Goal: Task Accomplishment & Management: Use online tool/utility

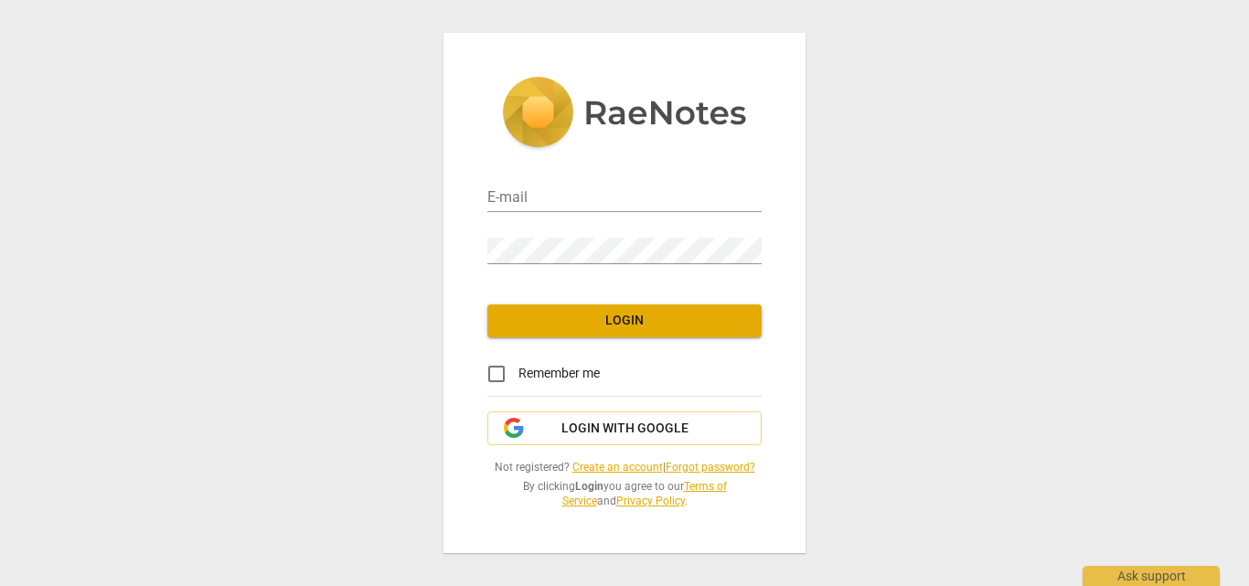
click at [645, 390] on div "Remember me" at bounding box center [625, 374] width 274 height 44
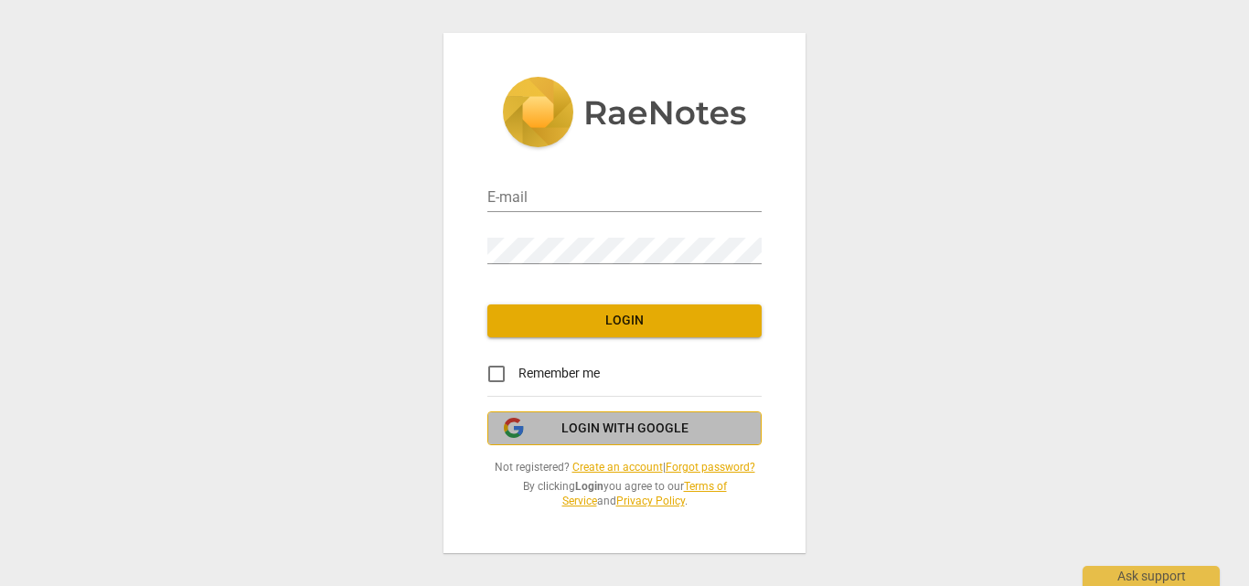
click at [635, 422] on span "Login with Google" at bounding box center [625, 429] width 127 height 18
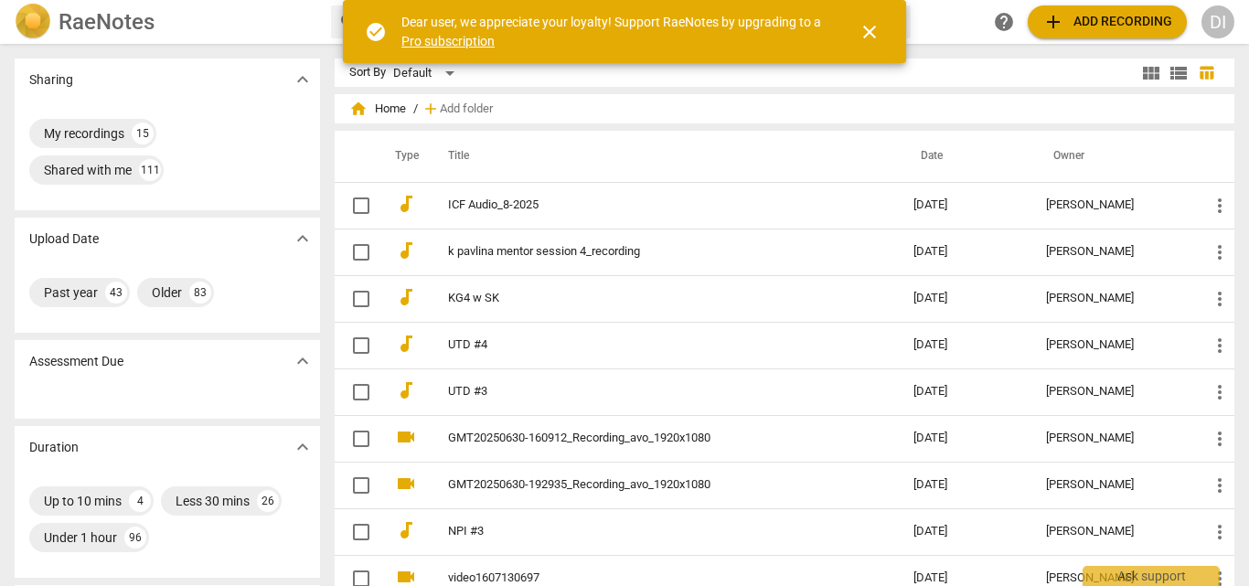
click at [877, 33] on span "close" at bounding box center [870, 32] width 22 height 22
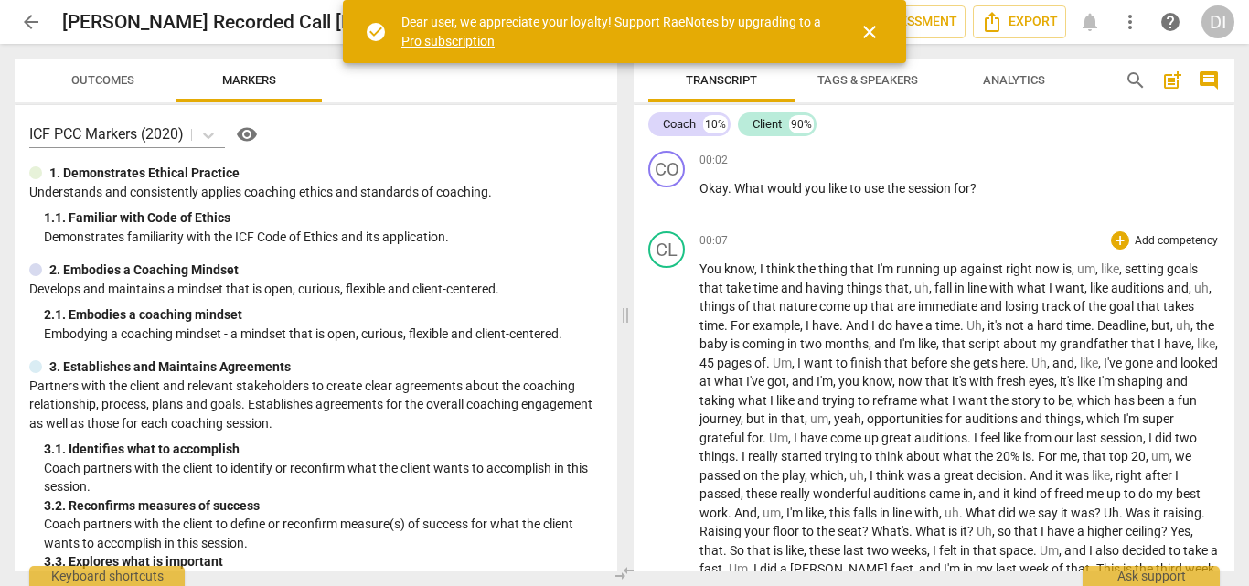
click at [865, 28] on span "close" at bounding box center [870, 32] width 22 height 22
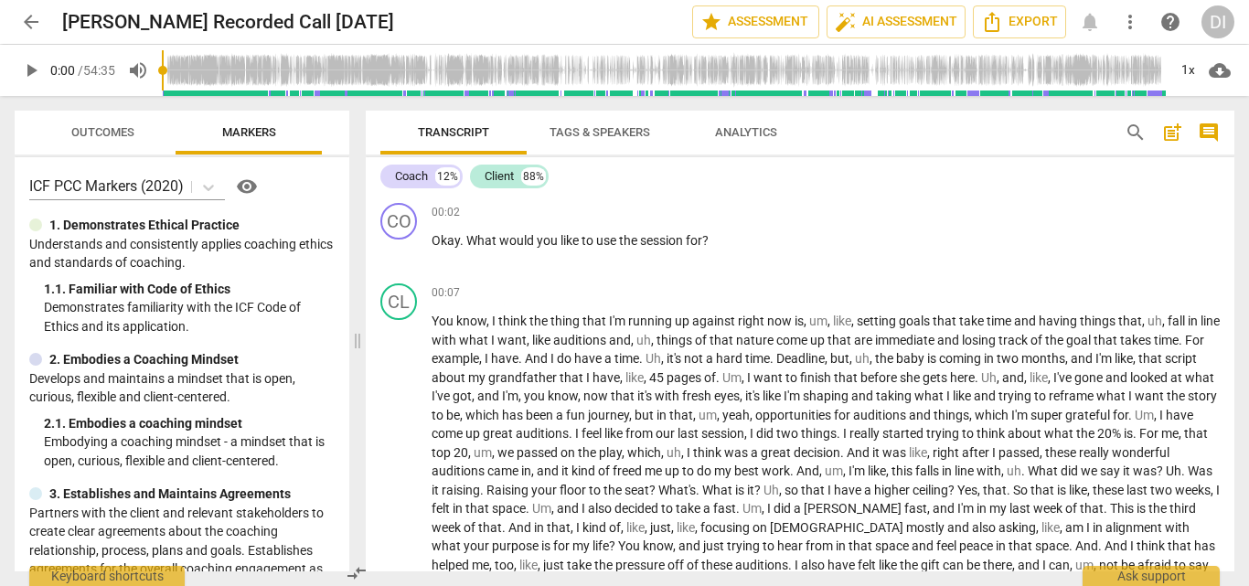
drag, startPoint x: 629, startPoint y: 343, endPoint x: 361, endPoint y: 327, distance: 268.5
click at [361, 327] on span at bounding box center [357, 341] width 11 height 490
click at [1118, 216] on div "+" at bounding box center [1120, 212] width 18 height 18
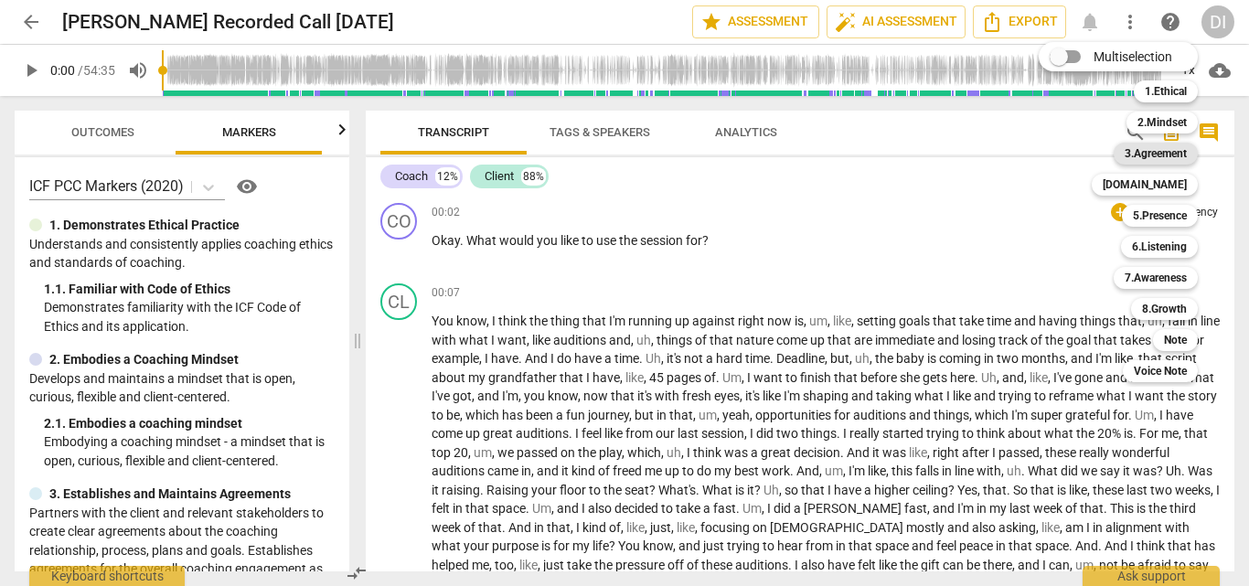
click at [1172, 160] on b "3.Agreement" at bounding box center [1156, 154] width 62 height 22
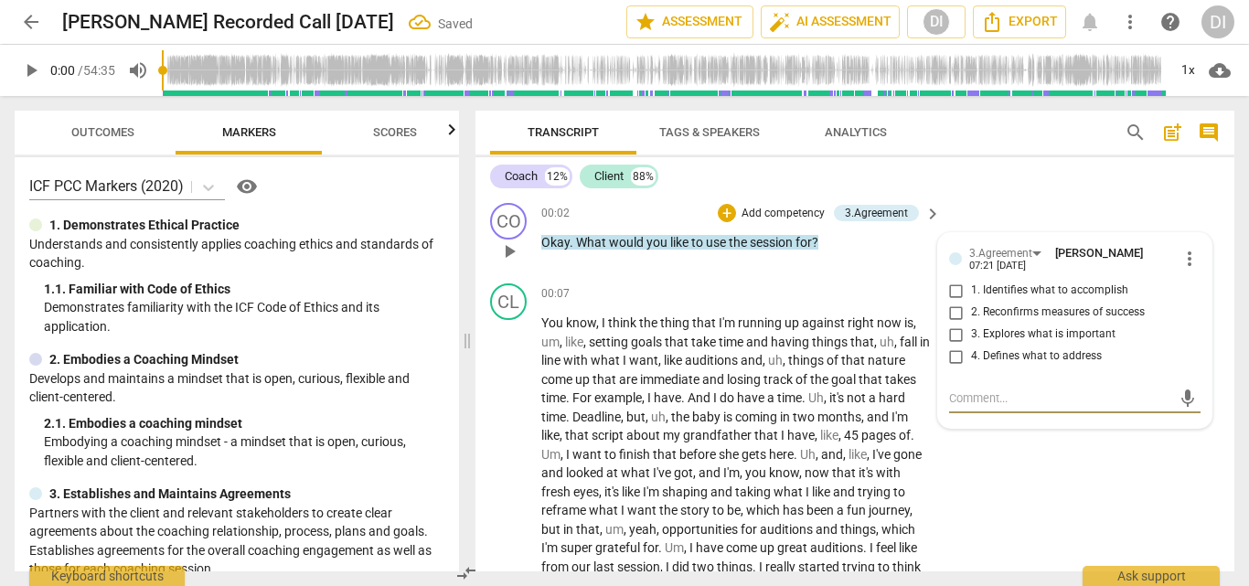
click at [958, 293] on input "1. Identifies what to accomplish" at bounding box center [956, 291] width 29 height 22
checkbox input "true"
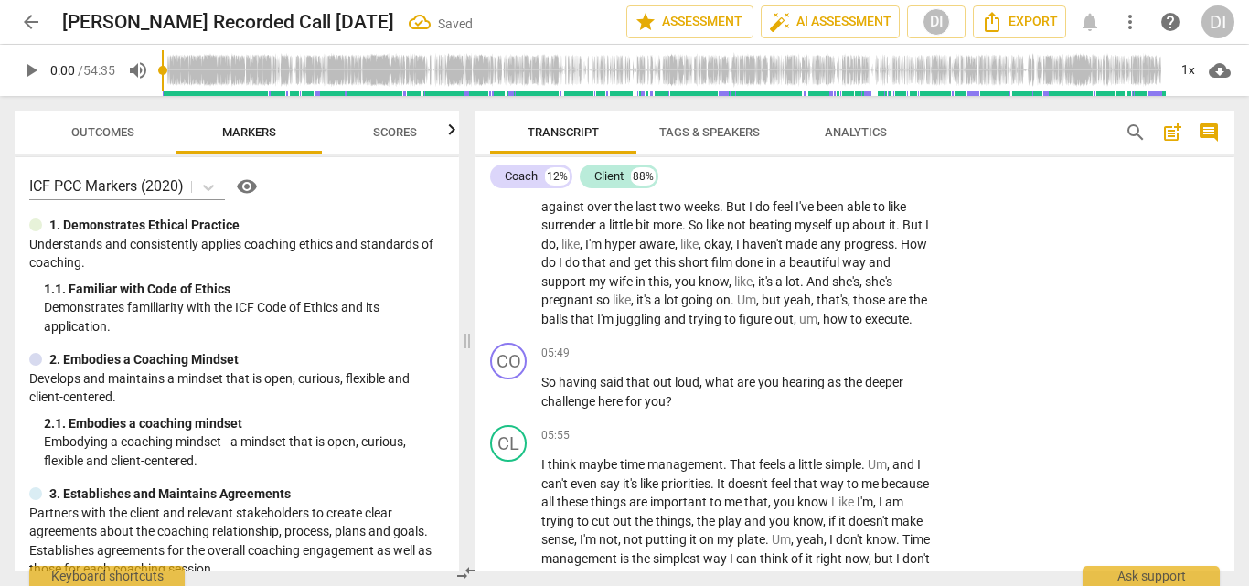
scroll to position [1204, 0]
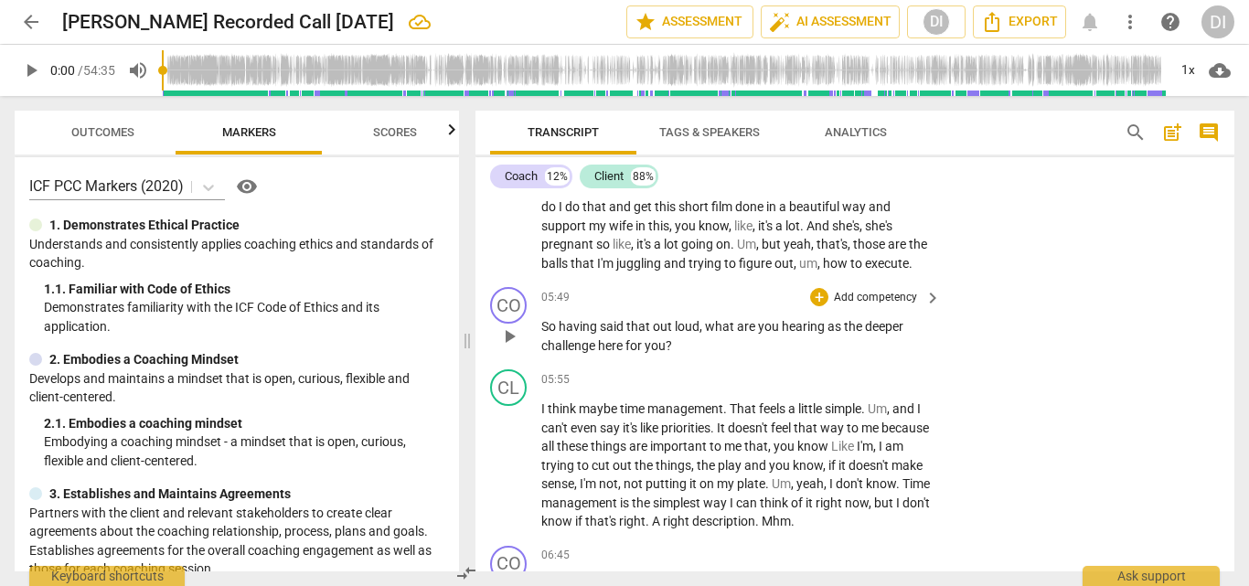
click at [829, 295] on div "+ Add competency" at bounding box center [864, 297] width 109 height 18
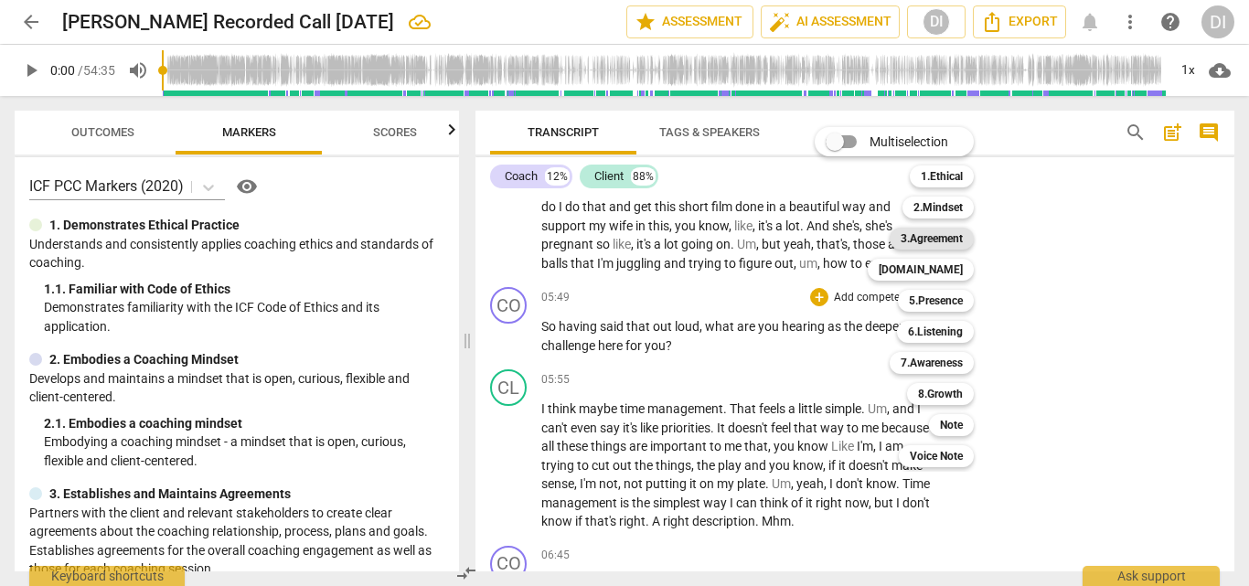
click at [950, 241] on b "3.Agreement" at bounding box center [932, 239] width 62 height 22
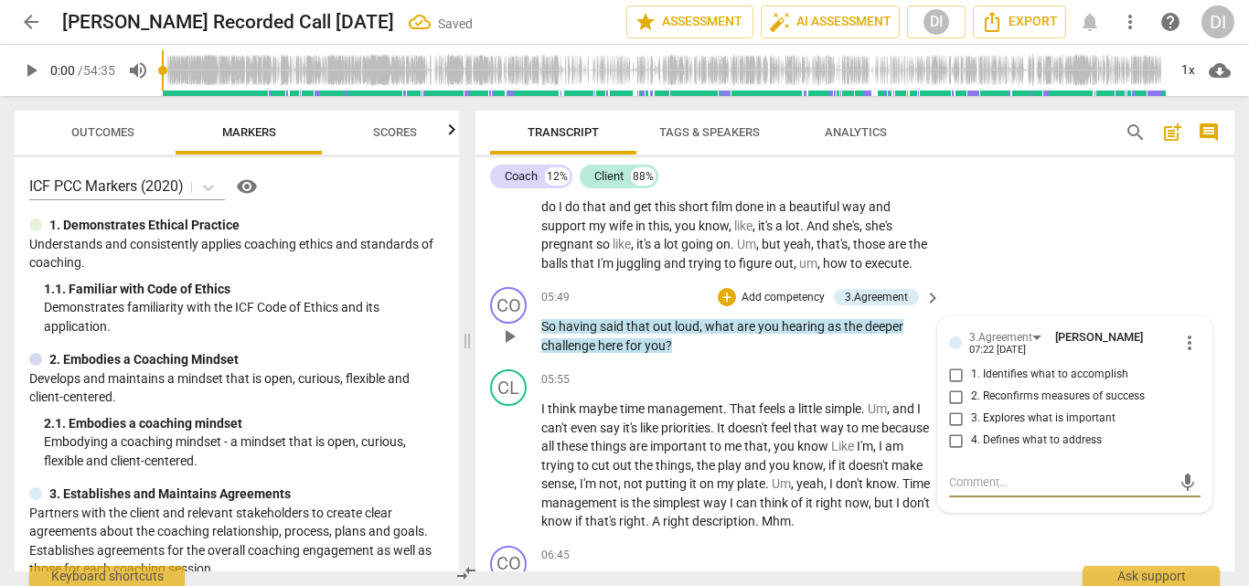
click at [952, 420] on input "3. Explores what is important" at bounding box center [956, 419] width 29 height 22
checkbox input "true"
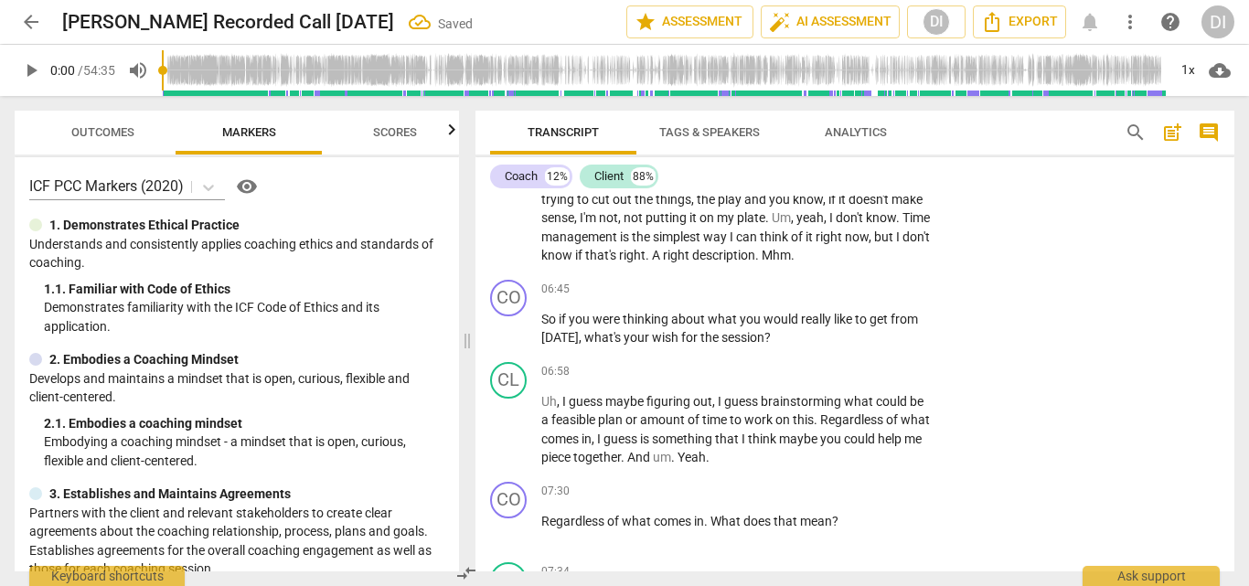
scroll to position [1471, 0]
click at [821, 291] on div "+" at bounding box center [819, 289] width 18 height 18
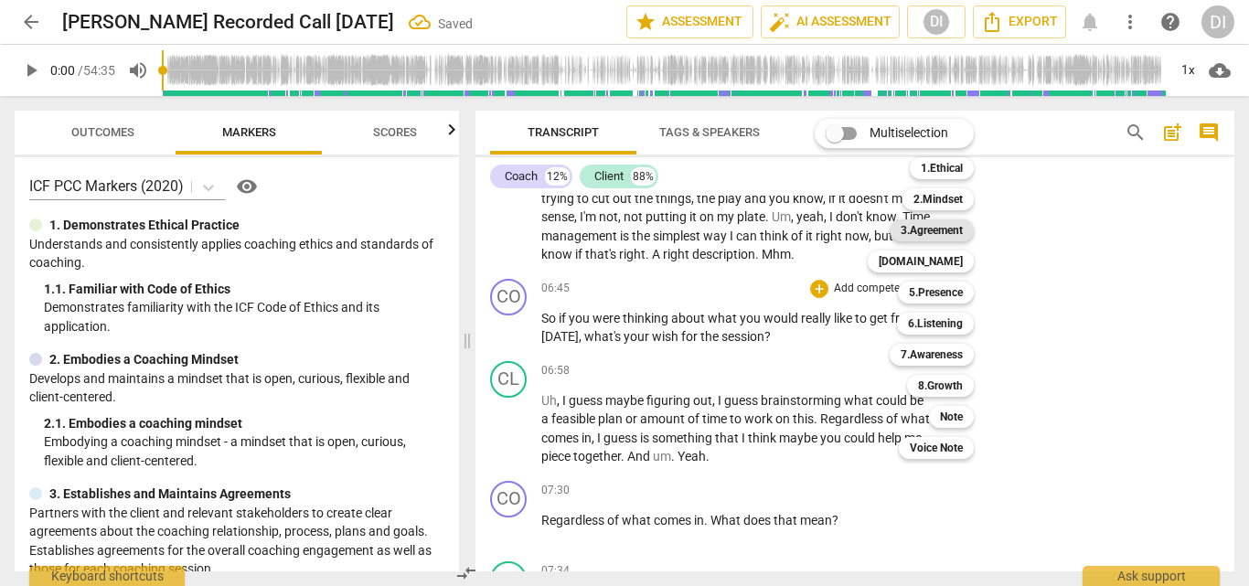
click at [926, 236] on b "3.Agreement" at bounding box center [932, 231] width 62 height 22
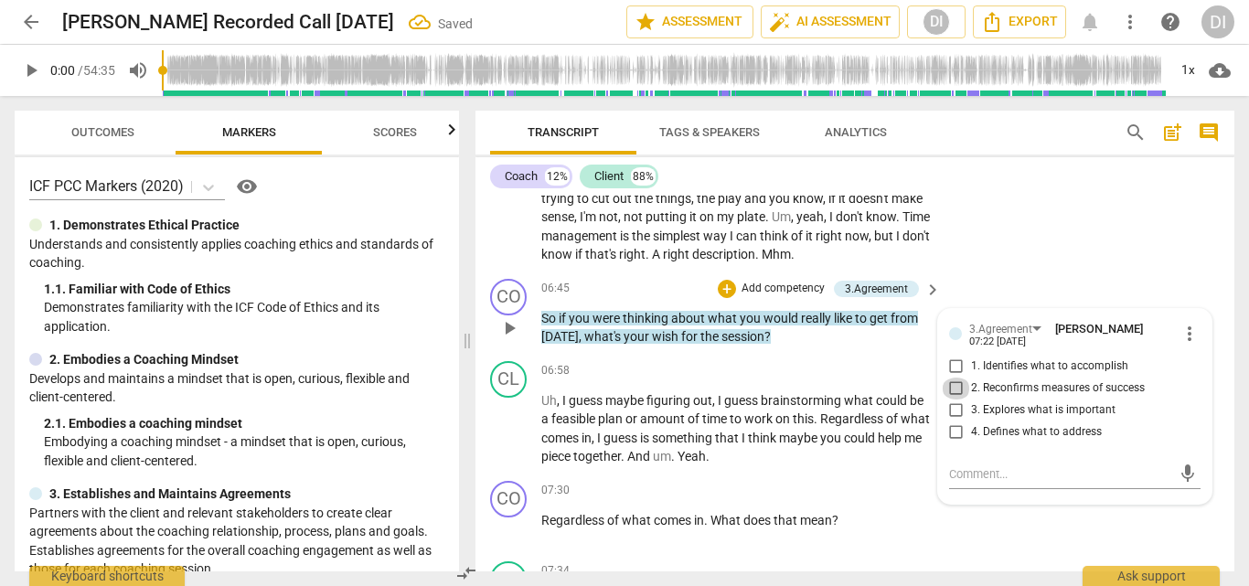
click at [958, 384] on input "2. Reconfirms measures of success" at bounding box center [956, 389] width 29 height 22
checkbox input "true"
click at [817, 498] on div "+" at bounding box center [819, 491] width 18 height 18
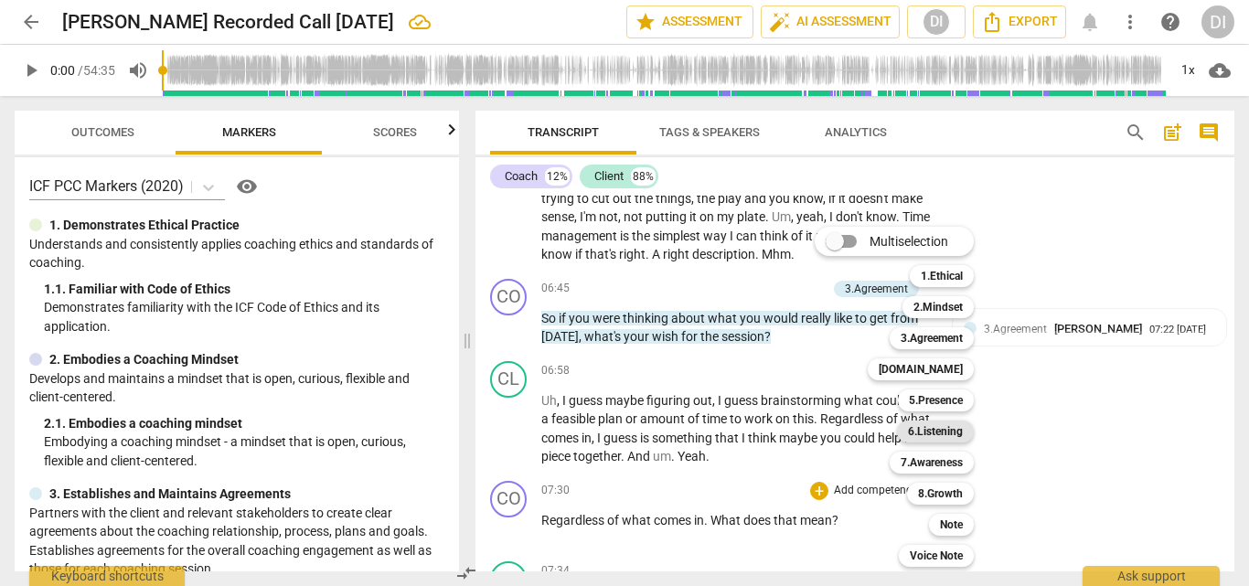
click at [951, 433] on b "6.Listening" at bounding box center [935, 432] width 55 height 22
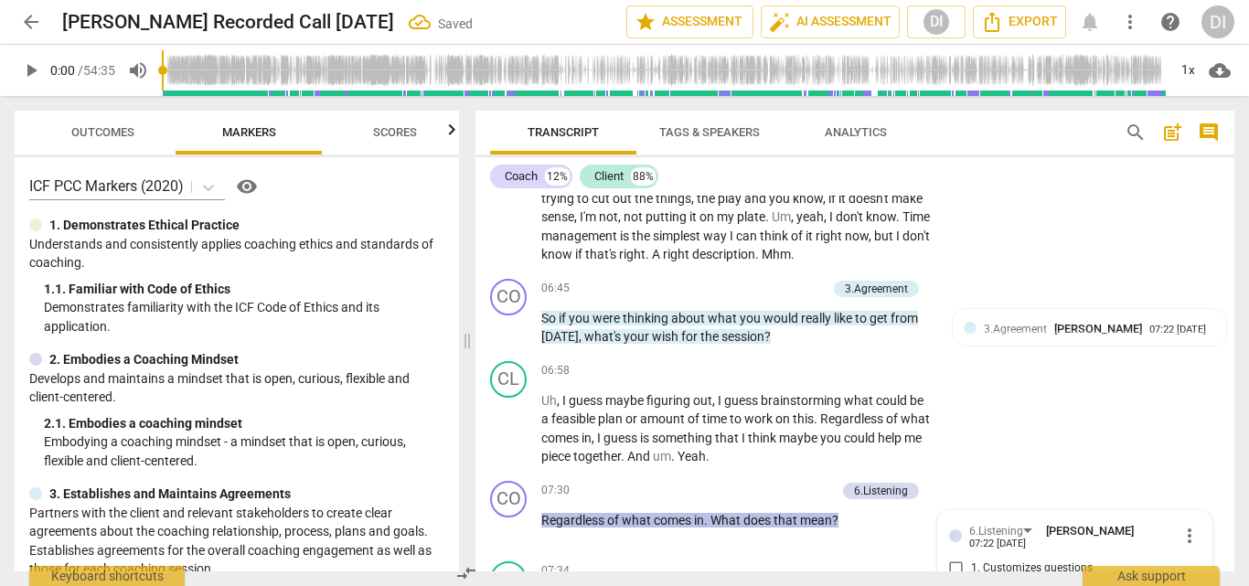
scroll to position [1829, 0]
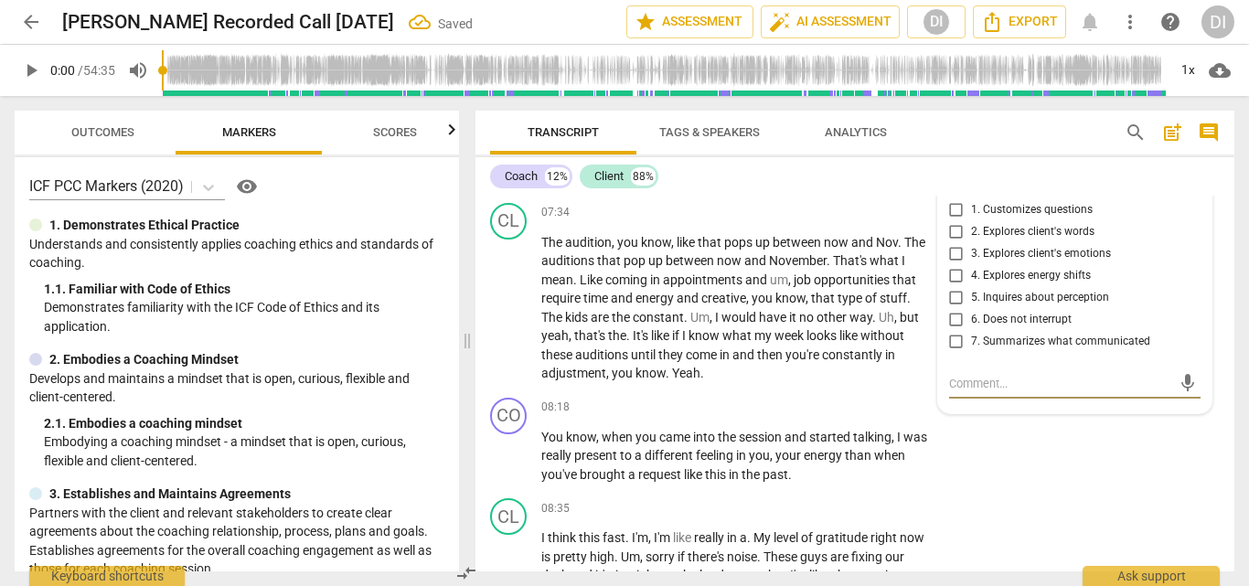
click at [955, 232] on input "2. Explores client's words" at bounding box center [956, 232] width 29 height 22
checkbox input "true"
click at [822, 410] on div "+" at bounding box center [819, 408] width 18 height 18
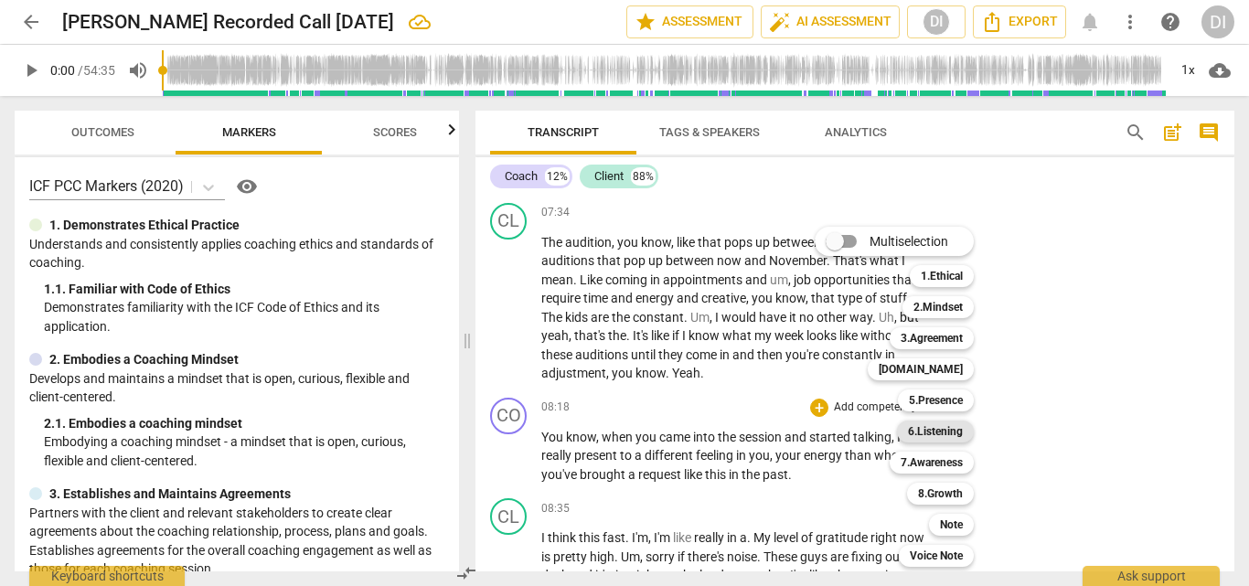
click at [922, 429] on b "6.Listening" at bounding box center [935, 432] width 55 height 22
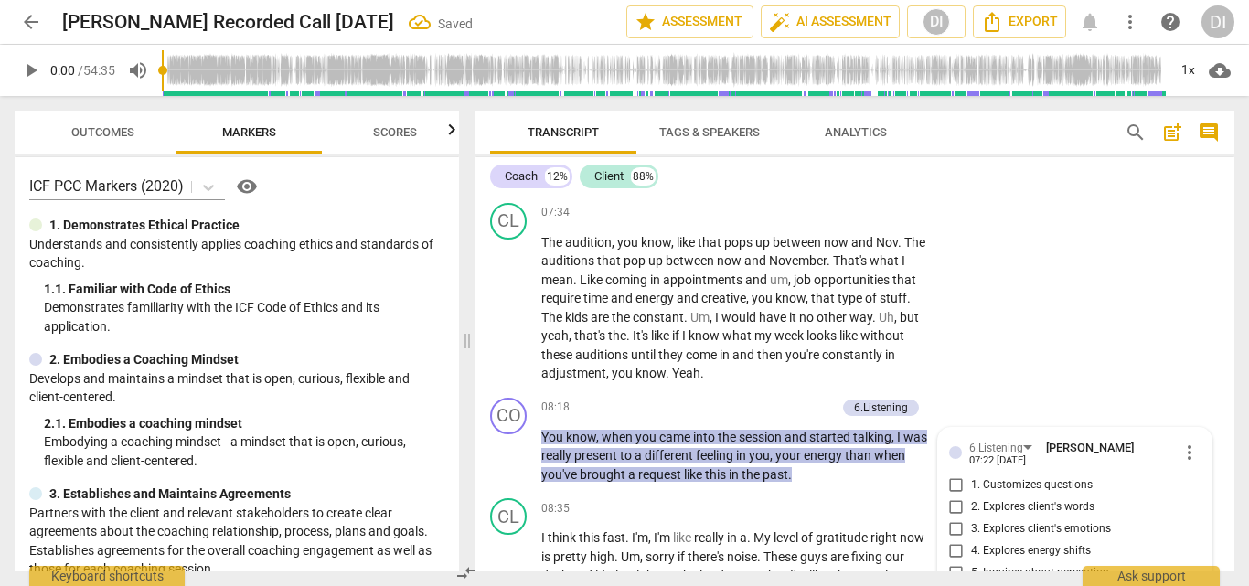
scroll to position [2105, 0]
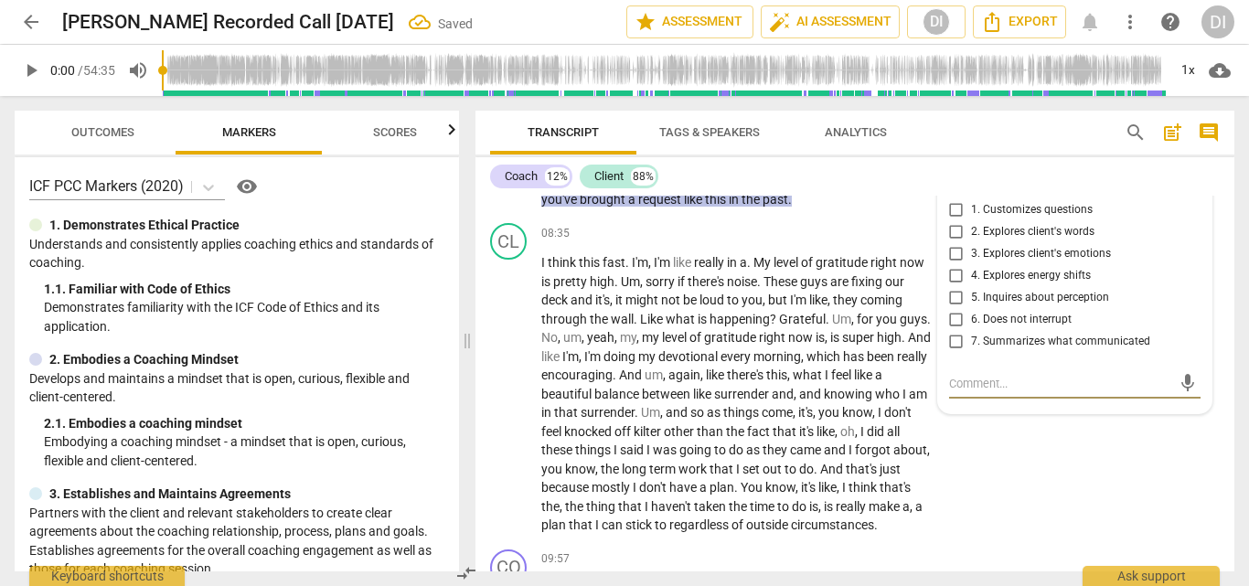
click at [959, 275] on input "4. Explores energy shifts" at bounding box center [956, 276] width 29 height 22
checkbox input "true"
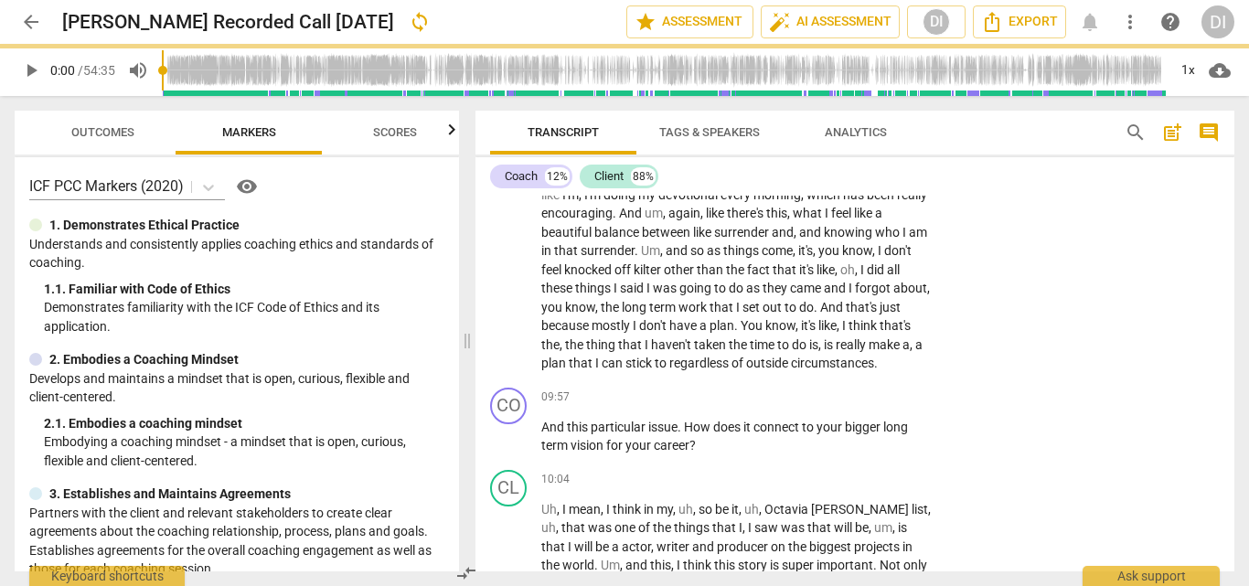
scroll to position [2429, 0]
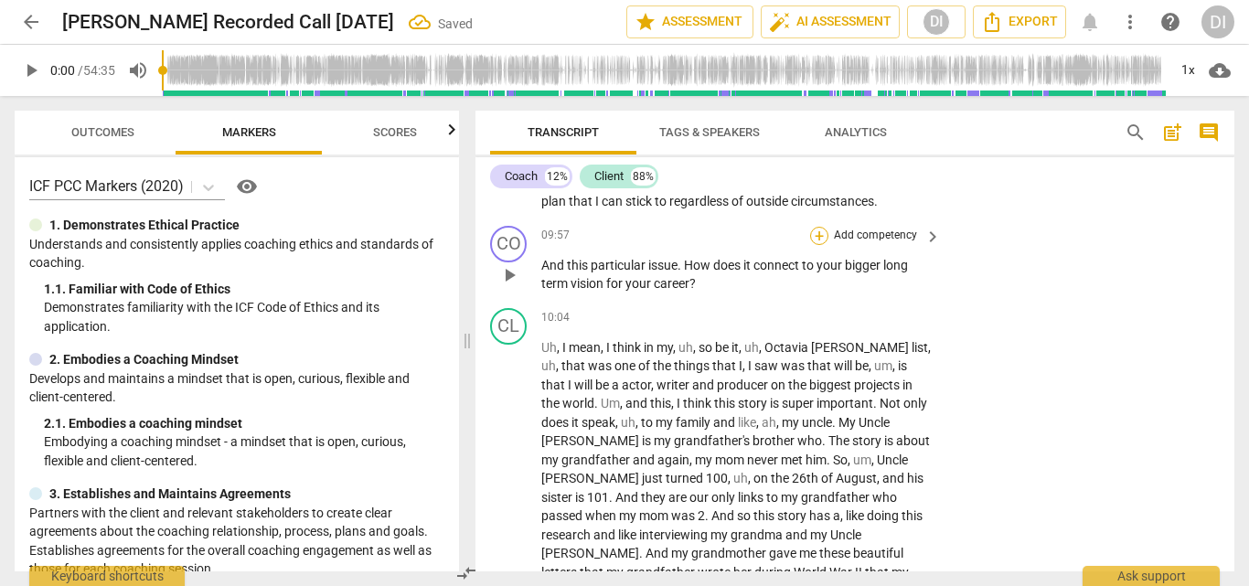
click at [824, 245] on div "+" at bounding box center [819, 236] width 18 height 18
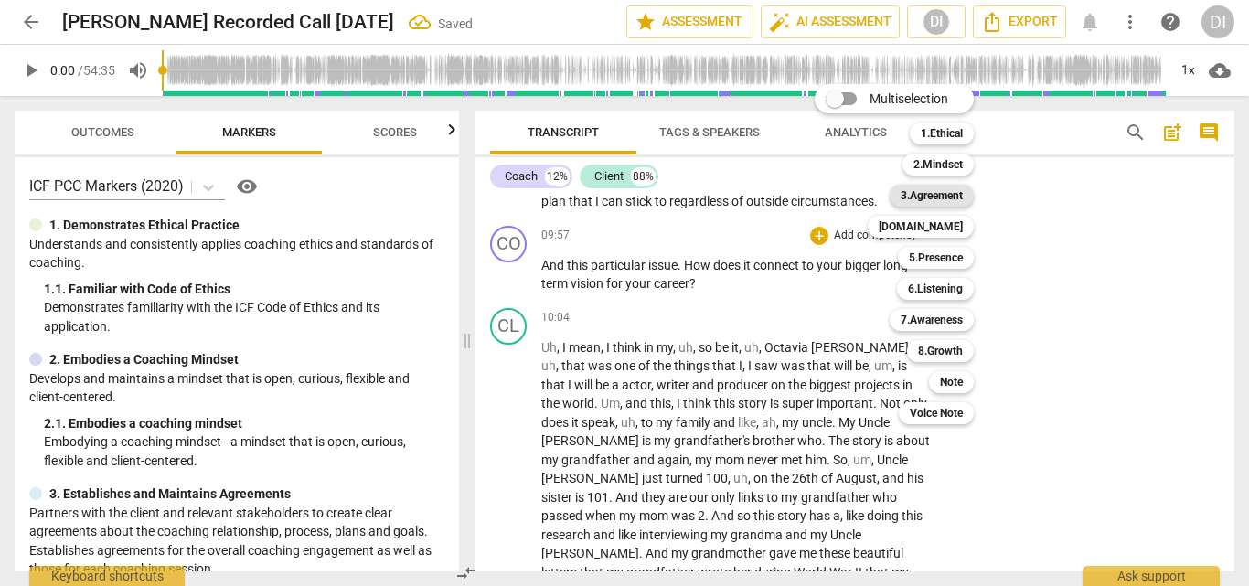
click at [945, 201] on b "3.Agreement" at bounding box center [932, 196] width 62 height 22
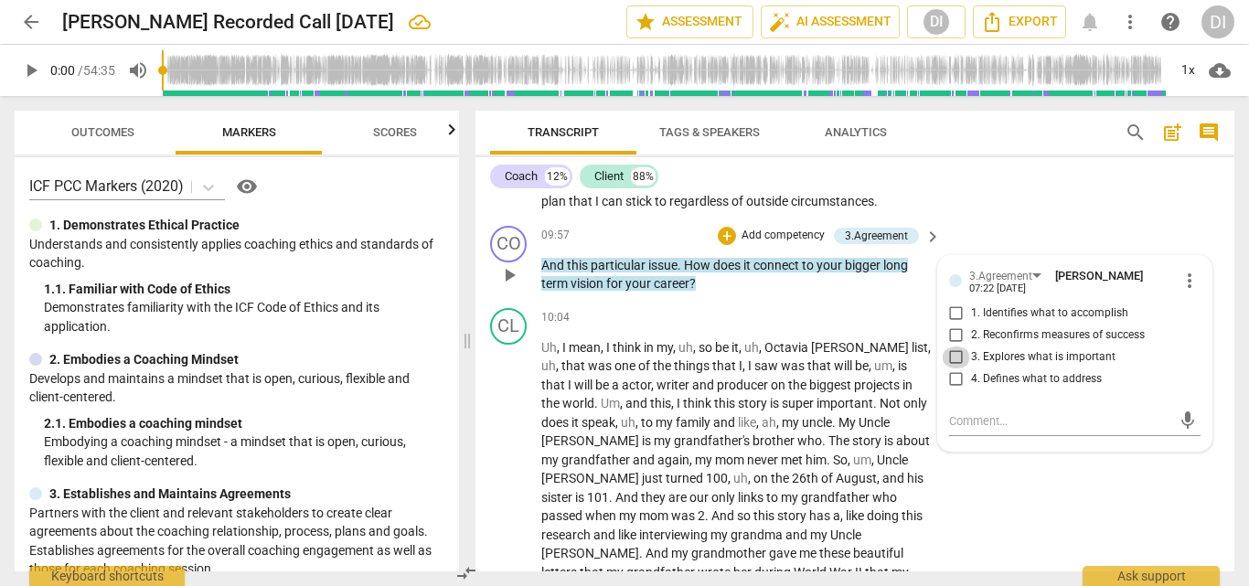
click at [956, 369] on input "3. Explores what is important" at bounding box center [956, 358] width 29 height 22
checkbox input "true"
click at [725, 245] on div "+" at bounding box center [727, 236] width 18 height 18
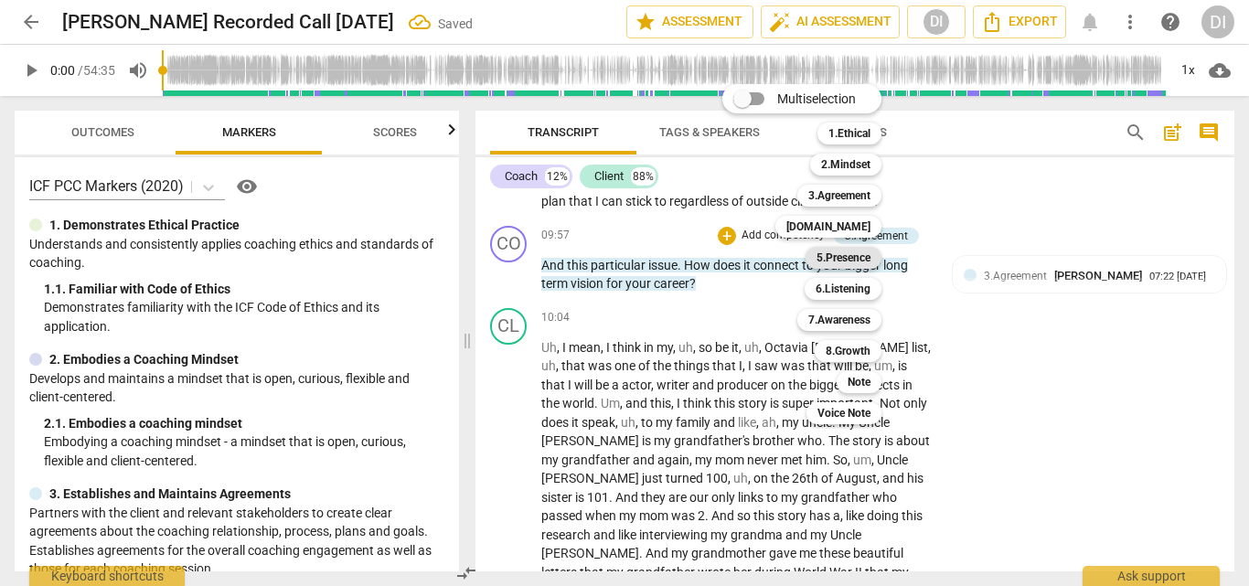
click at [833, 259] on b "5.Presence" at bounding box center [844, 258] width 54 height 22
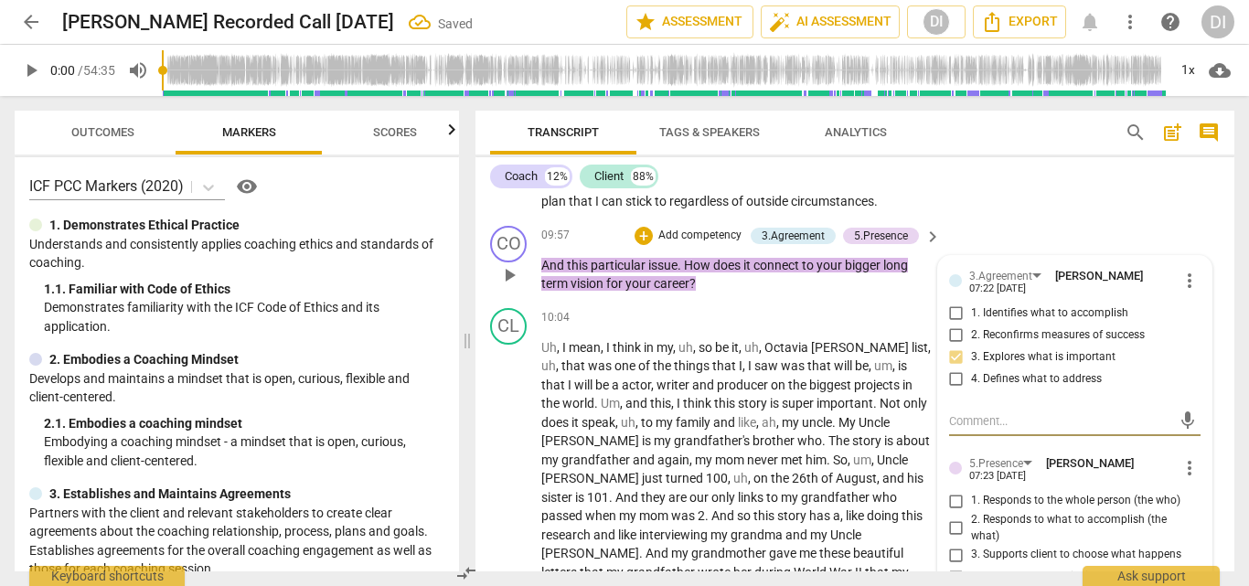
click at [956, 512] on input "1. Responds to the whole person (the who)" at bounding box center [956, 501] width 29 height 22
checkbox input "true"
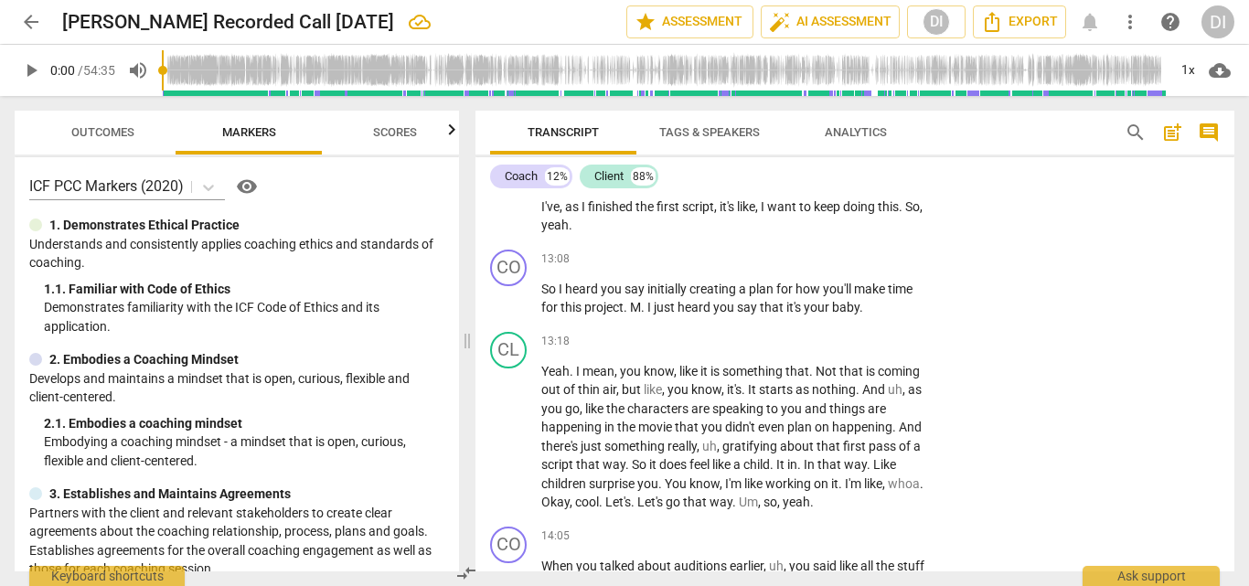
scroll to position [3171, 0]
click at [817, 249] on div "+" at bounding box center [819, 258] width 18 height 18
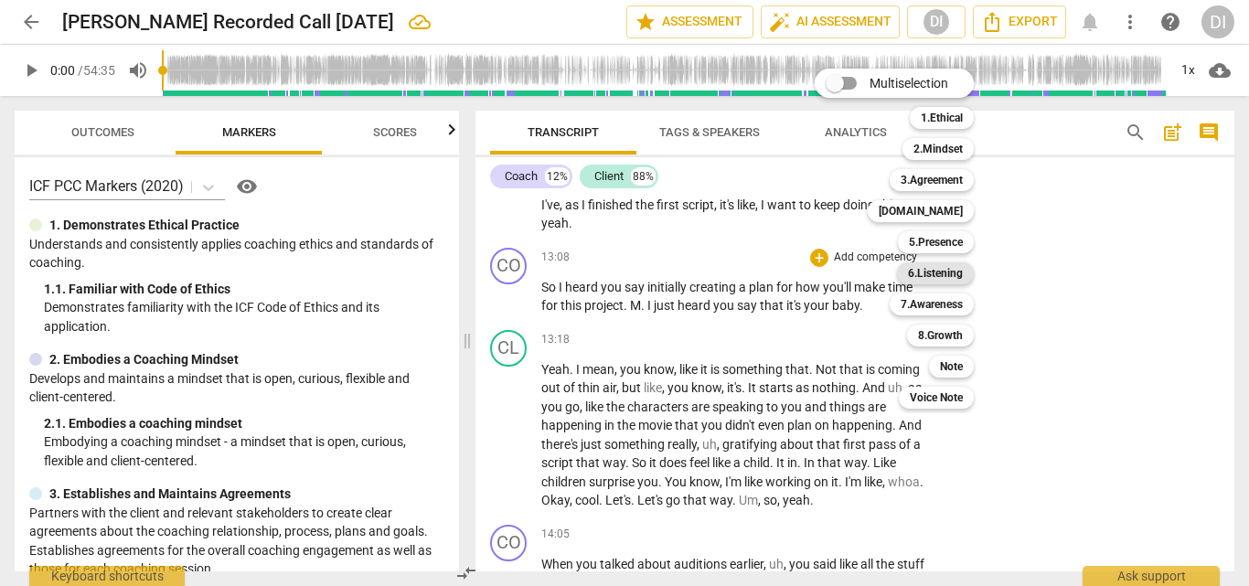
click at [935, 271] on b "6.Listening" at bounding box center [935, 274] width 55 height 22
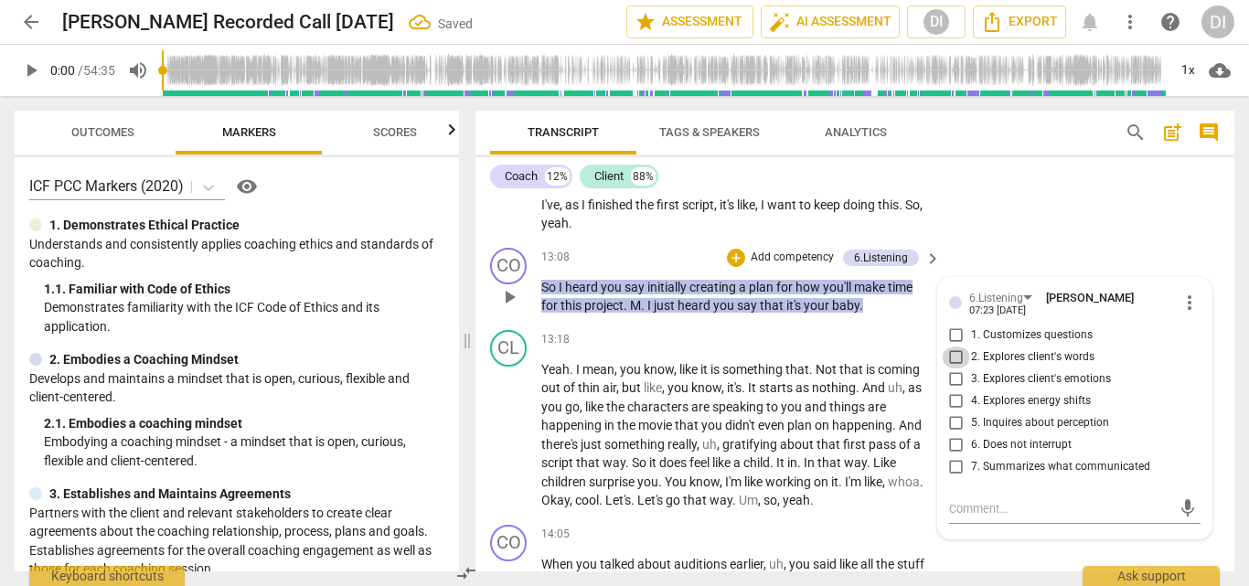
click at [951, 347] on input "2. Explores client's words" at bounding box center [956, 358] width 29 height 22
checkbox input "true"
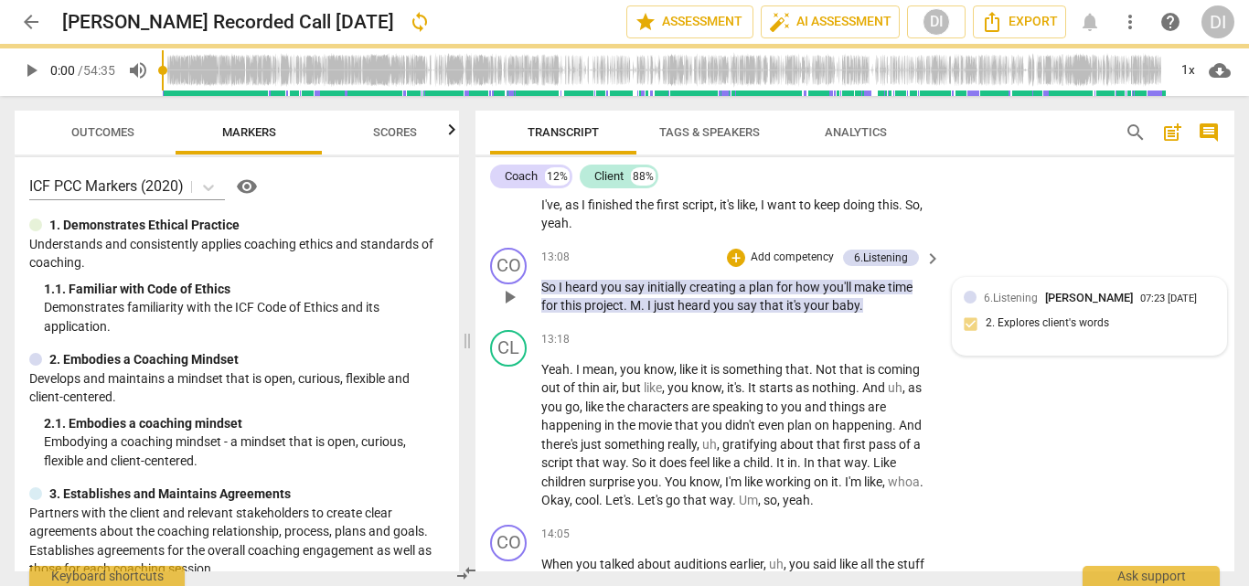
scroll to position [3331, 0]
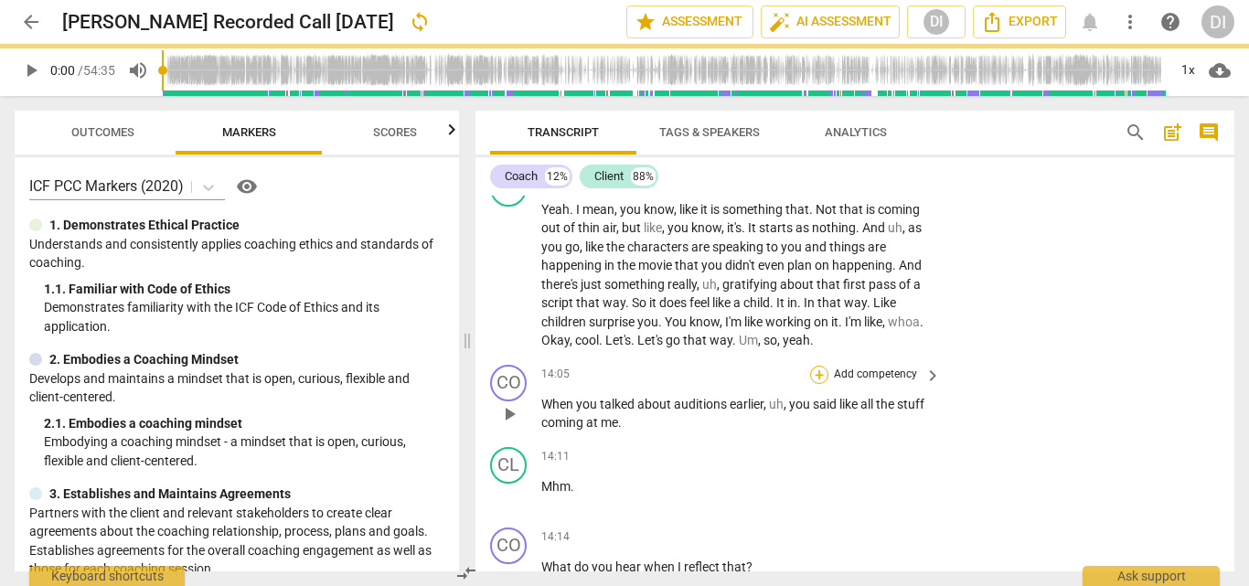
click at [816, 366] on div "+" at bounding box center [819, 375] width 18 height 18
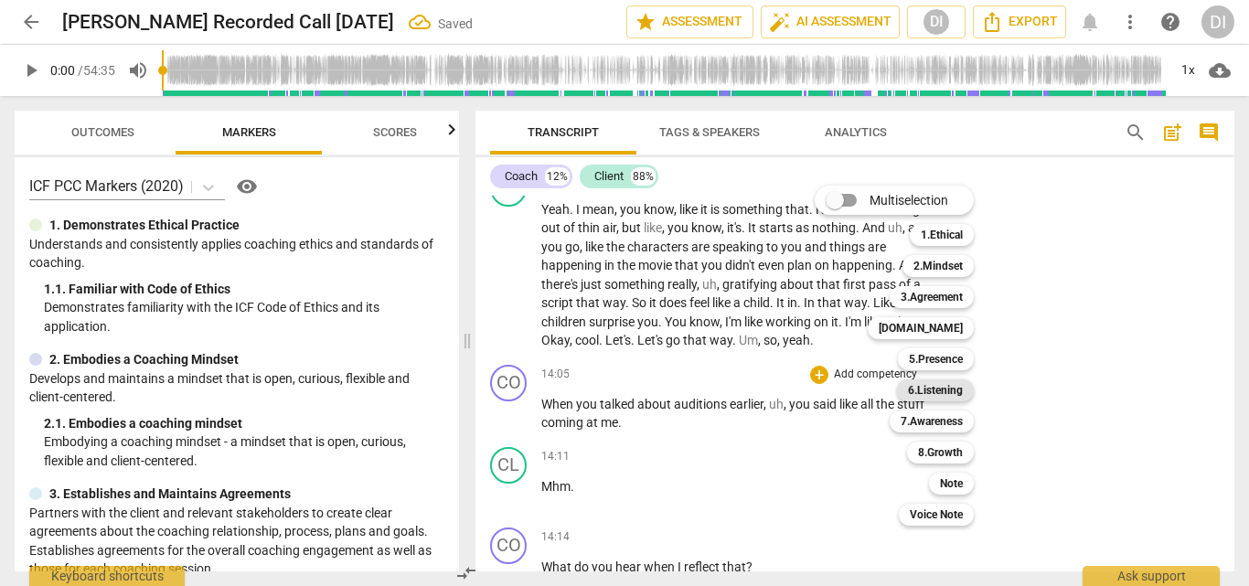
click at [931, 385] on b "6.Listening" at bounding box center [935, 391] width 55 height 22
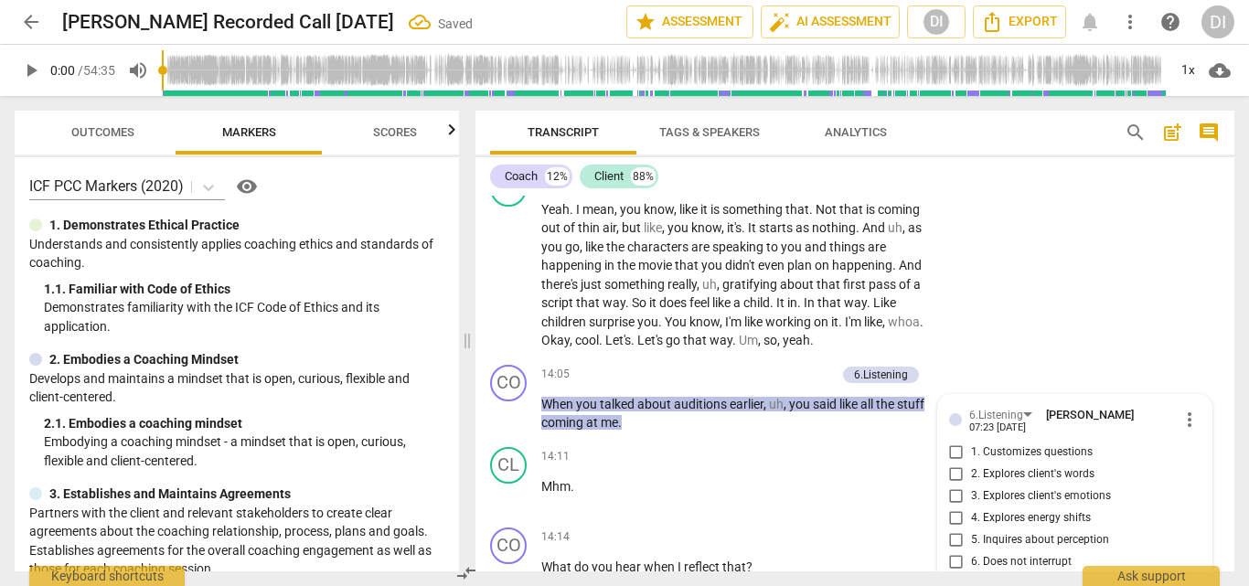
scroll to position [3555, 0]
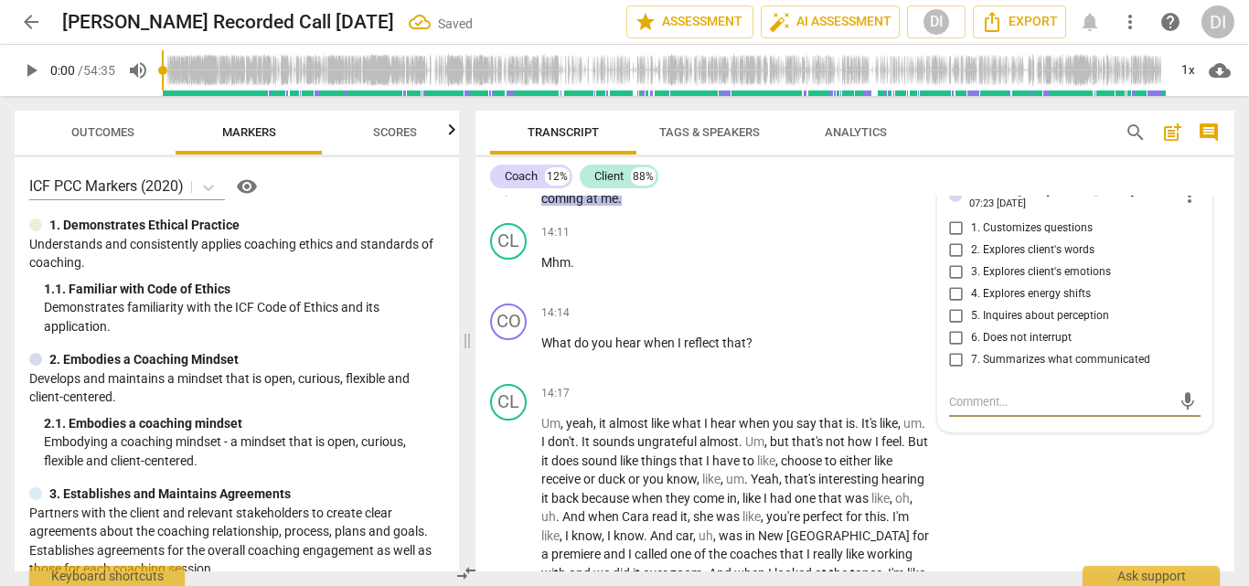
click at [950, 240] on input "2. Explores client's words" at bounding box center [956, 251] width 29 height 22
checkbox input "true"
click at [816, 305] on div "+" at bounding box center [819, 314] width 18 height 18
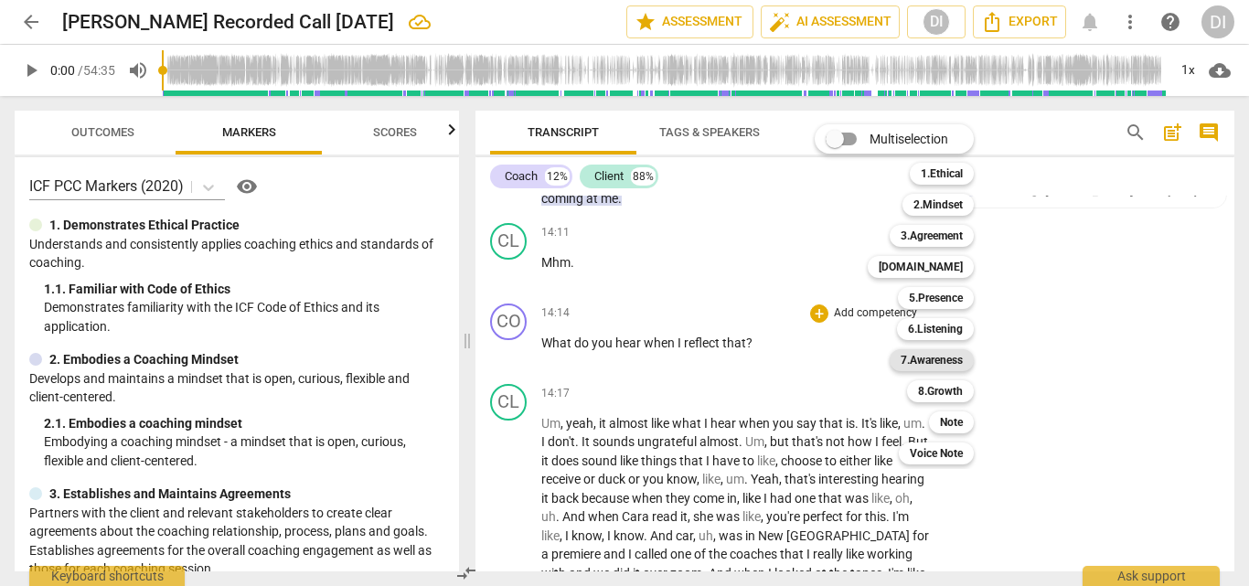
click at [937, 363] on b "7.Awareness" at bounding box center [932, 360] width 62 height 22
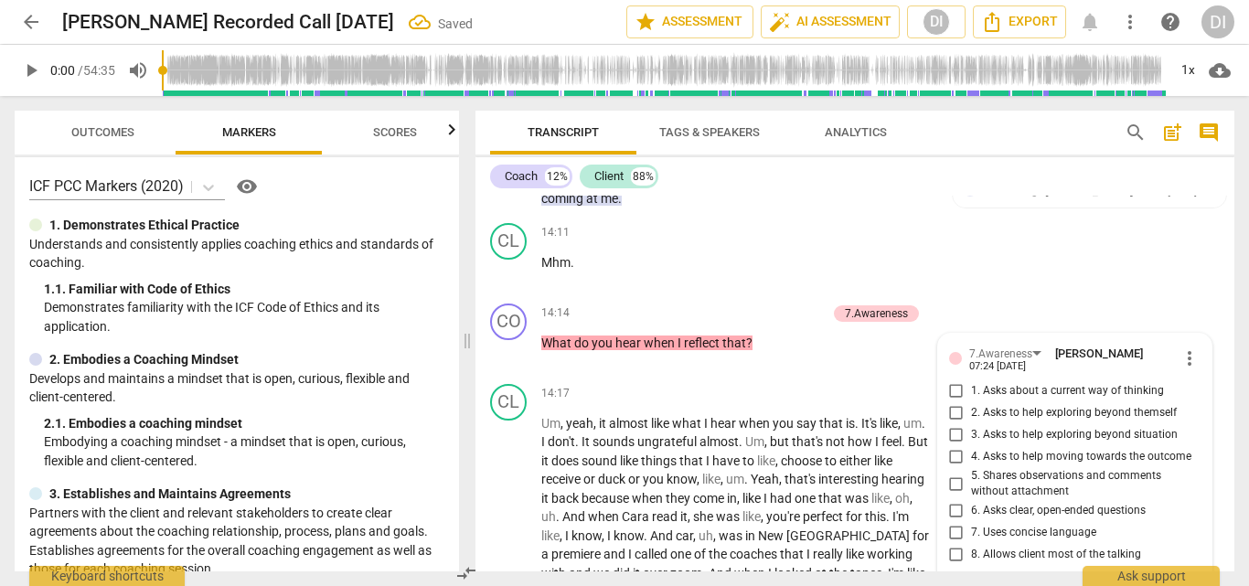
scroll to position [3569, 0]
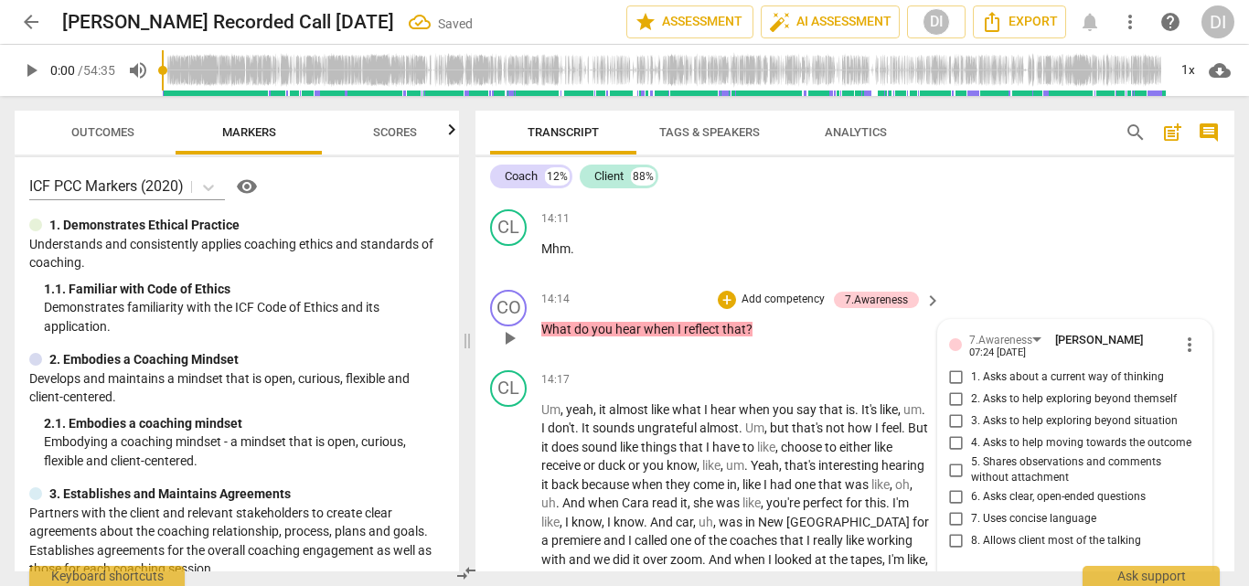
click at [950, 459] on input "5. Shares observations and comments without attachment" at bounding box center [956, 470] width 29 height 22
checkbox input "true"
click at [954, 487] on input "6. Asks clear, open-ended questions" at bounding box center [956, 498] width 29 height 22
checkbox input "true"
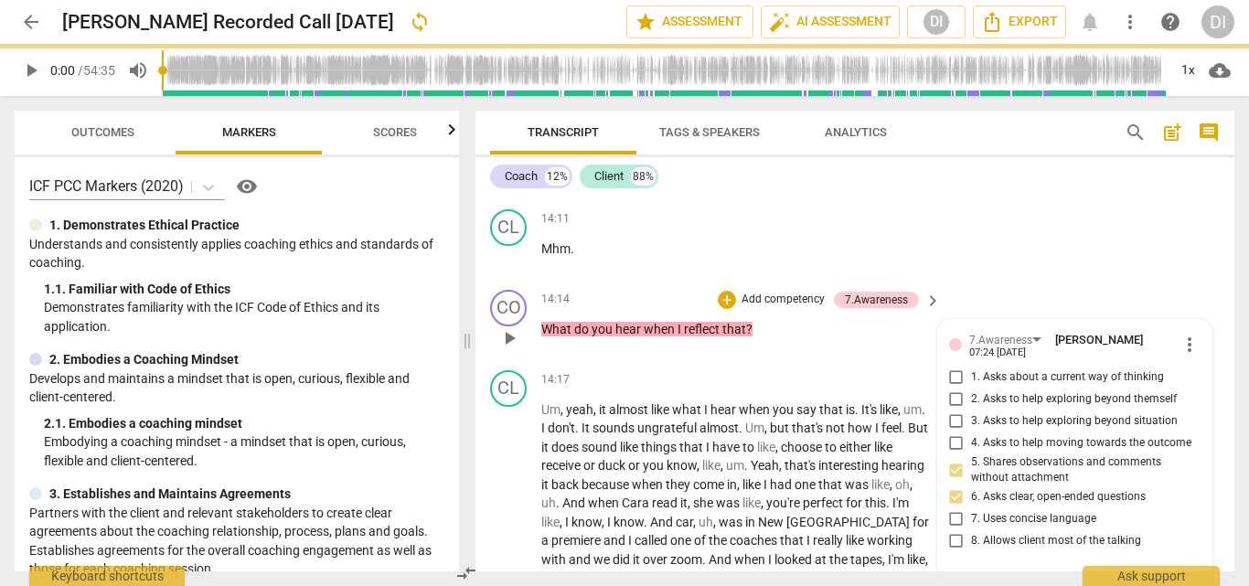
click at [958, 509] on input "7. Uses concise language" at bounding box center [956, 520] width 29 height 22
checkbox input "true"
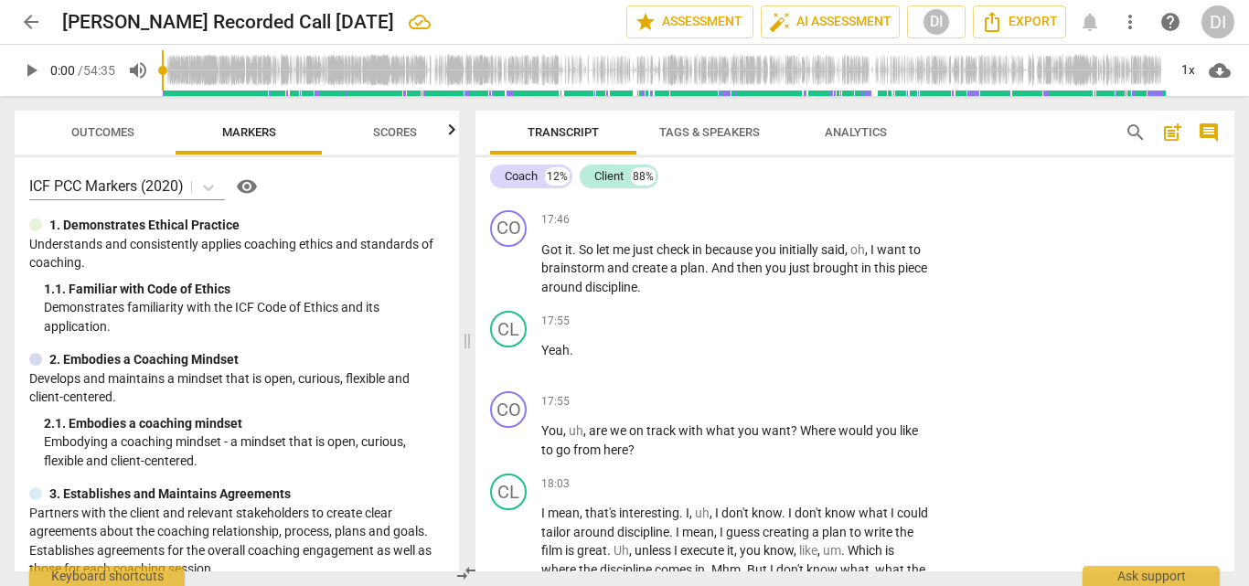
scroll to position [4378, 0]
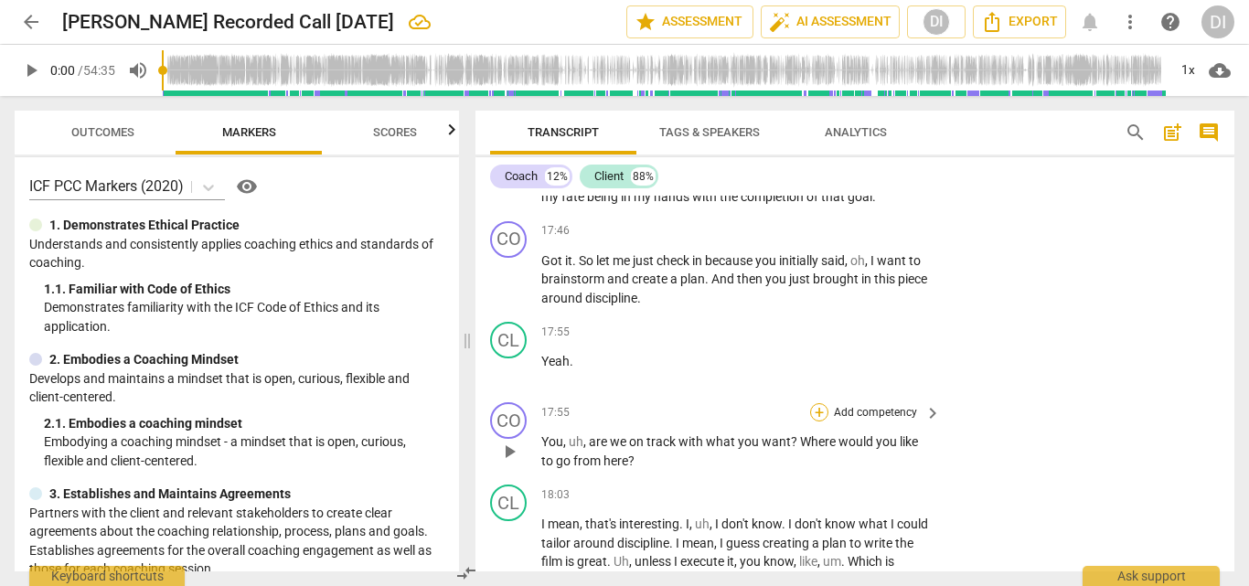
click at [815, 414] on div "+" at bounding box center [819, 412] width 18 height 18
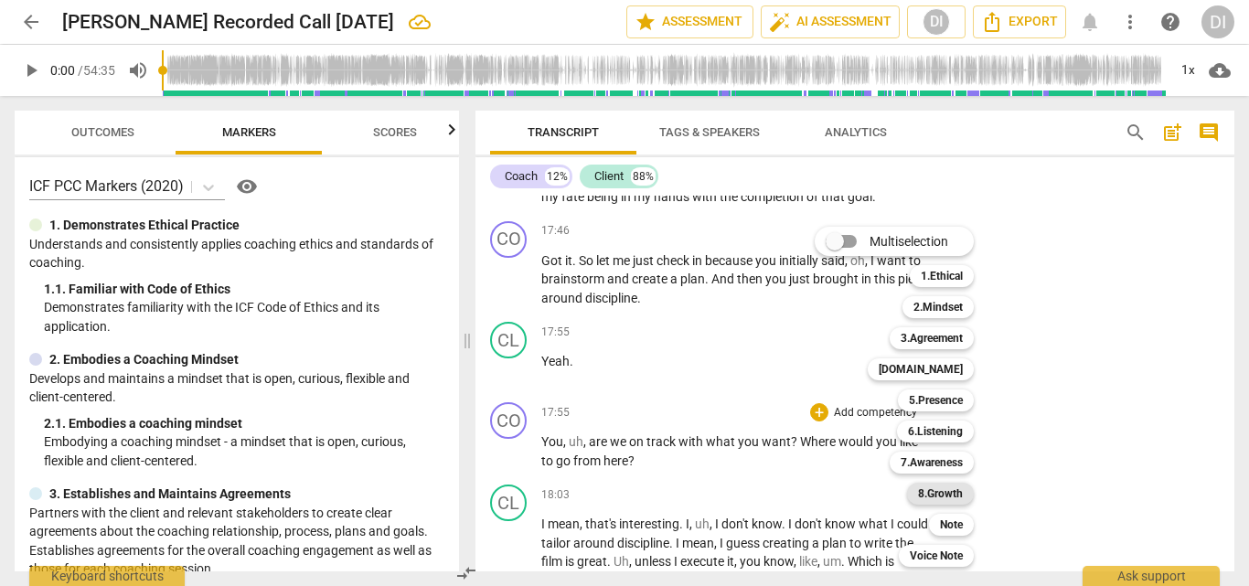
click at [934, 494] on b "8.Growth" at bounding box center [940, 494] width 45 height 22
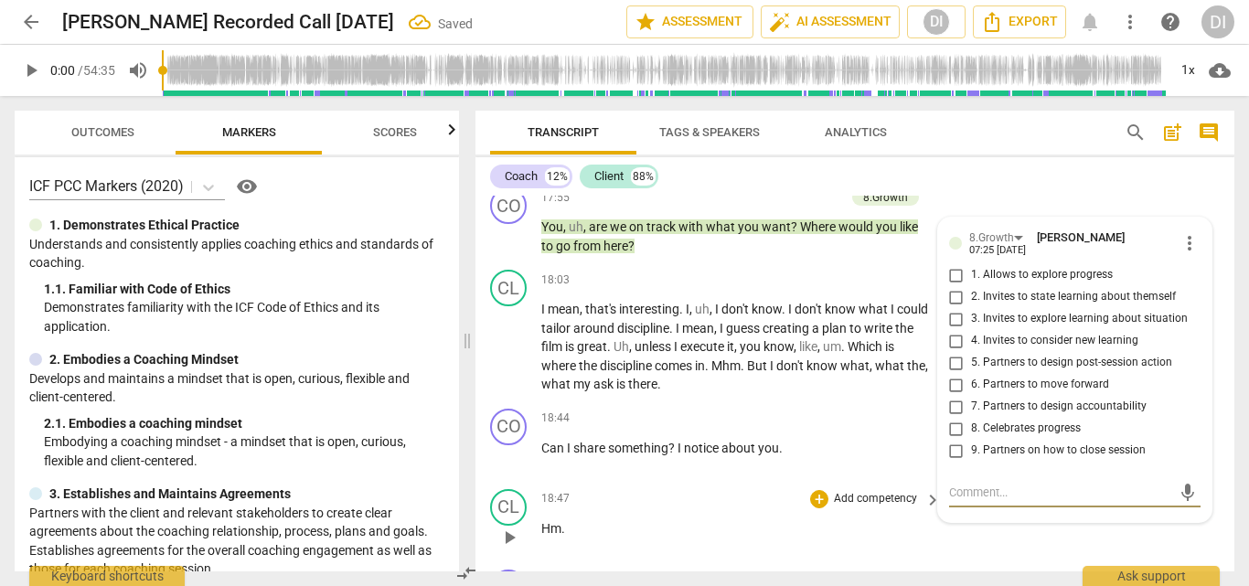
scroll to position [4580, 0]
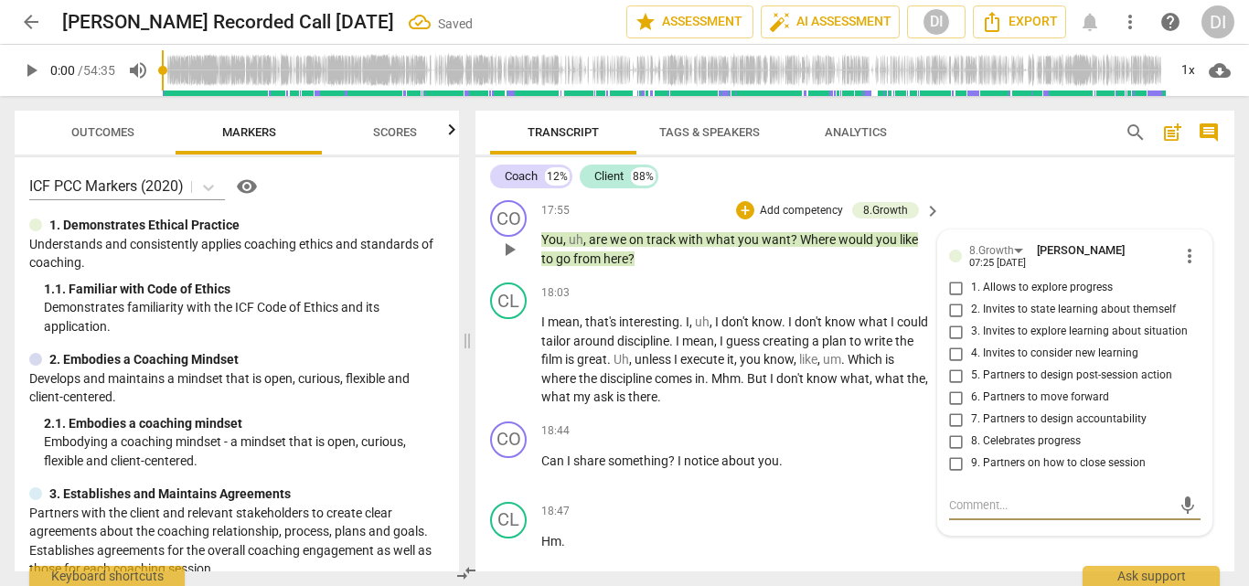
click at [963, 286] on input "1. Allows to explore progress" at bounding box center [956, 288] width 29 height 22
checkbox input "true"
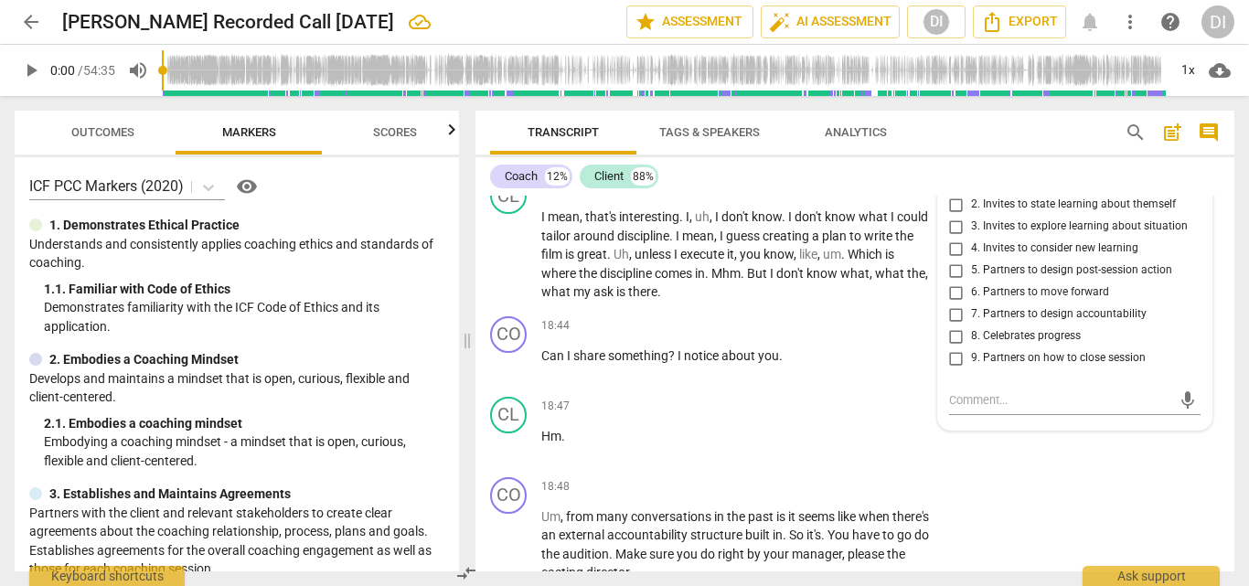
scroll to position [4693, 0]
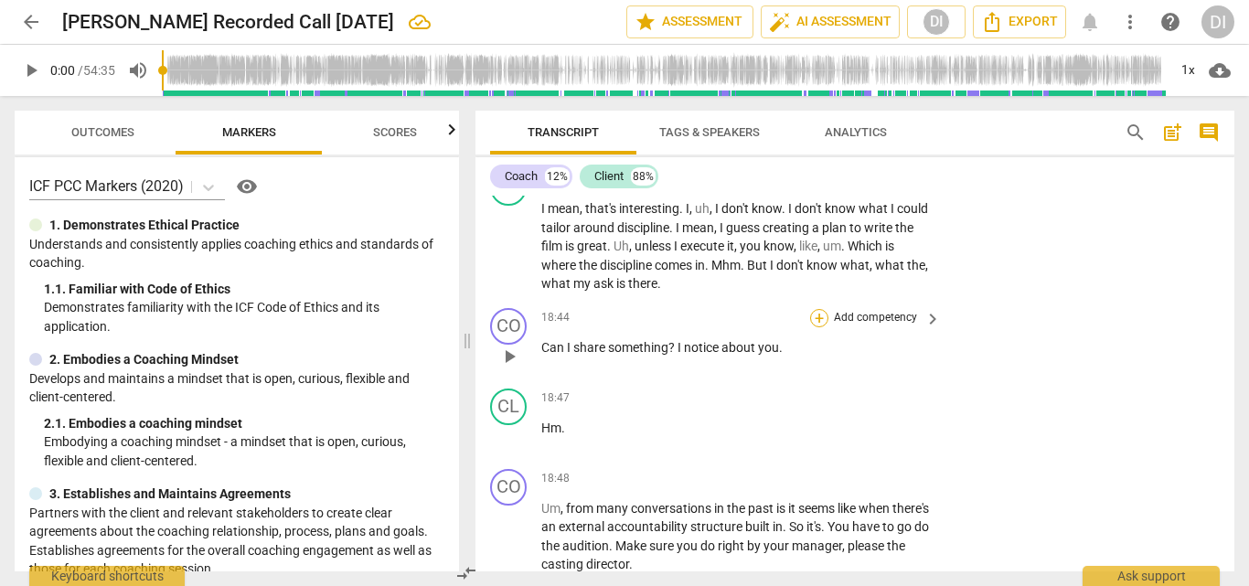
click at [819, 314] on div "+" at bounding box center [819, 318] width 18 height 18
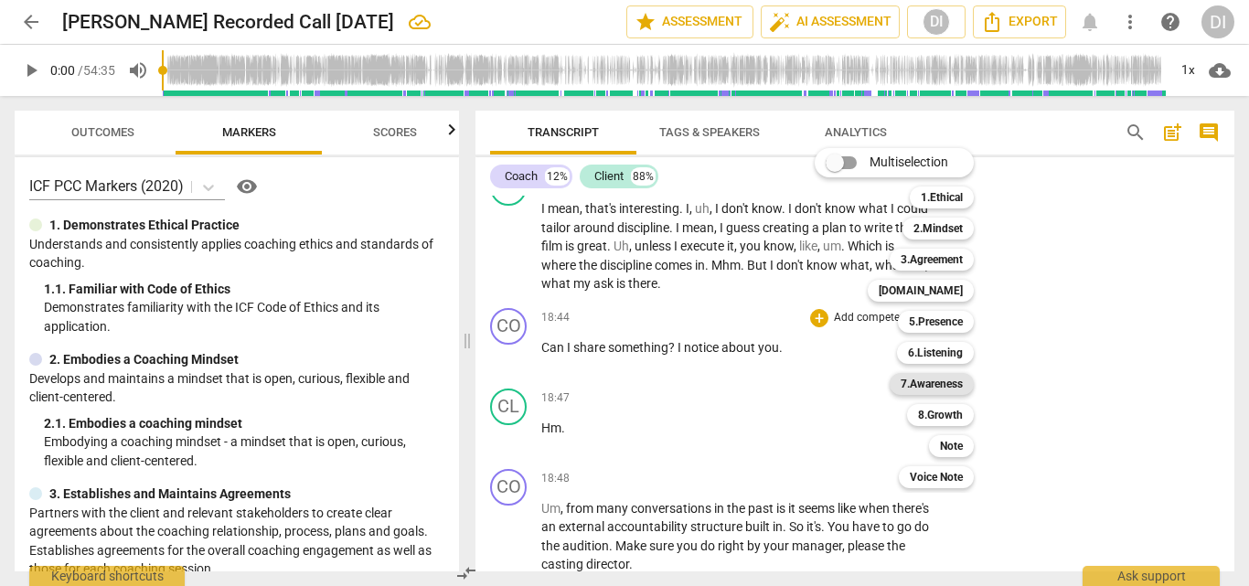
click at [924, 379] on b "7.Awareness" at bounding box center [932, 384] width 62 height 22
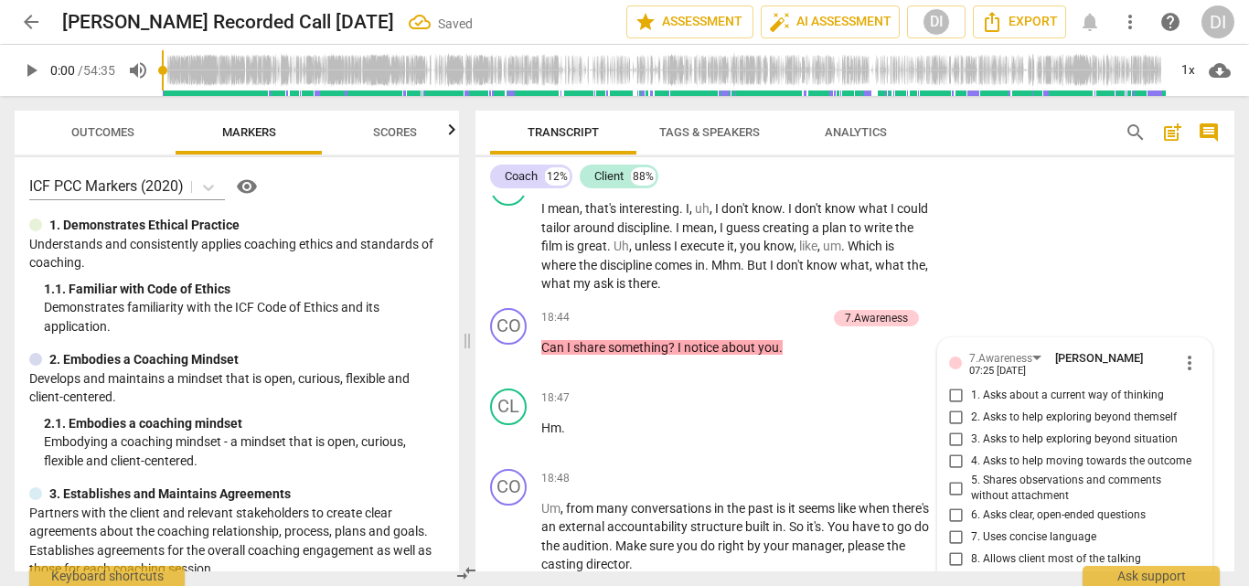
scroll to position [4911, 0]
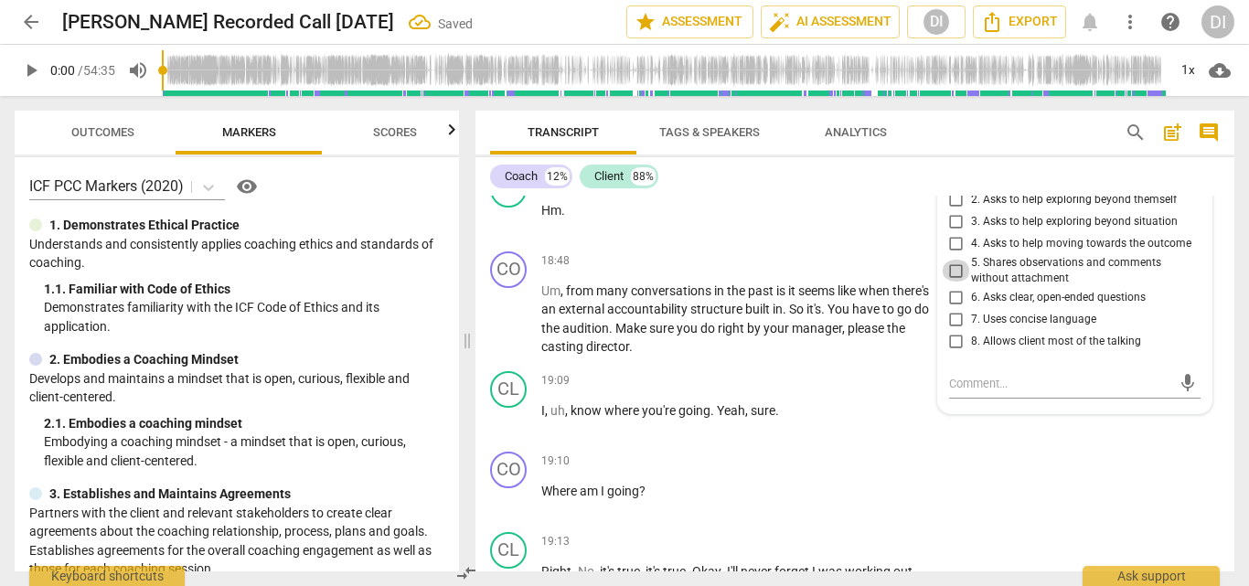
click at [949, 269] on input "5. Shares observations and comments without attachment" at bounding box center [956, 271] width 29 height 22
checkbox input "true"
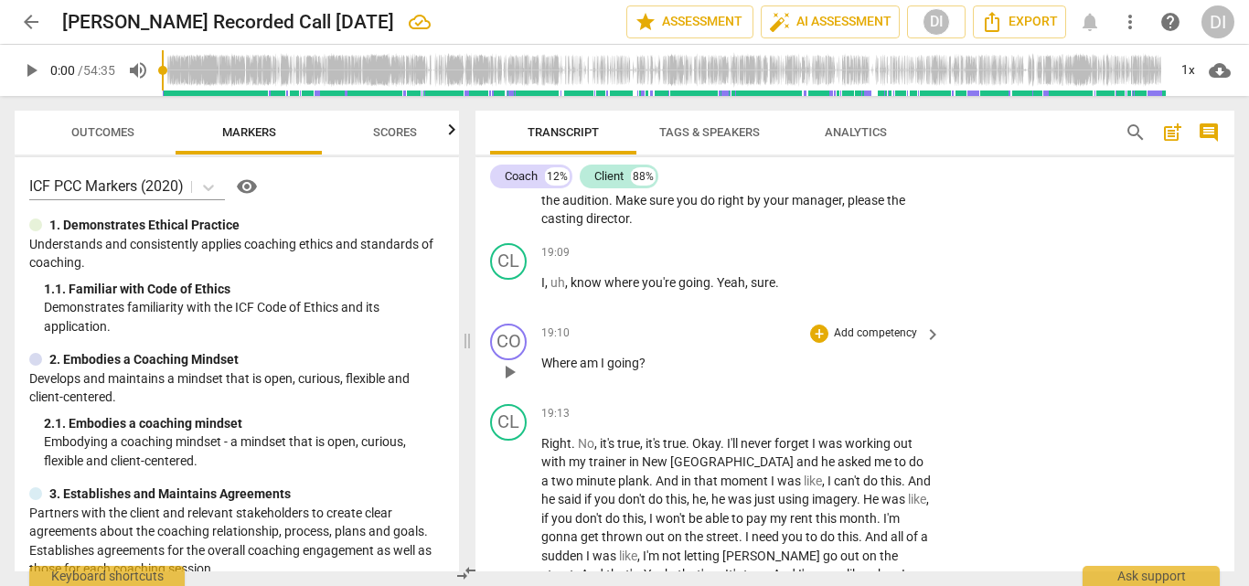
scroll to position [5041, 0]
click at [821, 338] on div "+" at bounding box center [819, 332] width 18 height 18
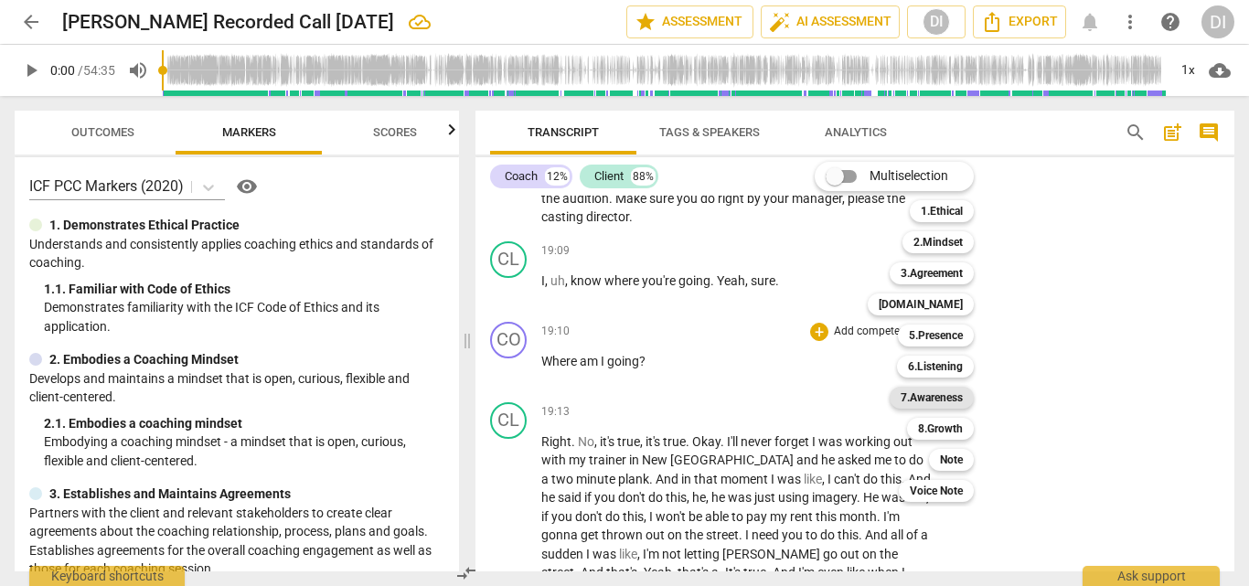
click at [957, 401] on b "7.Awareness" at bounding box center [932, 398] width 62 height 22
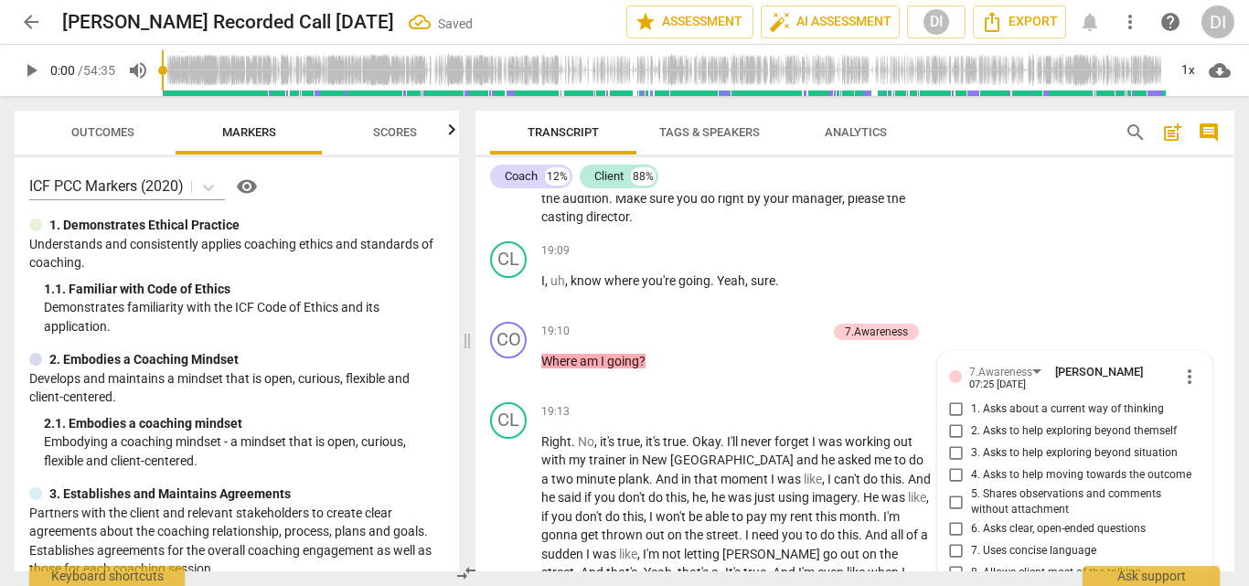
scroll to position [5272, 0]
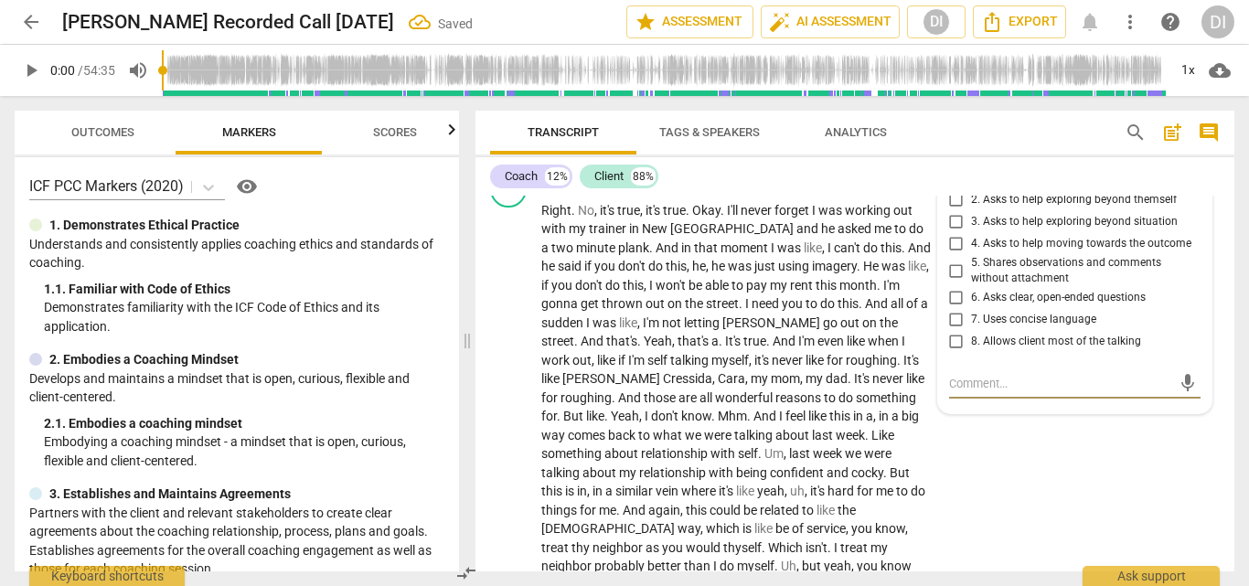
click at [952, 298] on input "6. Asks clear, open-ended questions" at bounding box center [956, 298] width 29 height 22
checkbox input "true"
click at [958, 316] on input "7. Uses concise language" at bounding box center [956, 320] width 29 height 22
checkbox input "true"
click at [957, 340] on input "8. Allows client most of the talking" at bounding box center [956, 342] width 29 height 22
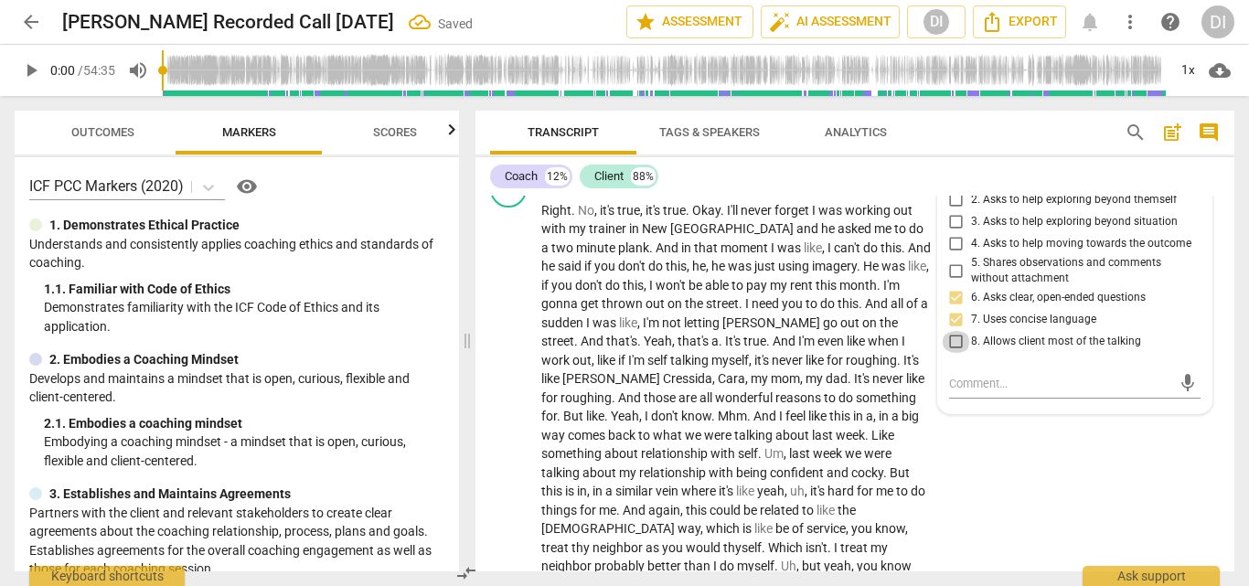
checkbox input "true"
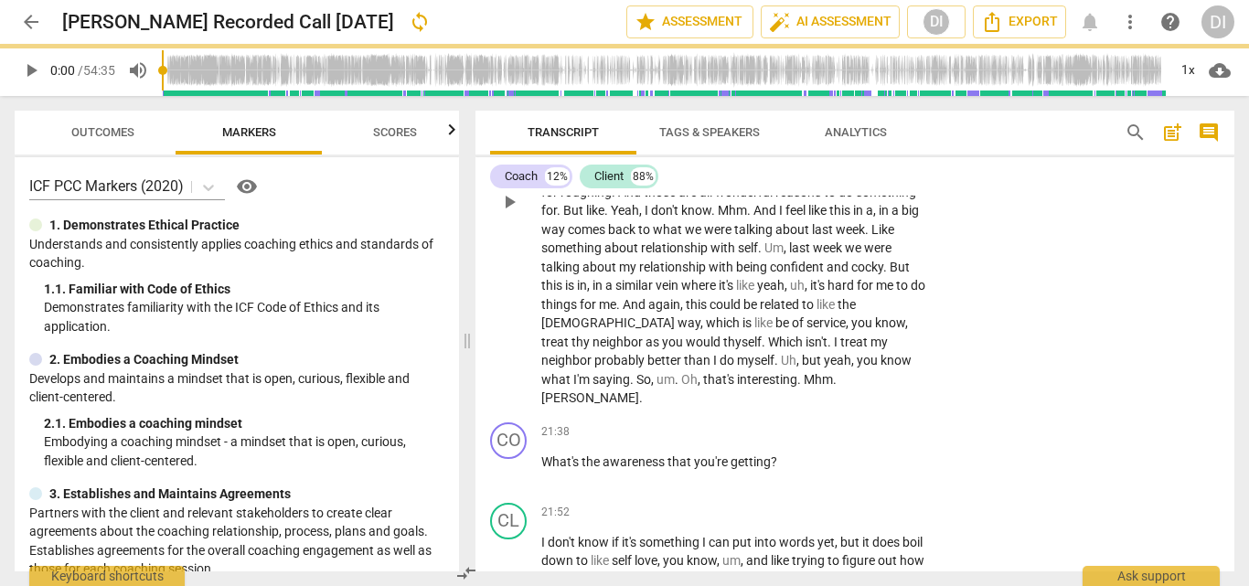
scroll to position [5628, 0]
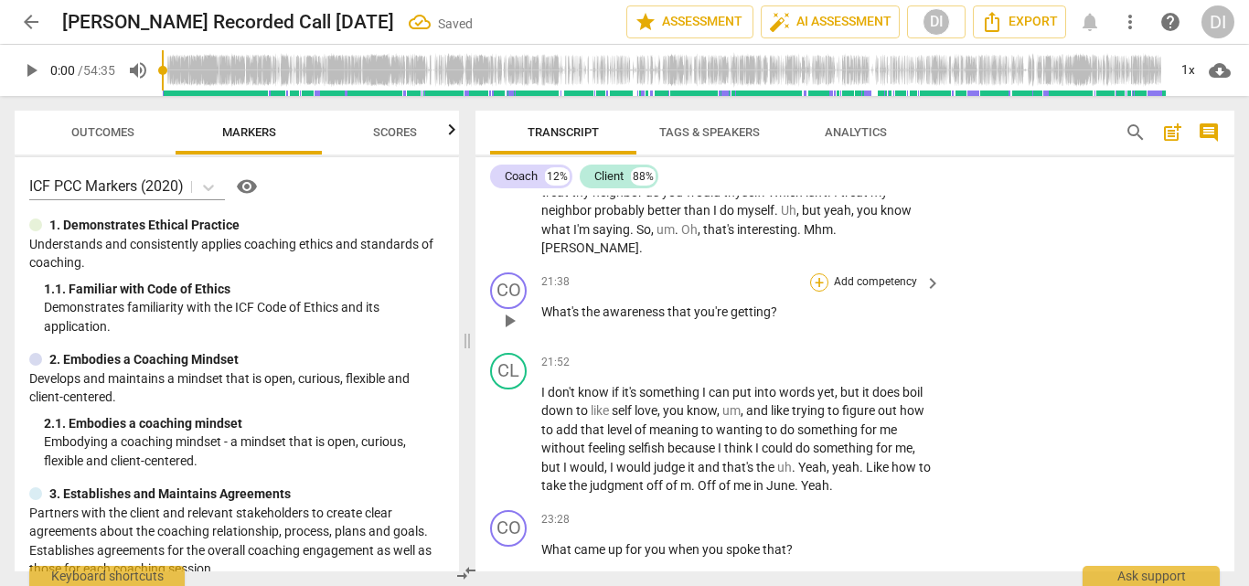
click at [816, 273] on div "+" at bounding box center [819, 282] width 18 height 18
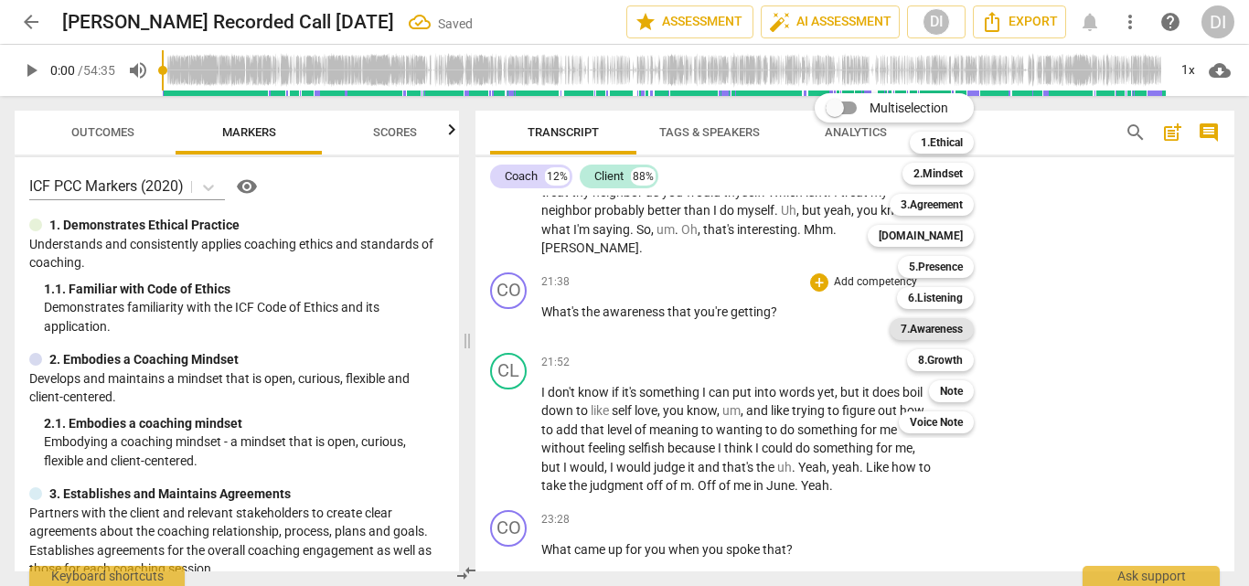
click at [903, 332] on b "7.Awareness" at bounding box center [932, 329] width 62 height 22
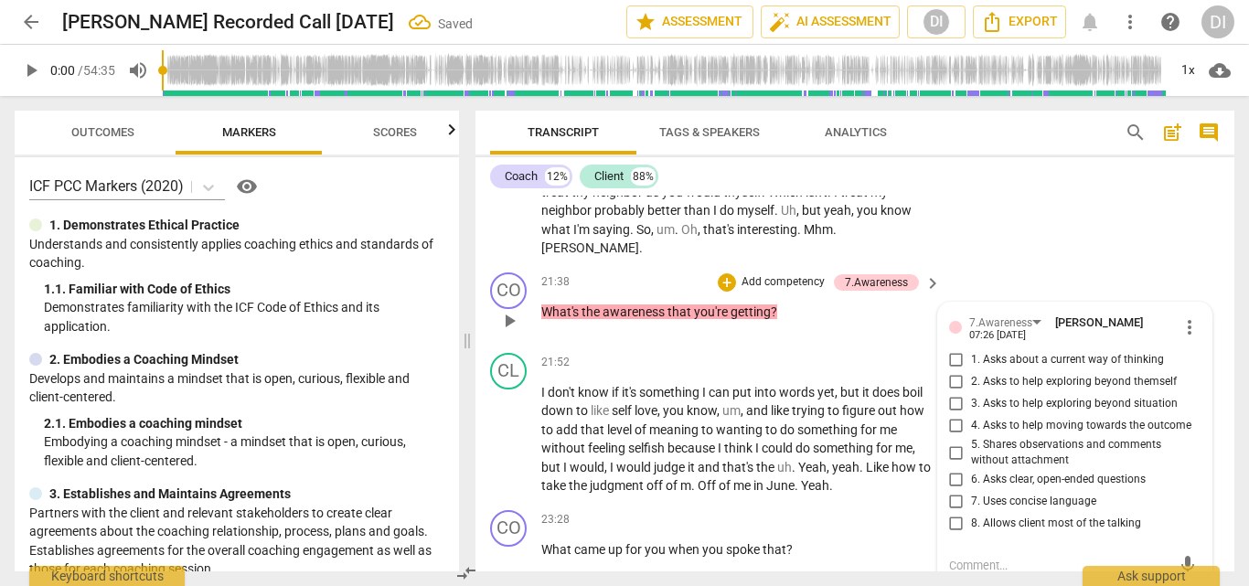
click at [949, 371] on input "2. Asks to help exploring beyond themself" at bounding box center [956, 382] width 29 height 22
checkbox input "true"
click at [953, 393] on input "3. Asks to help exploring beyond situation" at bounding box center [956, 404] width 29 height 22
checkbox input "true"
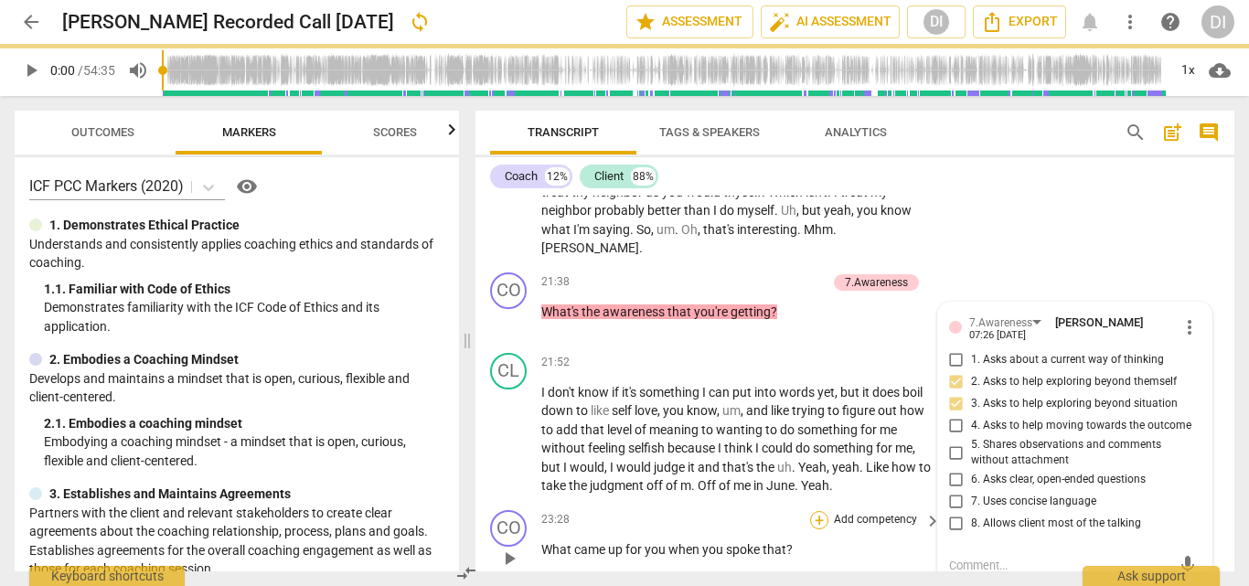
click at [821, 511] on div "+" at bounding box center [819, 520] width 18 height 18
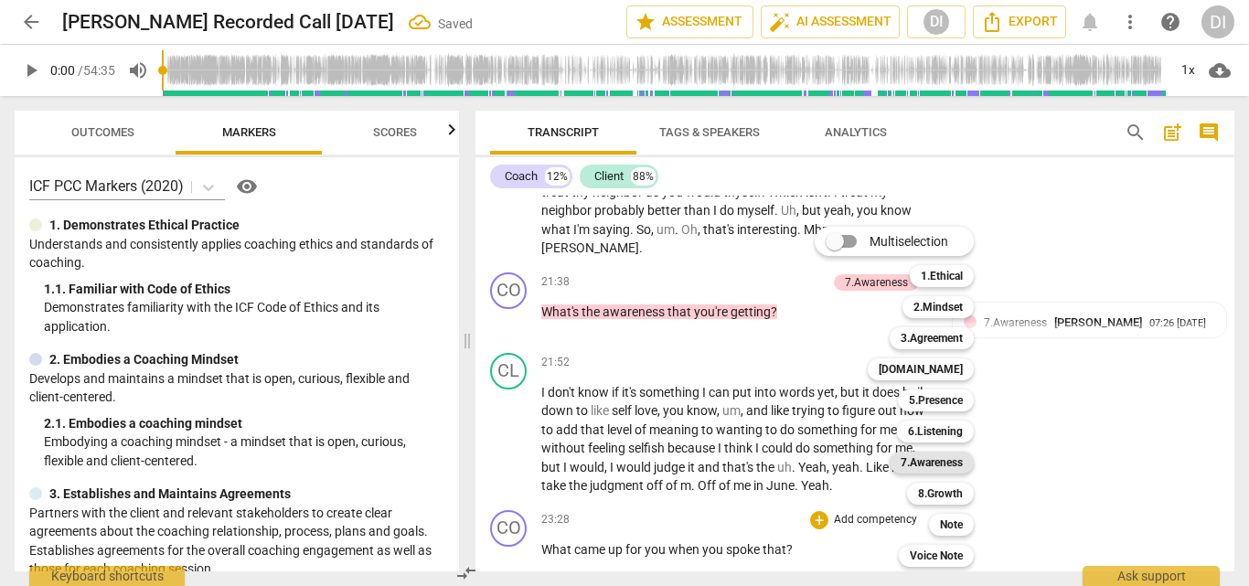
click at [929, 460] on b "7.Awareness" at bounding box center [932, 463] width 62 height 22
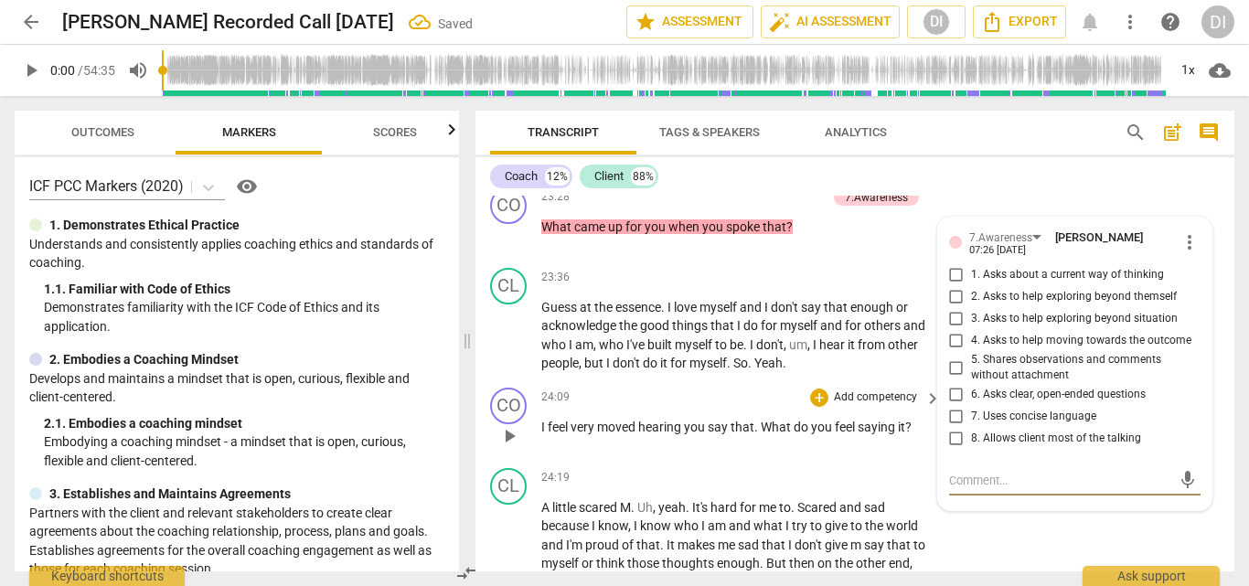
scroll to position [5950, 0]
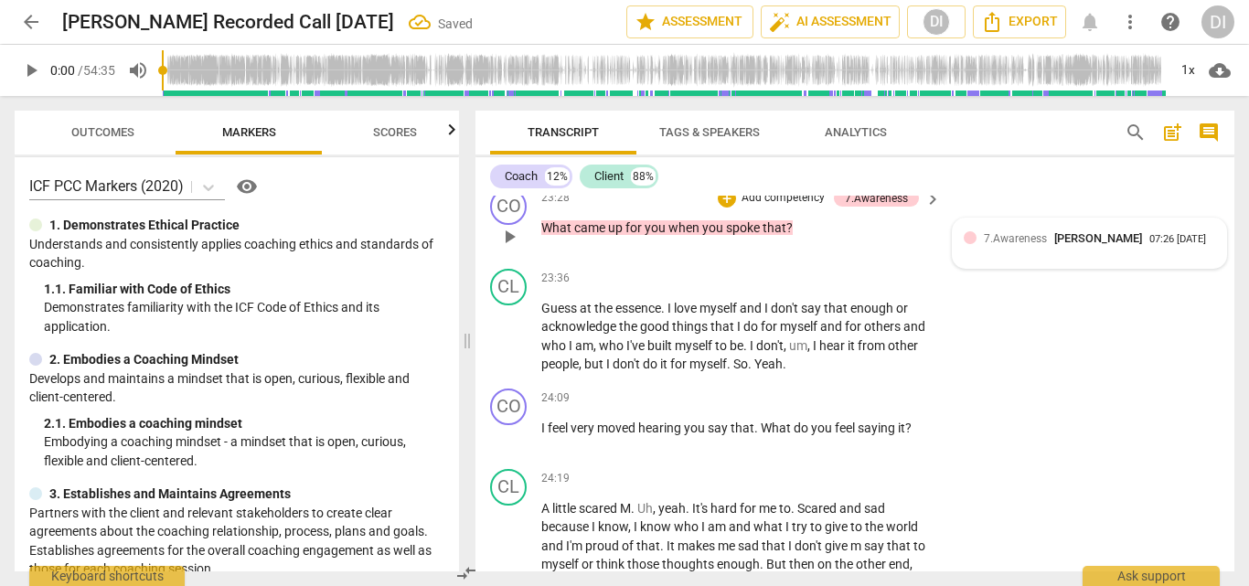
click at [1026, 231] on div "7.Awareness [PERSON_NAME] 07:26 [DATE]" at bounding box center [1090, 244] width 252 height 28
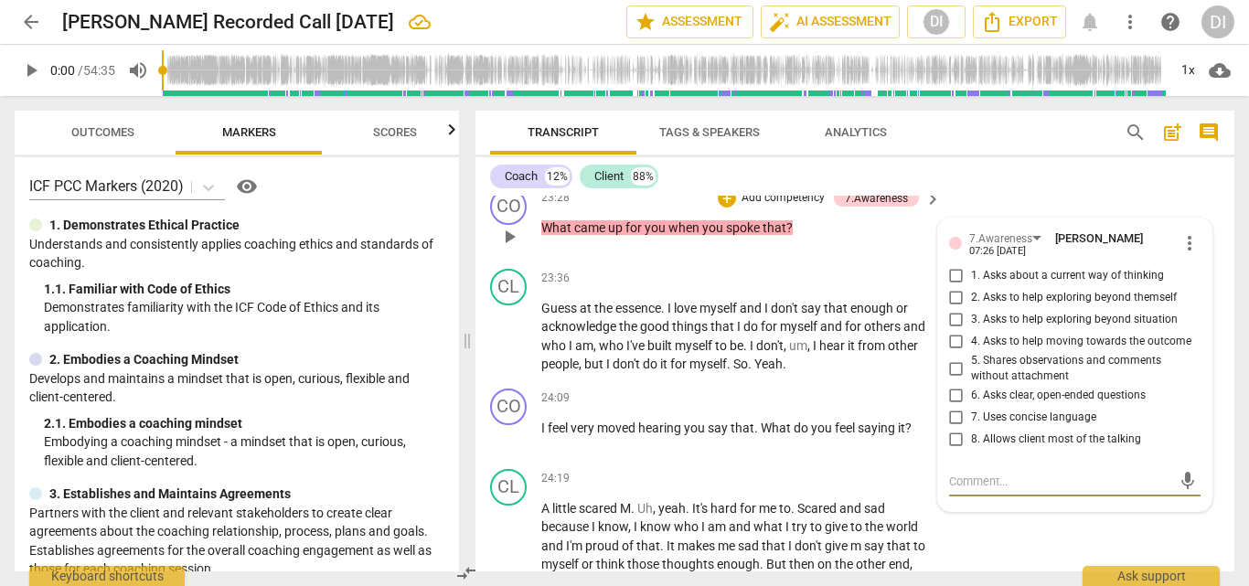
click at [953, 287] on input "2. Asks to help exploring beyond themself" at bounding box center [956, 298] width 29 height 22
checkbox input "true"
click at [964, 310] on input "3. Asks to help exploring beyond situation" at bounding box center [956, 320] width 29 height 22
checkbox input "true"
click at [820, 390] on div "+" at bounding box center [819, 399] width 18 height 18
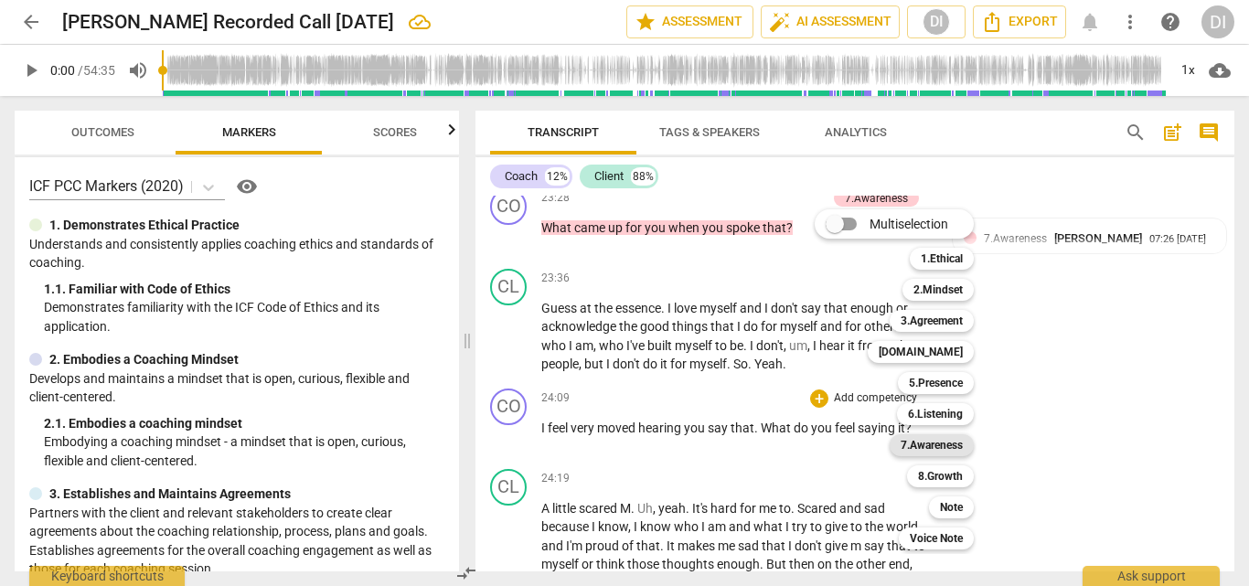
click at [931, 445] on b "7.Awareness" at bounding box center [932, 445] width 62 height 22
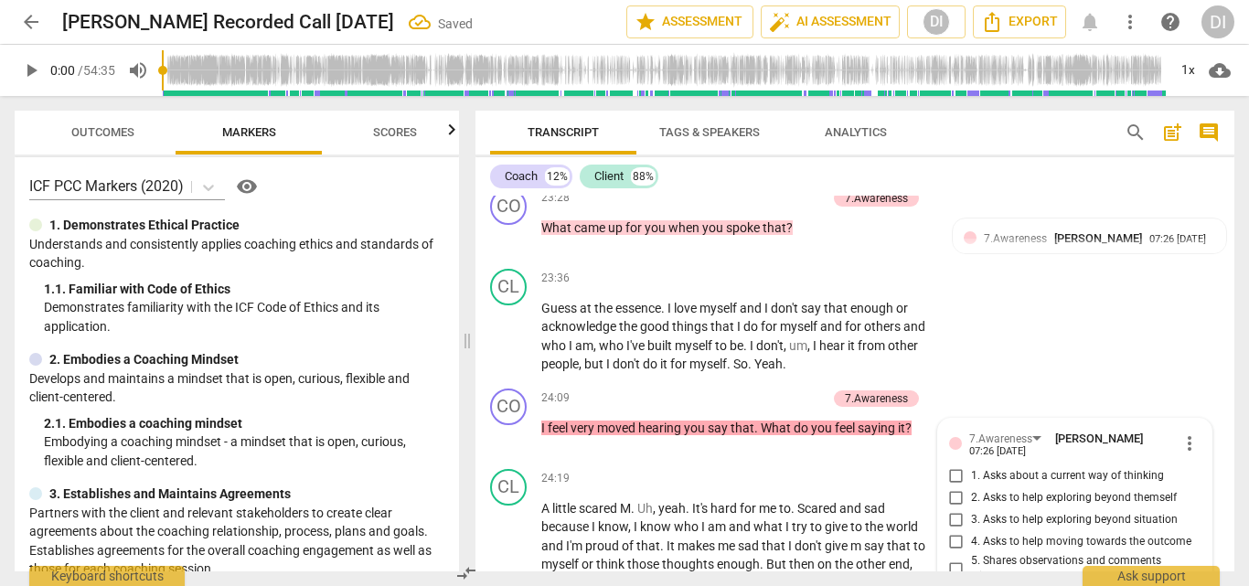
scroll to position [6230, 0]
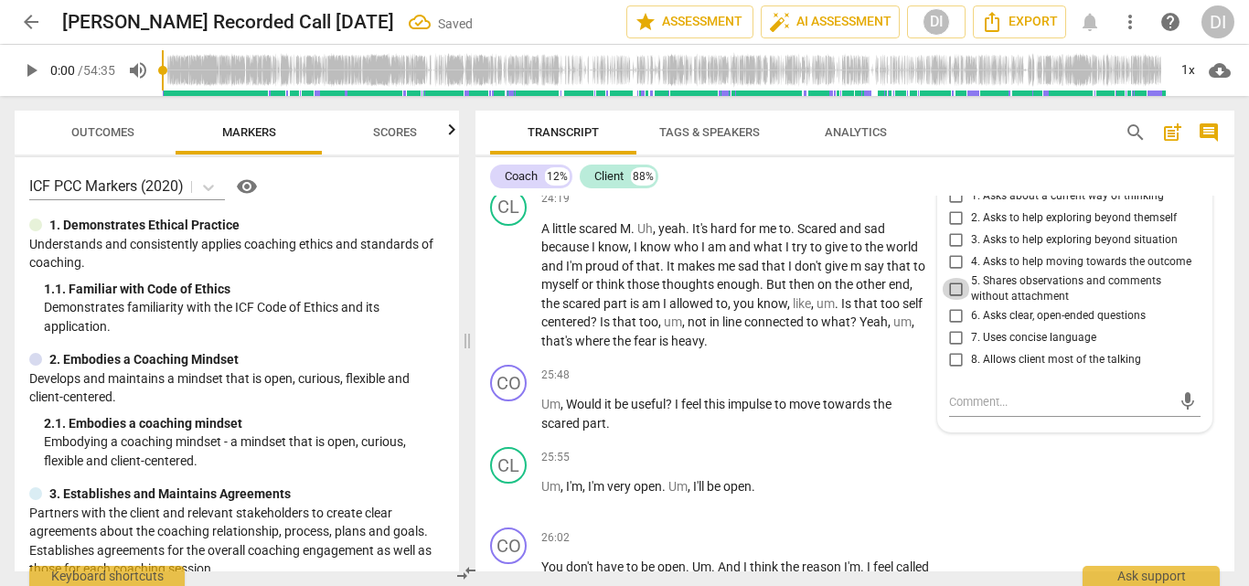
click at [958, 278] on input "5. Shares observations and comments without attachment" at bounding box center [956, 289] width 29 height 22
checkbox input "true"
click at [820, 366] on div "+" at bounding box center [819, 375] width 18 height 18
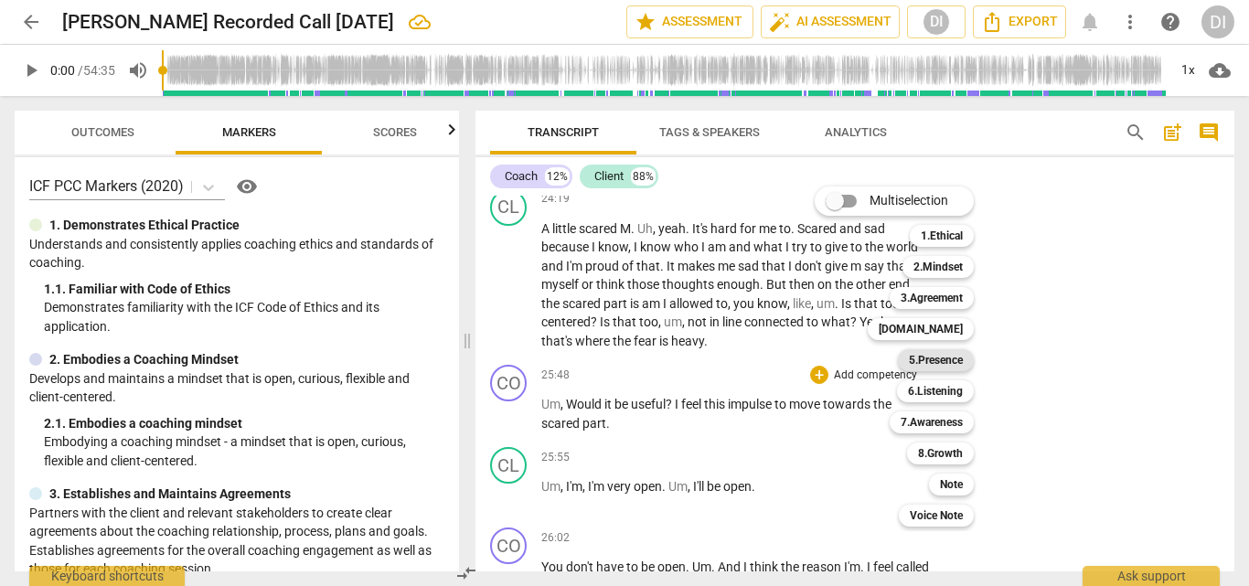
click at [941, 359] on b "5.Presence" at bounding box center [936, 360] width 54 height 22
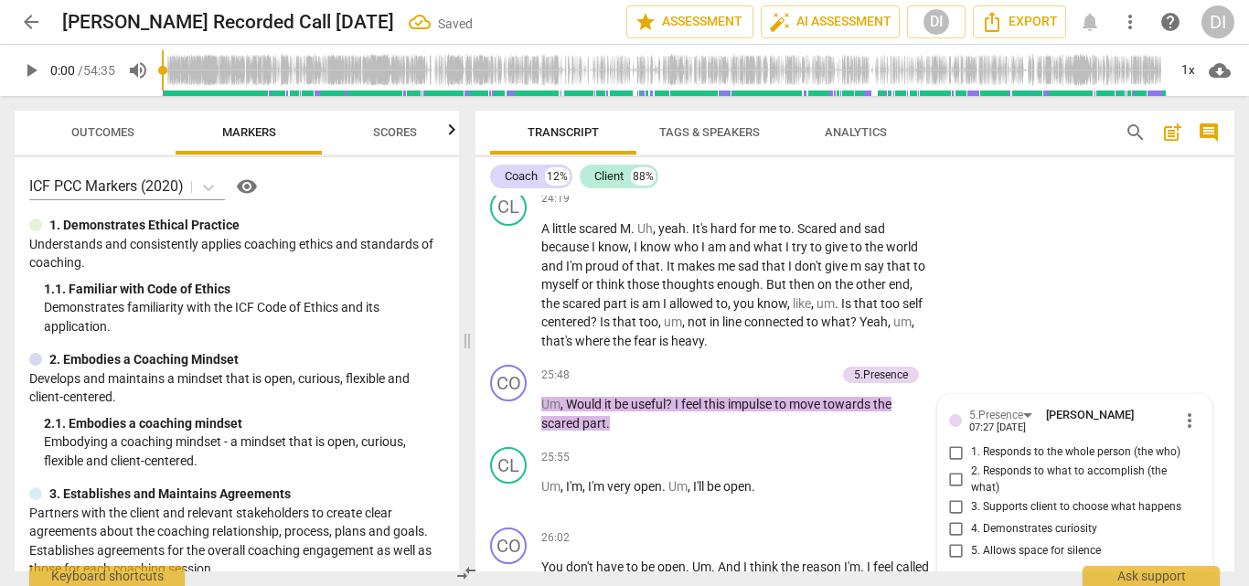
scroll to position [6239, 0]
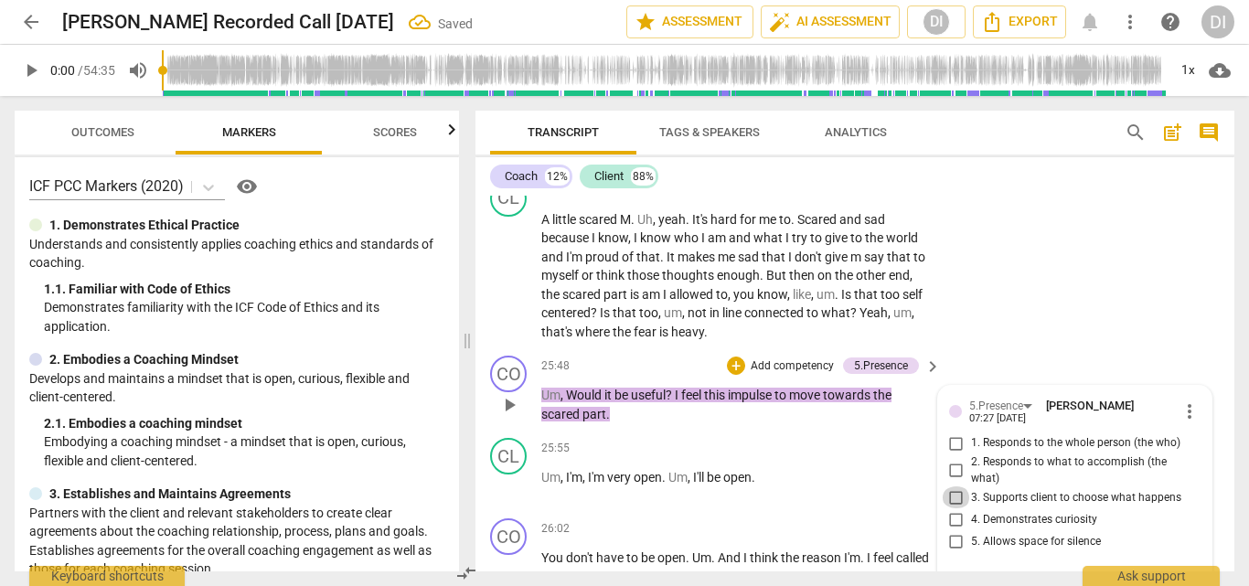
click at [951, 487] on input "3. Supports client to choose what happens" at bounding box center [956, 498] width 29 height 22
checkbox input "true"
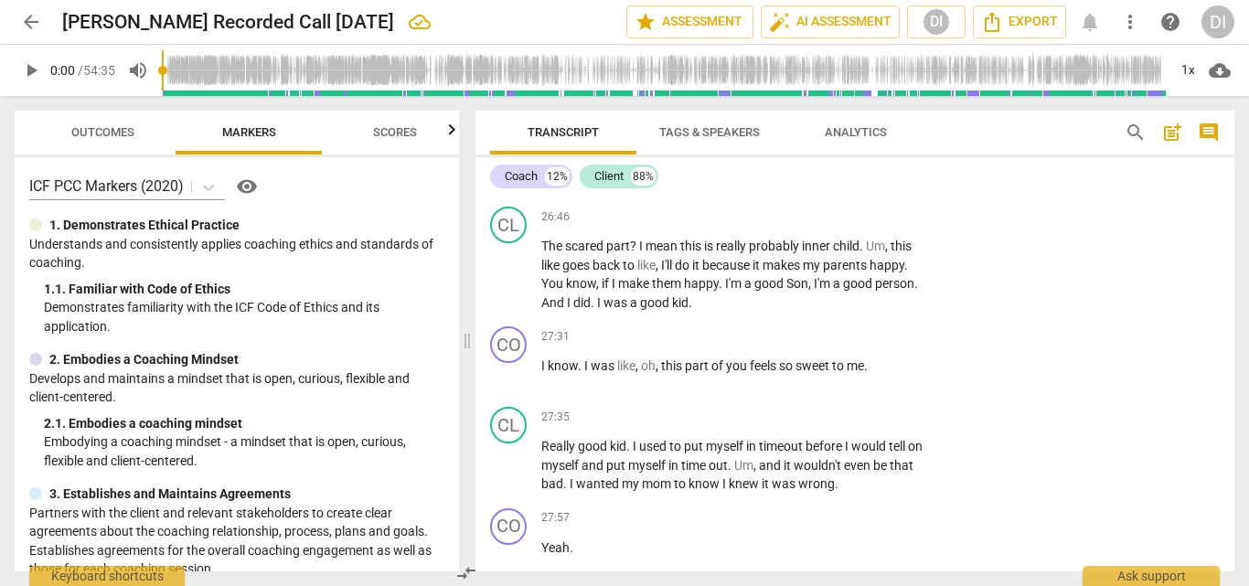
scroll to position [6814, 0]
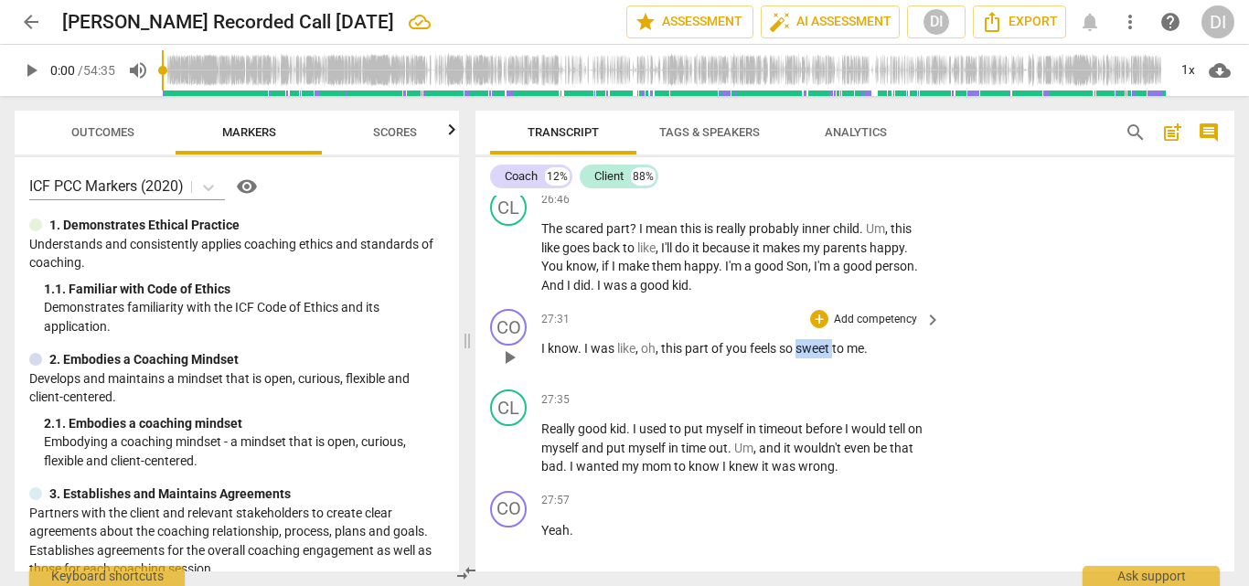
drag, startPoint x: 836, startPoint y: 349, endPoint x: 801, endPoint y: 345, distance: 35.0
click at [801, 345] on p "I know . I was like , oh , this part of you feels so sweet to me ." at bounding box center [737, 348] width 391 height 19
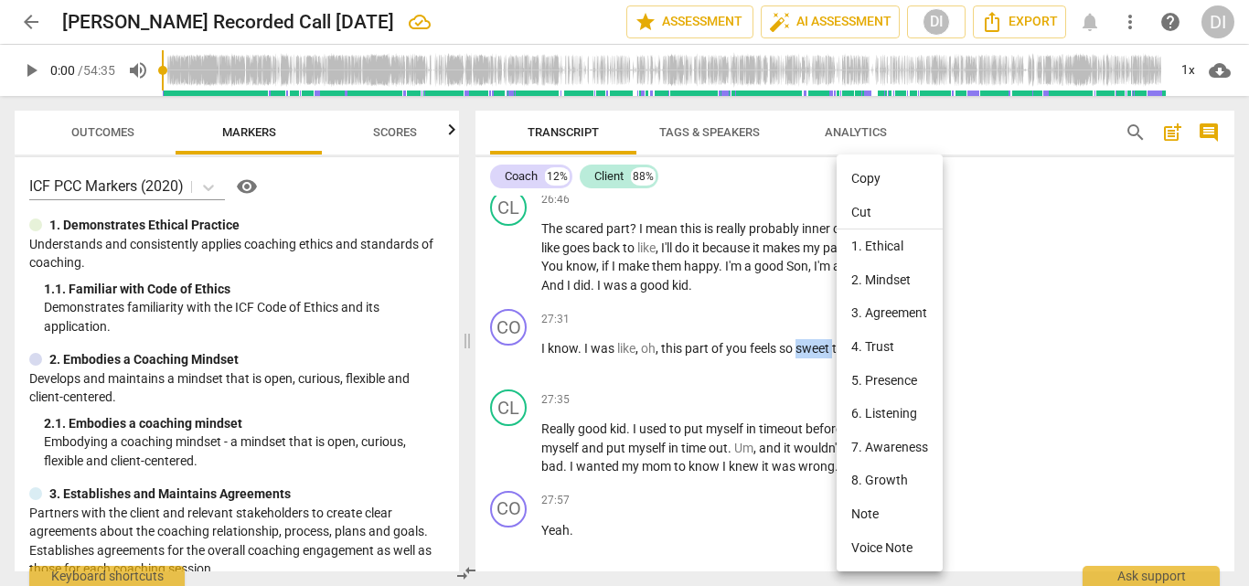
click at [870, 504] on li "Note" at bounding box center [890, 515] width 106 height 34
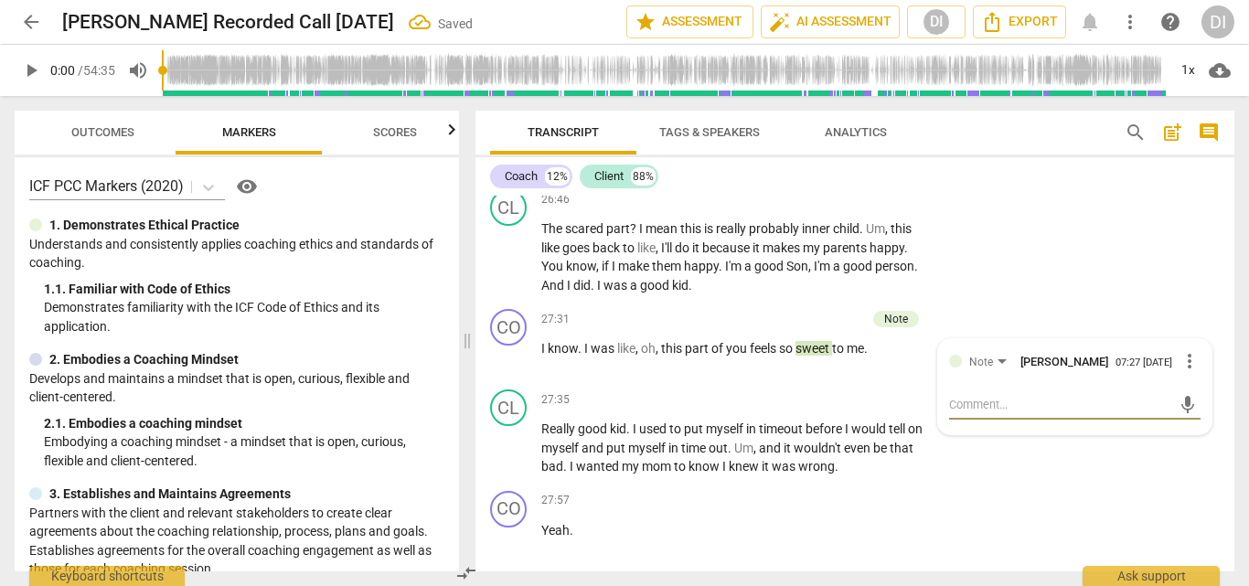
type textarea "C"
type textarea "Ca"
type textarea "Cau"
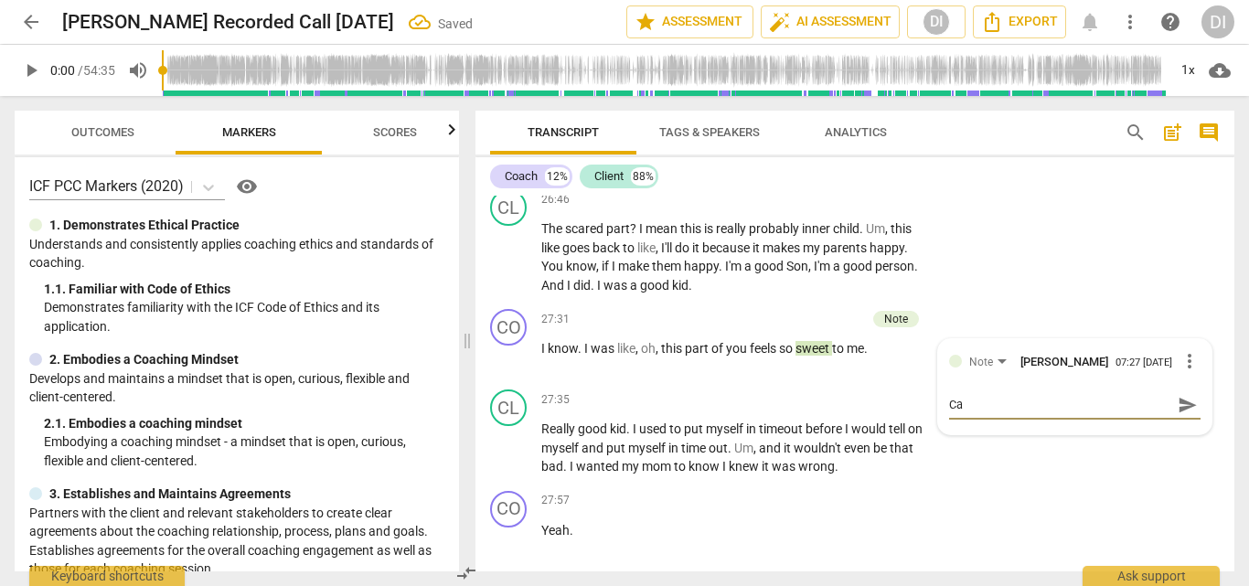
type textarea "Cau"
type textarea "Caut"
type textarea "Cauti"
type textarea "Cautio"
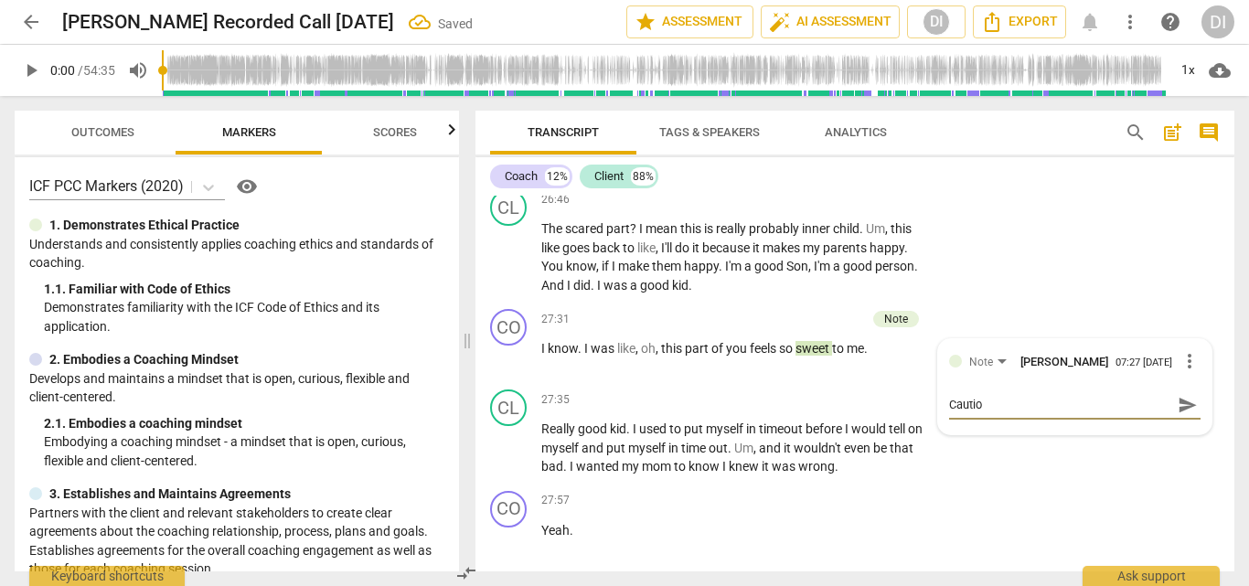
type textarea "Caution"
type textarea "Caution w"
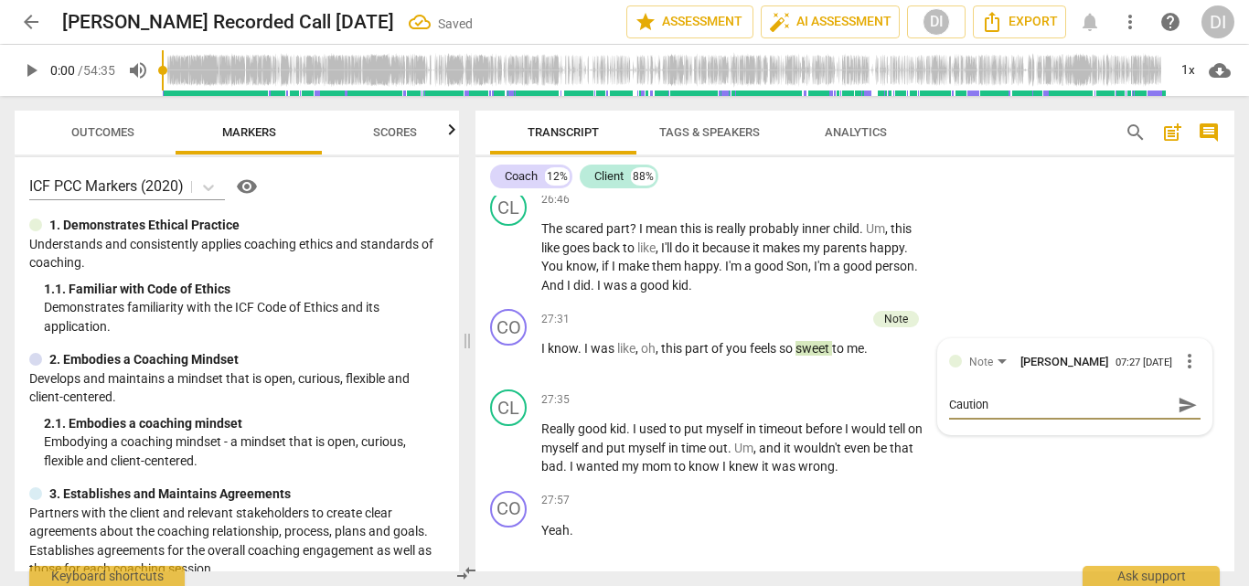
type textarea "Caution w"
type textarea "Caution wi"
type textarea "Caution wit"
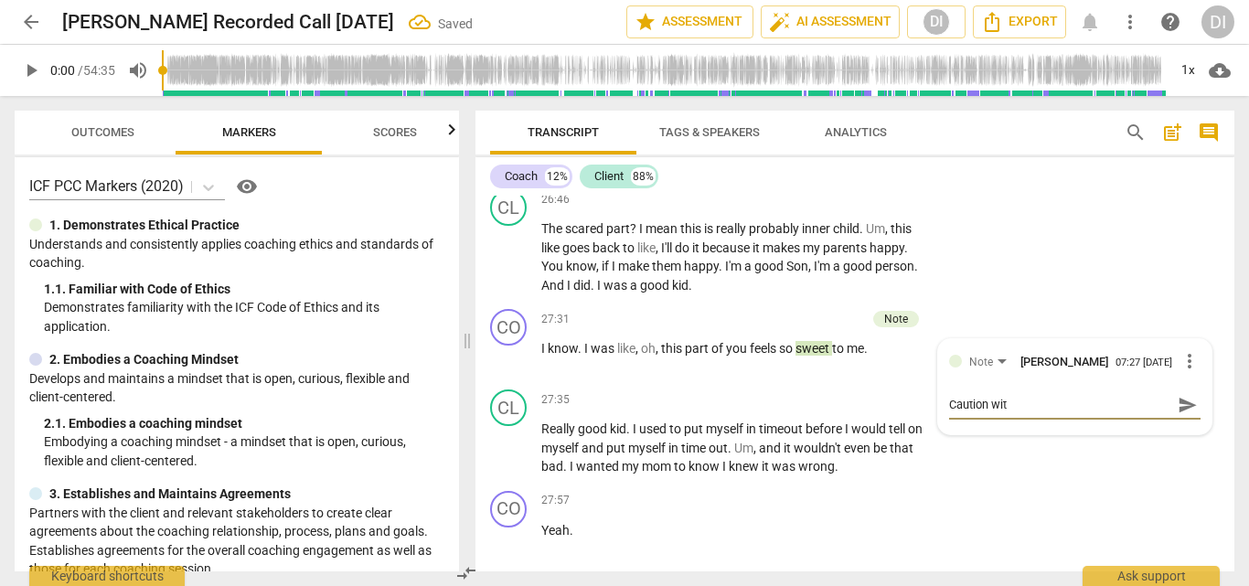
type textarea "Caution with"
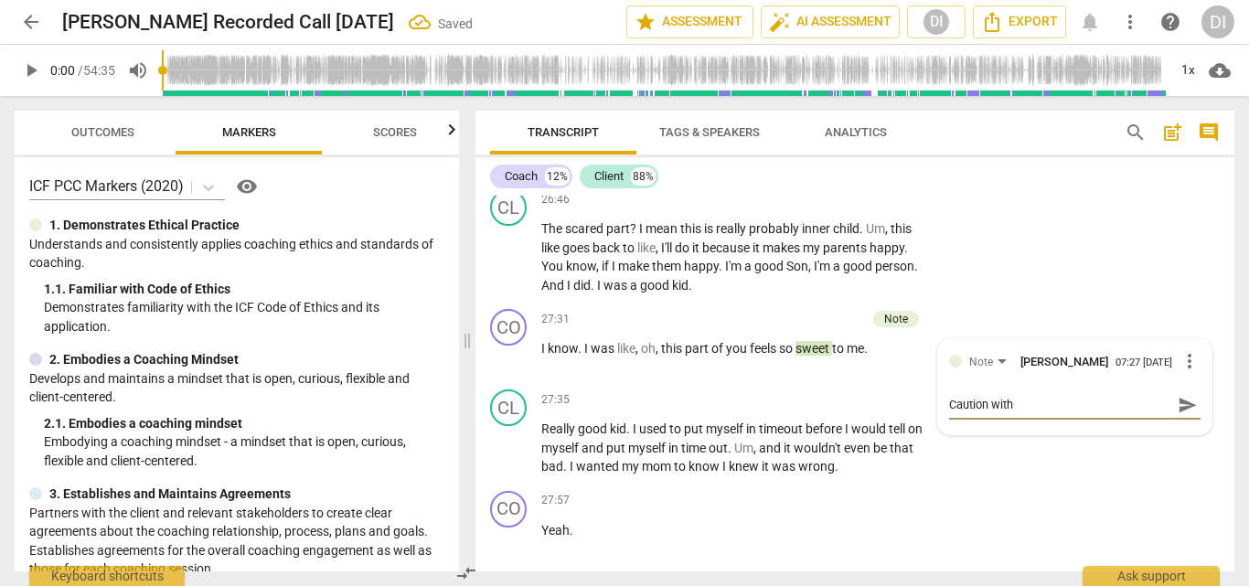
type textarea "Caution with"
type textarea "Caution wit"
type textarea "Caution wi"
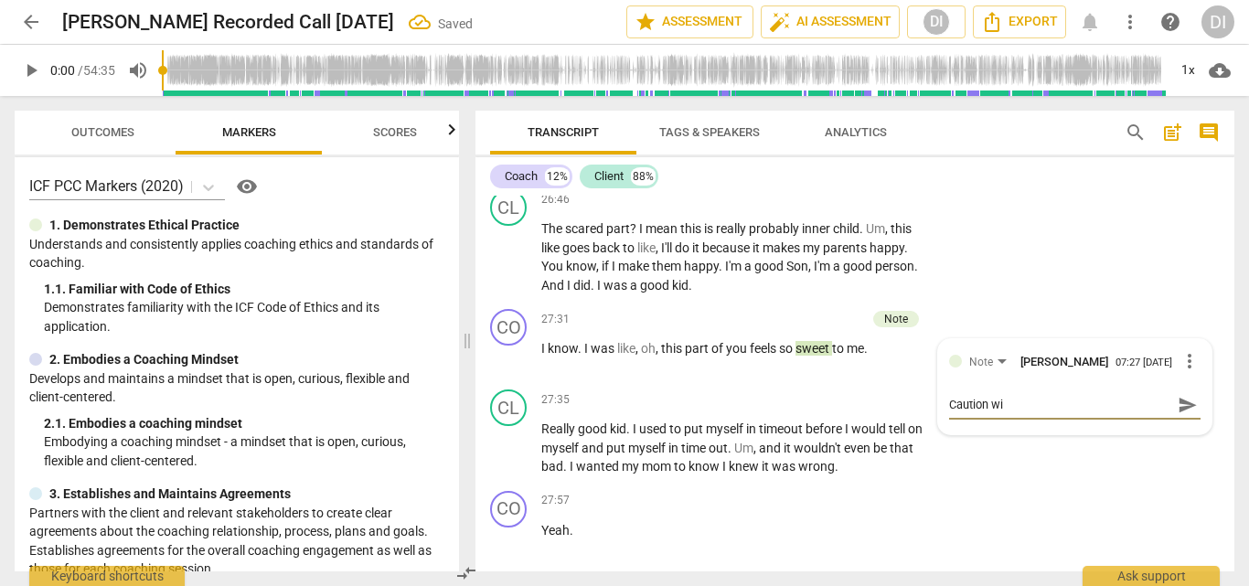
type textarea "Caution w"
type textarea "Caution"
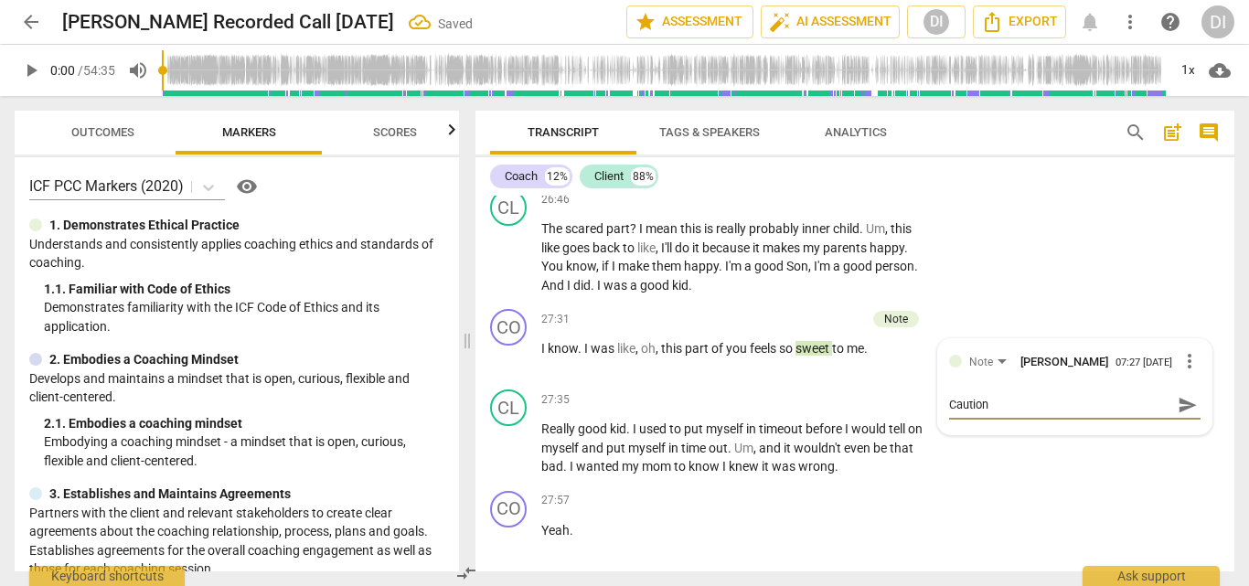
type textarea "Caution"
type textarea "Caution,"
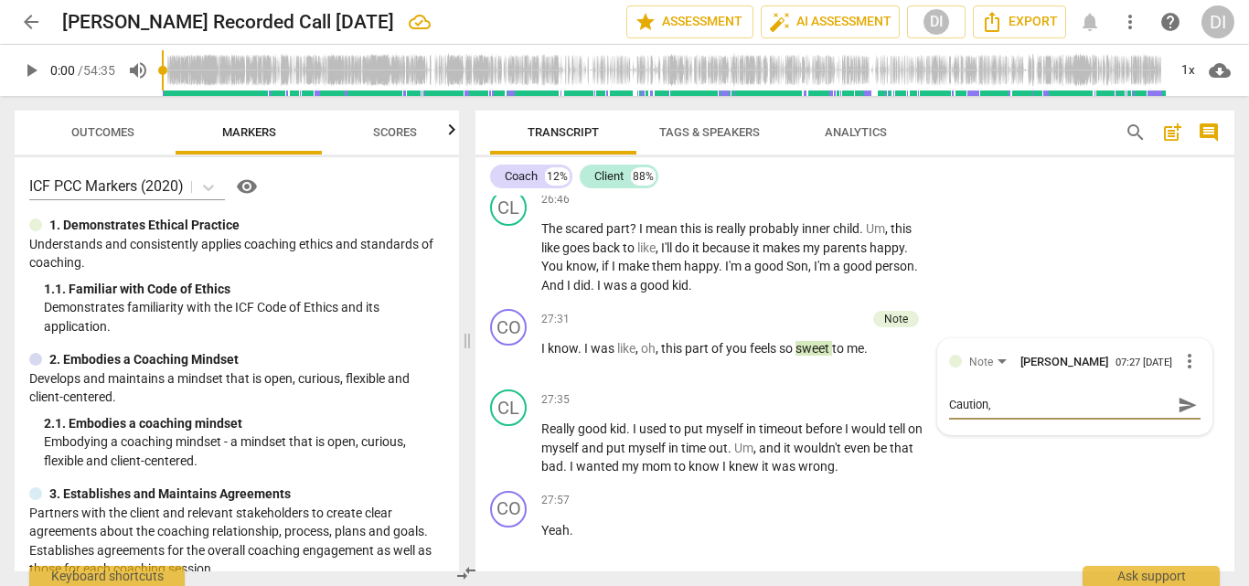
type textarea "Caution, m"
type textarea "Caution, [GEOGRAPHIC_DATA]"
type textarea "Caution, may"
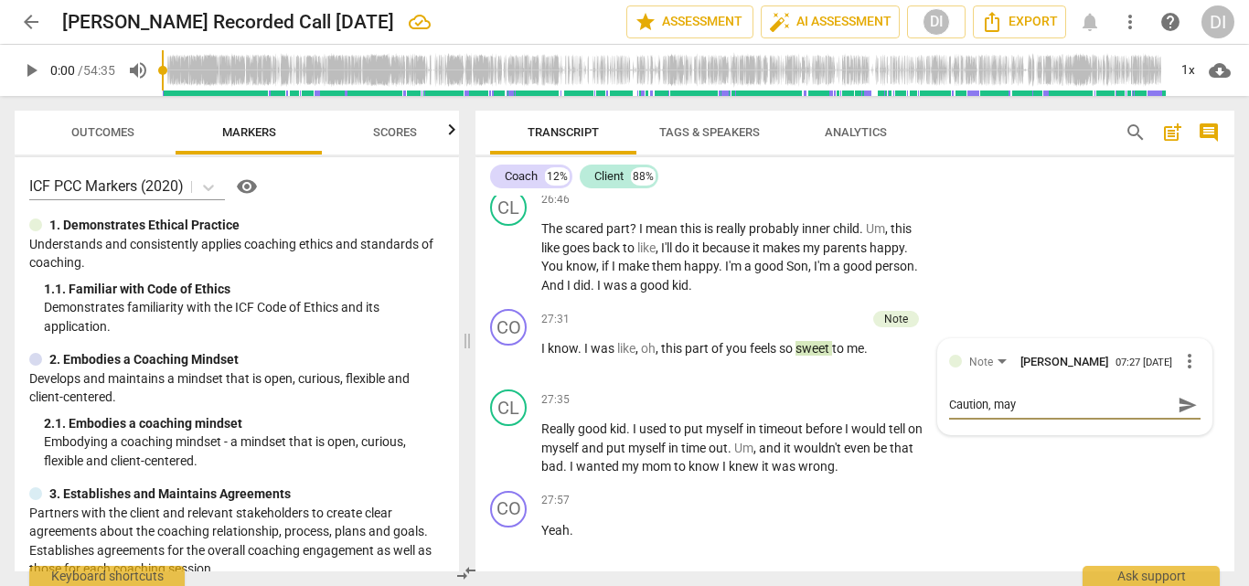
type textarea "Caution, may"
type textarea "Caution, may b"
type textarea "Caution, may be"
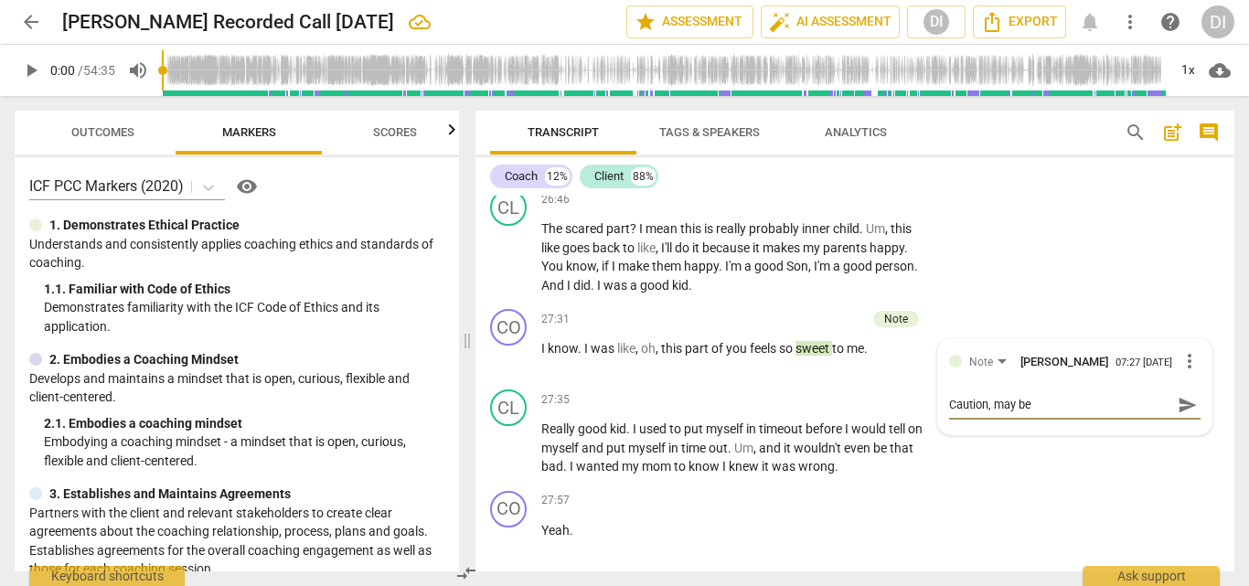
type textarea "Caution, may be i"
type textarea "Caution, may be in"
type textarea "Caution, may be int"
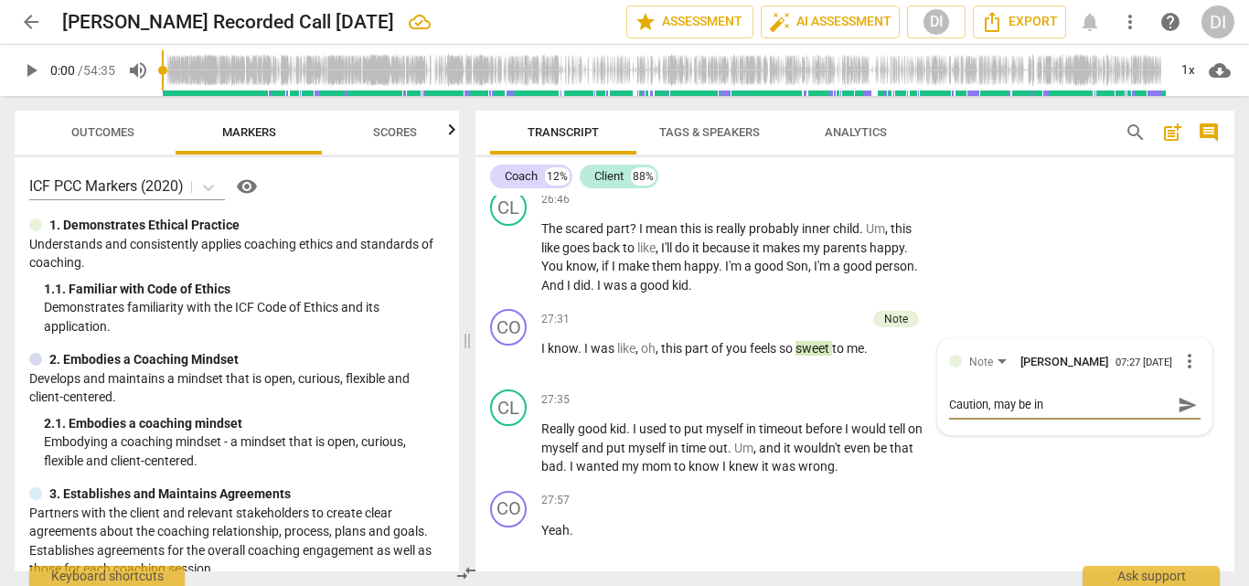
type textarea "Caution, may be int"
type textarea "Caution, may be inte"
type textarea "Caution, may be inter"
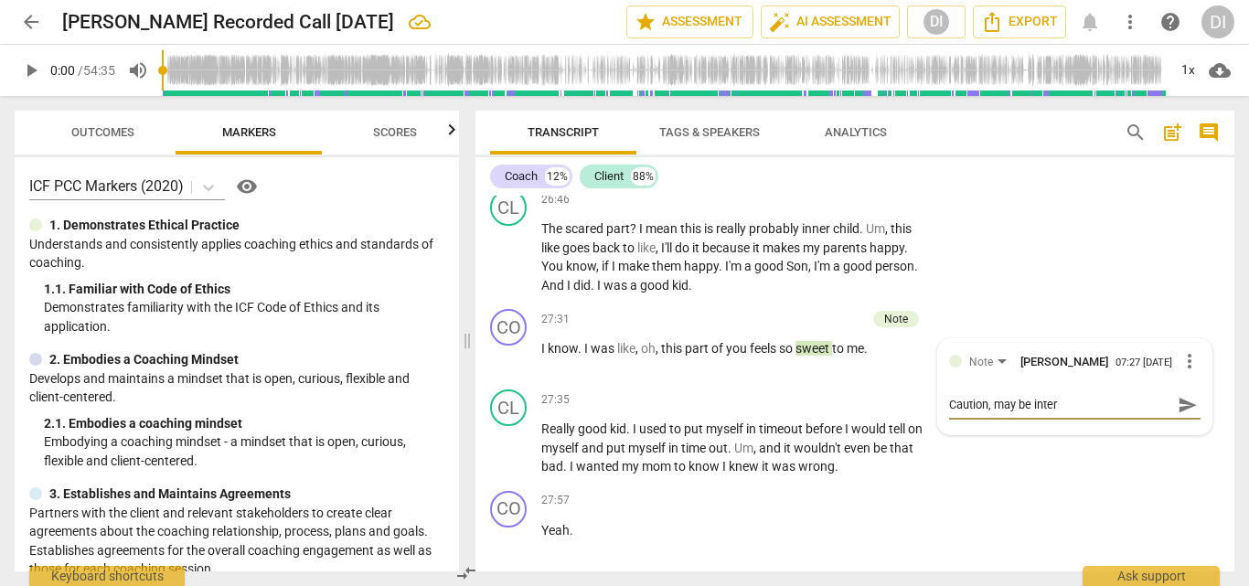
type textarea "Caution, may be interp"
type textarea "Caution, may be interpr"
type textarea "Caution, may be interpre"
type textarea "Caution, may be interpret"
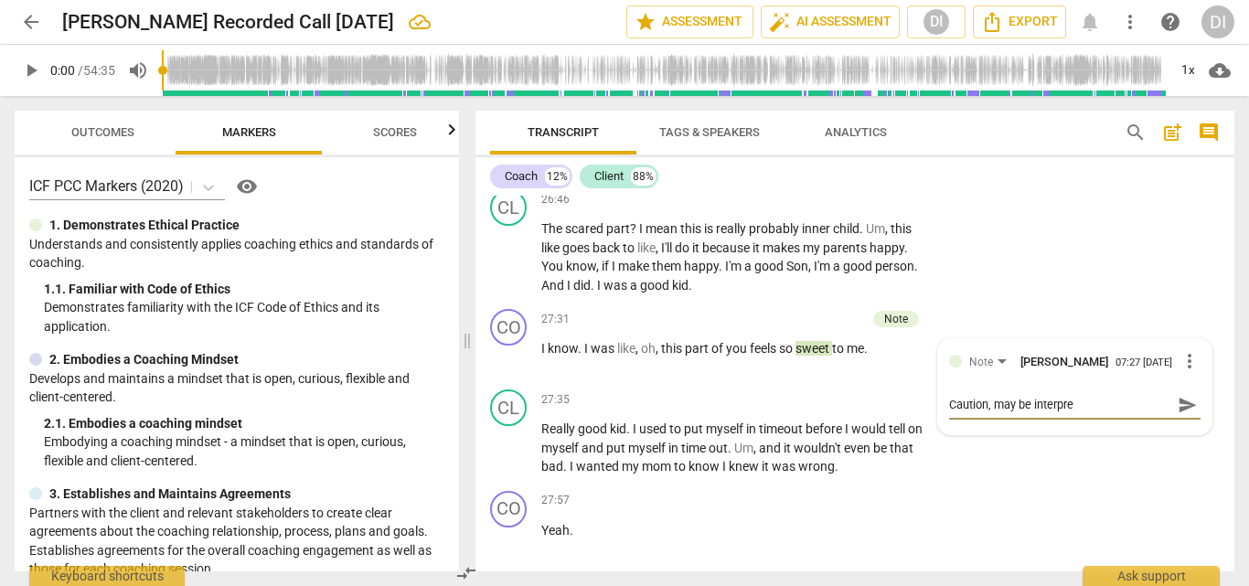
type textarea "Caution, may be interpret"
type textarea "Caution, may be interprete"
type textarea "Caution, may be interpreted"
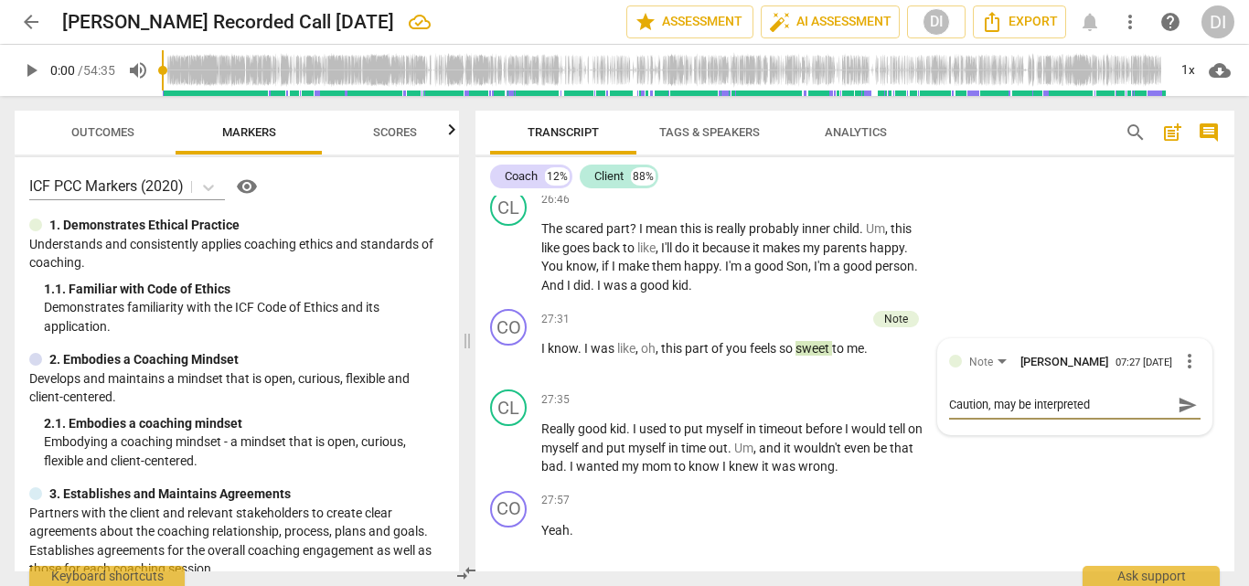
type textarea "Caution, may be interpreted"
type textarea "Caution, may be interpreted a"
type textarea "Caution, may be interpreted as"
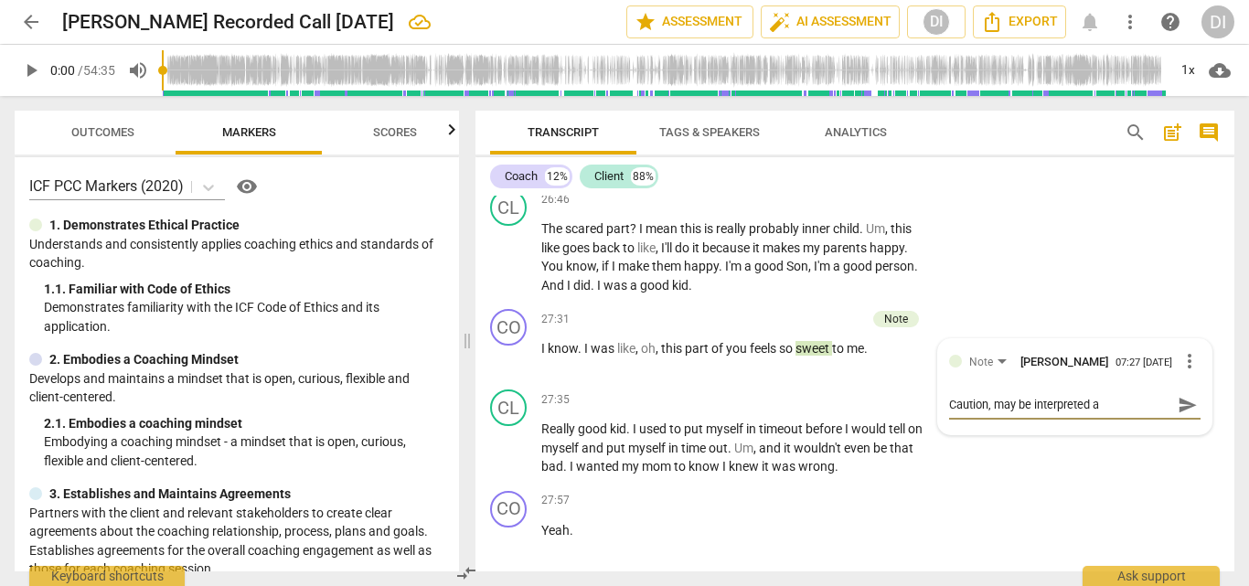
type textarea "Caution, may be interpreted as"
type textarea "Caution, may be interpreted as u"
type textarea "Caution, may be interpreted as"
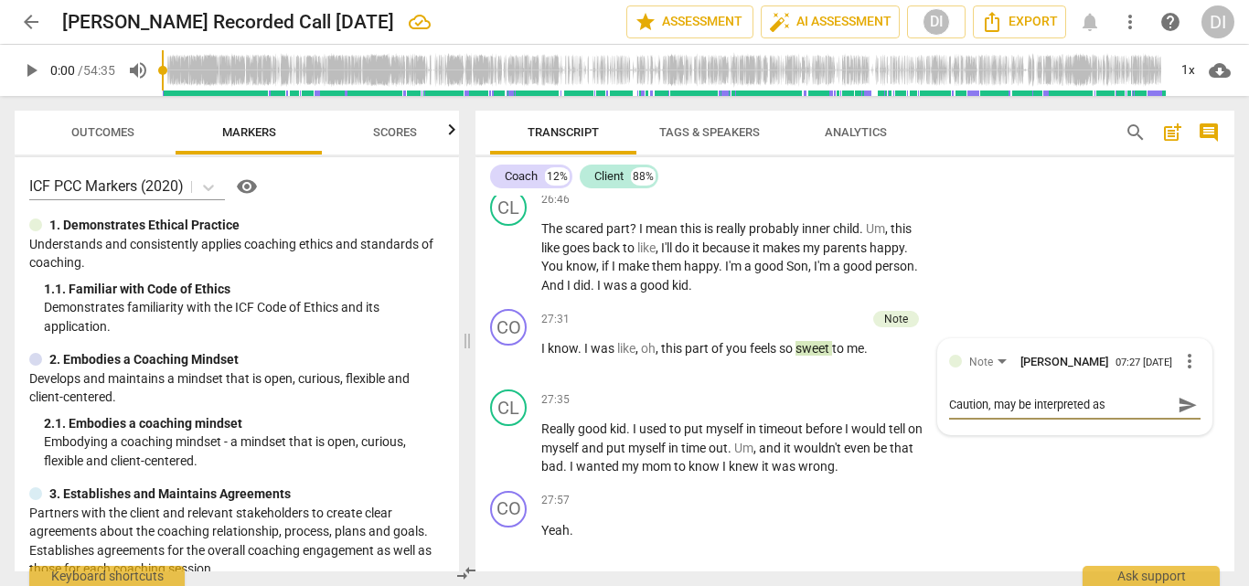
type textarea "Caution, may be interpreted as j"
type textarea "Caution, may be interpreted as ju"
type textarea "Caution, may be interpreted as jud"
type textarea "Caution, may be interpreted as judg"
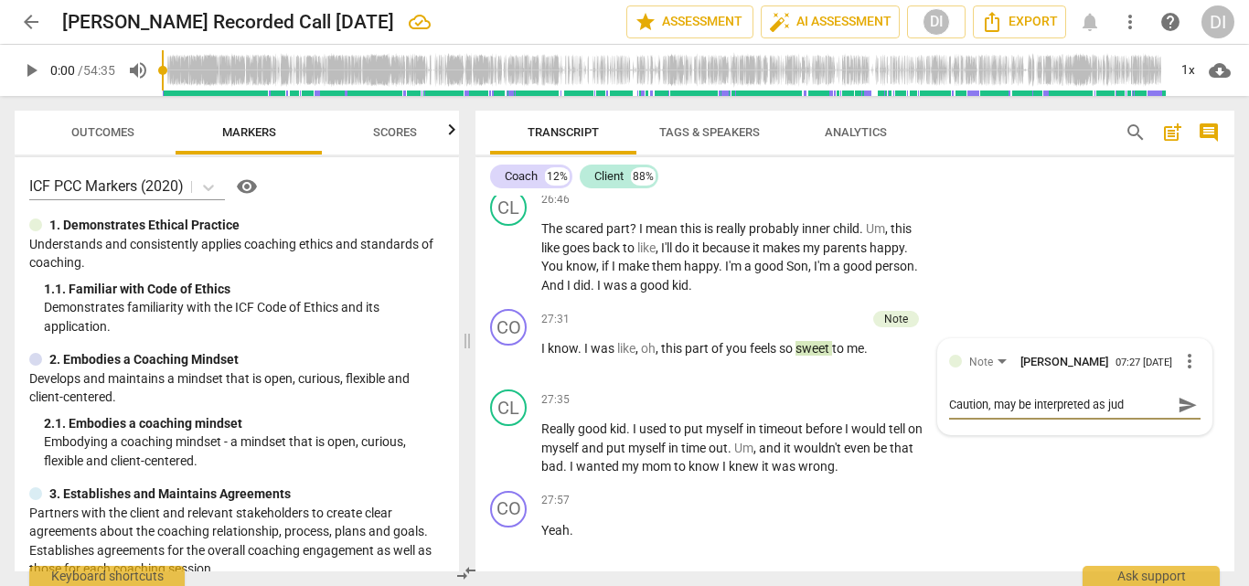
type textarea "Caution, may be interpreted as judg"
type textarea "Caution, may be interpreted as judgm"
type textarea "Caution, may be interpreted as [DEMOGRAPHIC_DATA]"
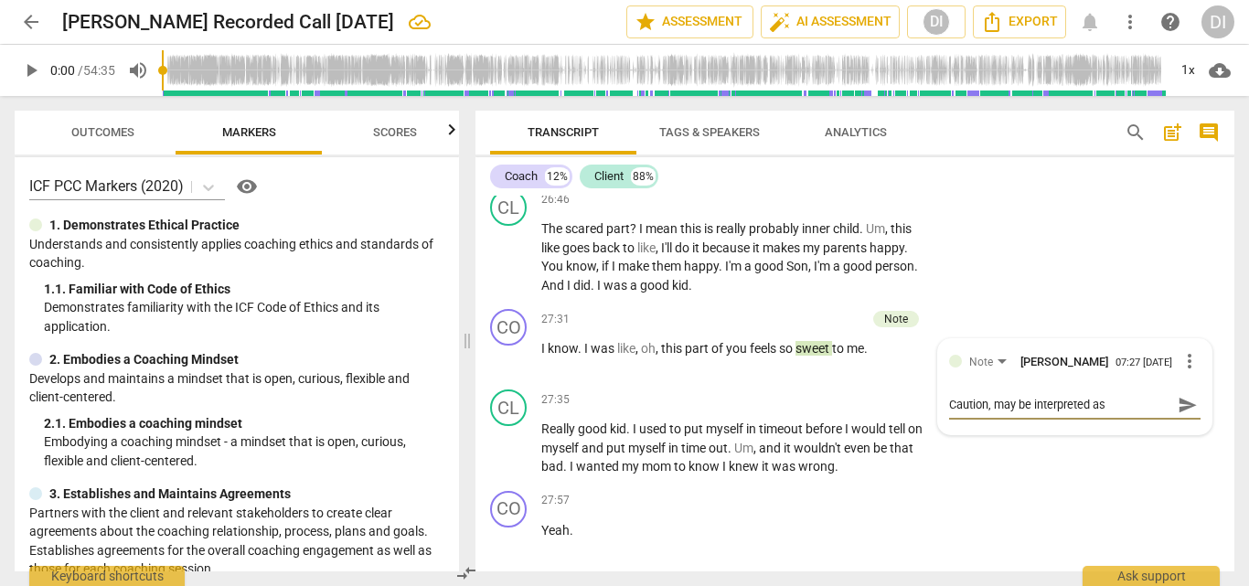
type textarea "Caution, may be interpreted as judgmen"
type textarea "Caution, may be interpreted as judgment"
click at [1186, 413] on span "send" at bounding box center [1188, 405] width 20 height 20
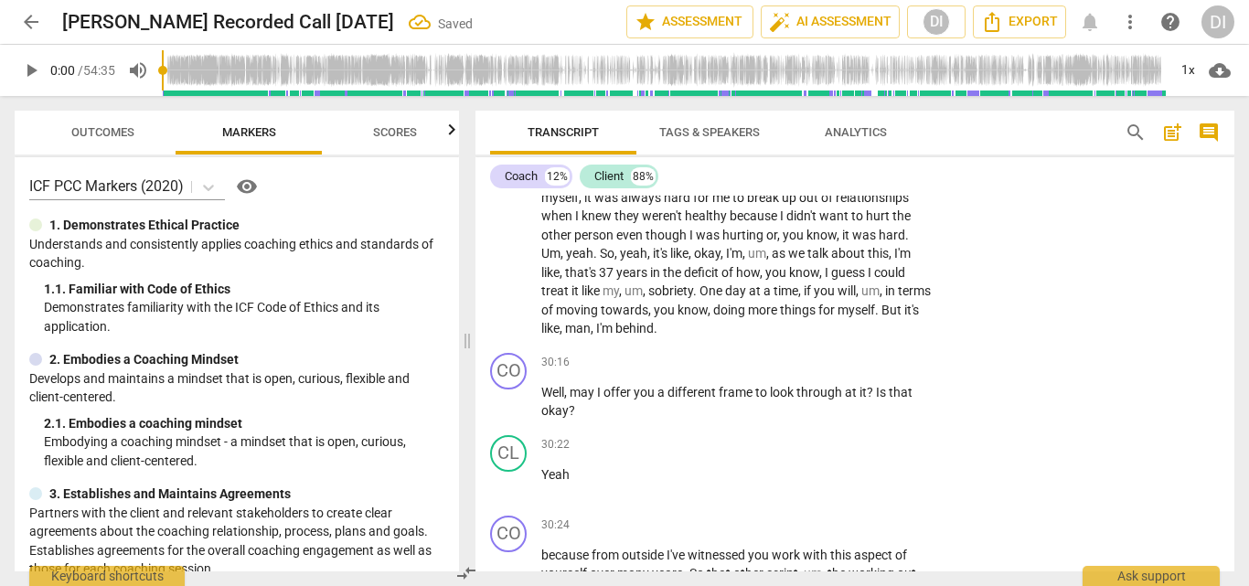
scroll to position [7417, 0]
click at [813, 359] on div "+" at bounding box center [819, 360] width 18 height 18
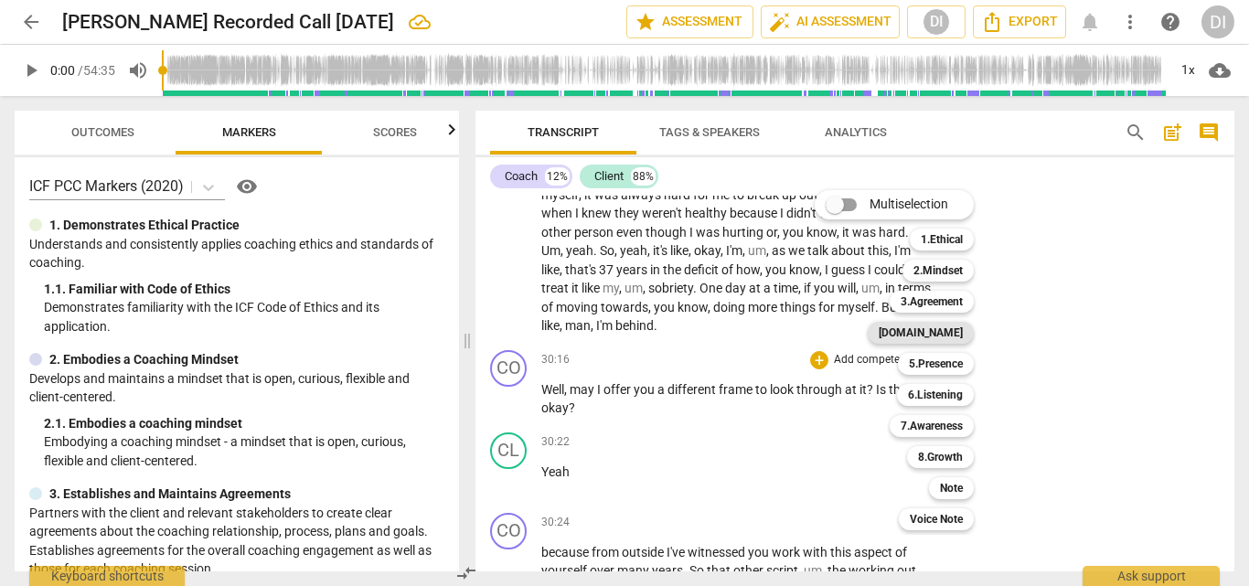
click at [946, 342] on b "[DOMAIN_NAME]" at bounding box center [921, 333] width 84 height 22
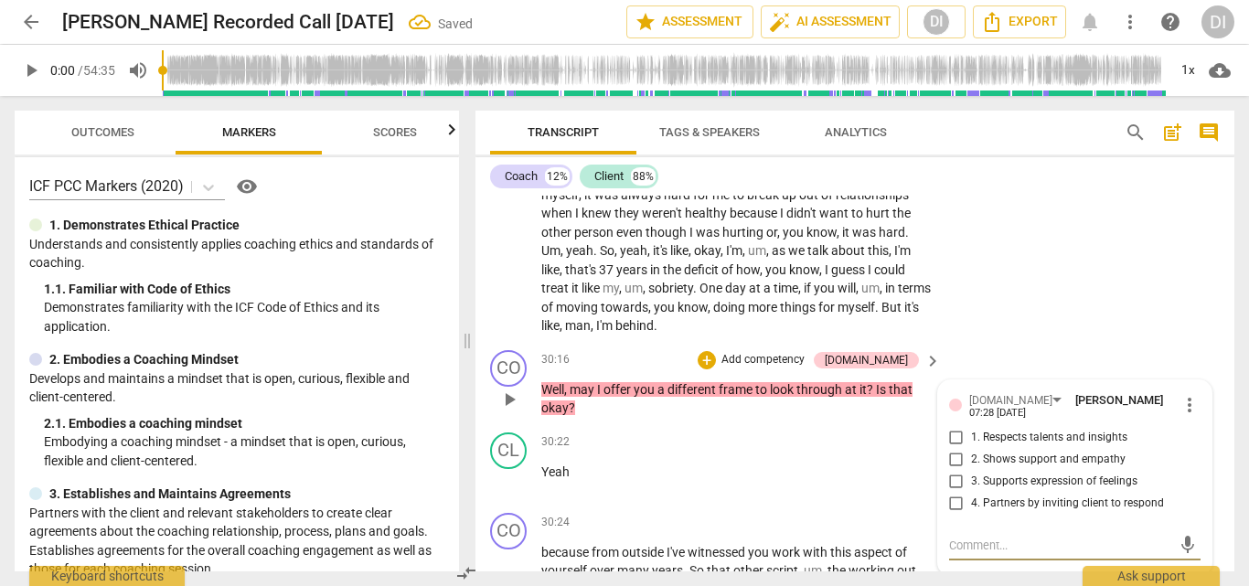
click at [958, 497] on input "4. Partners by inviting client to respond" at bounding box center [956, 504] width 29 height 22
checkbox input "true"
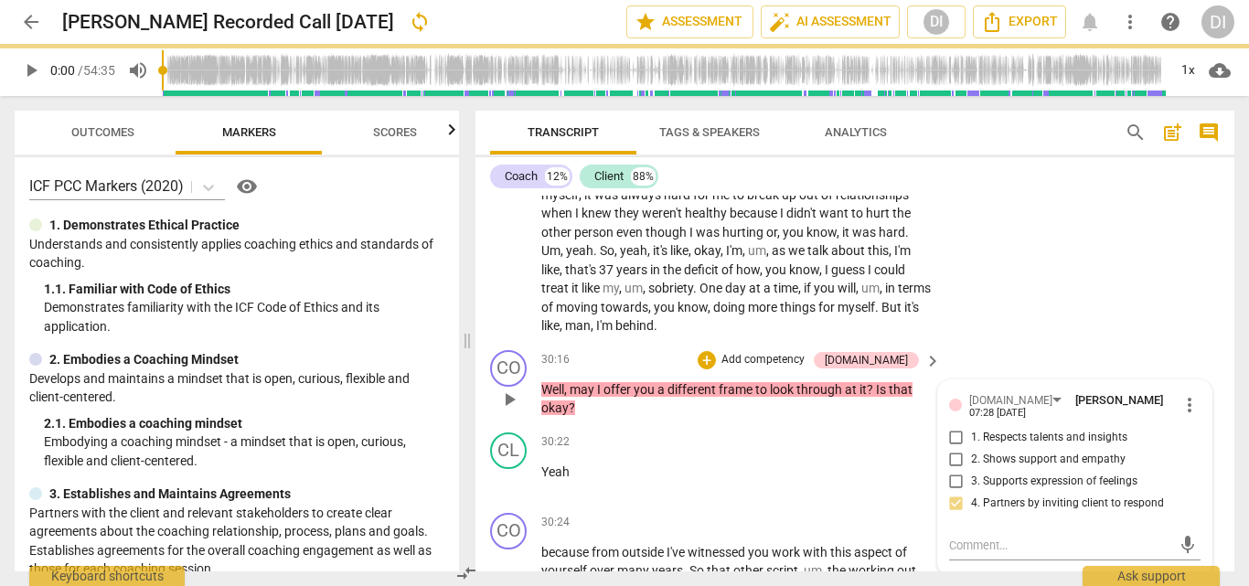
click at [1180, 405] on span "more_vert" at bounding box center [1190, 405] width 22 height 22
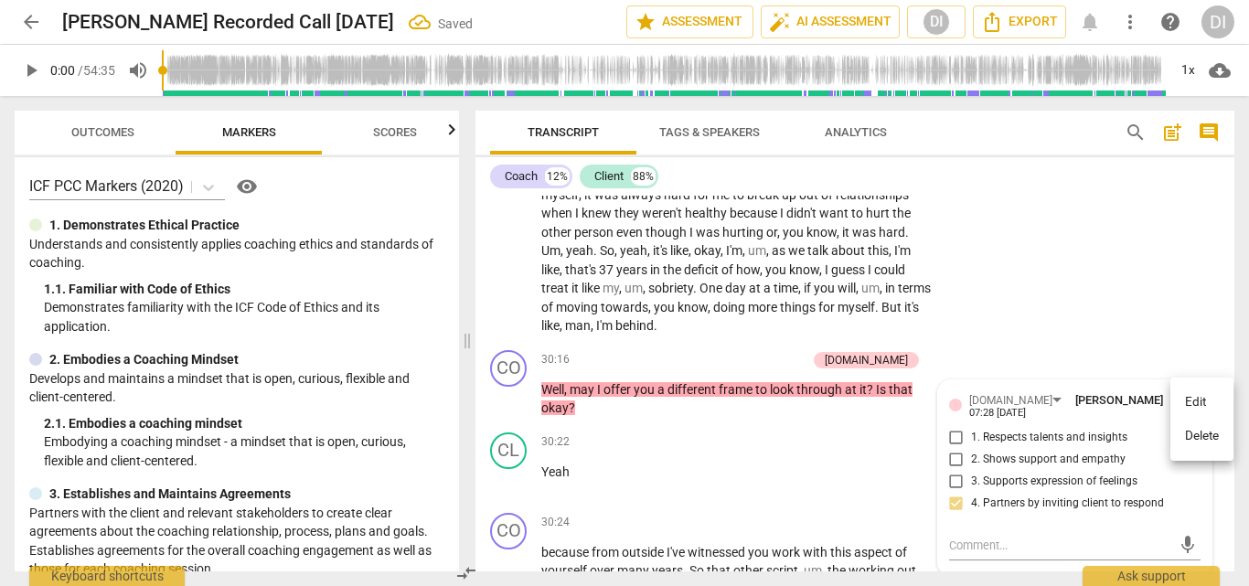
click at [865, 361] on div at bounding box center [624, 293] width 1249 height 586
click at [716, 359] on div "+" at bounding box center [707, 360] width 18 height 18
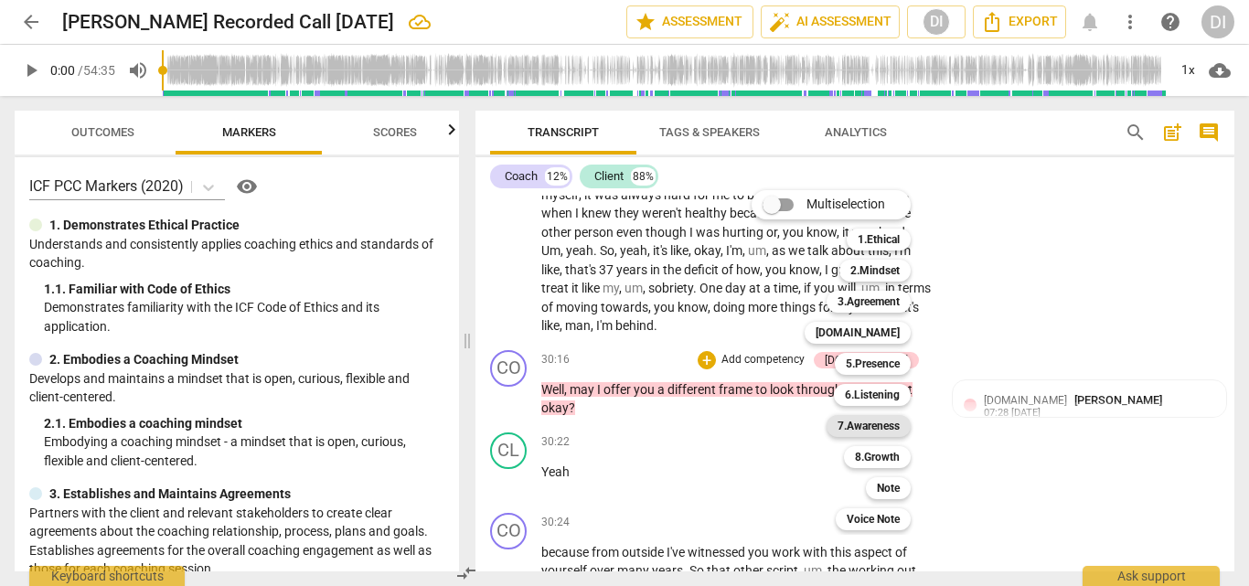
click at [860, 427] on b "7.Awareness" at bounding box center [869, 426] width 62 height 22
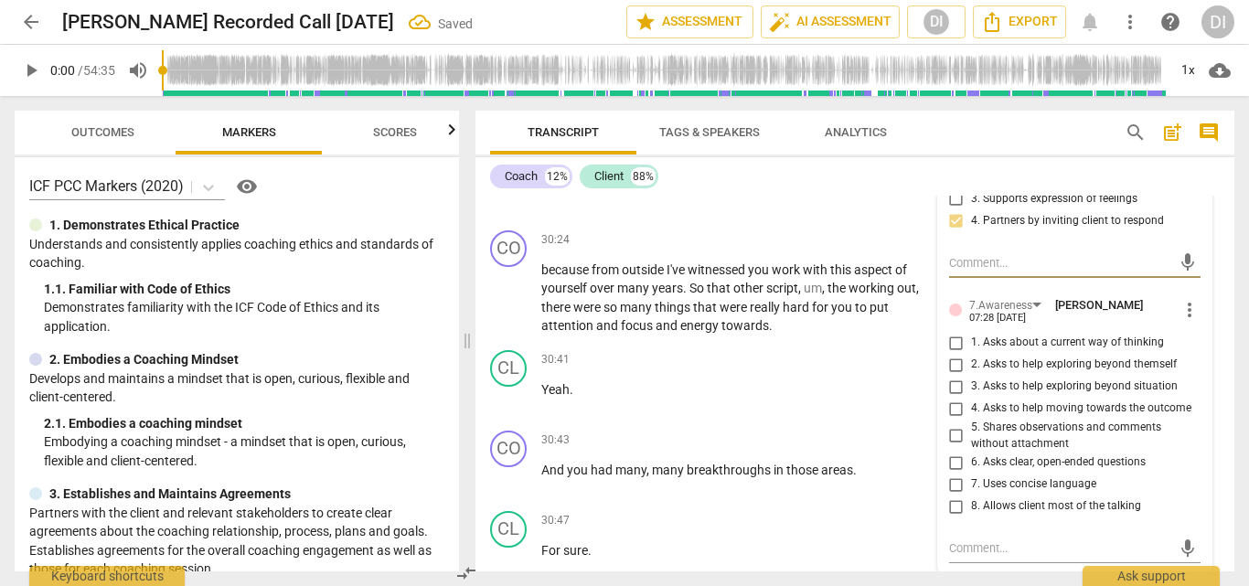
scroll to position [7707, 0]
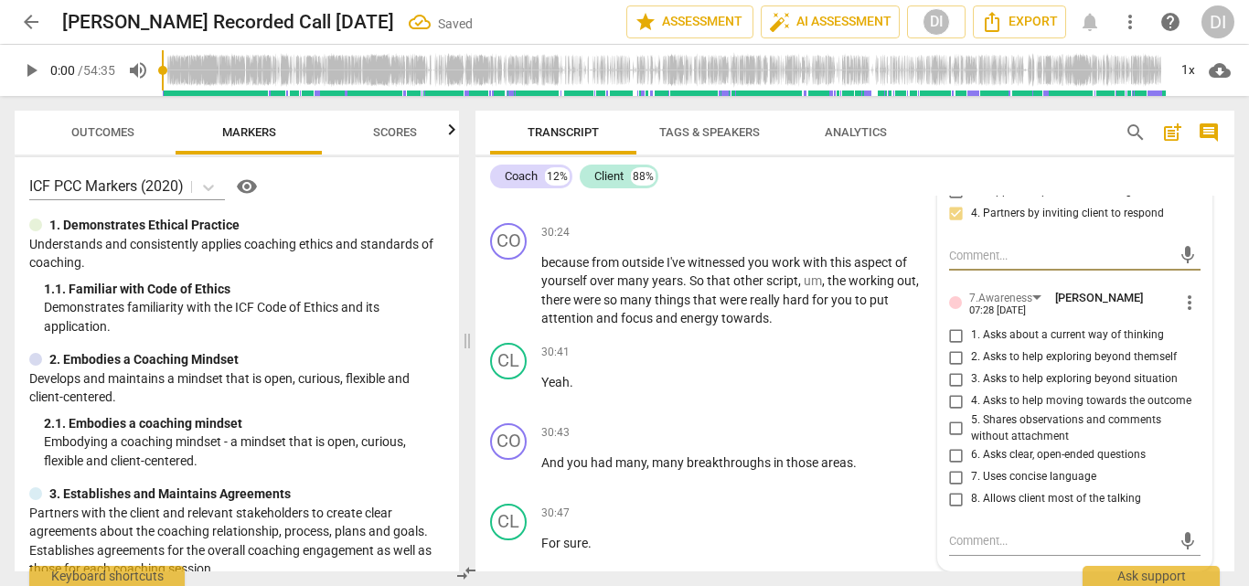
click at [955, 424] on input "5. Shares observations and comments without attachment" at bounding box center [956, 429] width 29 height 22
checkbox input "true"
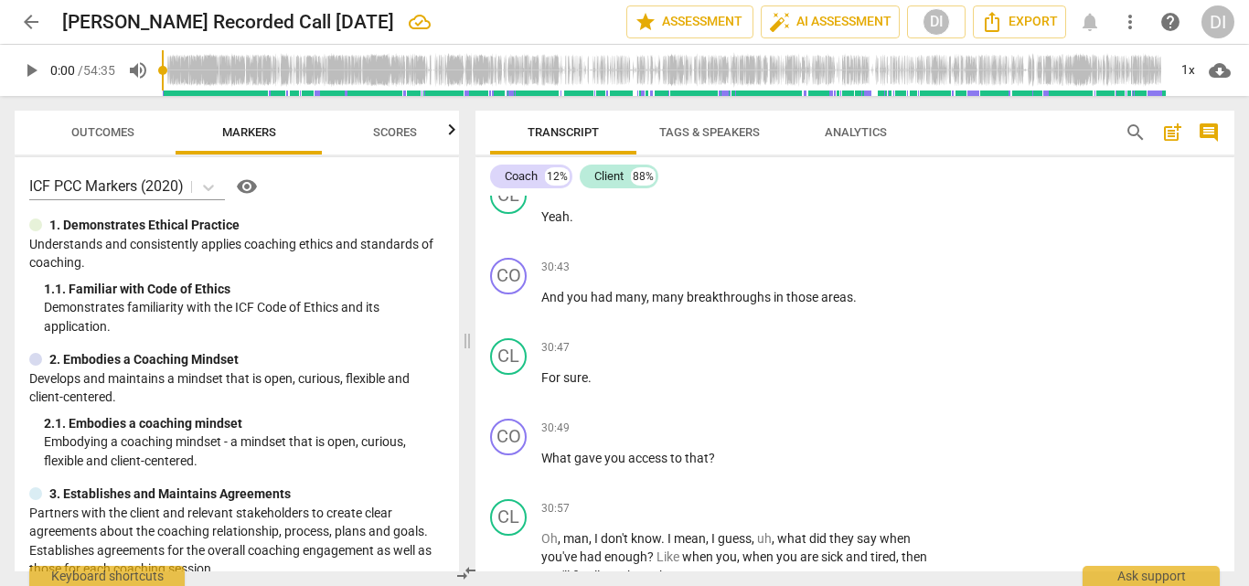
scroll to position [7876, 0]
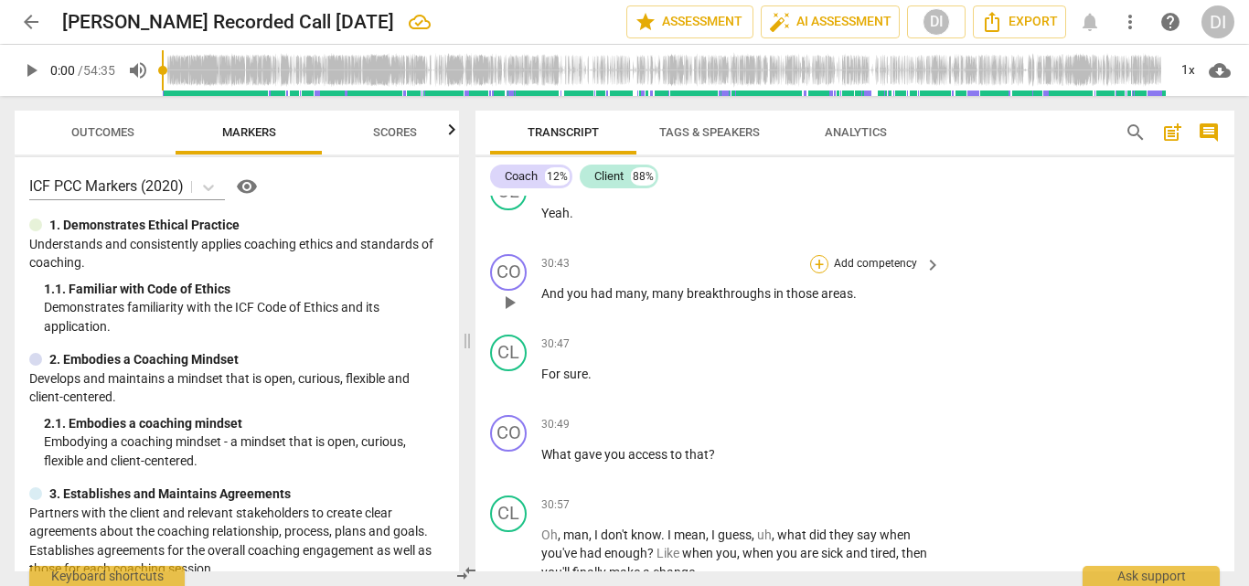
click at [813, 269] on div "+" at bounding box center [819, 264] width 18 height 18
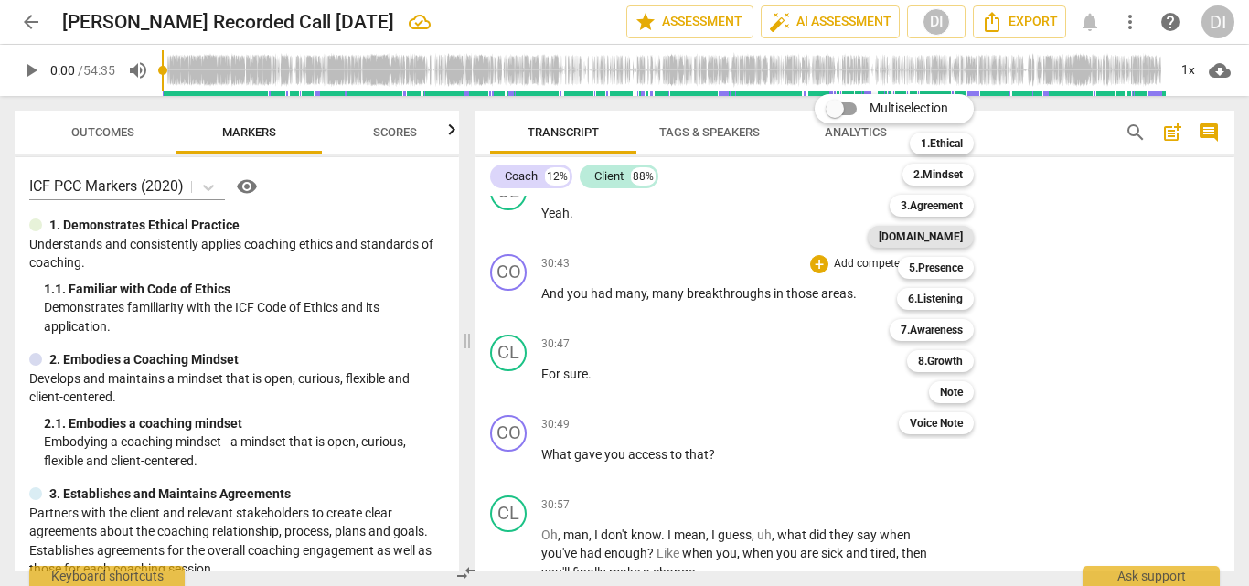
click at [939, 239] on b "[DOMAIN_NAME]" at bounding box center [921, 237] width 84 height 22
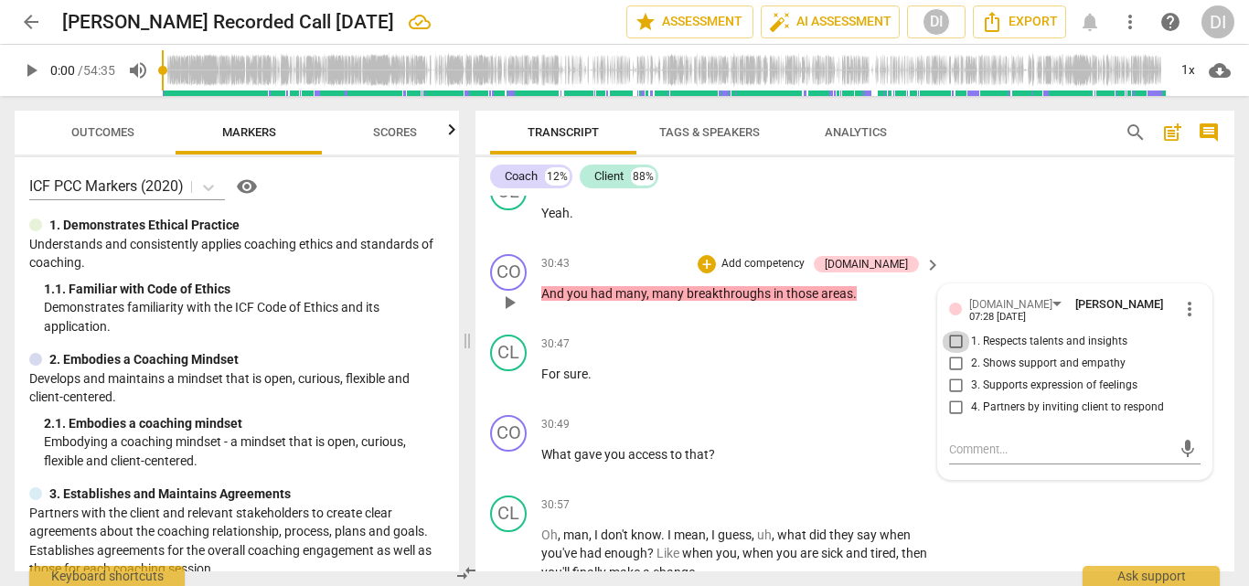
click at [955, 337] on input "1. Respects talents and insights" at bounding box center [956, 342] width 29 height 22
checkbox input "true"
click at [817, 432] on div "+" at bounding box center [819, 425] width 18 height 18
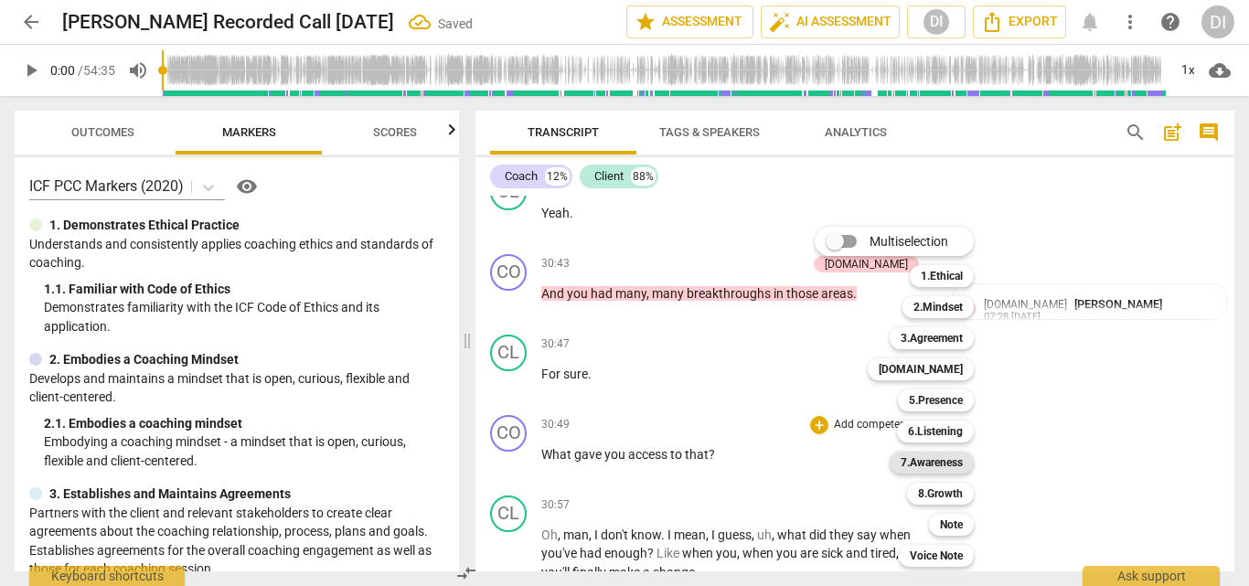
click at [917, 464] on b "7.Awareness" at bounding box center [932, 463] width 62 height 22
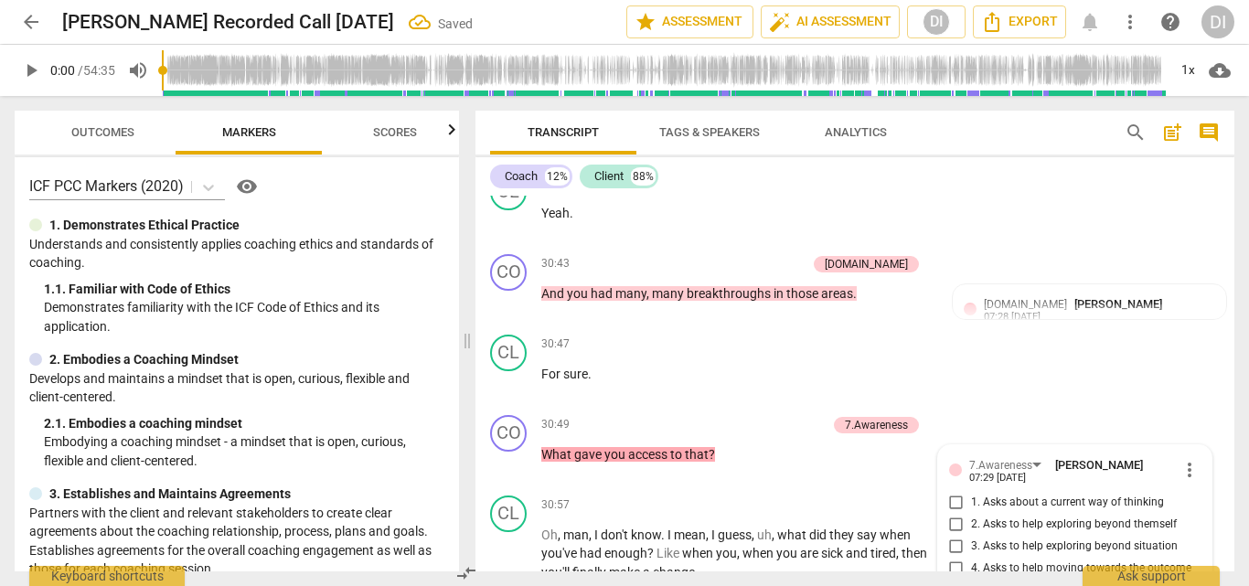
scroll to position [8201, 0]
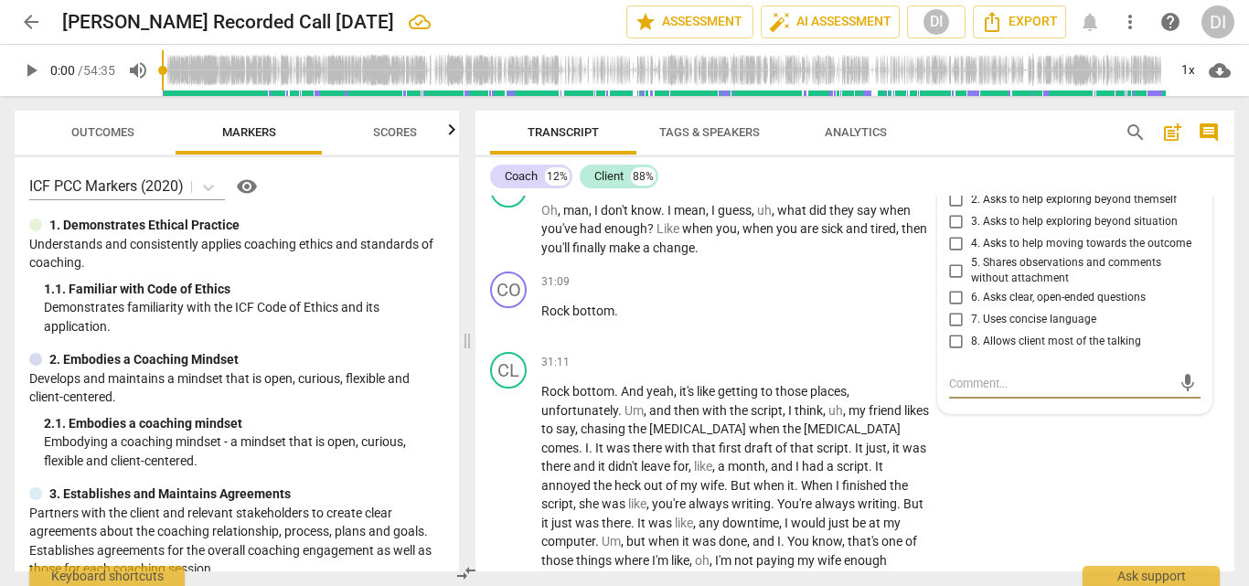
click at [956, 222] on input "3. Asks to help exploring beyond situation" at bounding box center [956, 222] width 29 height 22
checkbox input "true"
click at [948, 198] on input "2. Asks to help exploring beyond themself" at bounding box center [956, 200] width 29 height 22
checkbox input "true"
click at [955, 296] on input "6. Asks clear, open-ended questions" at bounding box center [956, 298] width 29 height 22
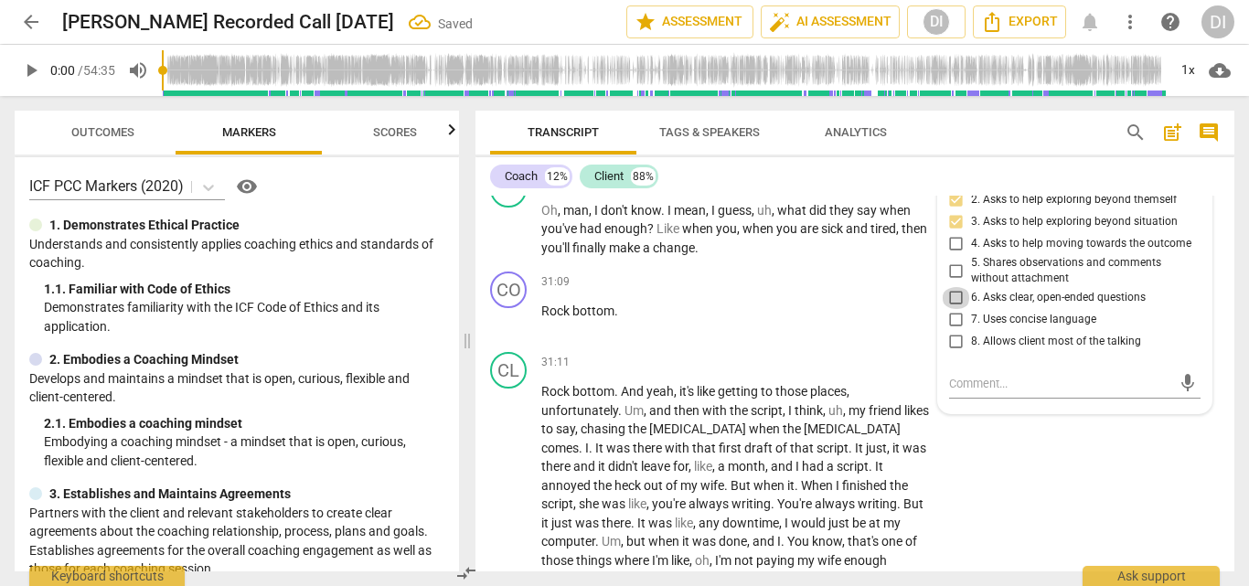
checkbox input "true"
click at [955, 319] on input "7. Uses concise language" at bounding box center [956, 320] width 29 height 22
checkbox input "true"
click at [820, 320] on p "Rock bottom ." at bounding box center [737, 311] width 391 height 19
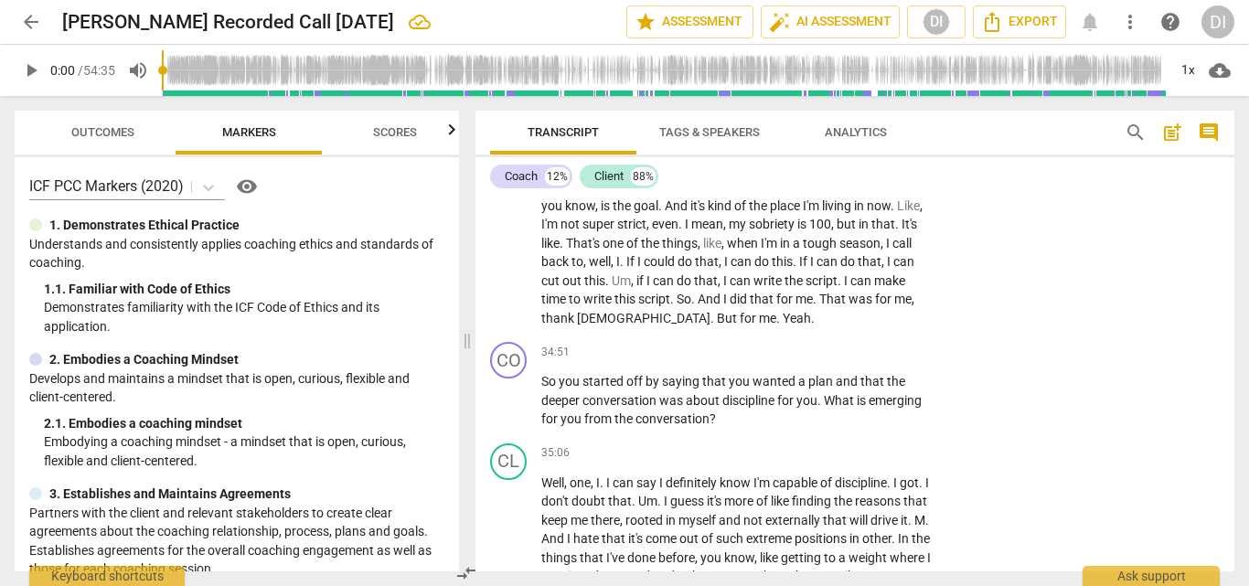
scroll to position [8909, 0]
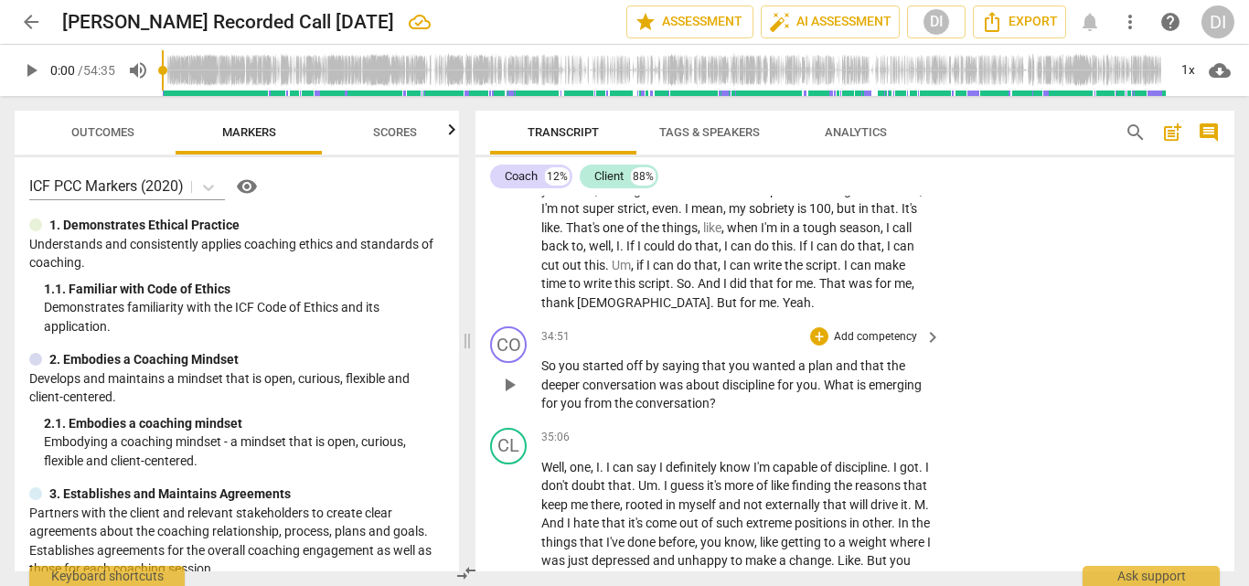
click at [822, 327] on div "+ Add competency" at bounding box center [864, 336] width 109 height 18
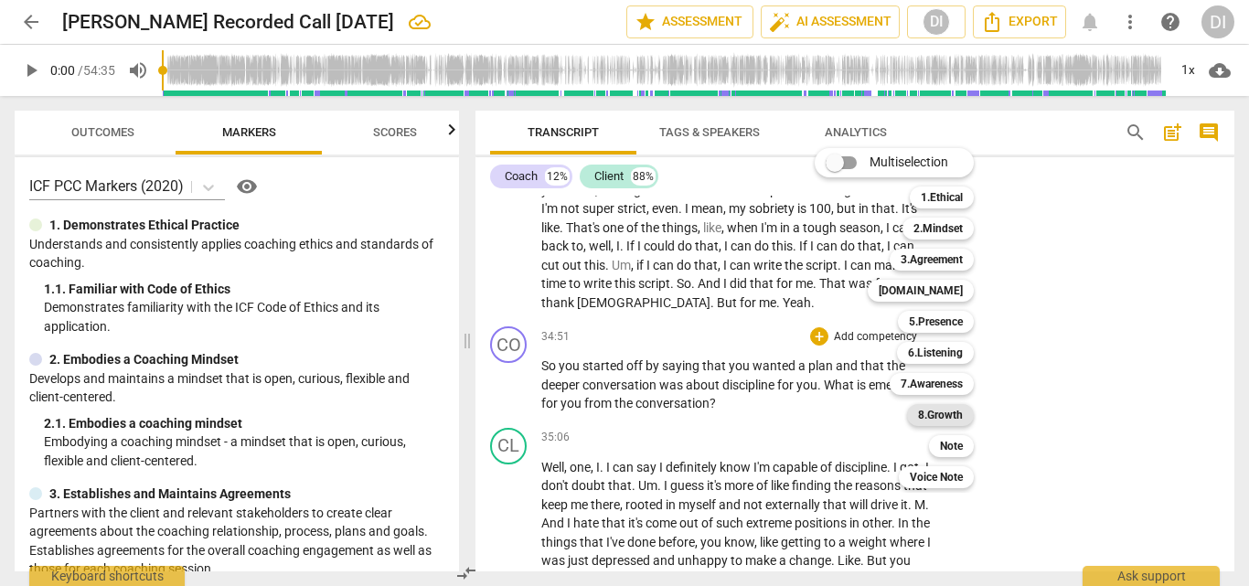
click at [938, 417] on b "8.Growth" at bounding box center [940, 415] width 45 height 22
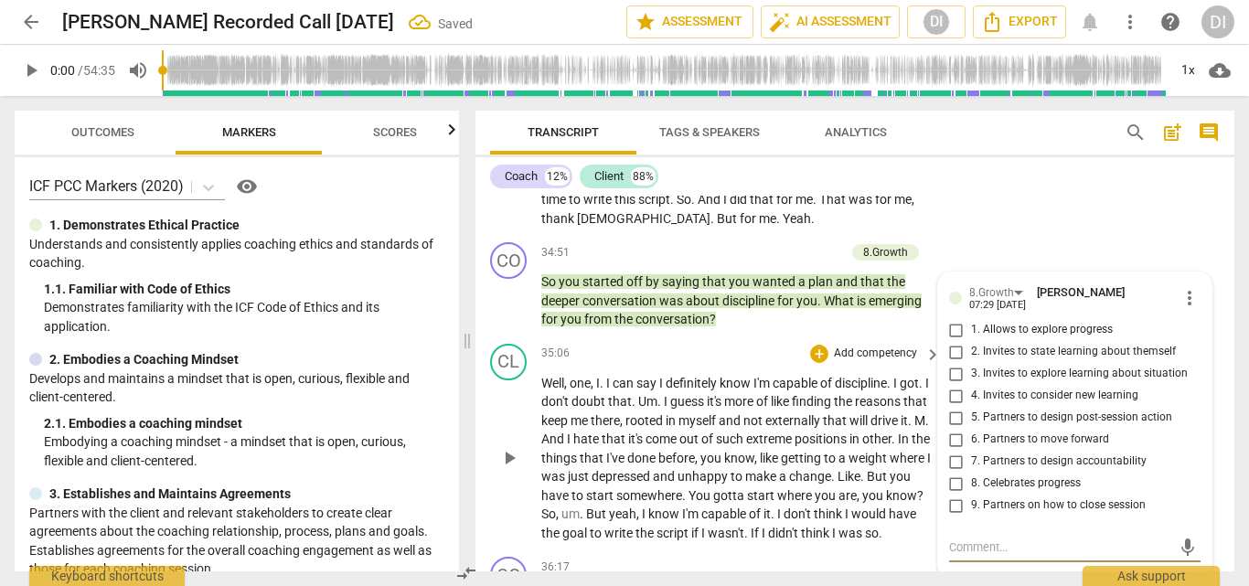
scroll to position [8992, 0]
click at [950, 320] on input "1. Allows to explore progress" at bounding box center [956, 331] width 29 height 22
checkbox input "true"
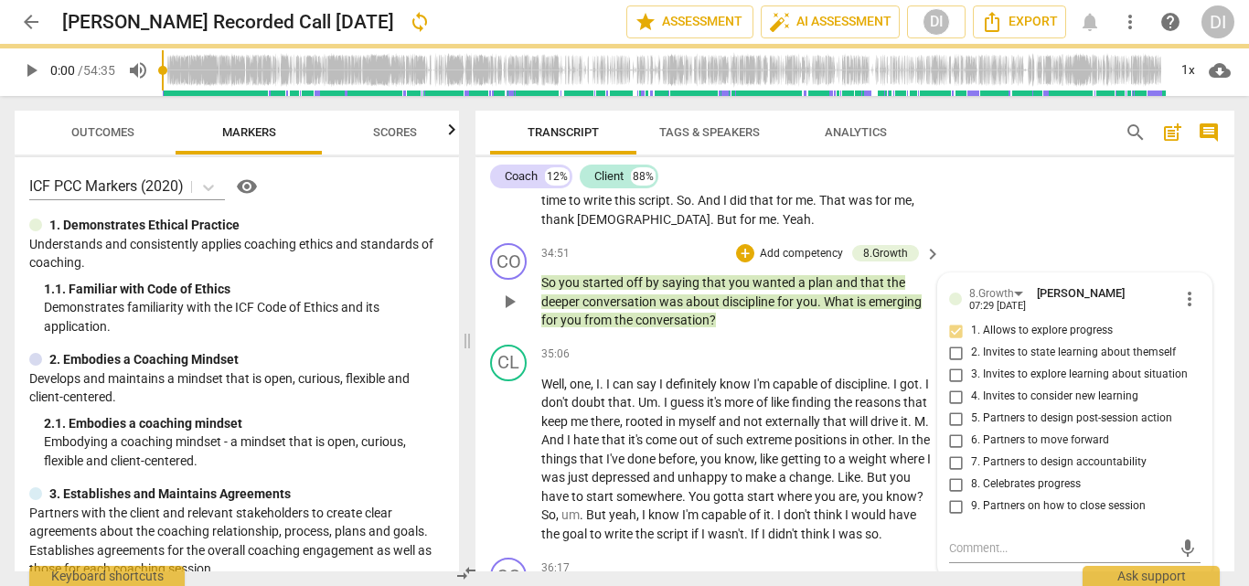
scroll to position [9209, 0]
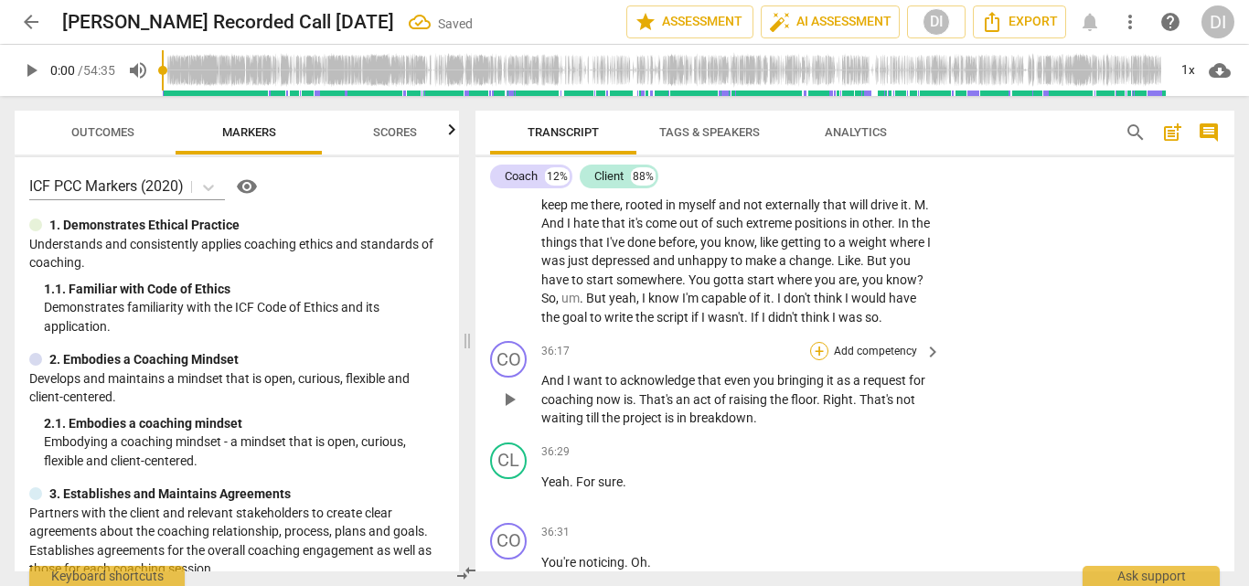
click at [816, 350] on div "+" at bounding box center [819, 351] width 18 height 18
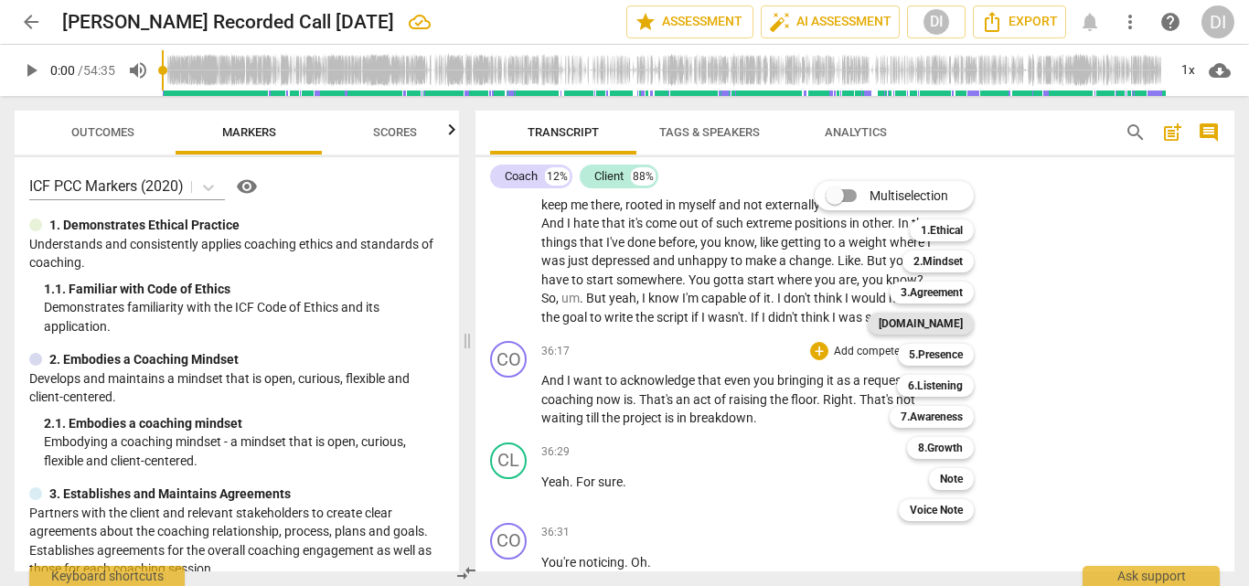
click at [938, 329] on b "[DOMAIN_NAME]" at bounding box center [921, 324] width 84 height 22
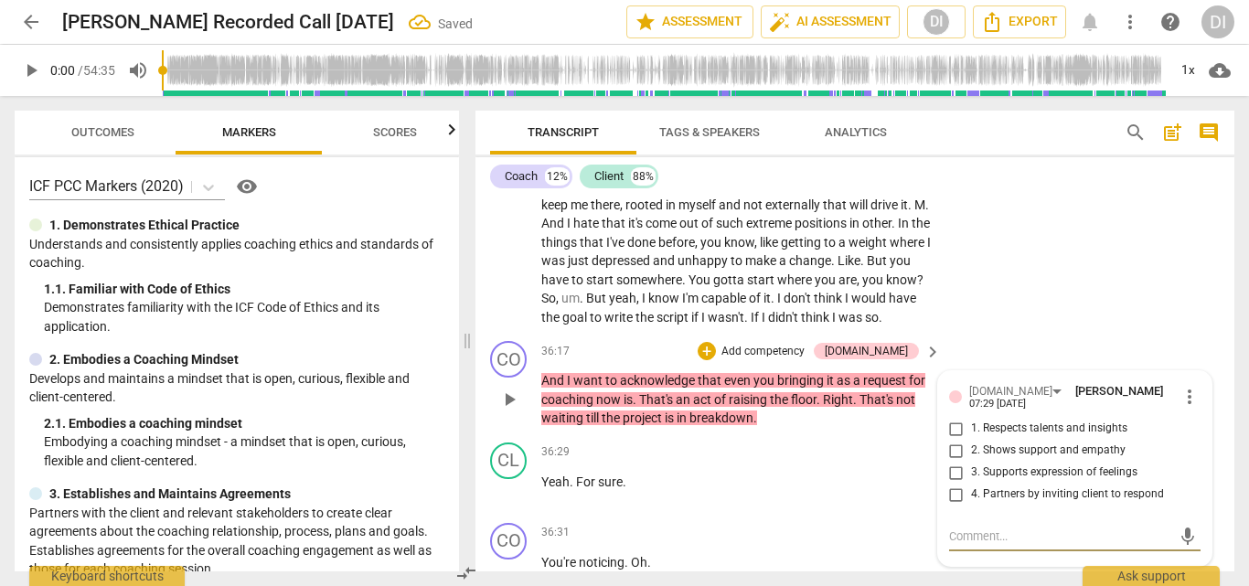
click at [954, 421] on input "1. Respects talents and insights" at bounding box center [956, 429] width 29 height 22
checkbox input "true"
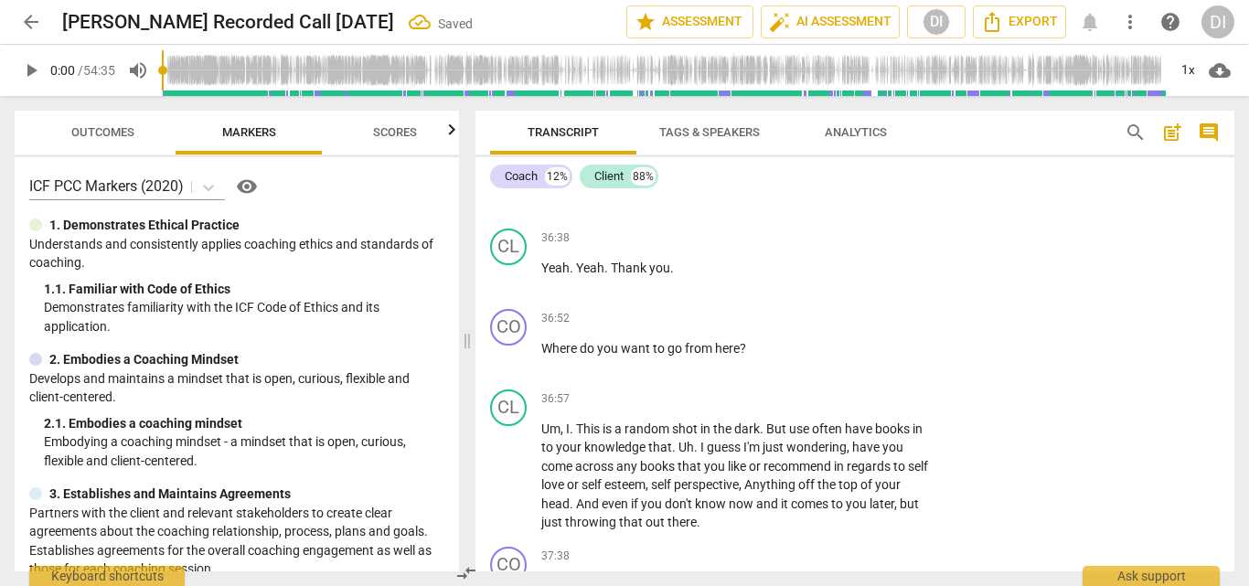
scroll to position [9748, 0]
click at [814, 321] on div "+" at bounding box center [819, 316] width 18 height 18
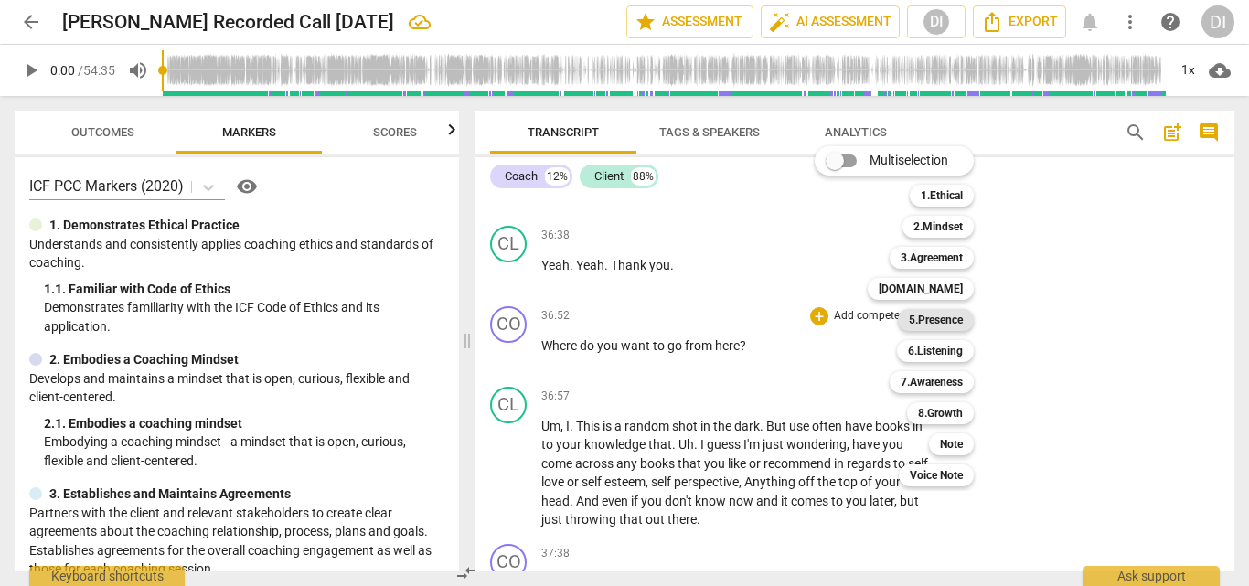
click at [921, 323] on b "5.Presence" at bounding box center [936, 320] width 54 height 22
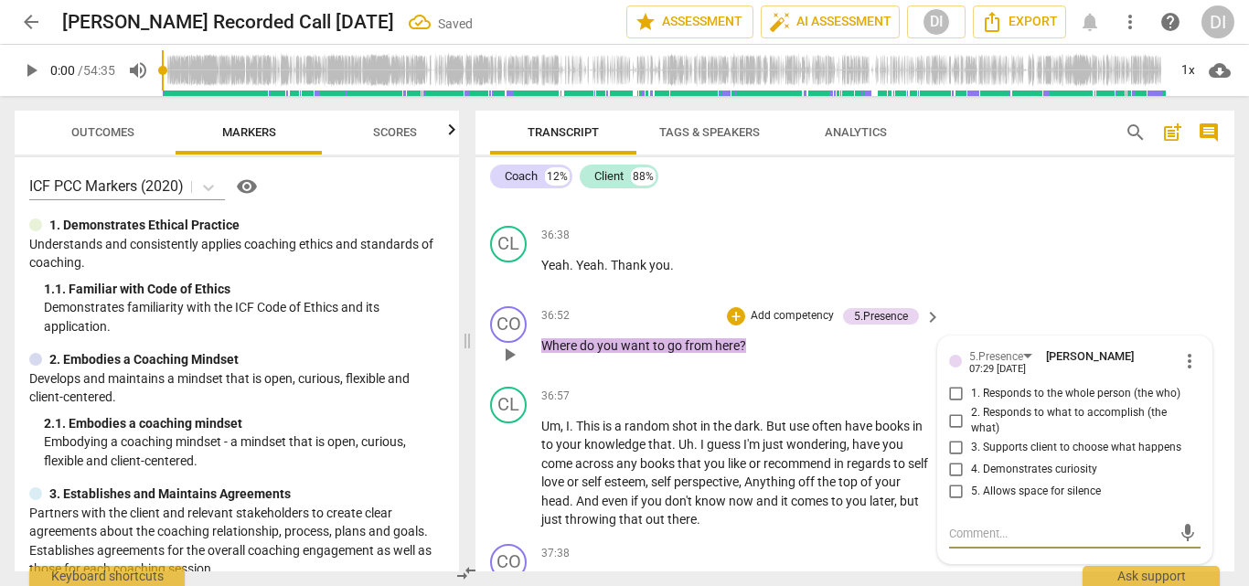
click at [955, 448] on input "3. Supports client to choose what happens" at bounding box center [956, 448] width 29 height 22
checkbox input "true"
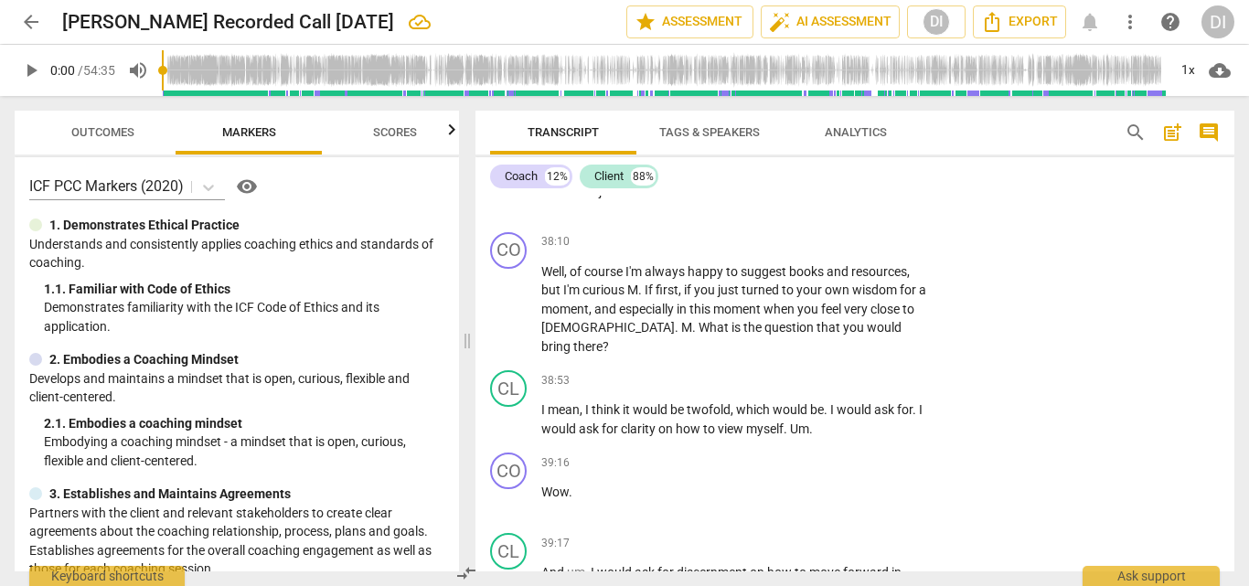
scroll to position [10427, 0]
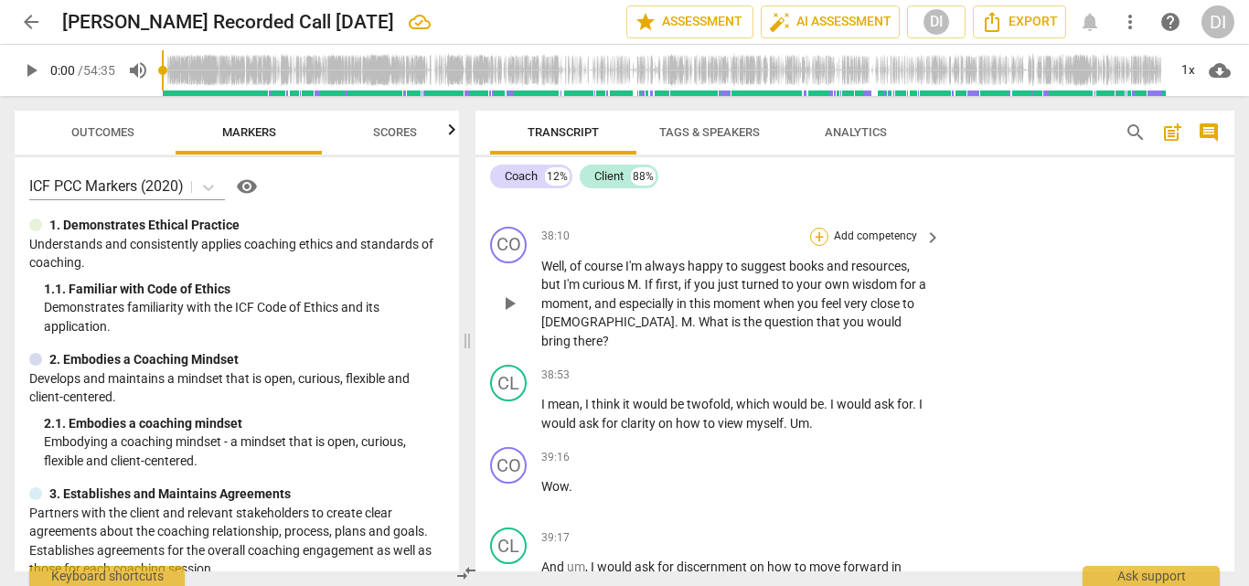
click at [818, 237] on div "+" at bounding box center [819, 237] width 18 height 18
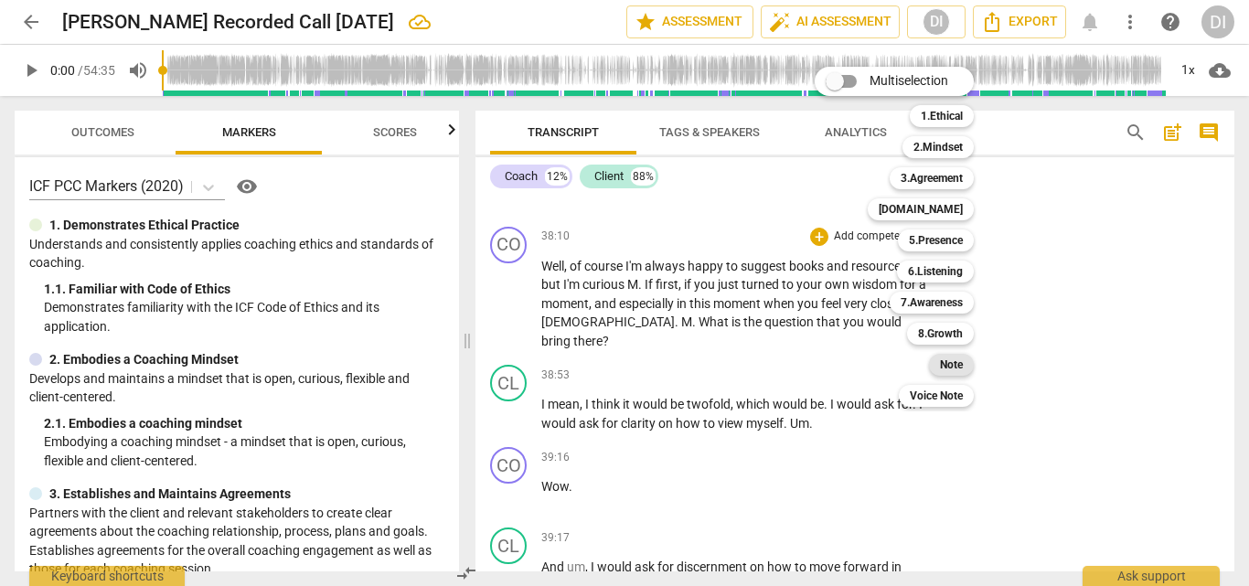
click at [960, 363] on b "Note" at bounding box center [951, 365] width 23 height 22
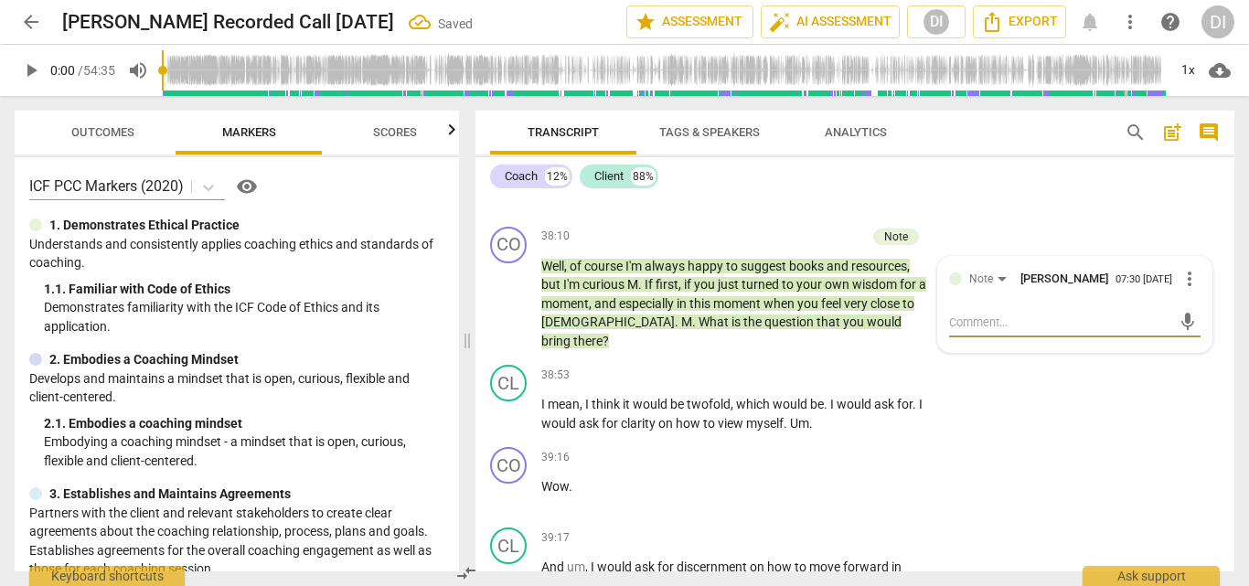
type textarea "B"
type textarea "Be"
type textarea "Bea"
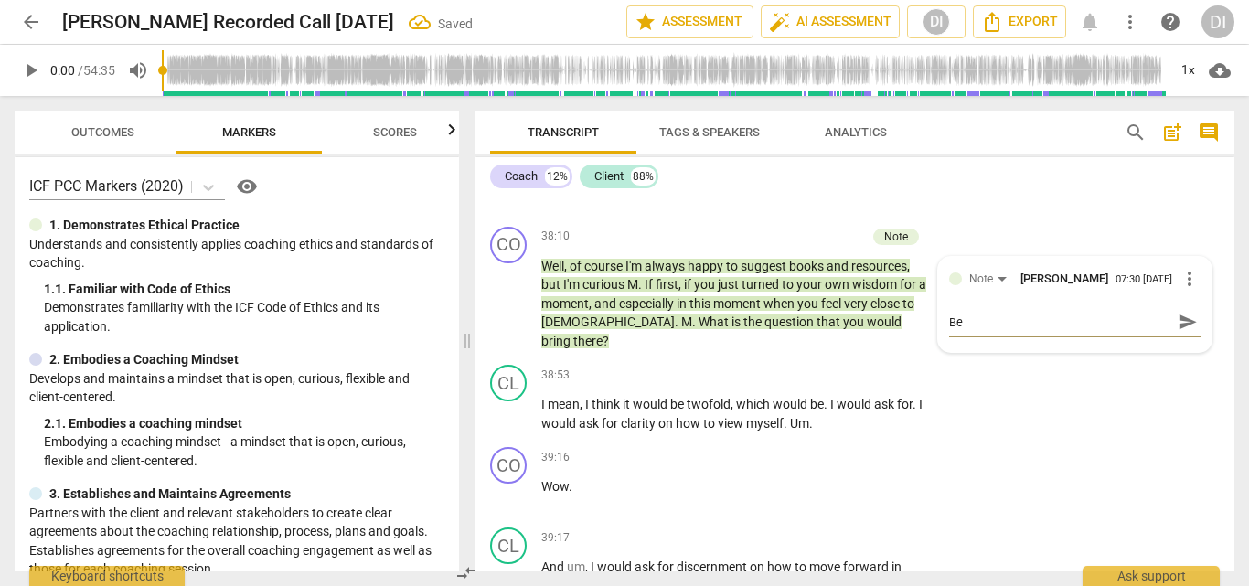
type textarea "Bea"
type textarea "Beau"
type textarea "Beaut"
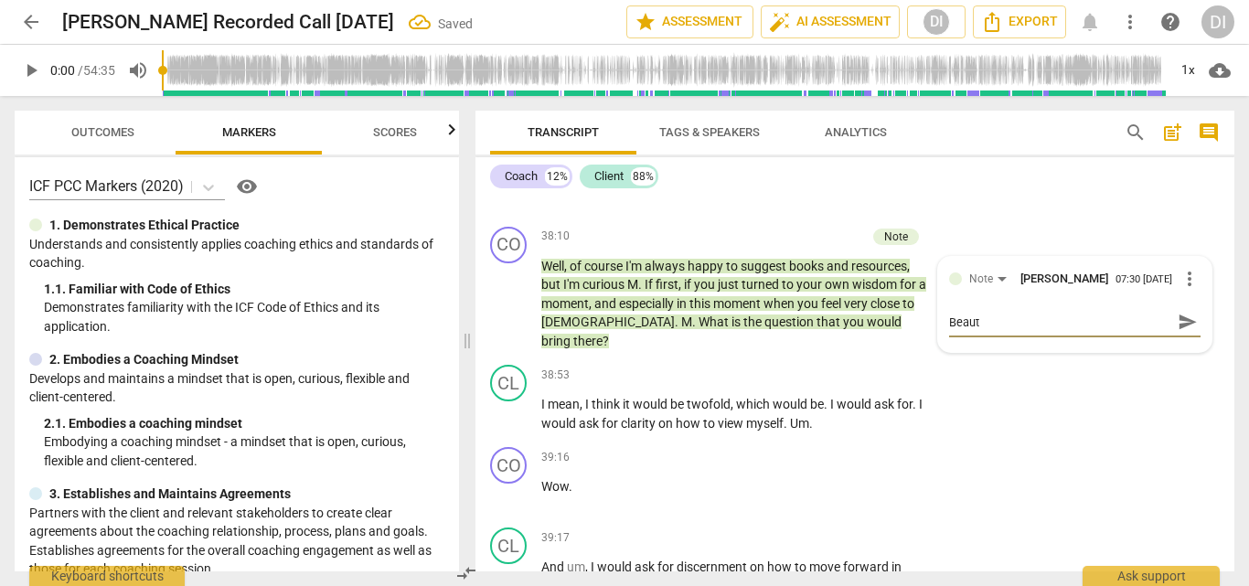
type textarea "Beauti"
type textarea "Beautif"
type textarea "Beautifu"
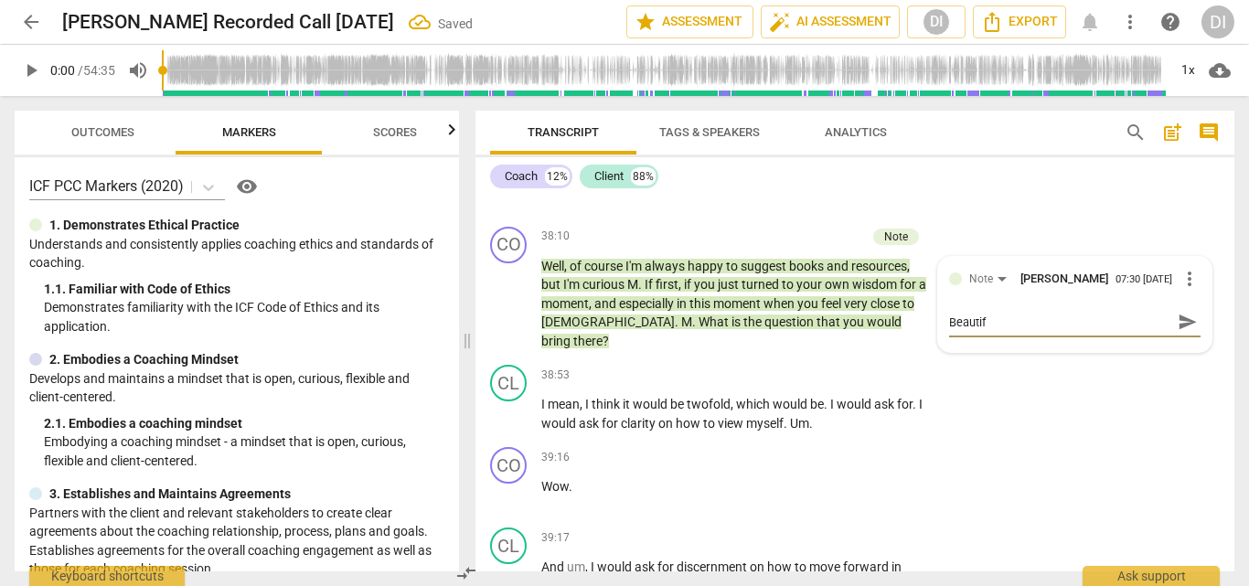
type textarea "Beautifu"
type textarea "Beautiful"
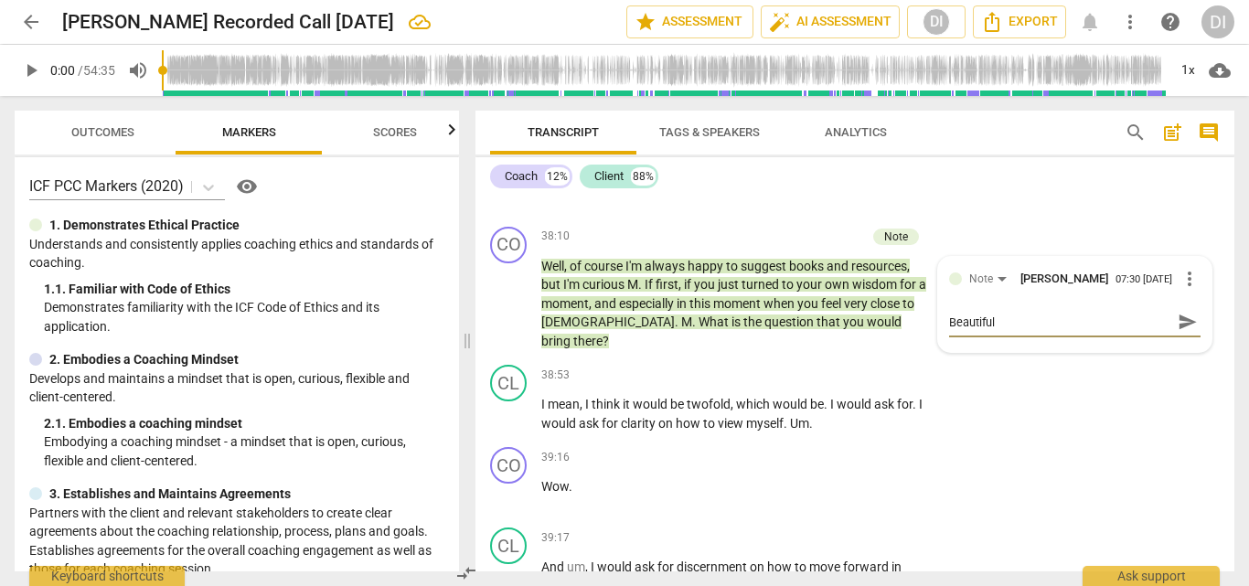
type textarea "Beautiful i"
type textarea "Beautiful in"
type textarea "Beautiful inv"
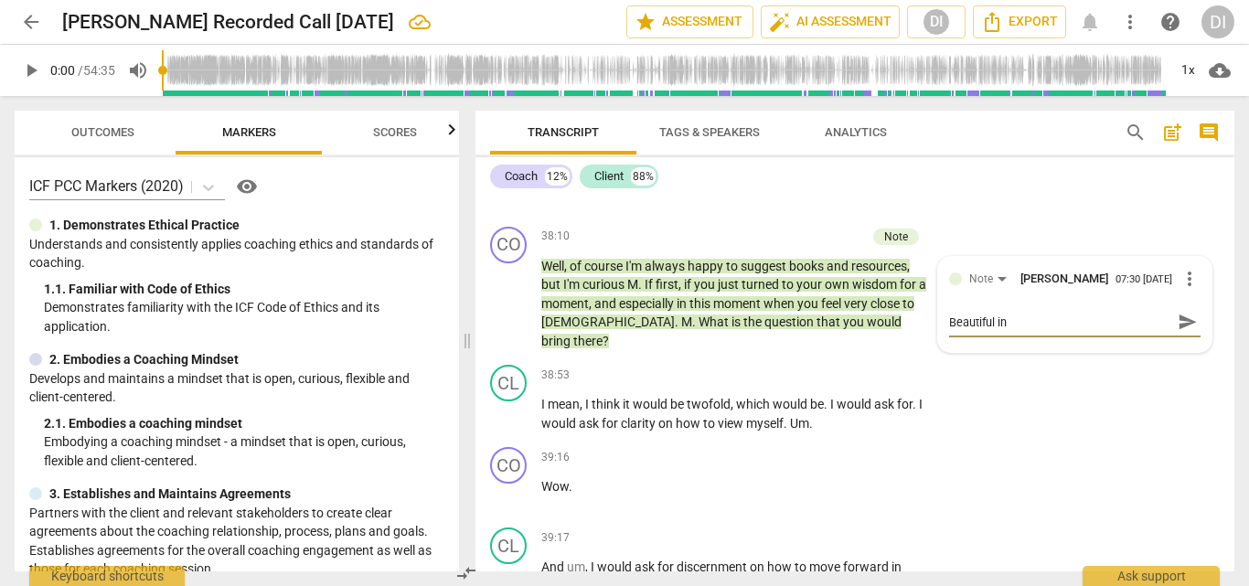
type textarea "Beautiful inv"
type textarea "Beautiful invi"
type textarea "Beautiful invit"
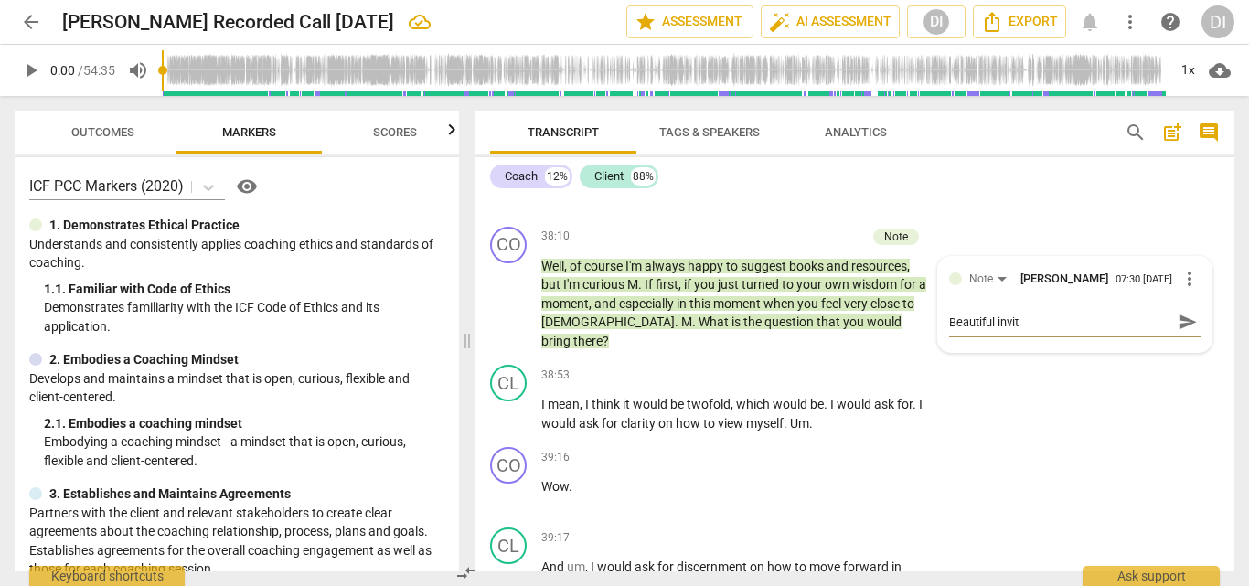
type textarea "Beautiful invita"
type textarea "Beautiful invitat"
type textarea "Beautiful invitati"
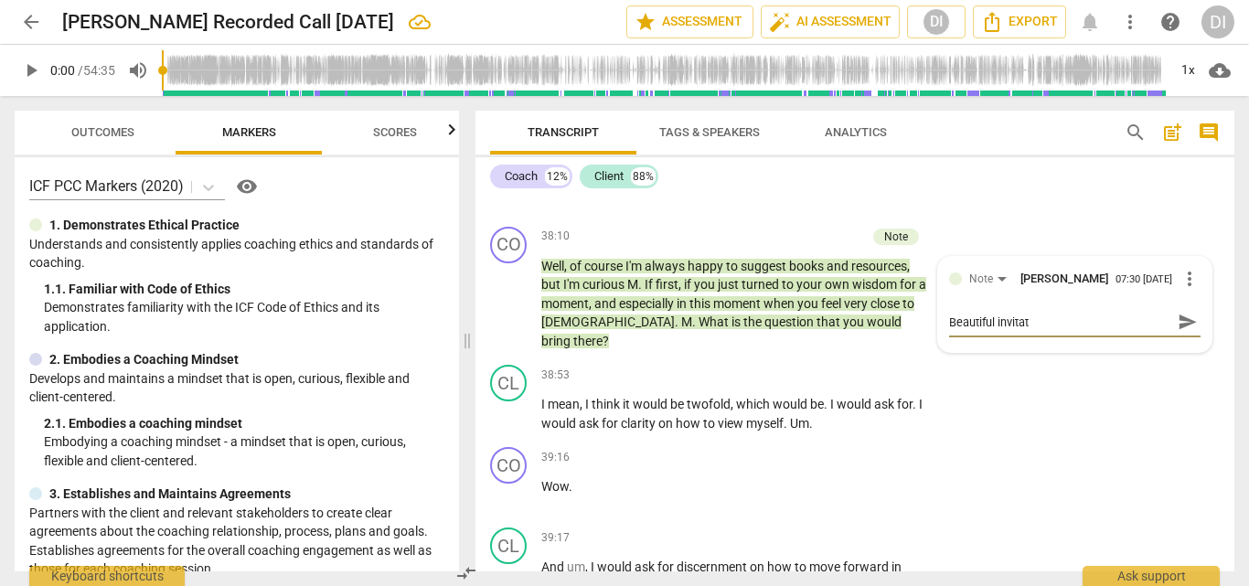
type textarea "Beautiful invitati"
type textarea "Beautiful invitatio"
type textarea "Beautiful invitation"
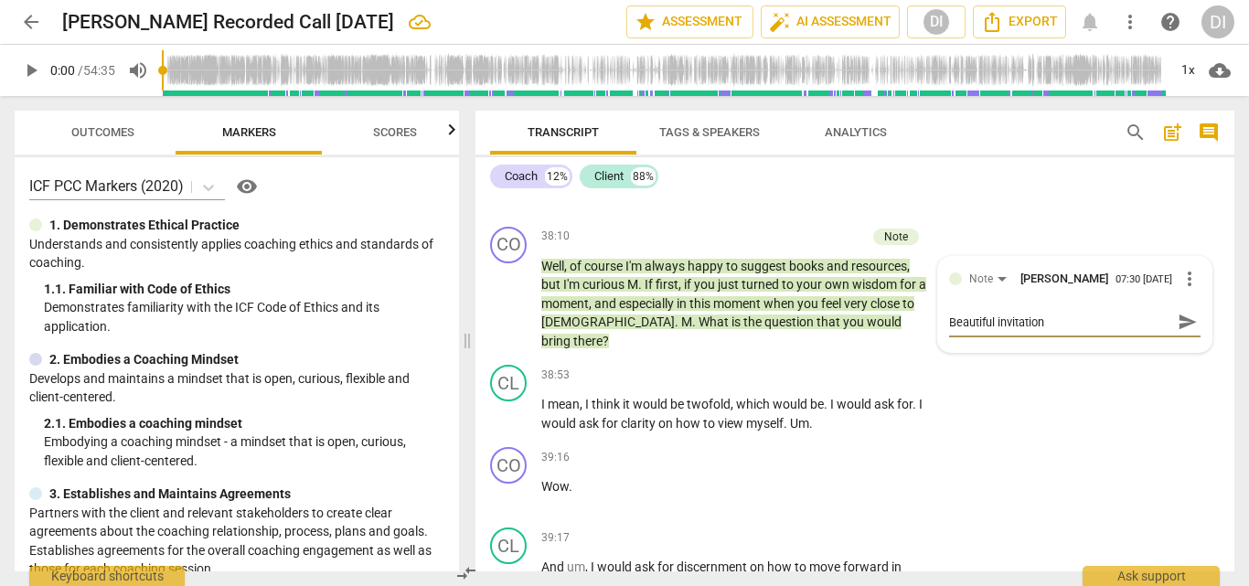
type textarea "Beautiful invitation"
type textarea "Beautiful invitation f"
type textarea "Beautiful invitation fo"
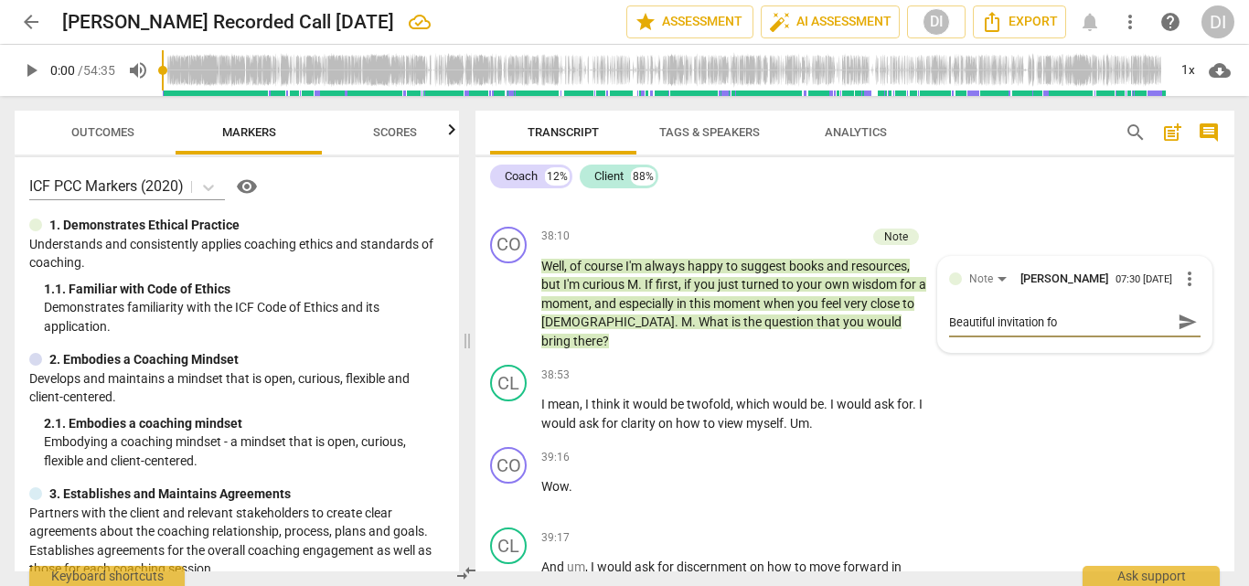
type textarea "Beautiful invitation for"
type textarea "Beautiful invitation for t"
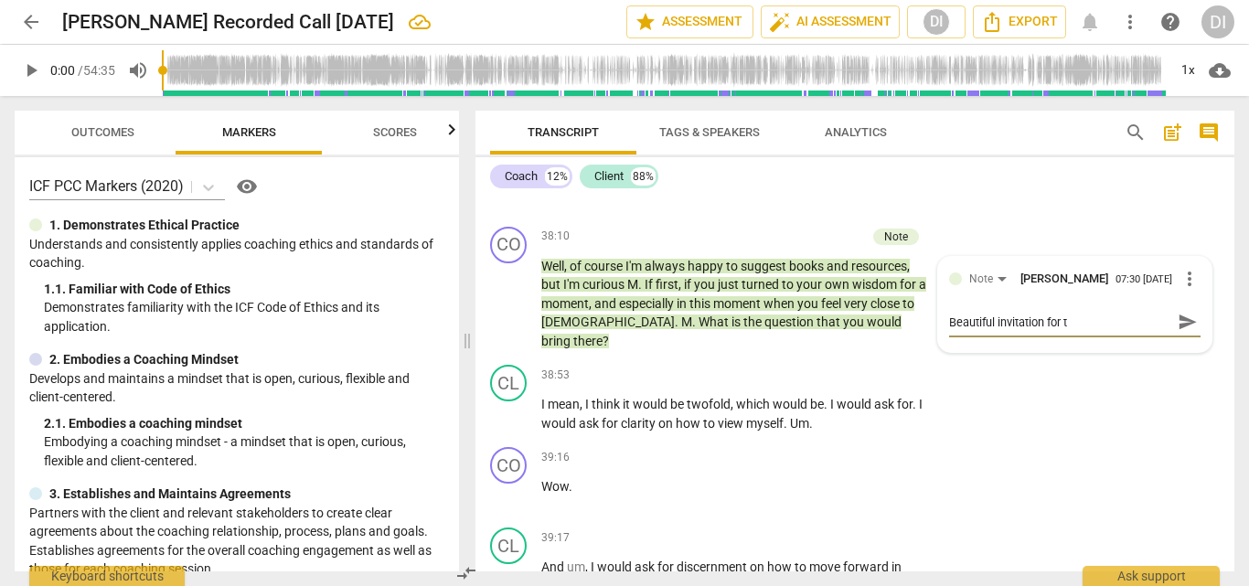
type textarea "Beautiful invitation for th"
type textarea "Beautiful invitation for the"
type textarea "Beautiful invitation for the c"
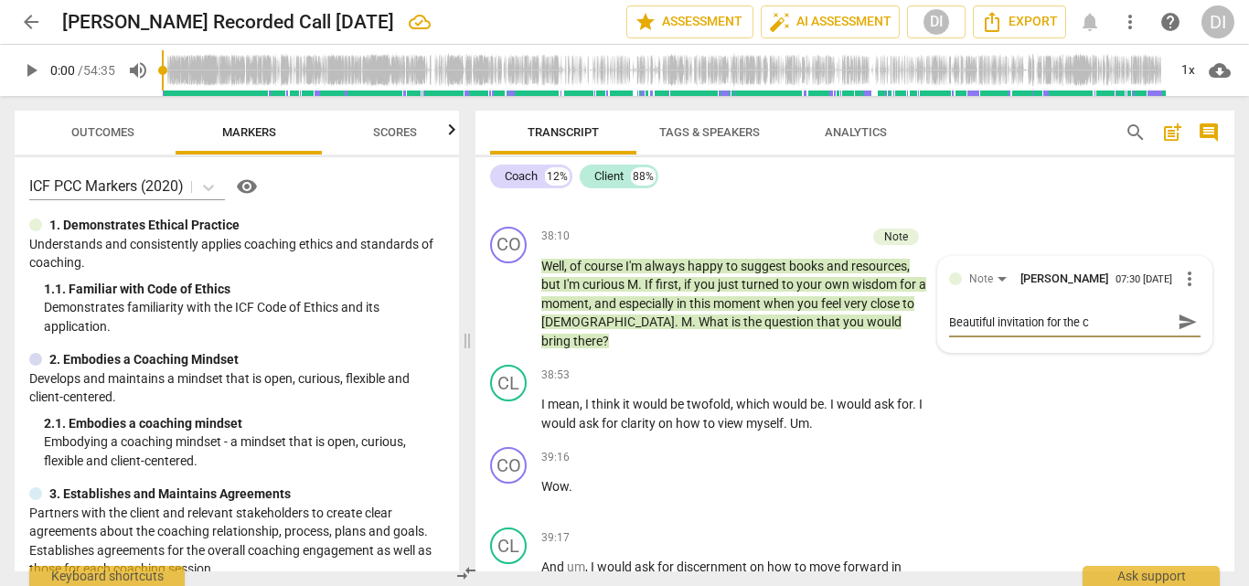
type textarea "Beautiful invitation for the cl"
type textarea "Beautiful invitation for the cli"
type textarea "Beautiful invitation for the clie"
type textarea "Beautiful invitation for the clien"
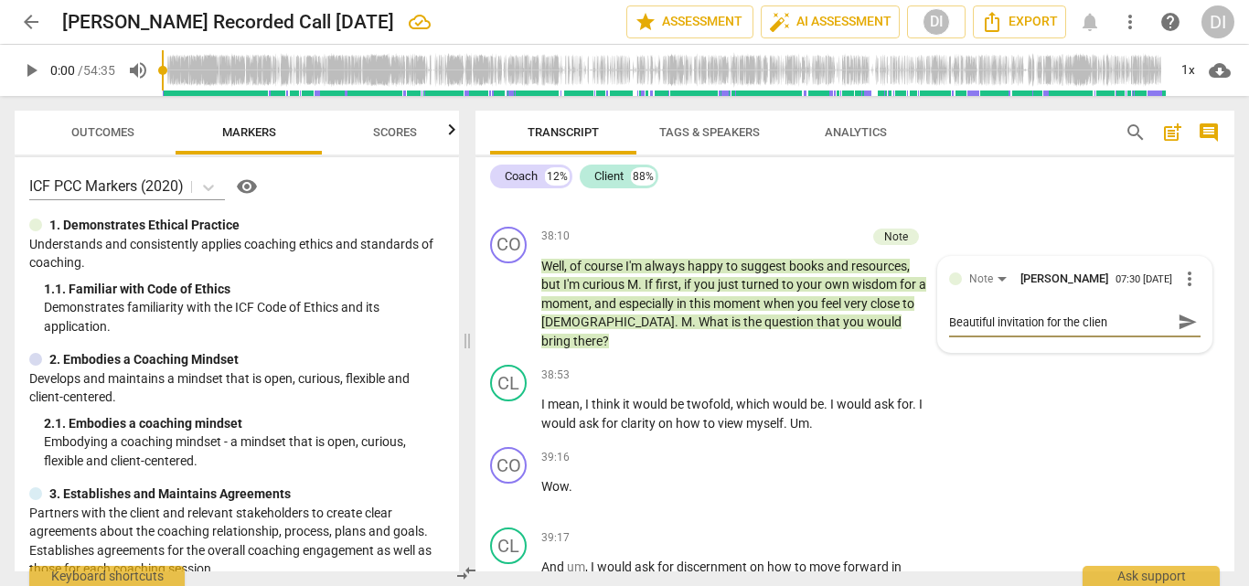
type textarea "Beautiful invitation for the client"
type textarea "Beautiful invitation for the client t"
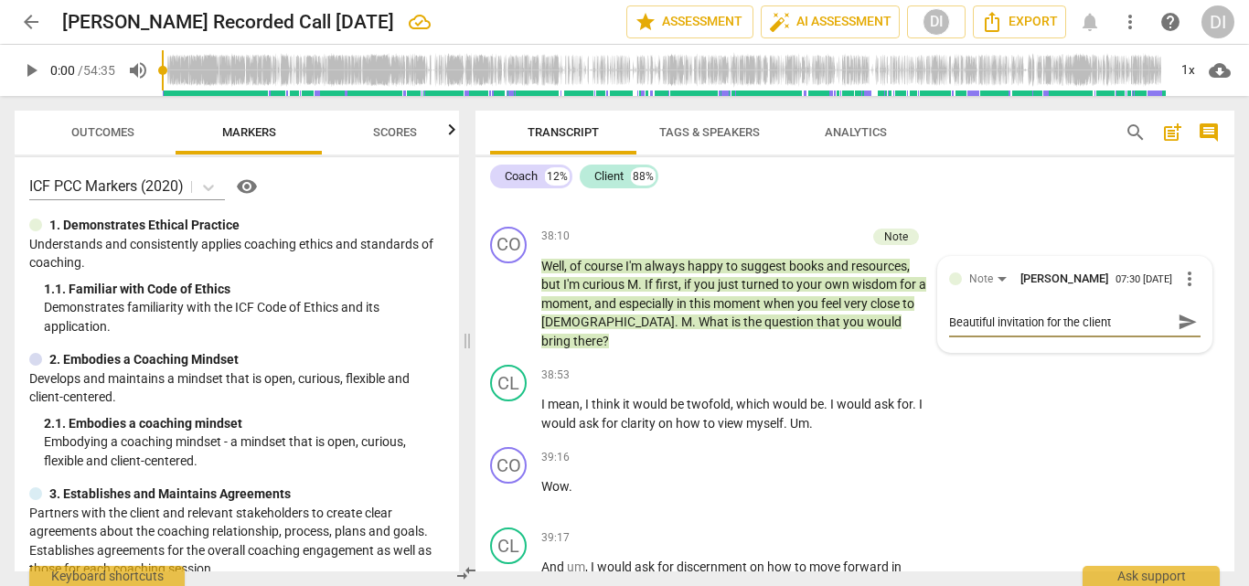
type textarea "Beautiful invitation for the client t"
type textarea "Beautiful invitation for the client to"
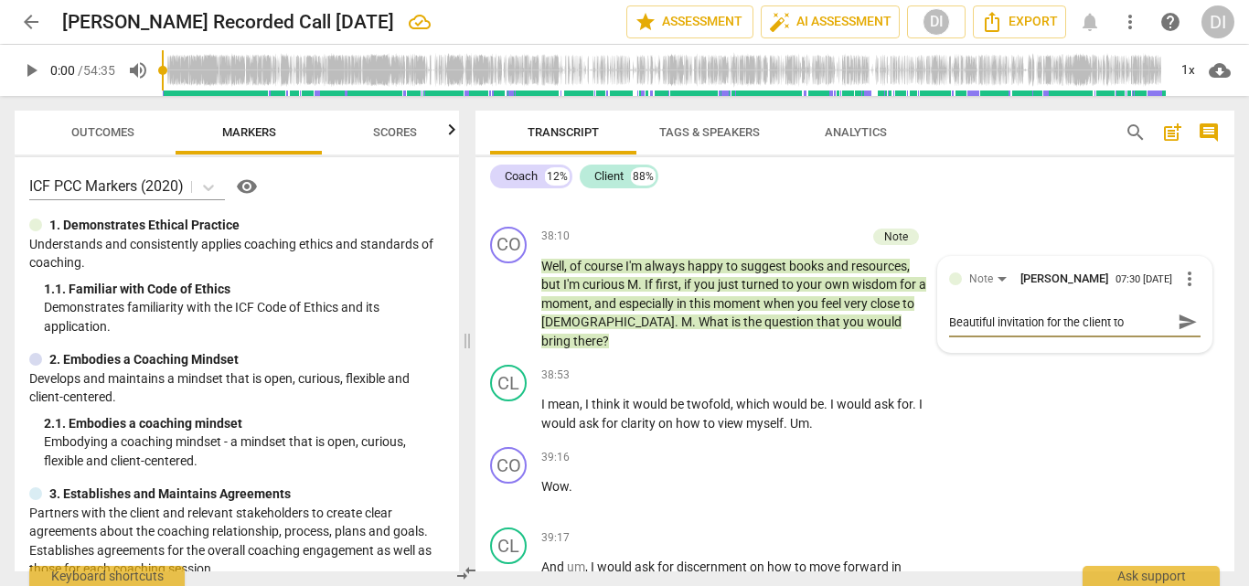
type textarea "Beautiful invitation for the client to t"
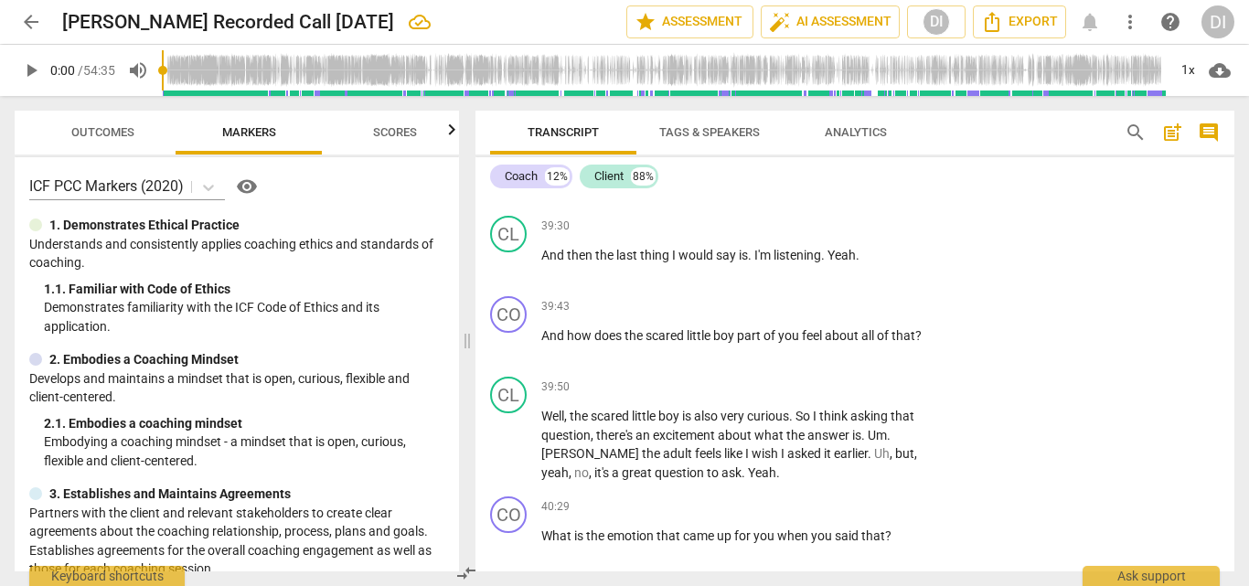
scroll to position [10923, 0]
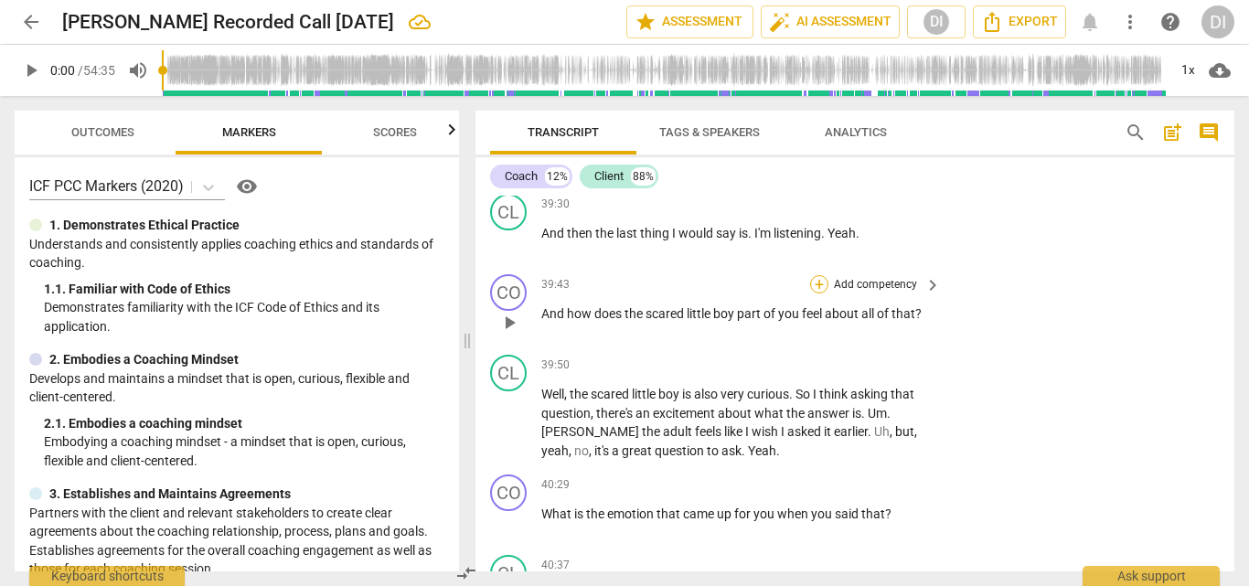
click at [822, 275] on div "+" at bounding box center [819, 284] width 18 height 18
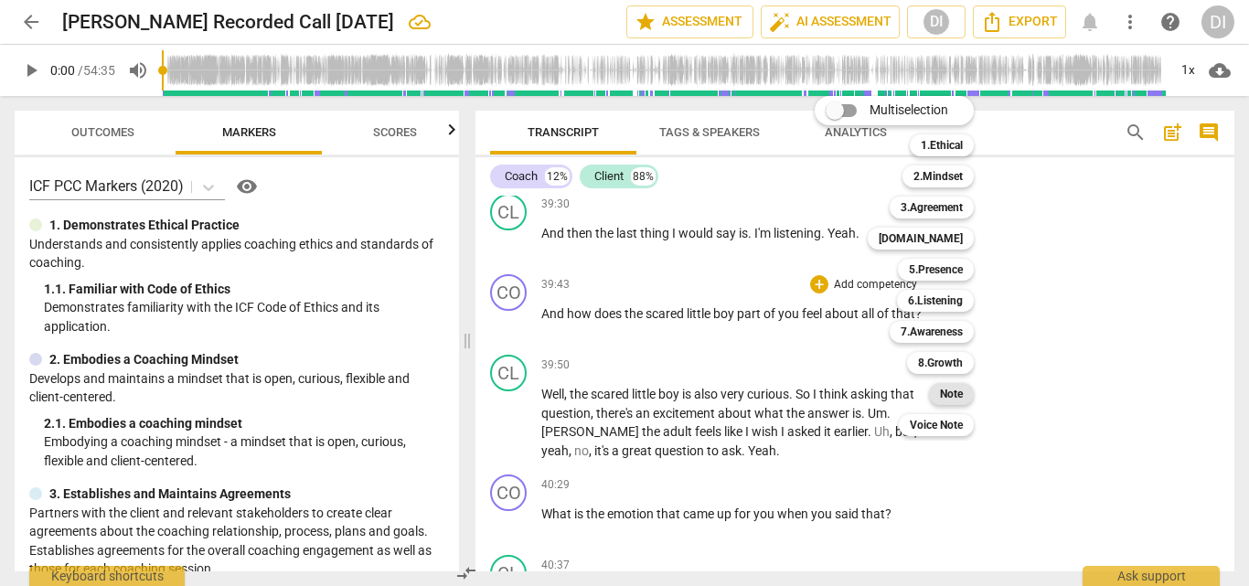
click at [946, 392] on b "Note" at bounding box center [951, 394] width 23 height 22
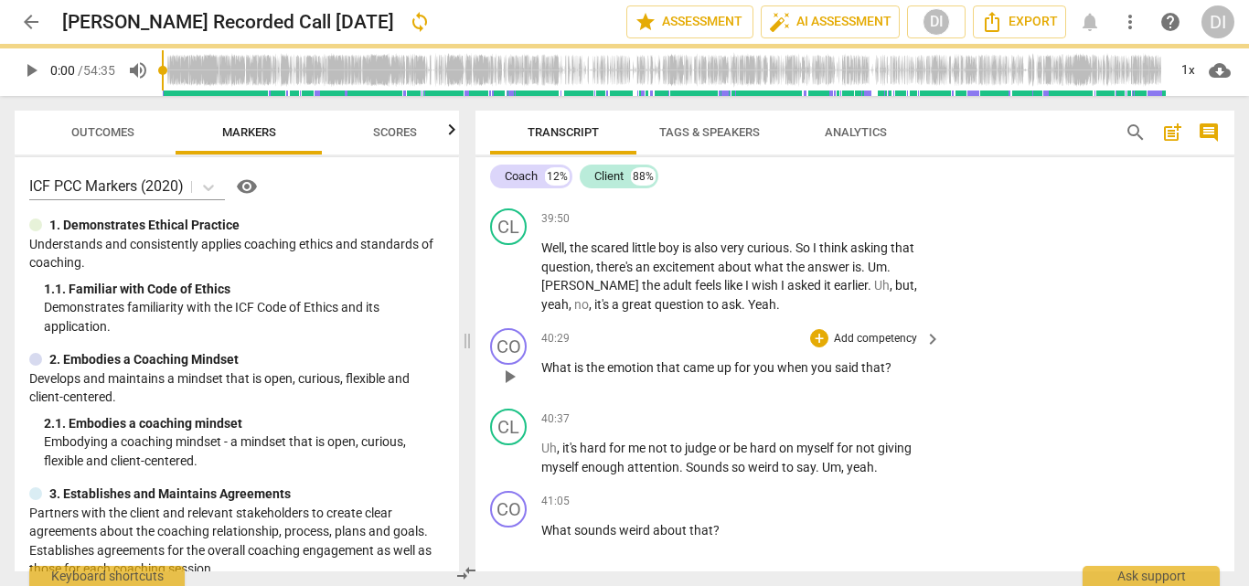
scroll to position [11043, 0]
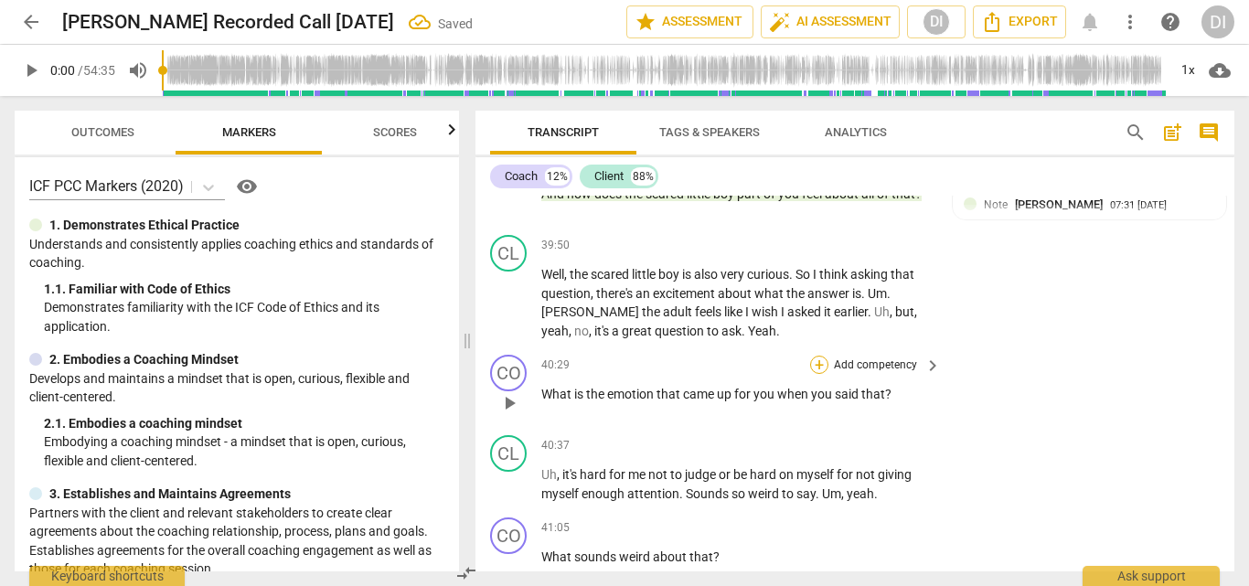
click at [814, 356] on div "+" at bounding box center [819, 365] width 18 height 18
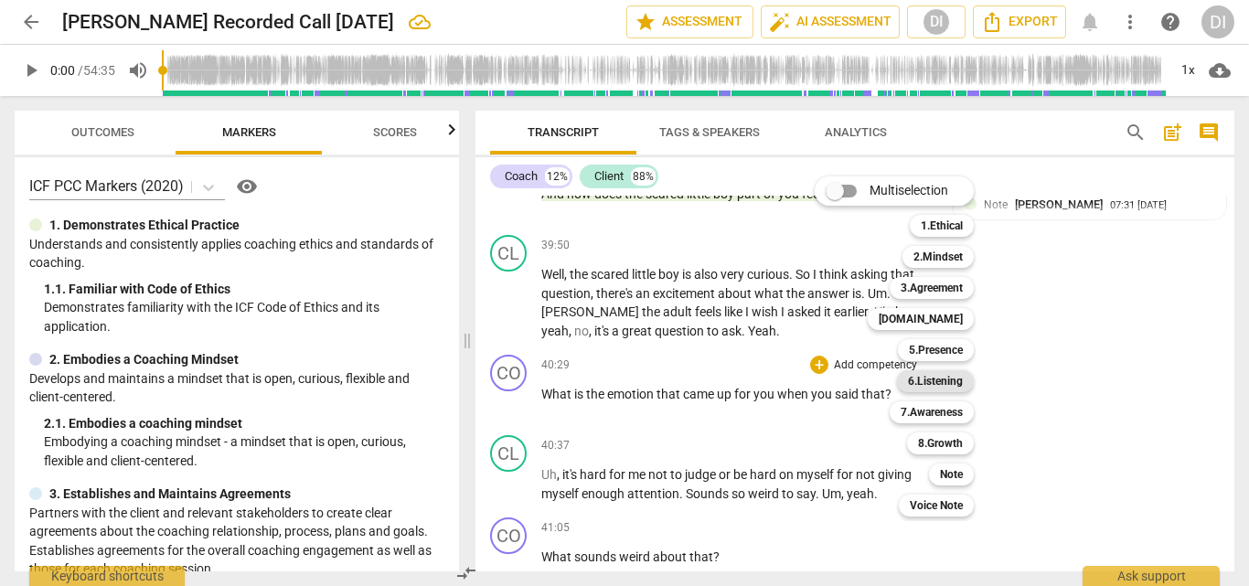
click at [938, 377] on b "6.Listening" at bounding box center [935, 381] width 55 height 22
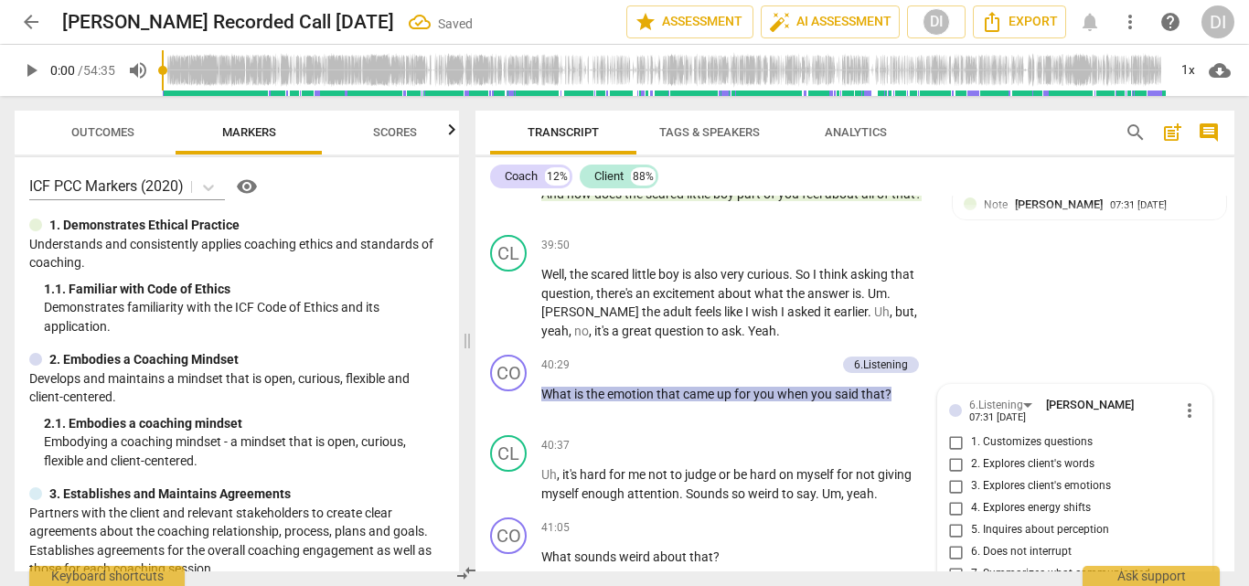
scroll to position [11257, 0]
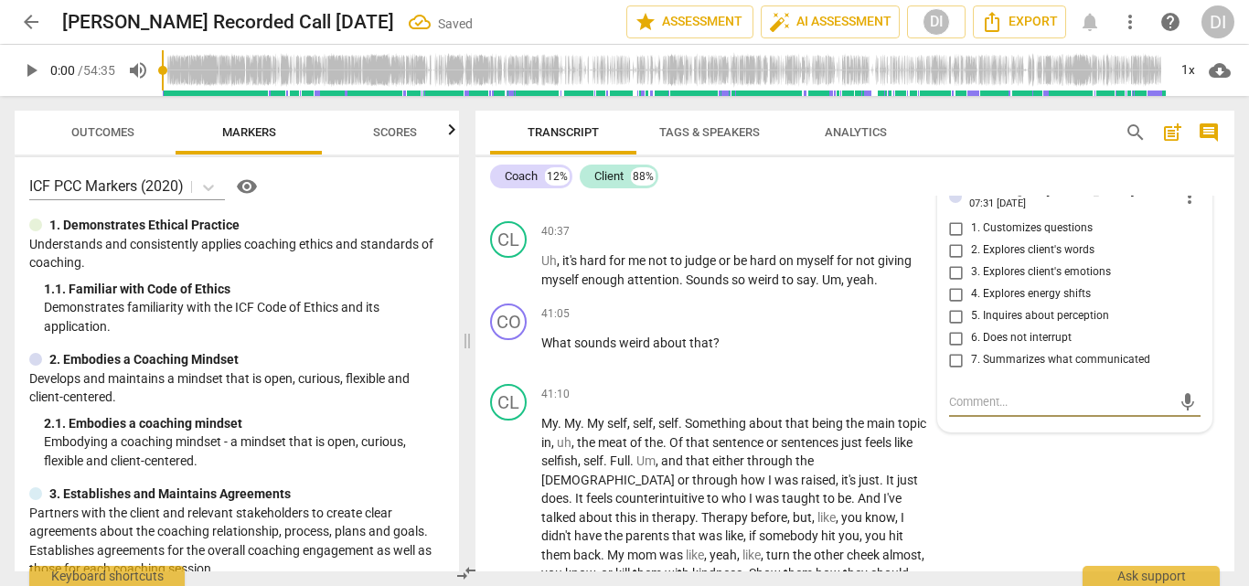
click at [949, 262] on input "3. Explores client's emotions" at bounding box center [956, 273] width 29 height 22
click at [812, 305] on div "+" at bounding box center [819, 314] width 18 height 18
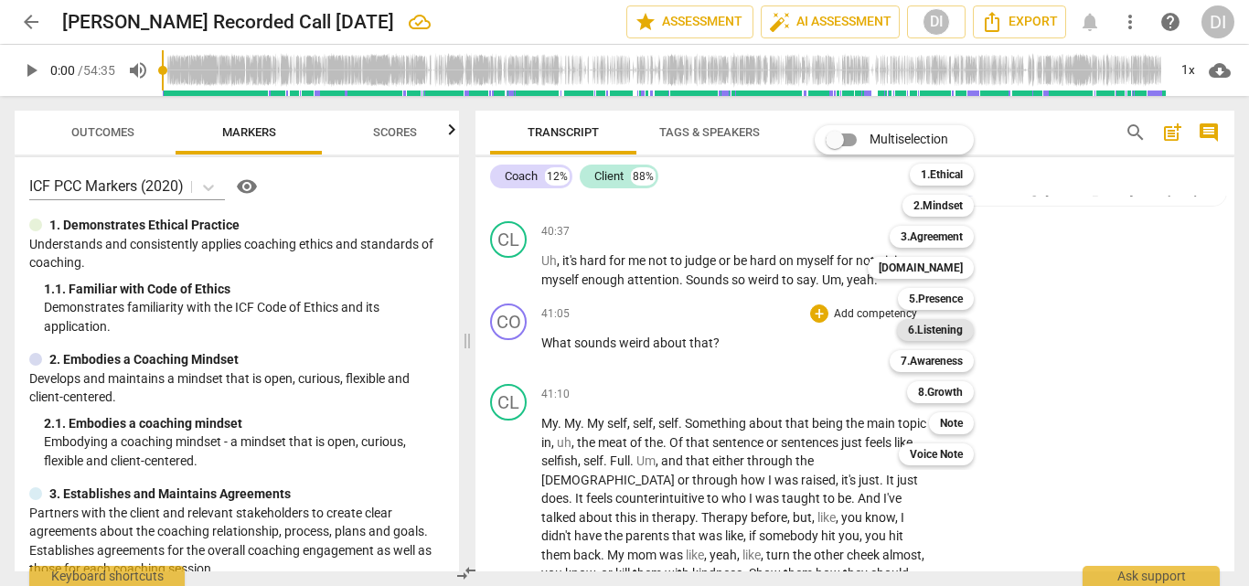
click at [948, 335] on b "6.Listening" at bounding box center [935, 330] width 55 height 22
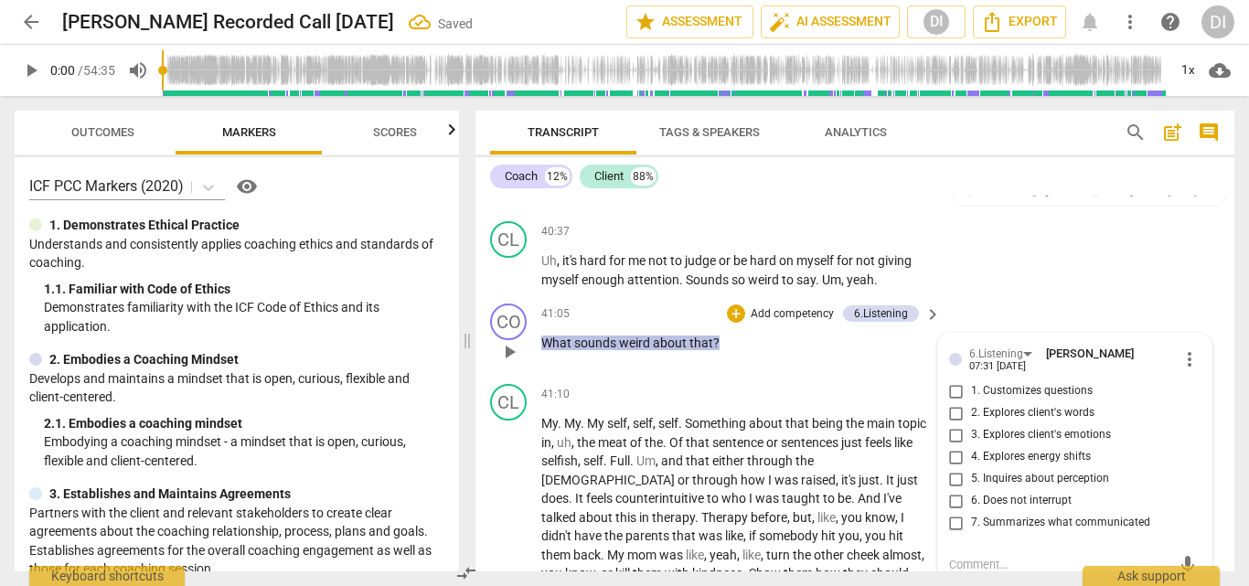
click at [958, 402] on input "2. Explores client's words" at bounding box center [956, 413] width 29 height 22
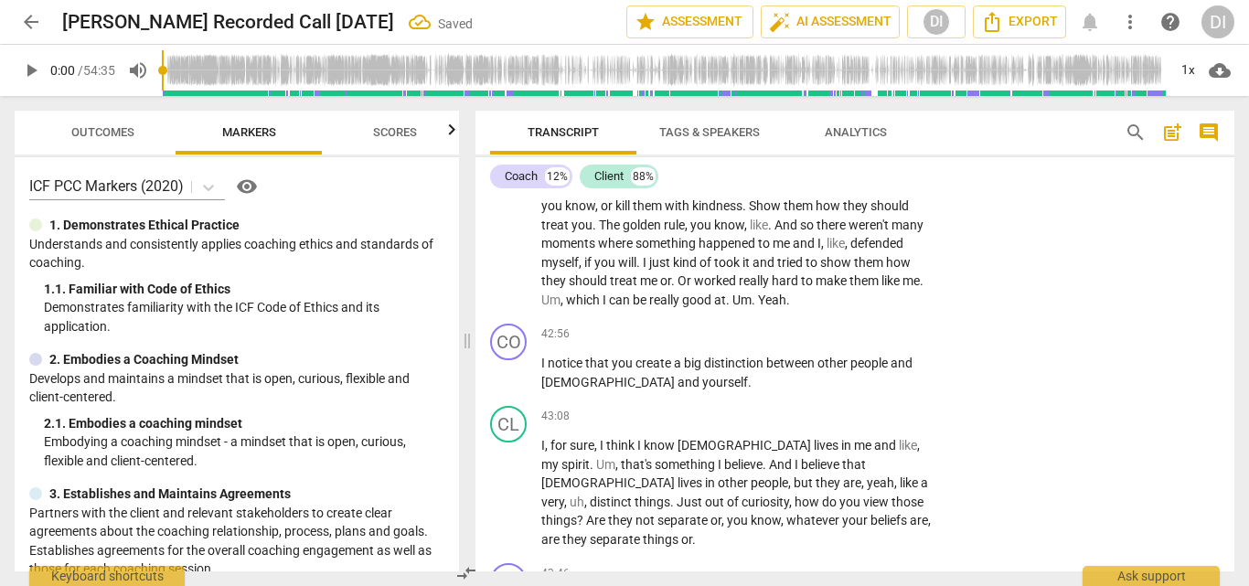
scroll to position [11630, 0]
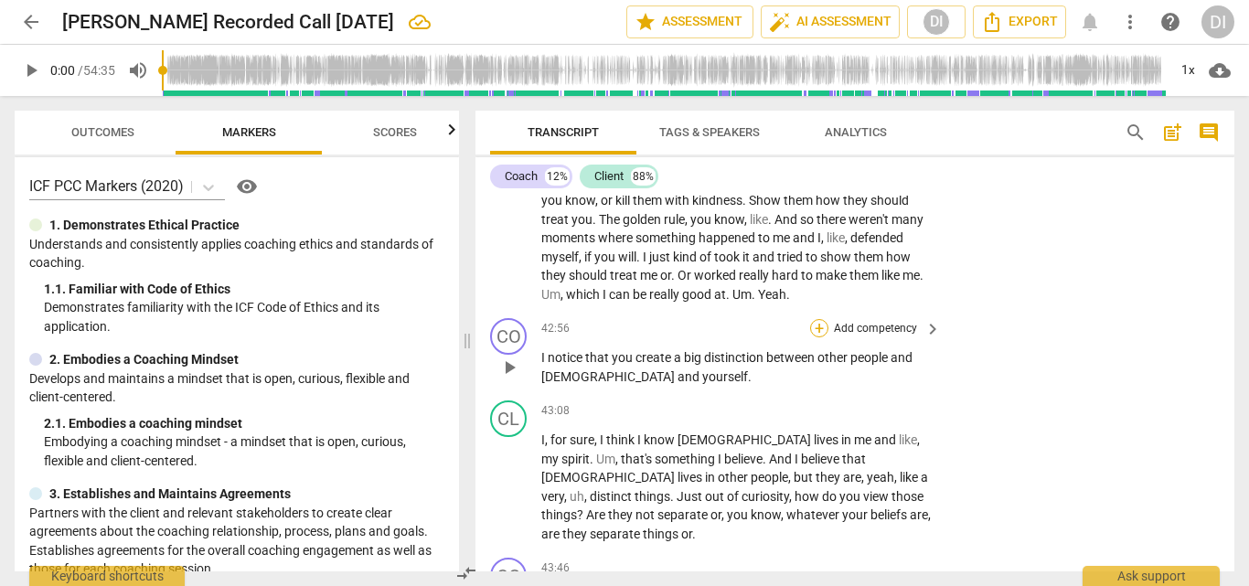
click at [820, 319] on div "+" at bounding box center [819, 328] width 18 height 18
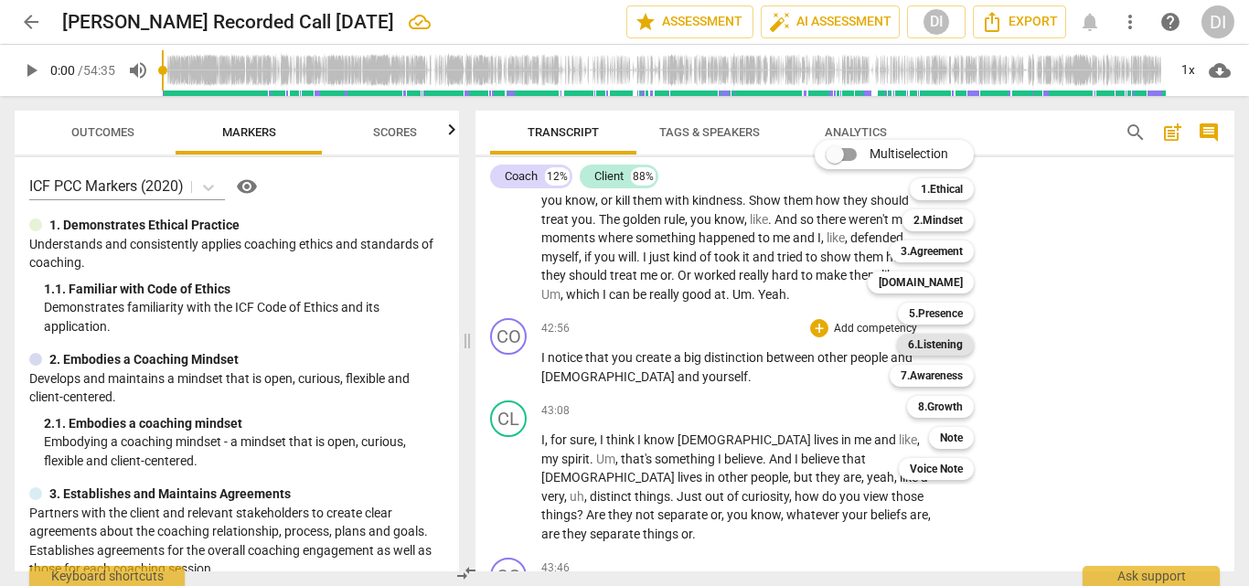
click at [933, 347] on b "6.Listening" at bounding box center [935, 345] width 55 height 22
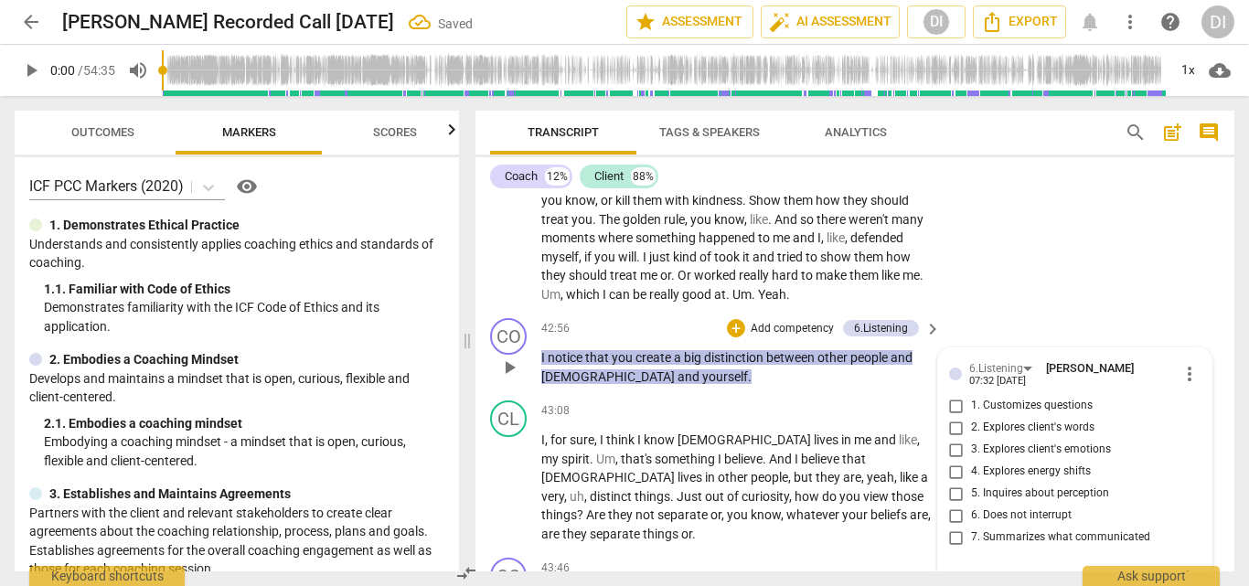
click at [952, 527] on input "7. Summarizes what communicated" at bounding box center [956, 538] width 29 height 22
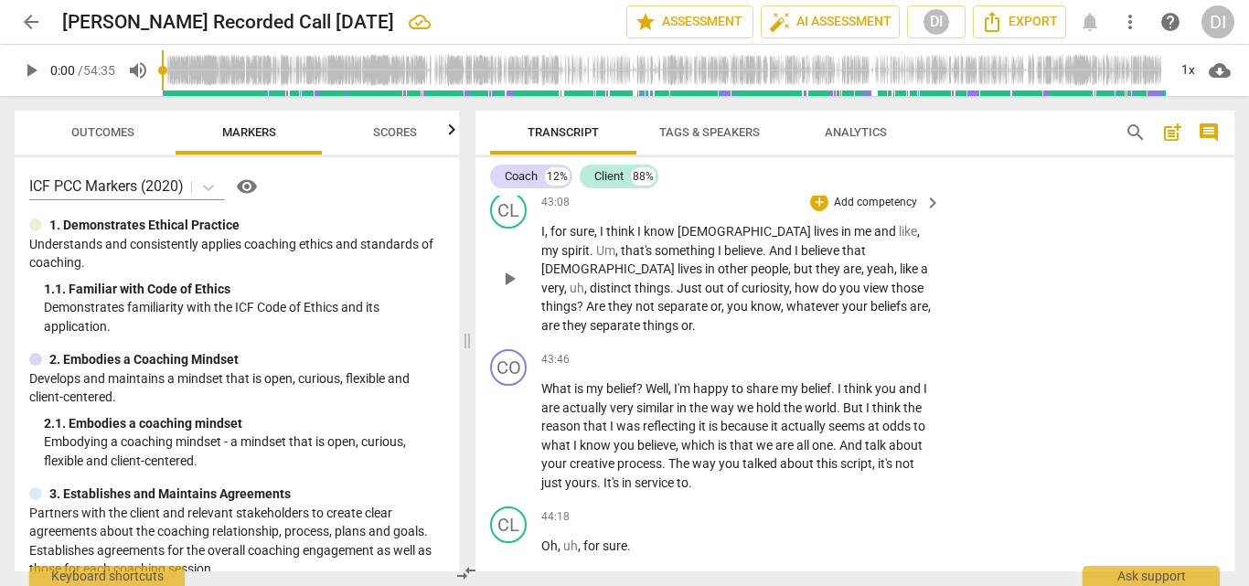
scroll to position [11833, 0]
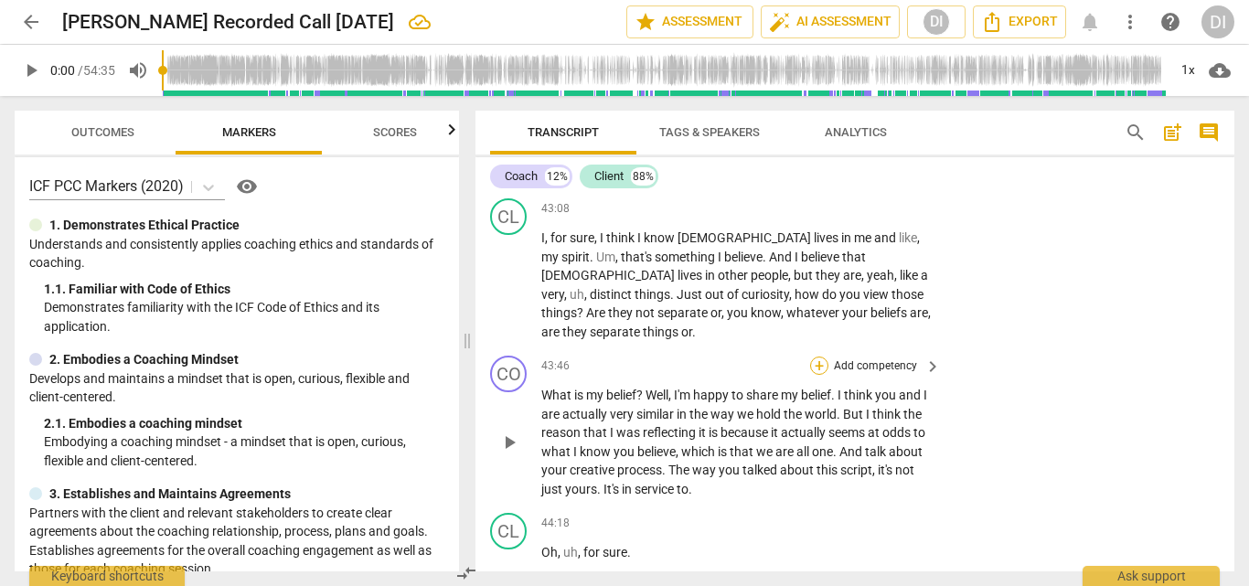
click at [816, 357] on div "+" at bounding box center [819, 366] width 18 height 18
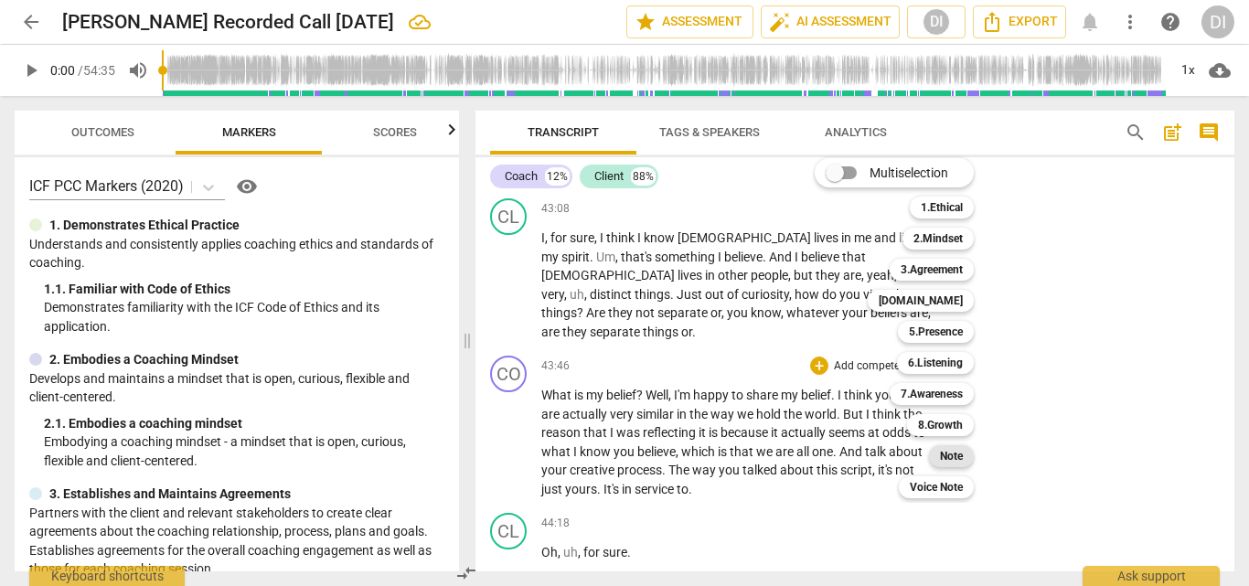
click at [956, 456] on b "Note" at bounding box center [951, 456] width 23 height 22
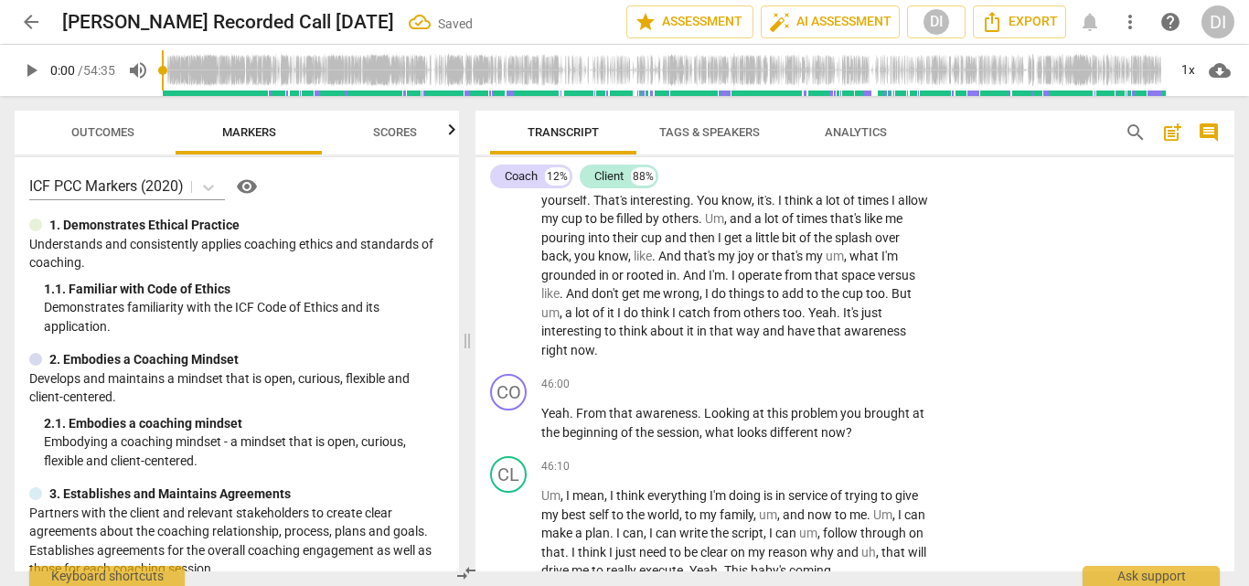
scroll to position [12448, 0]
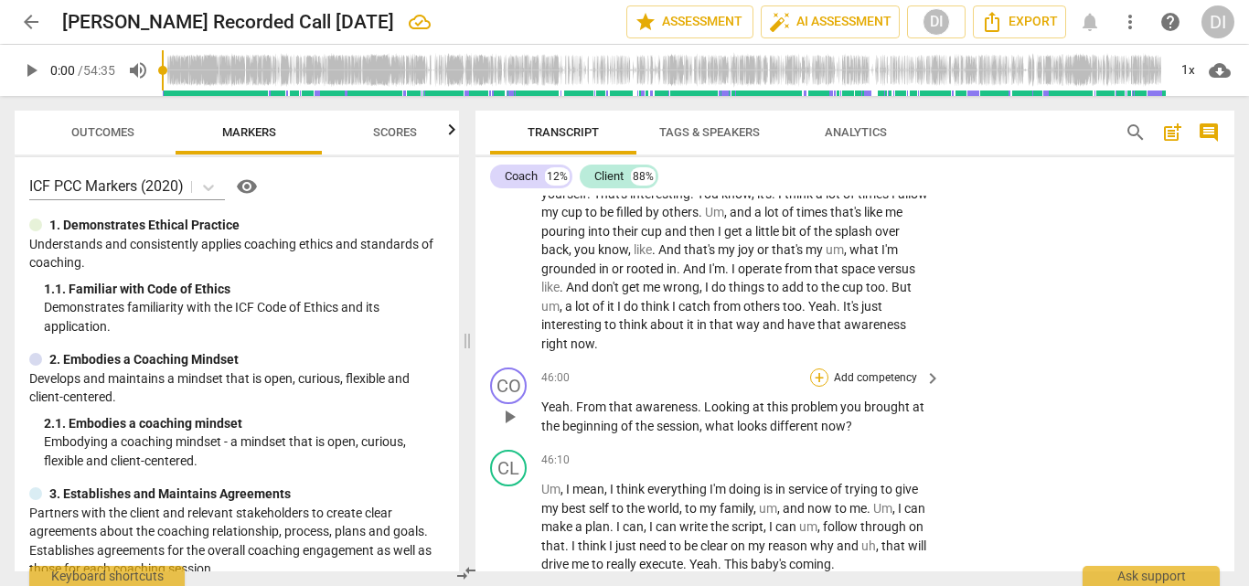
click at [822, 369] on div "+" at bounding box center [819, 378] width 18 height 18
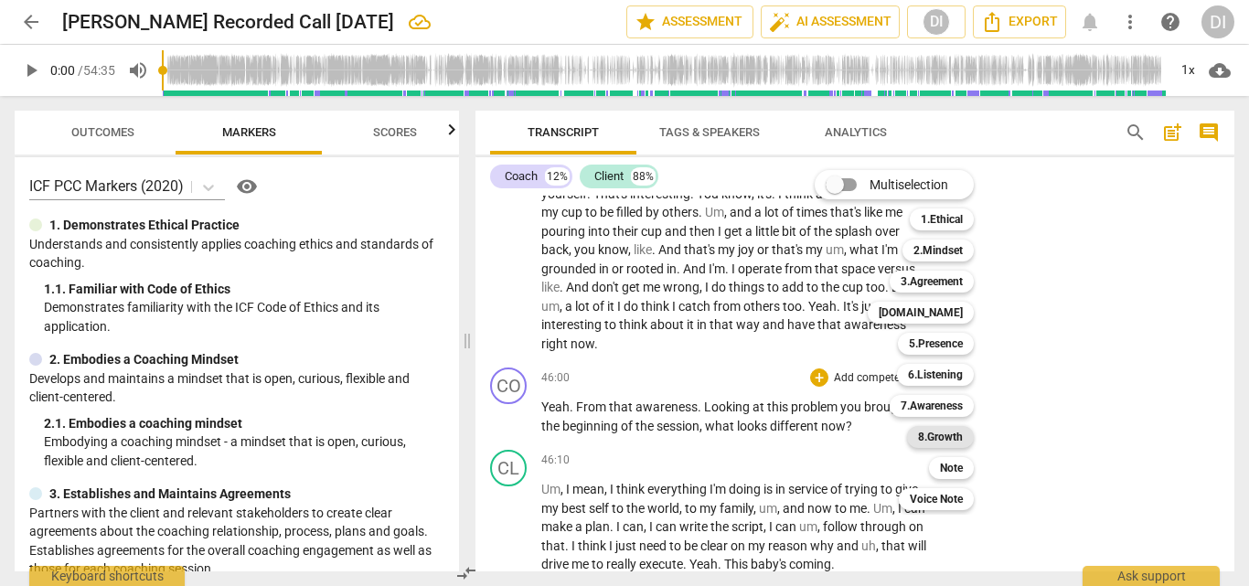
click at [939, 436] on b "8.Growth" at bounding box center [940, 437] width 45 height 22
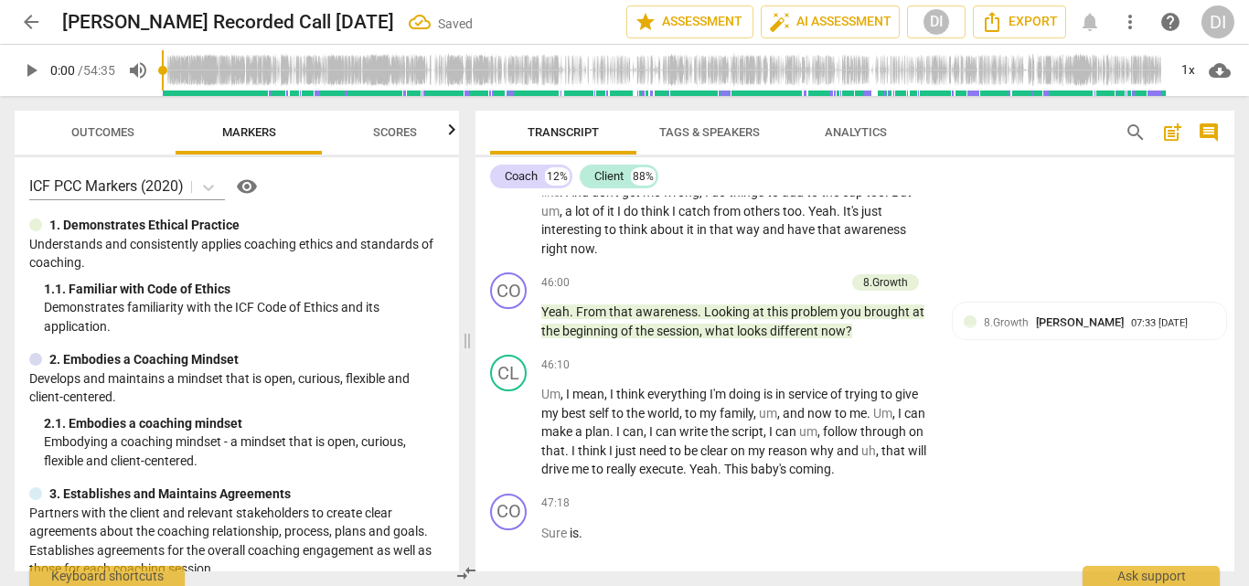
scroll to position [12539, 0]
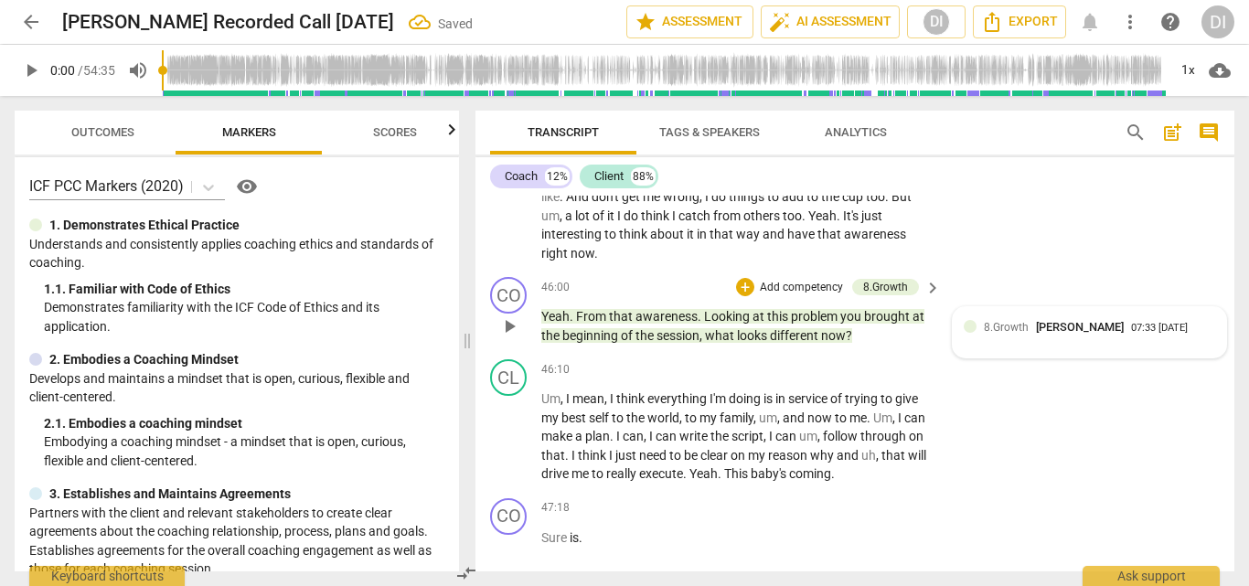
click at [1083, 320] on span "[PERSON_NAME]" at bounding box center [1080, 327] width 88 height 14
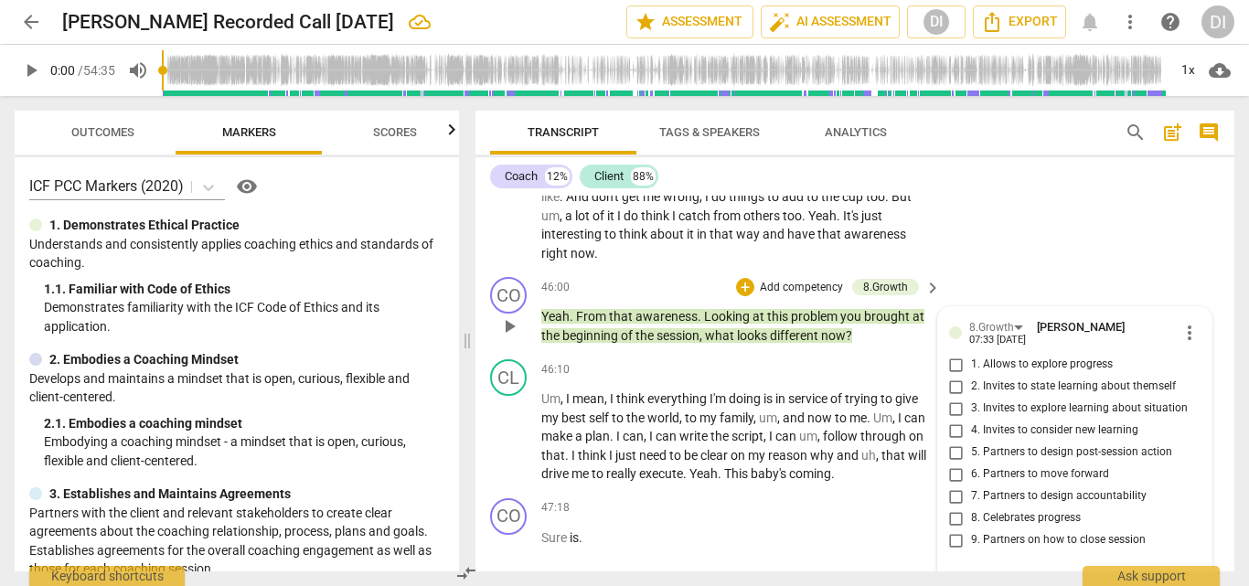
click at [956, 354] on input "1. Allows to explore progress" at bounding box center [956, 365] width 29 height 22
click at [958, 398] on input "3. Invites to explore learning about situation" at bounding box center [956, 409] width 29 height 22
click at [955, 420] on input "4. Invites to consider new learning" at bounding box center [956, 431] width 29 height 22
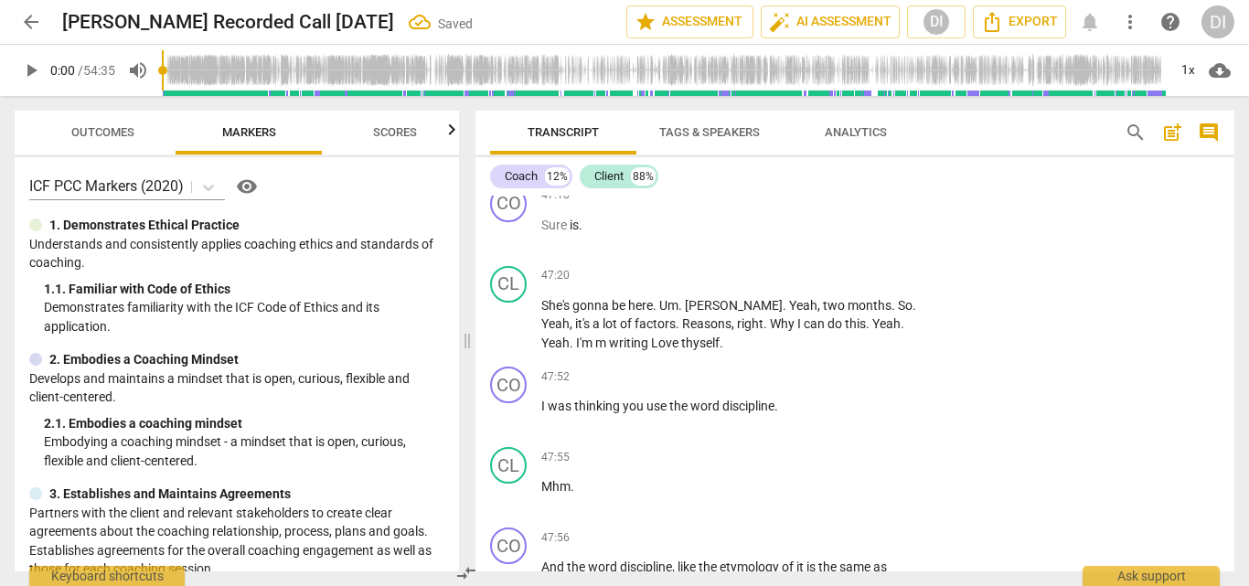
scroll to position [12853, 0]
click at [812, 366] on div "+" at bounding box center [819, 375] width 18 height 18
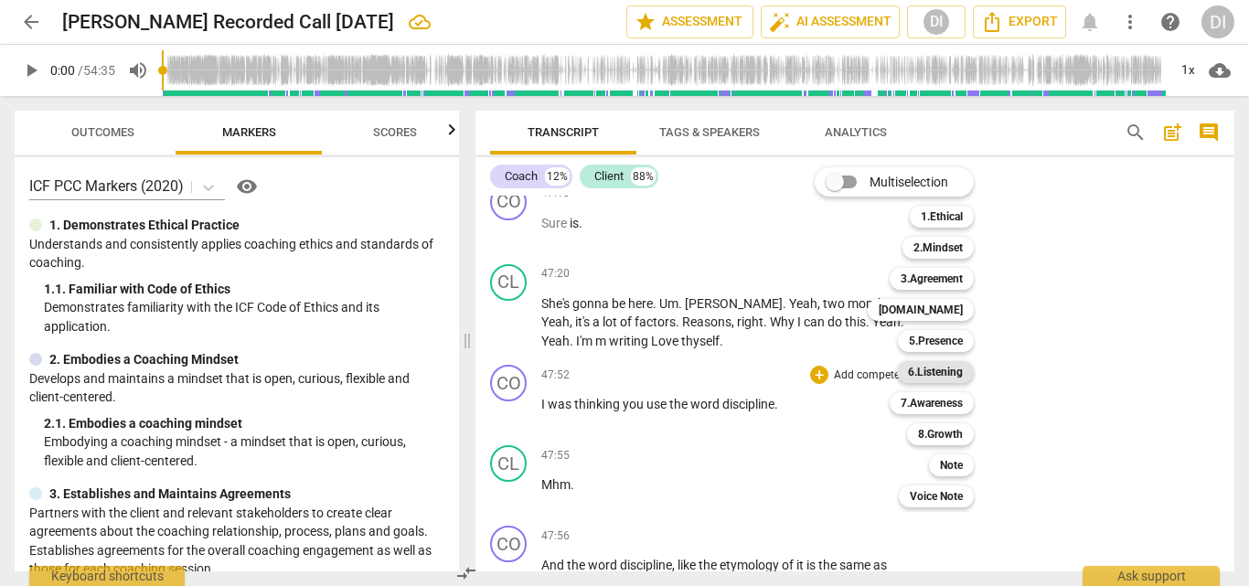
click at [944, 370] on b "6.Listening" at bounding box center [935, 372] width 55 height 22
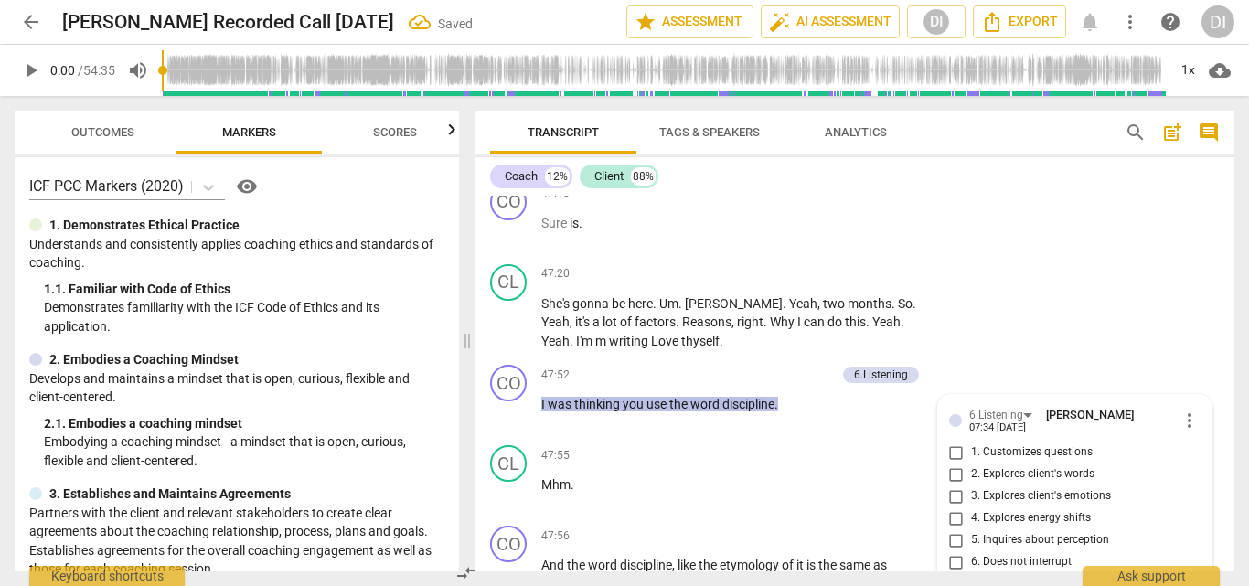
scroll to position [13059, 0]
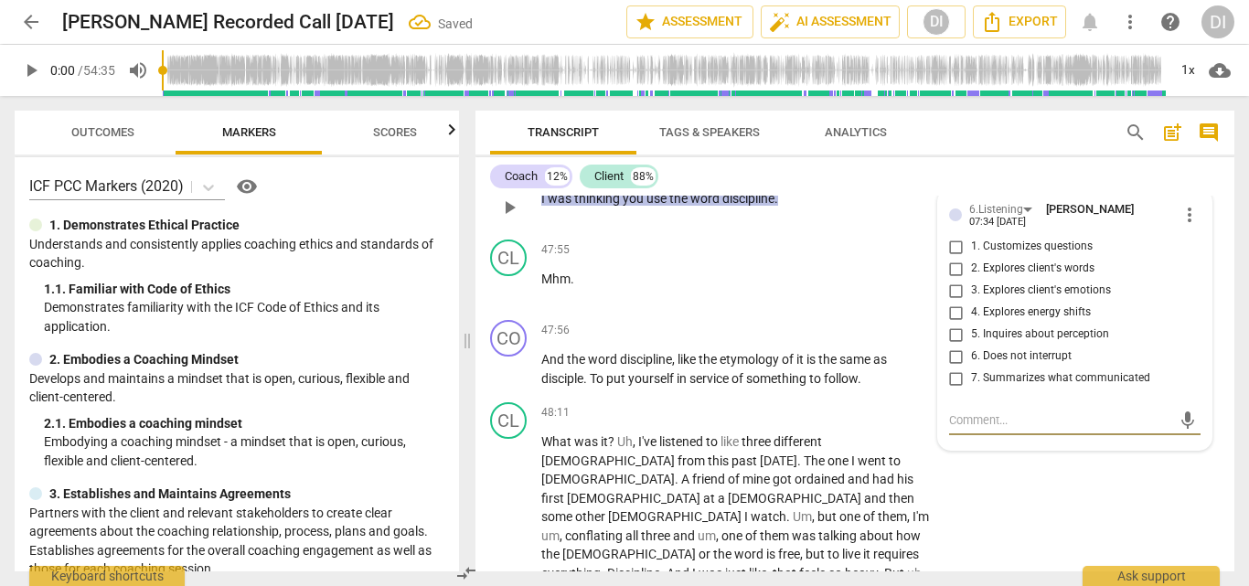
click at [953, 258] on input "2. Explores client's words" at bounding box center [956, 269] width 29 height 22
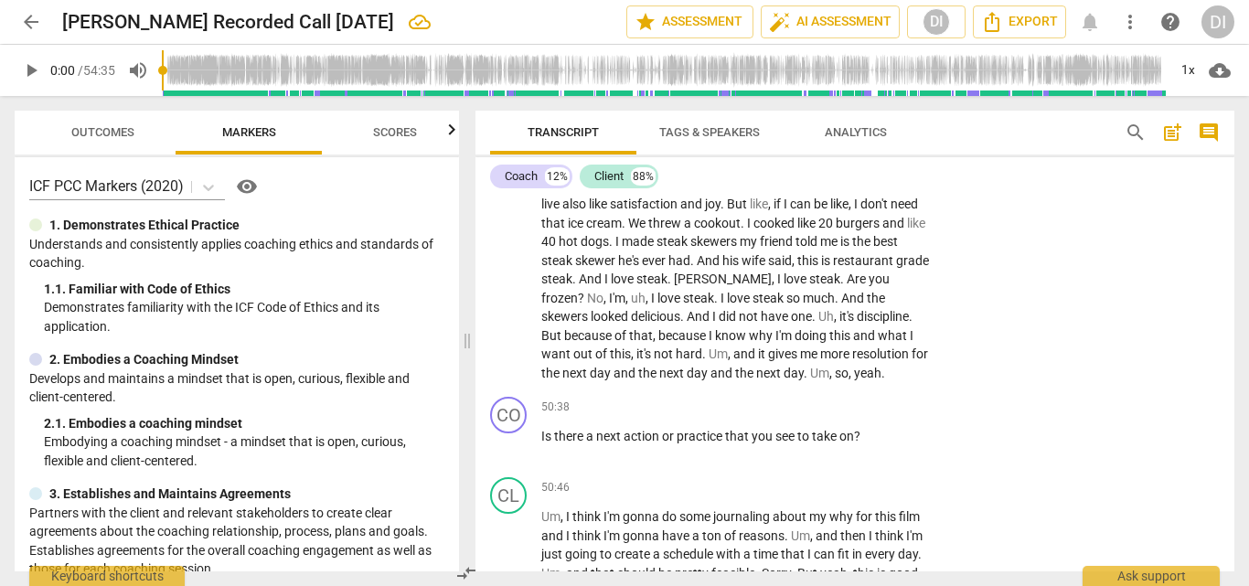
scroll to position [13569, 0]
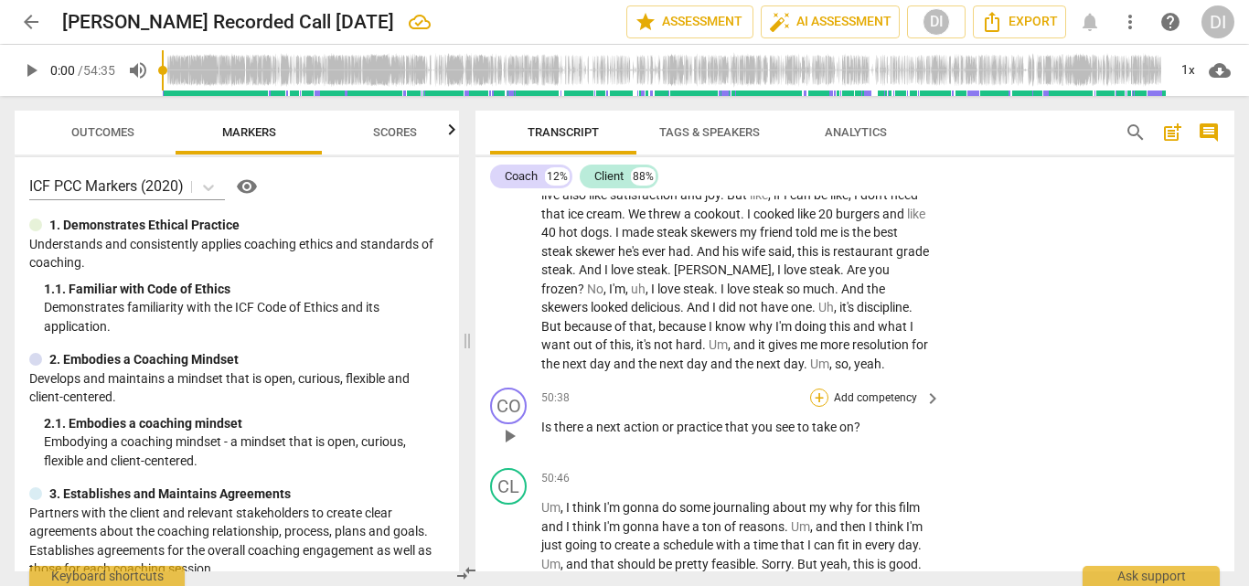
click at [819, 389] on div "+" at bounding box center [819, 398] width 18 height 18
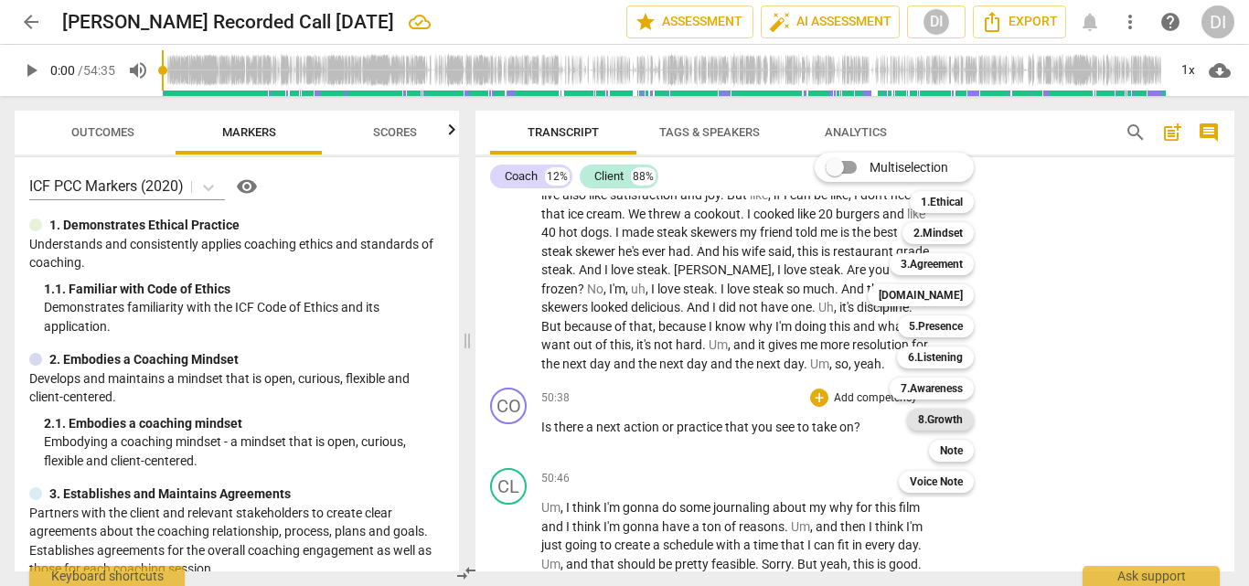
click at [928, 415] on b "8.Growth" at bounding box center [940, 420] width 45 height 22
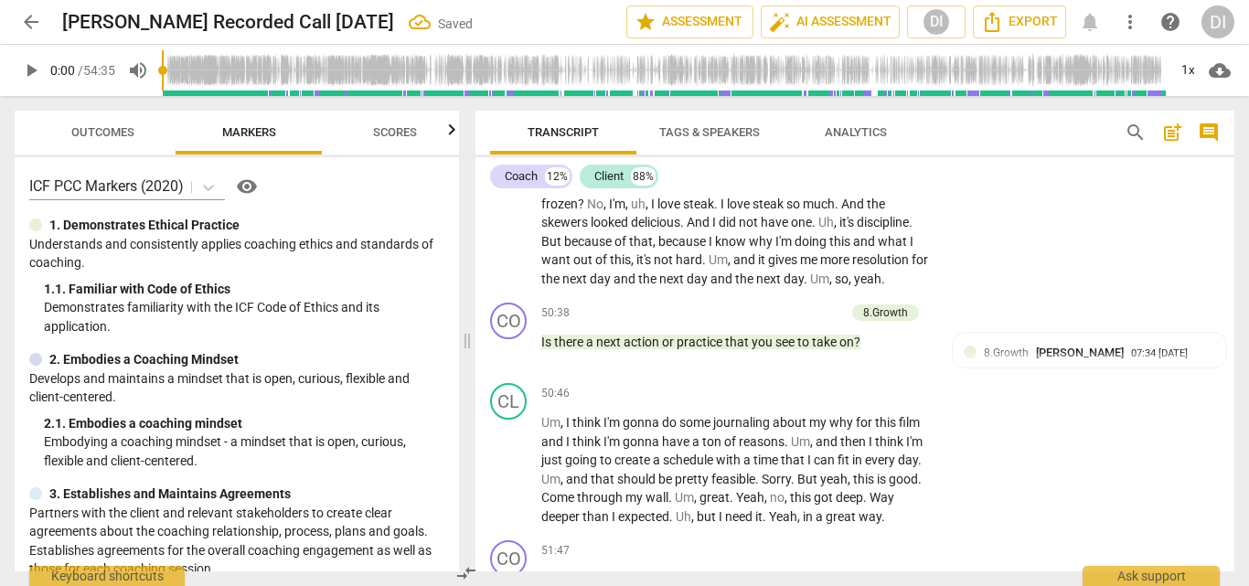
scroll to position [13648, 0]
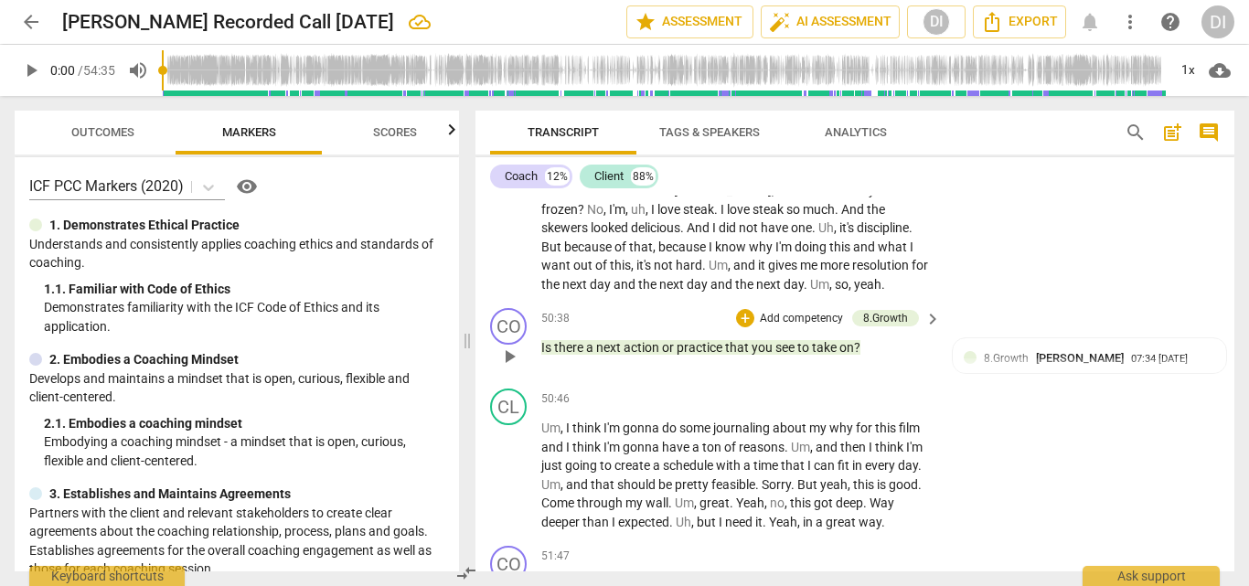
click at [1041, 302] on div "CO play_arrow pause 50:38 + Add competency 8.Growth keyboard_arrow_right Is the…" at bounding box center [855, 341] width 759 height 80
click at [1075, 351] on span "[PERSON_NAME]" at bounding box center [1080, 358] width 88 height 14
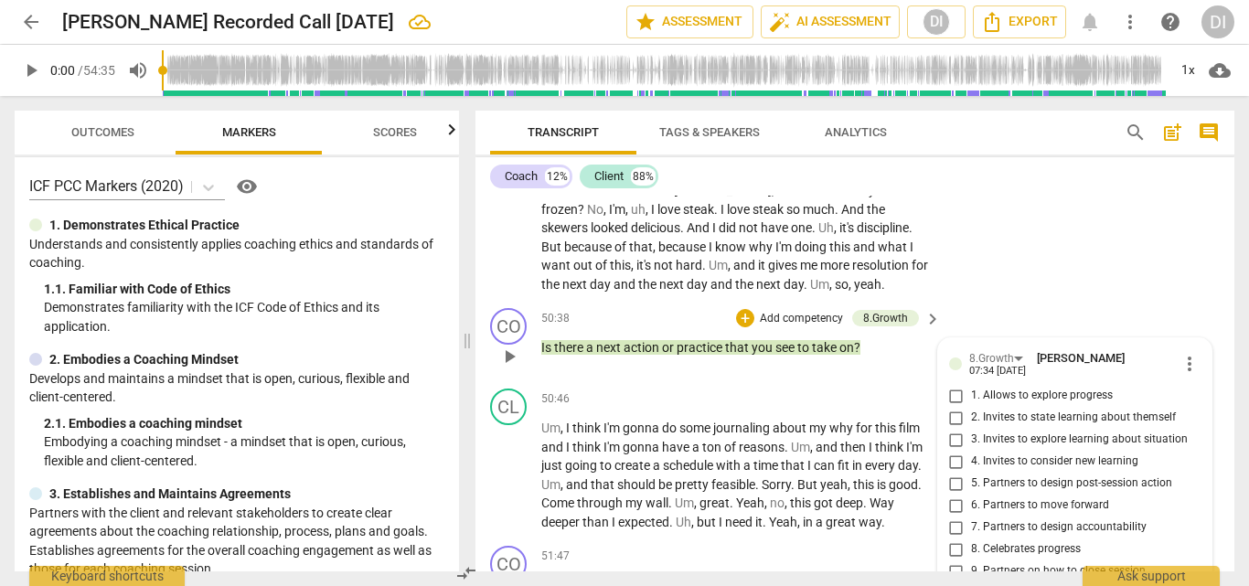
click at [960, 473] on input "5. Partners to design post-session action" at bounding box center [956, 484] width 29 height 22
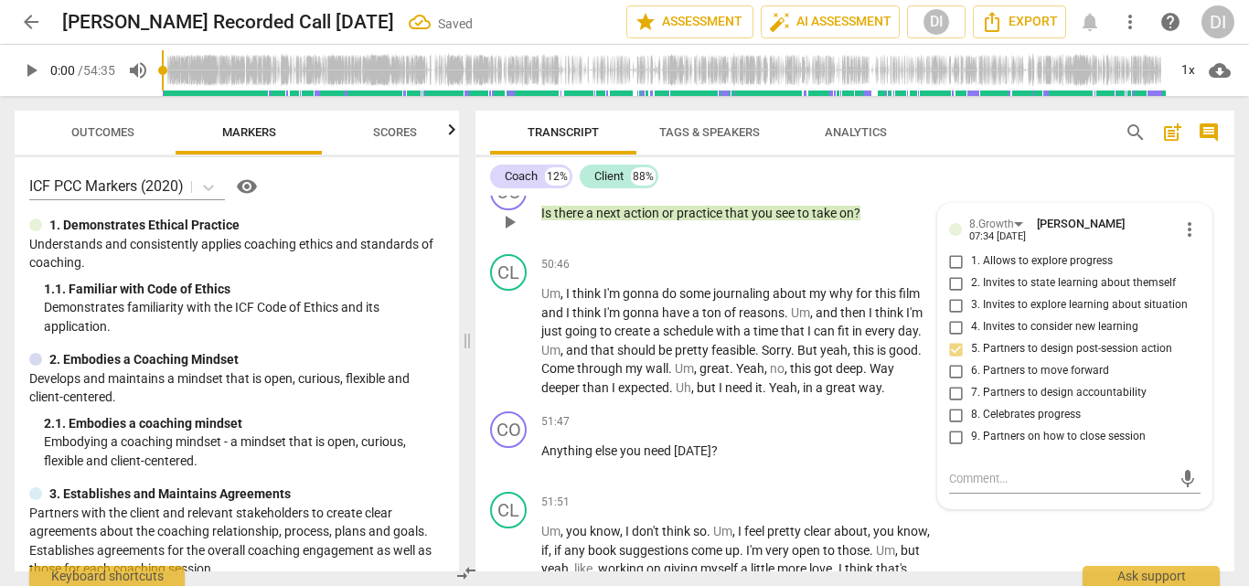
scroll to position [13698, 0]
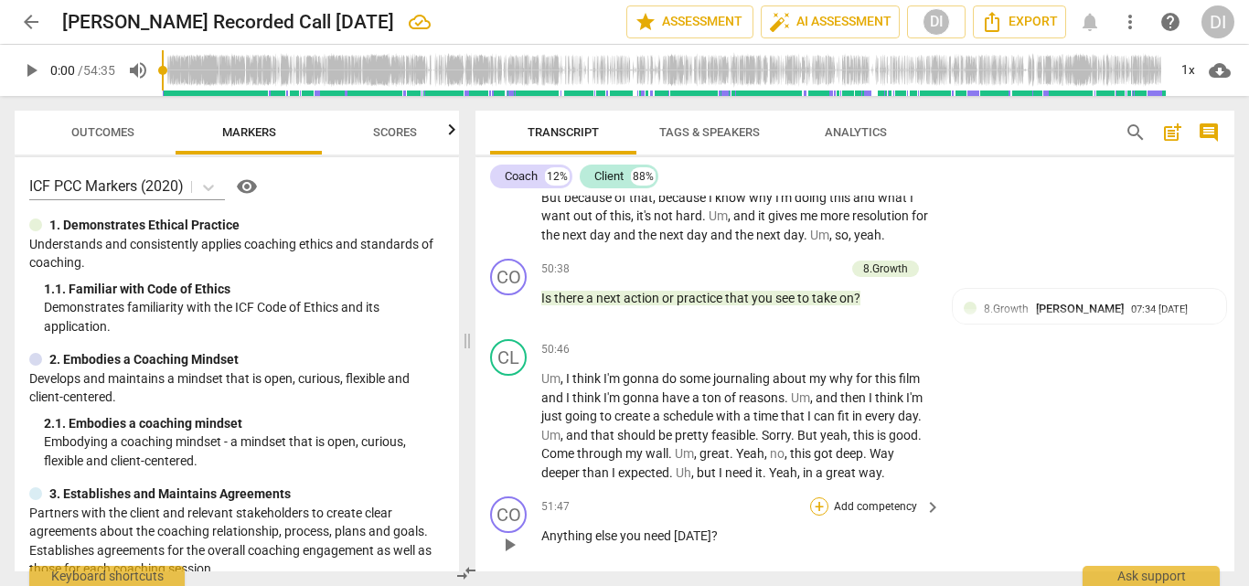
click at [820, 498] on div "+" at bounding box center [819, 507] width 18 height 18
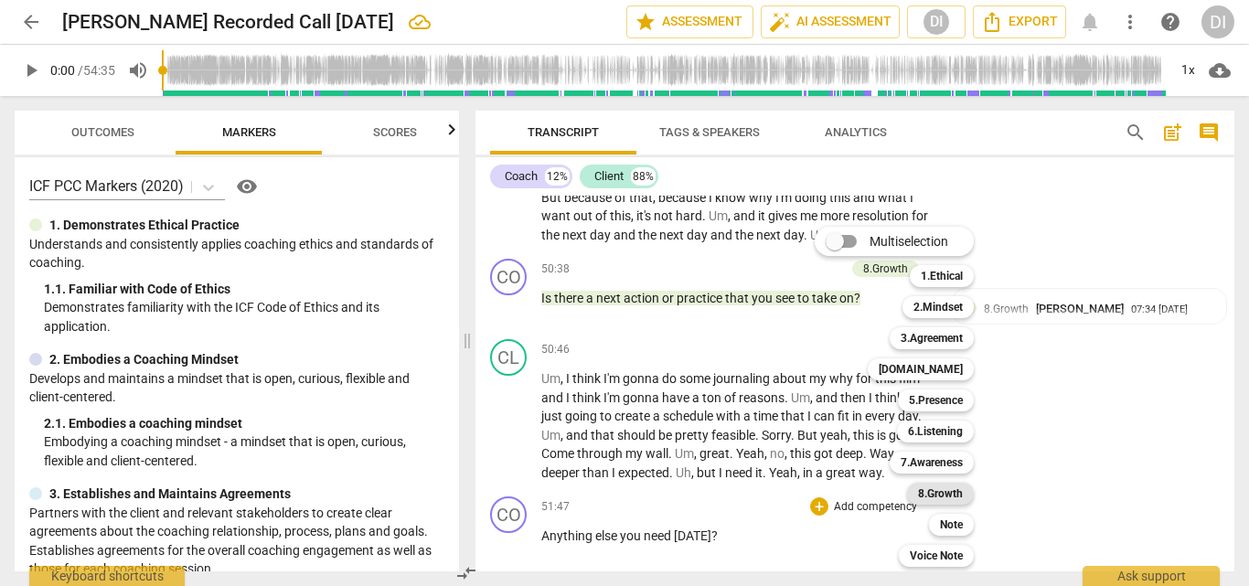
click at [938, 492] on b "8.Growth" at bounding box center [940, 494] width 45 height 22
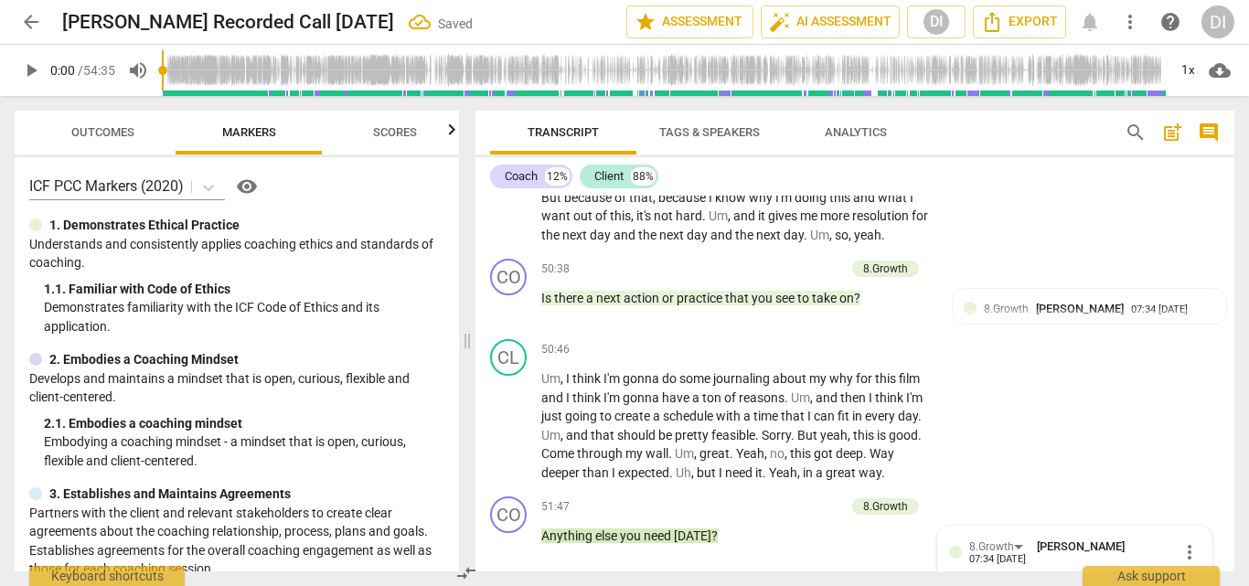
scroll to position [14042, 0]
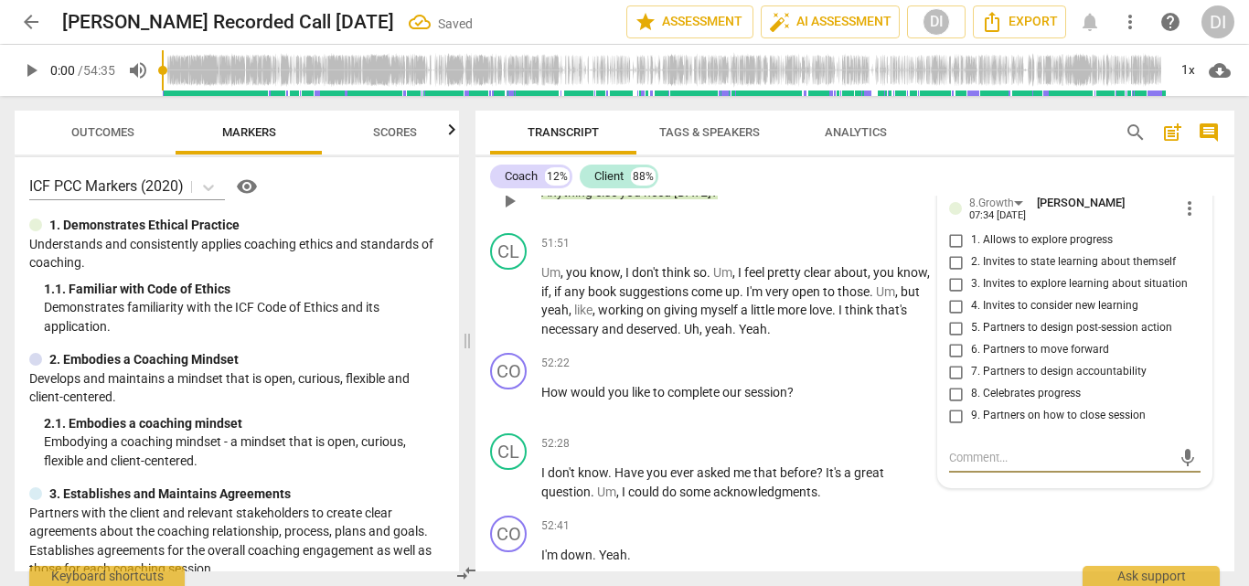
click at [954, 405] on input "9. Partners on how to close session" at bounding box center [956, 416] width 29 height 22
click at [816, 354] on div "+" at bounding box center [819, 363] width 18 height 18
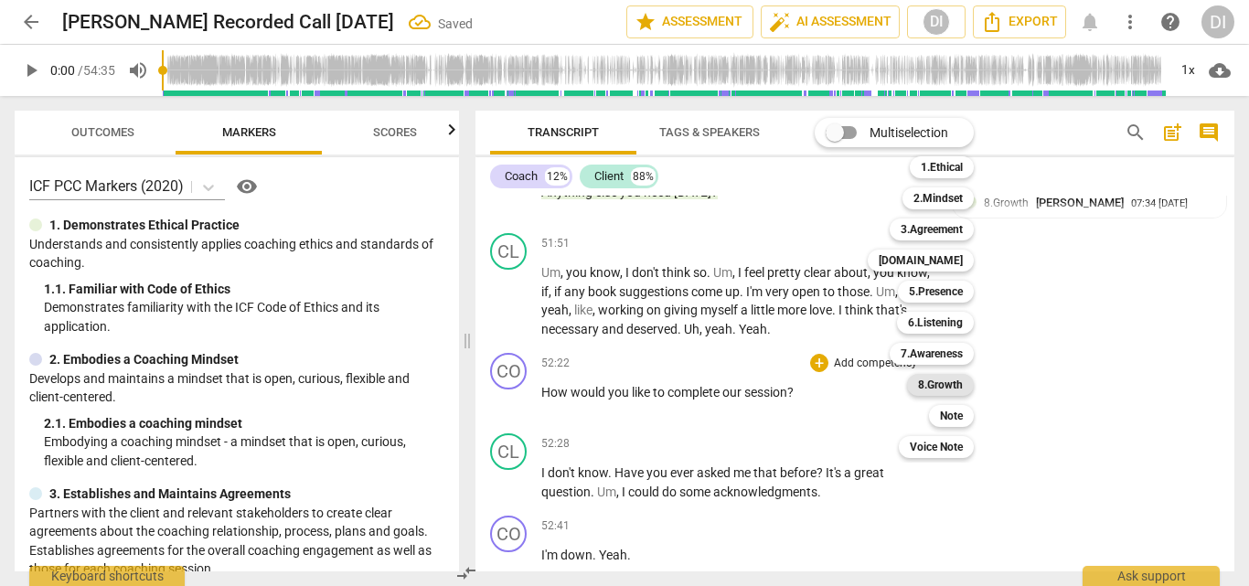
click at [925, 386] on b "8.Growth" at bounding box center [940, 385] width 45 height 22
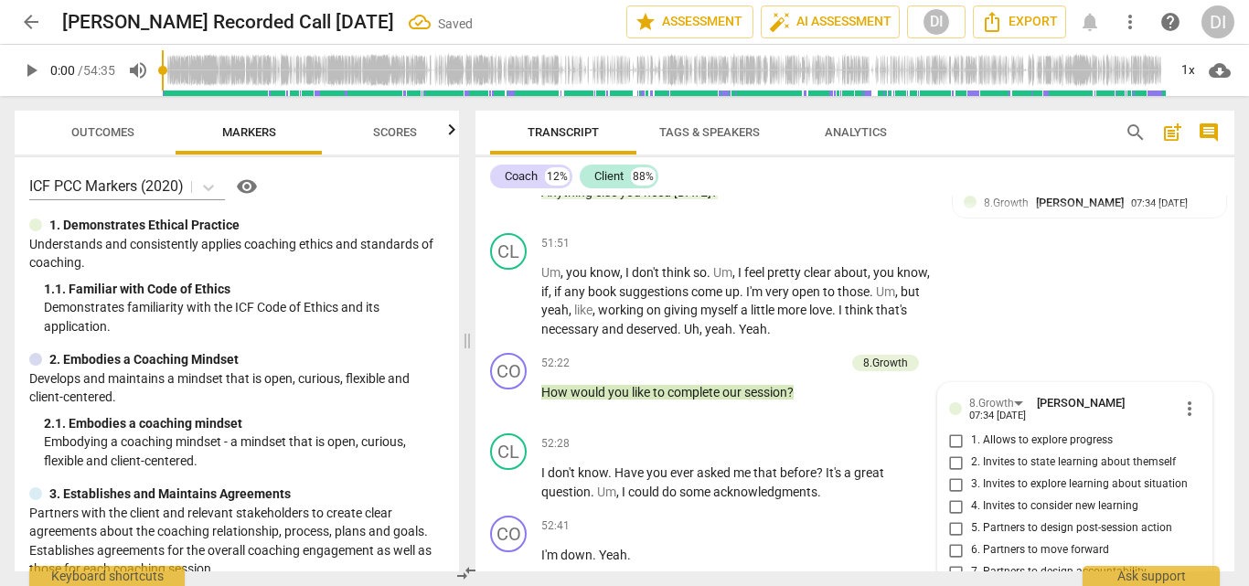
scroll to position [14242, 0]
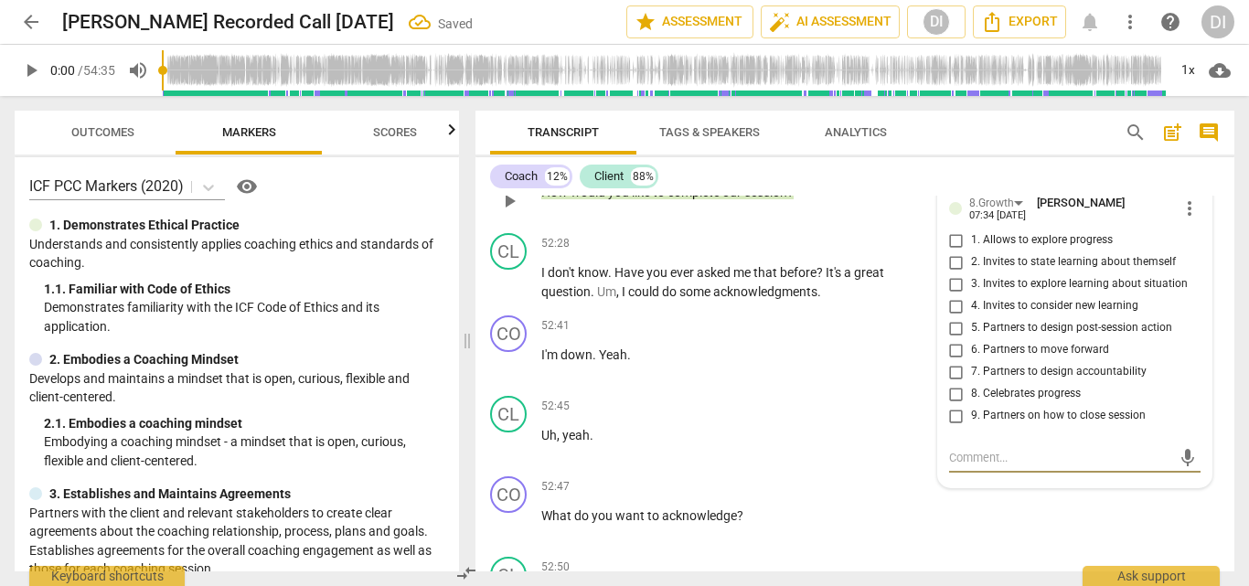
click at [955, 405] on input "9. Partners on how to close session" at bounding box center [956, 416] width 29 height 22
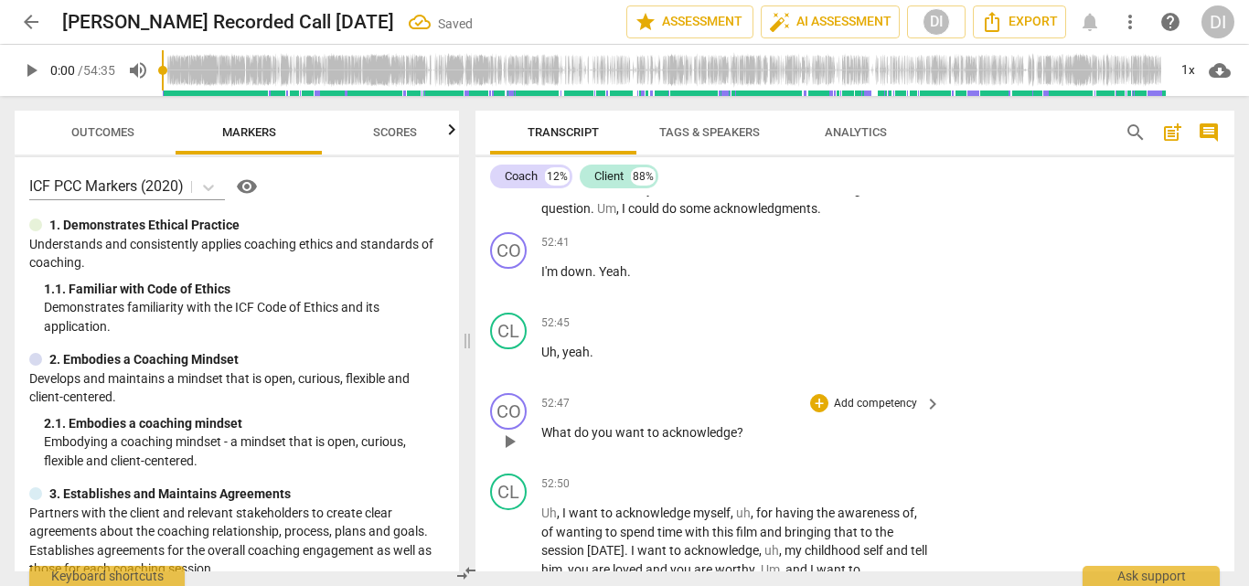
scroll to position [14329, 0]
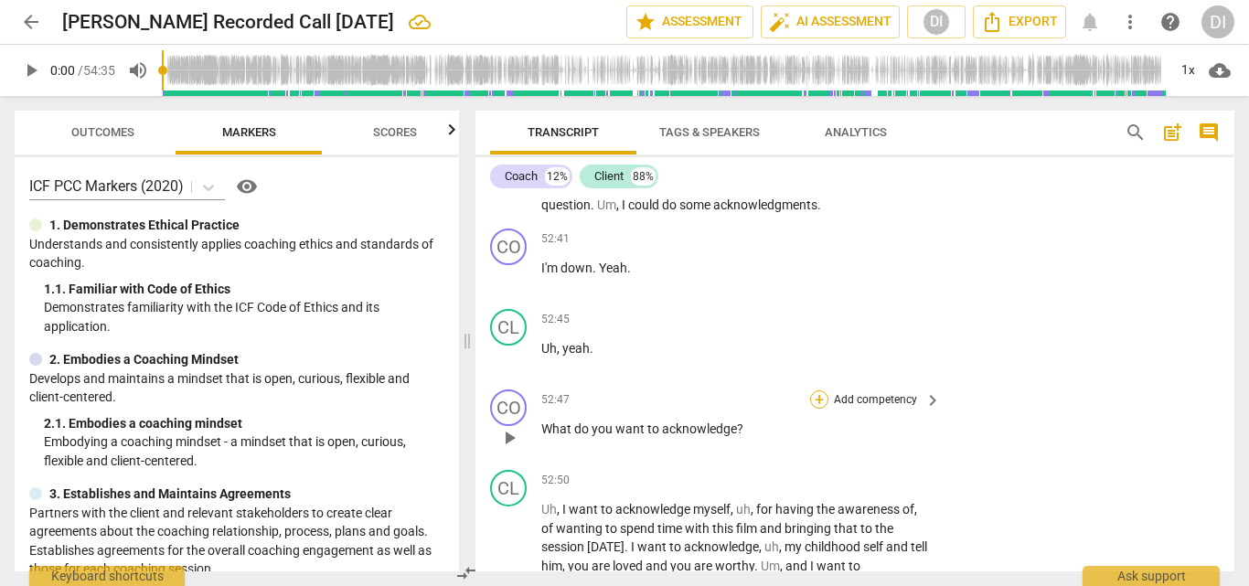
click at [821, 391] on div "+" at bounding box center [819, 400] width 18 height 18
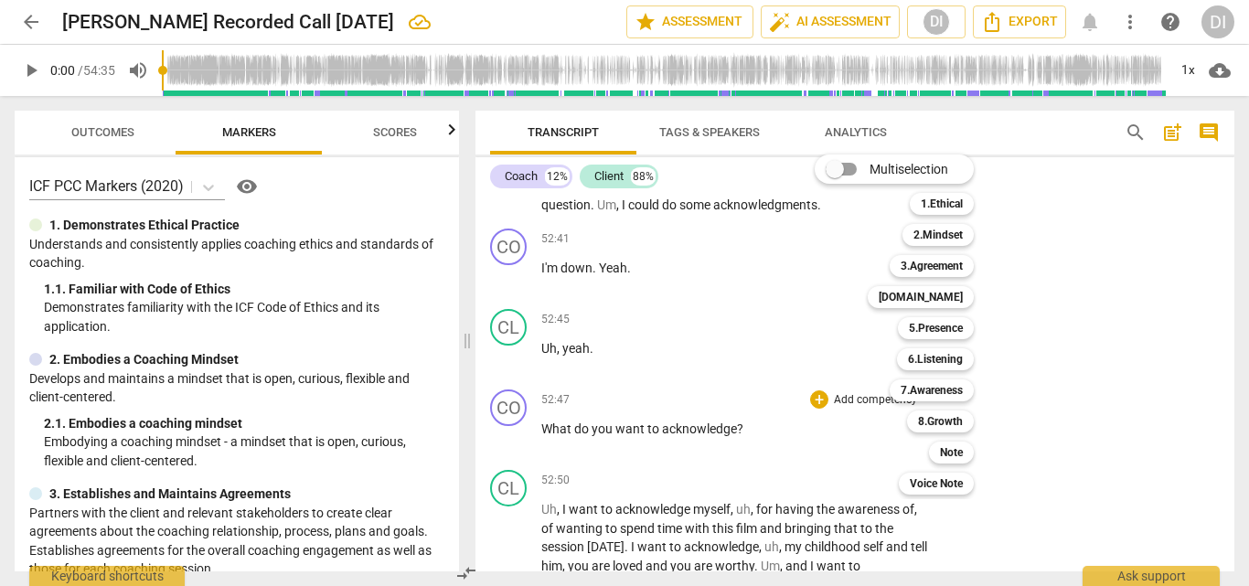
click at [1053, 454] on div at bounding box center [624, 293] width 1249 height 586
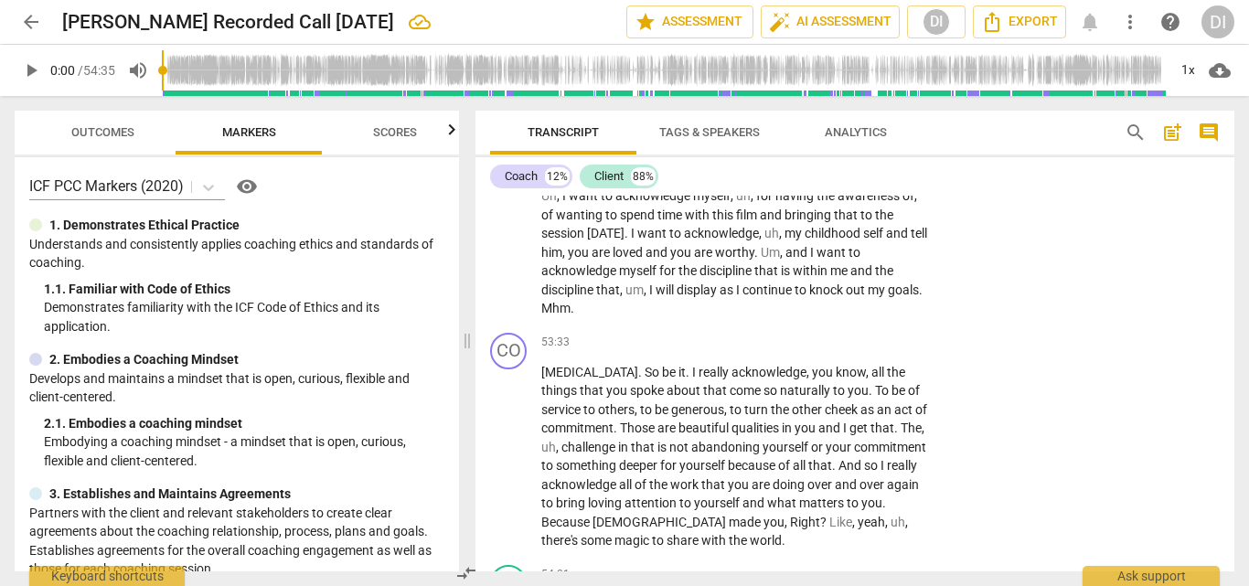
scroll to position [14644, 0]
click at [814, 332] on div "+" at bounding box center [819, 341] width 18 height 18
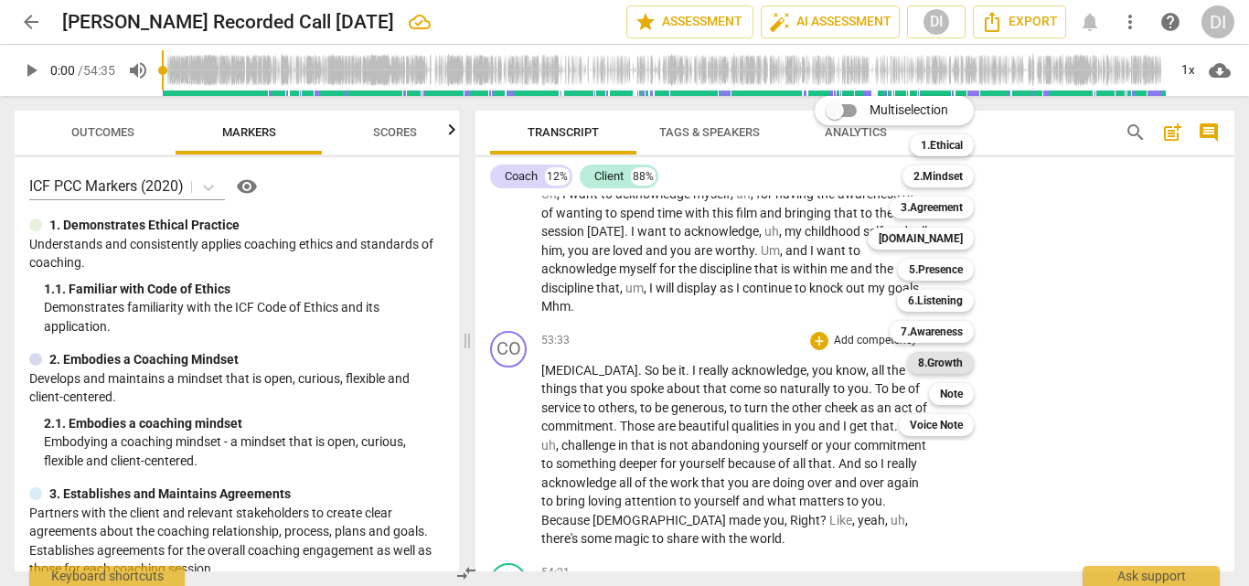
click at [944, 370] on b "8.Growth" at bounding box center [940, 363] width 45 height 22
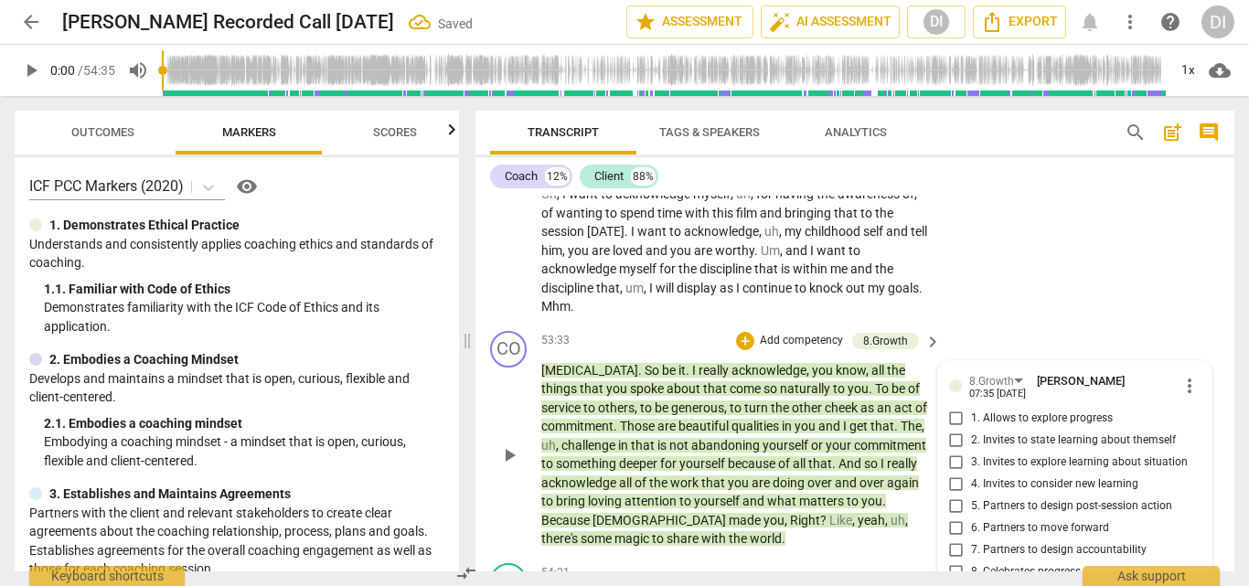
click at [957, 562] on input "8. Celebrates progress" at bounding box center [956, 573] width 29 height 22
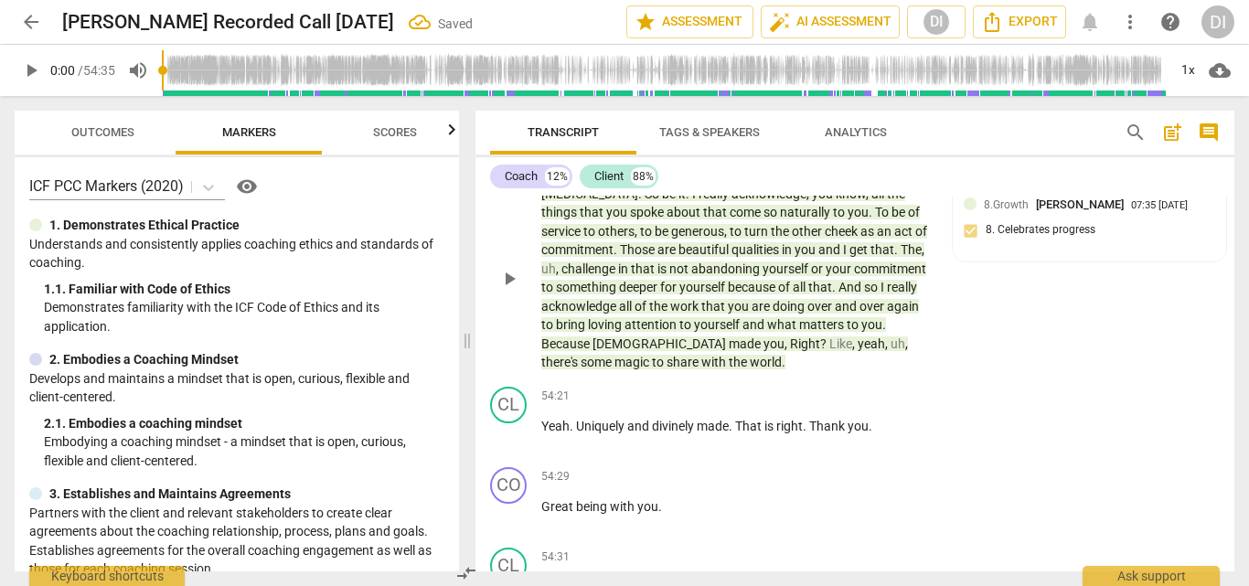
scroll to position [14863, 0]
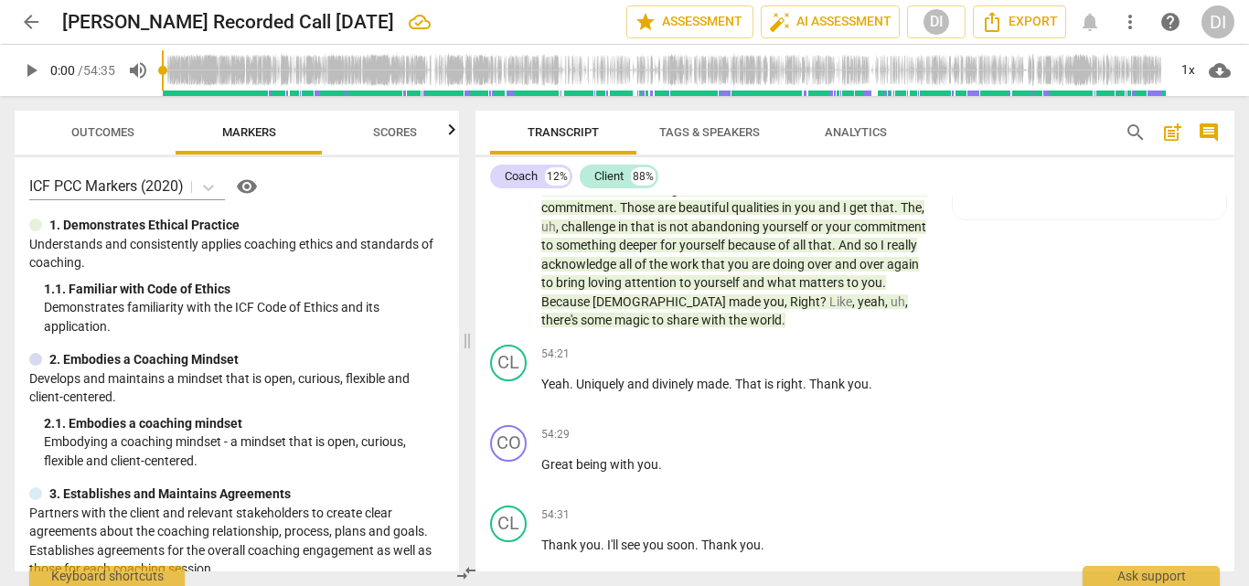
click at [400, 136] on span "Scores" at bounding box center [395, 132] width 44 height 14
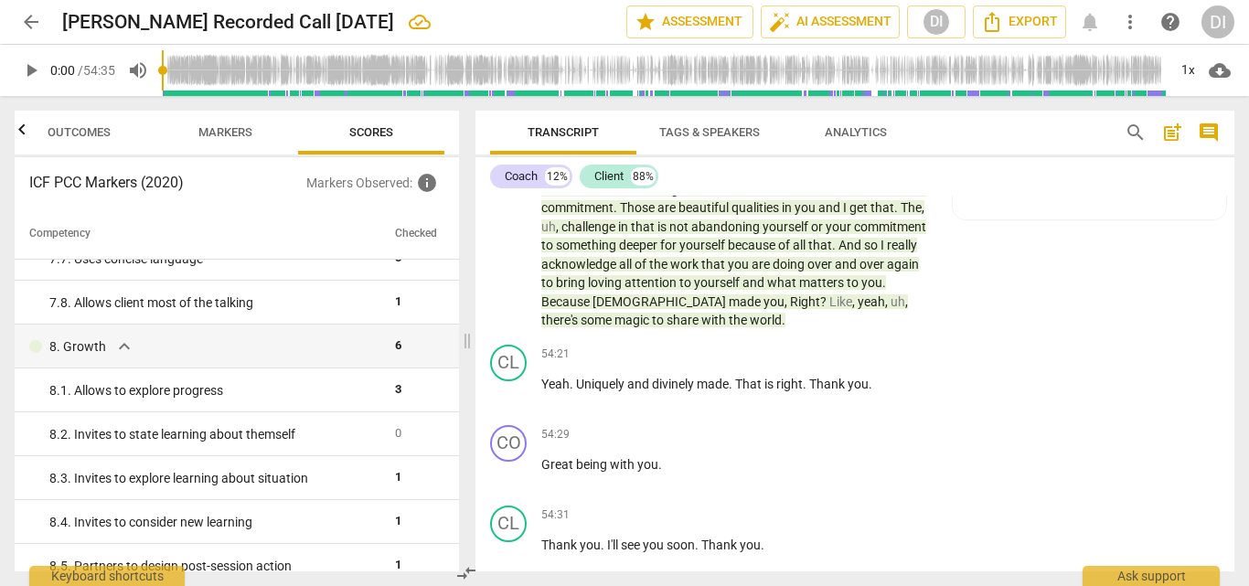
scroll to position [1552, 0]
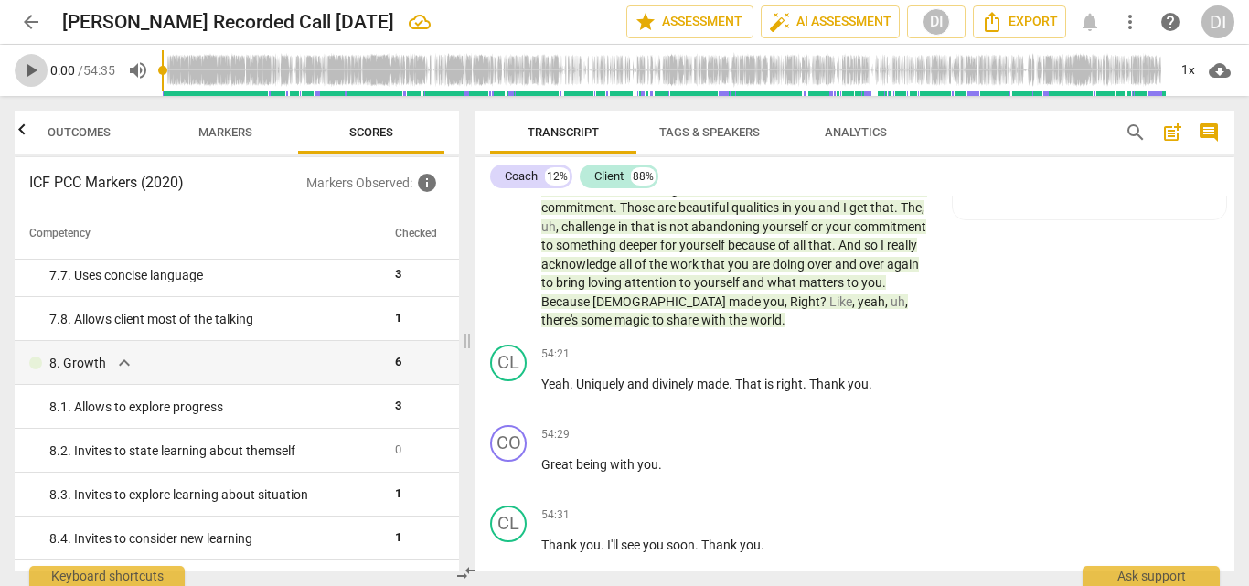
click at [29, 69] on span "play_arrow" at bounding box center [31, 70] width 22 height 22
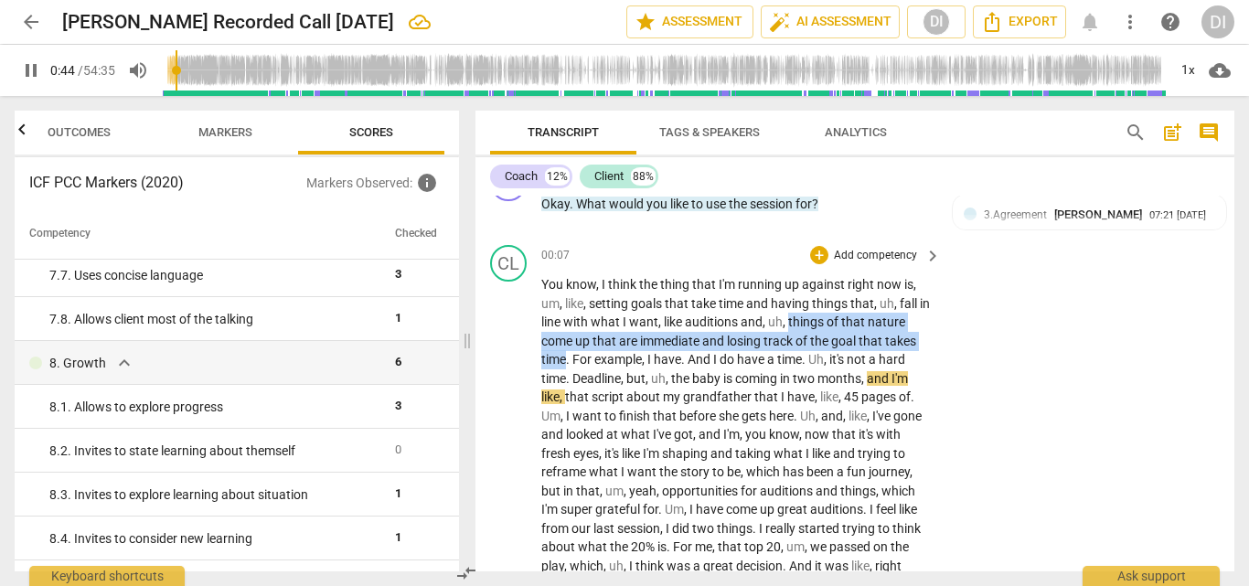
drag, startPoint x: 565, startPoint y: 360, endPoint x: 800, endPoint y: 326, distance: 237.6
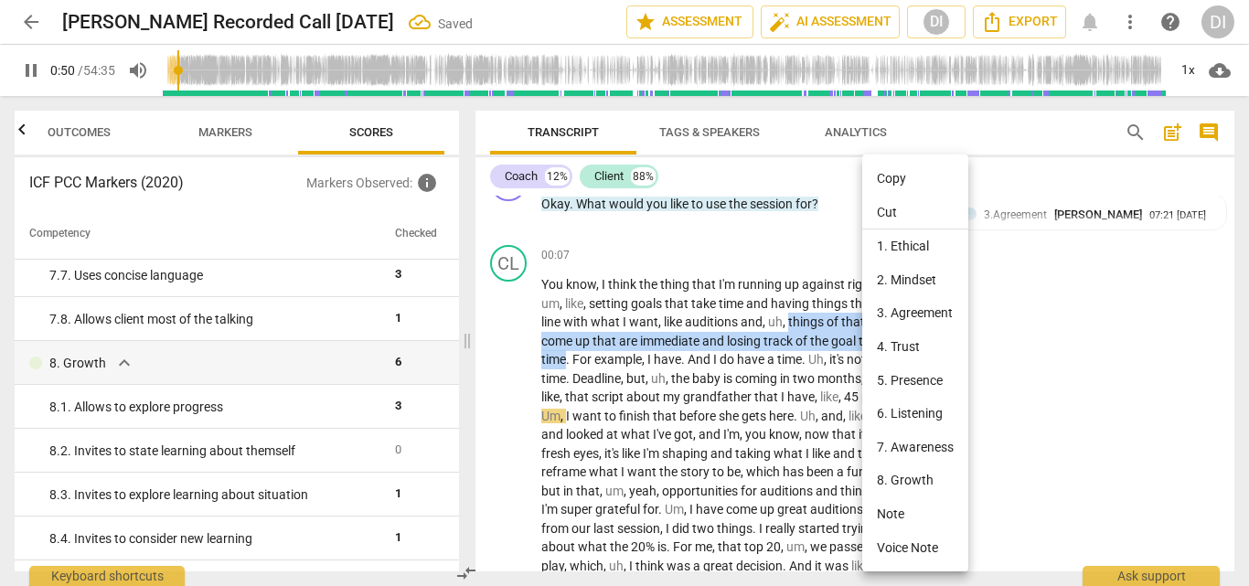
click at [918, 507] on li "Note" at bounding box center [916, 515] width 106 height 34
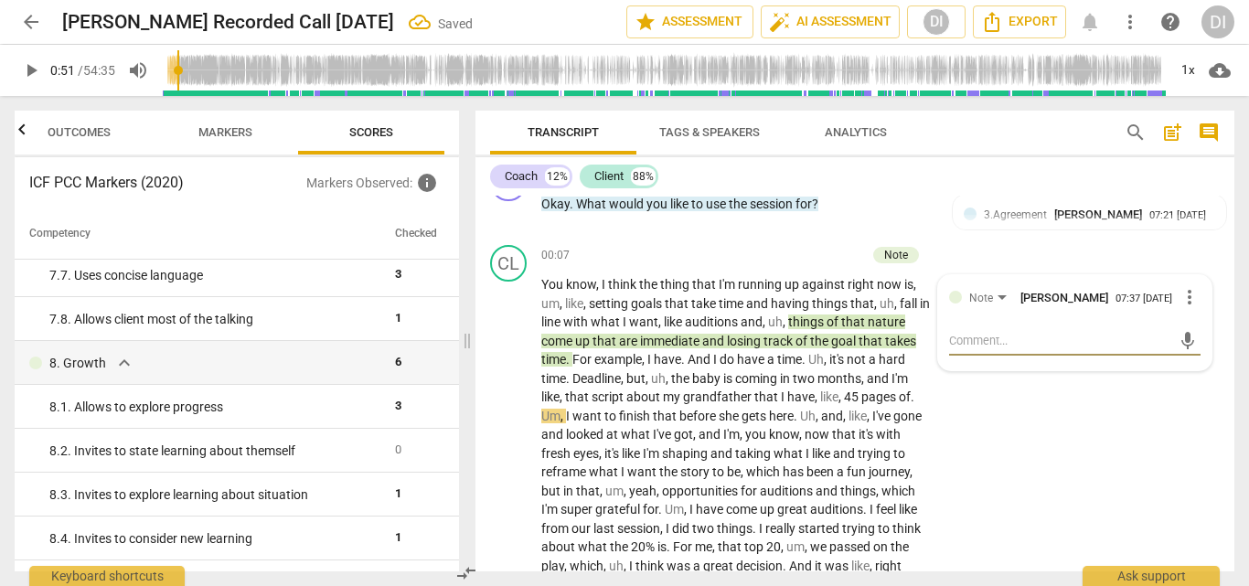
scroll to position [3, 0]
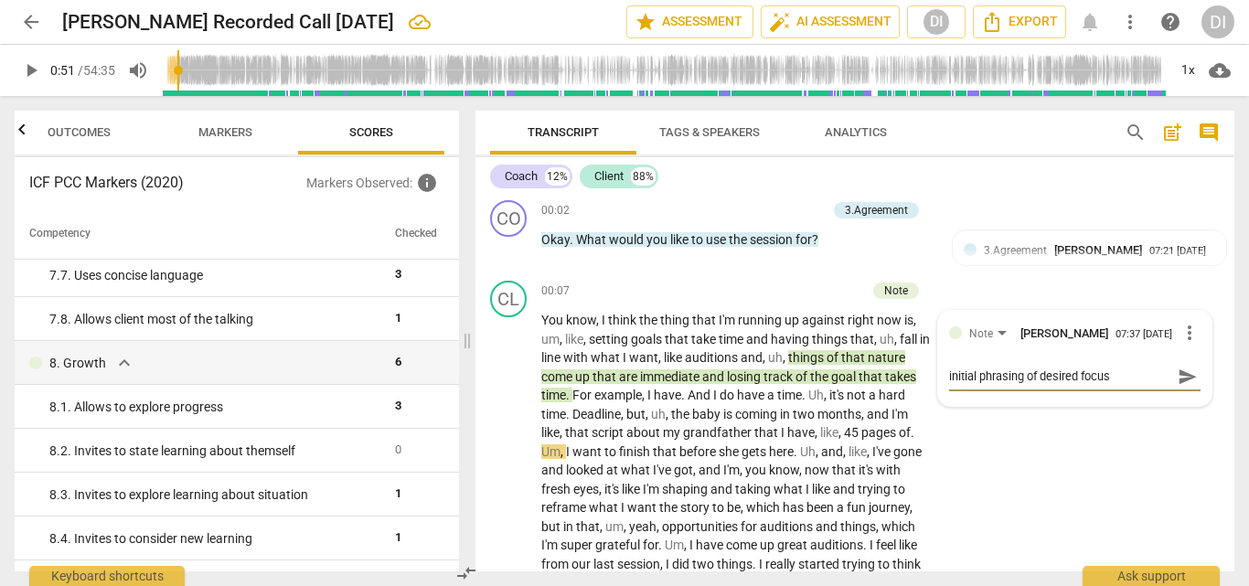
click at [32, 79] on span "play_arrow" at bounding box center [31, 70] width 22 height 22
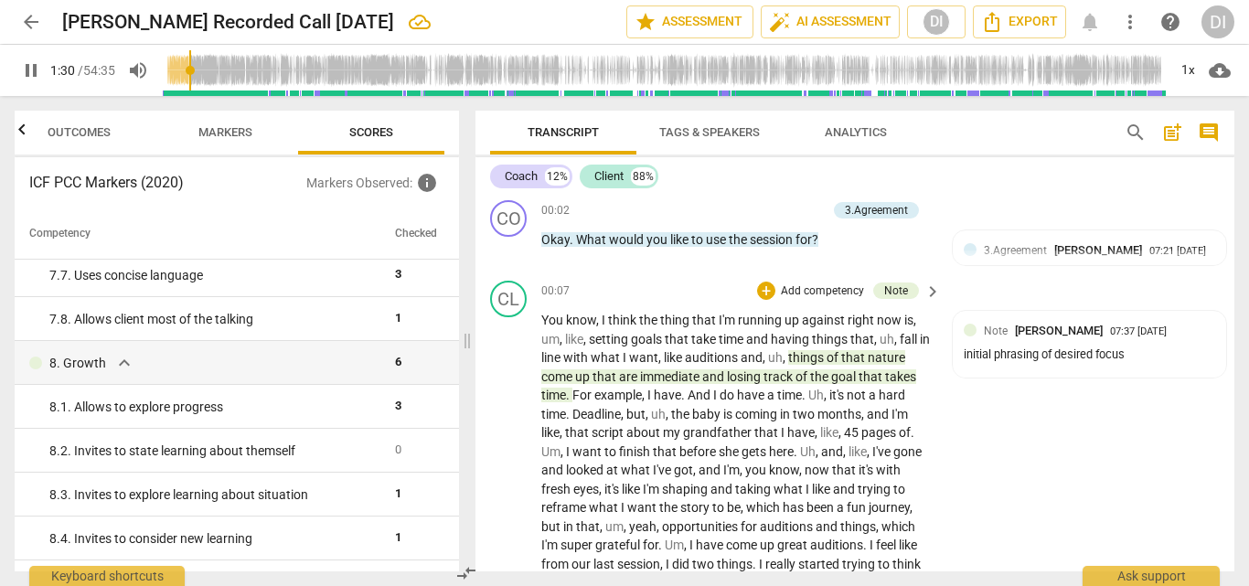
scroll to position [381, 0]
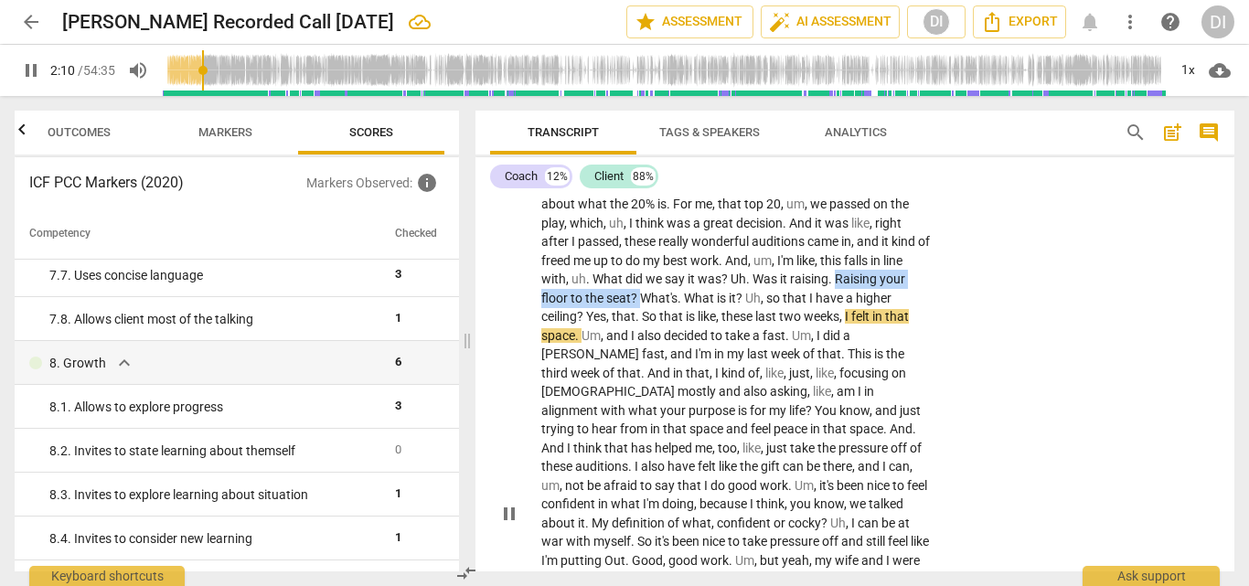
drag, startPoint x: 837, startPoint y: 276, endPoint x: 640, endPoint y: 295, distance: 197.6
click at [640, 295] on p "You know , I think the thing that I'm running up against right now is , um , li…" at bounding box center [737, 513] width 391 height 1163
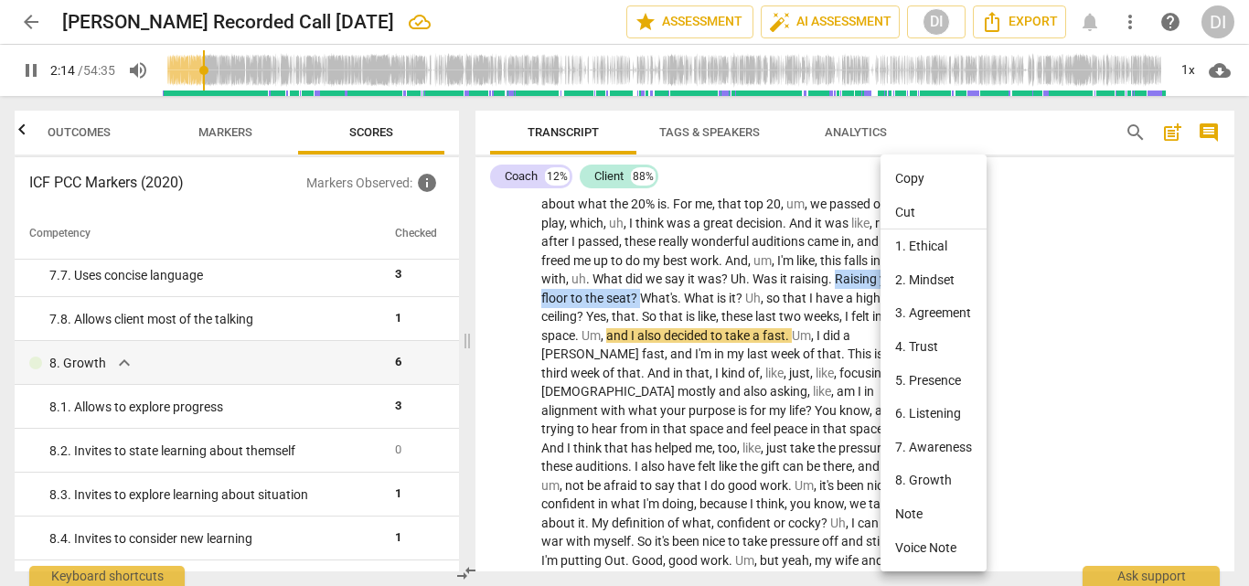
click at [929, 509] on li "Note" at bounding box center [934, 515] width 106 height 34
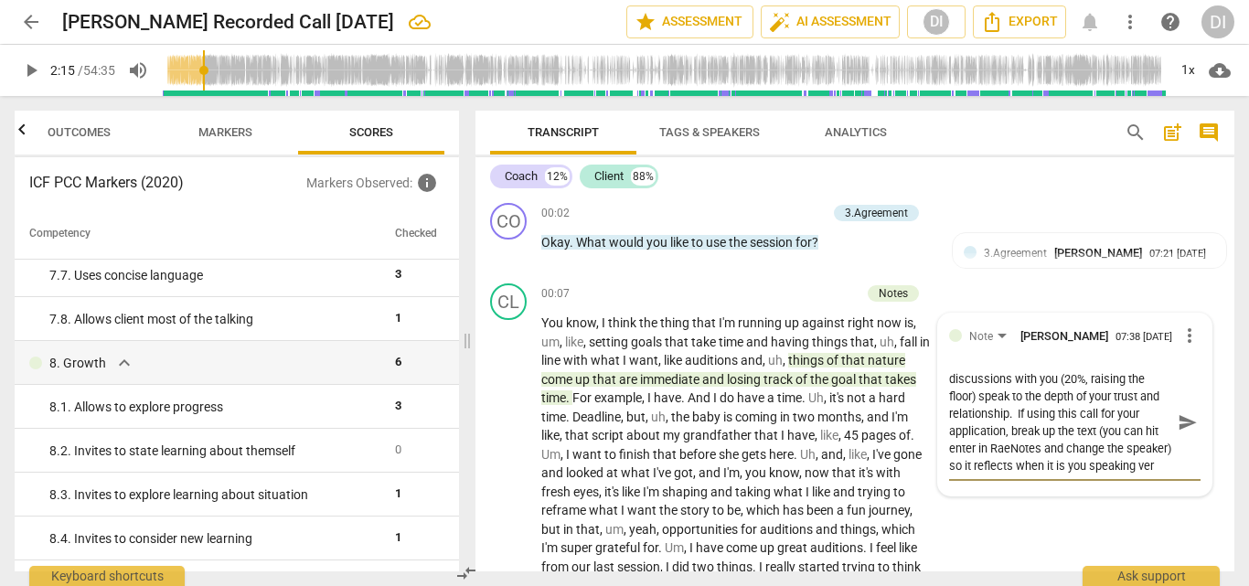
scroll to position [17, 0]
click at [1180, 433] on span "send" at bounding box center [1188, 432] width 20 height 20
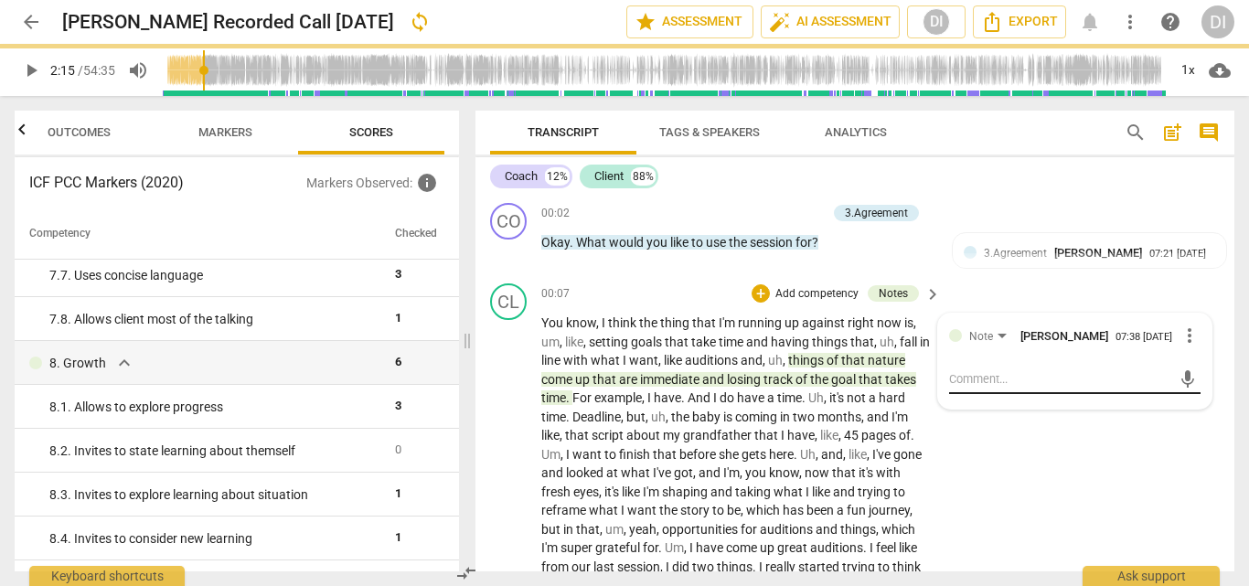
scroll to position [0, 0]
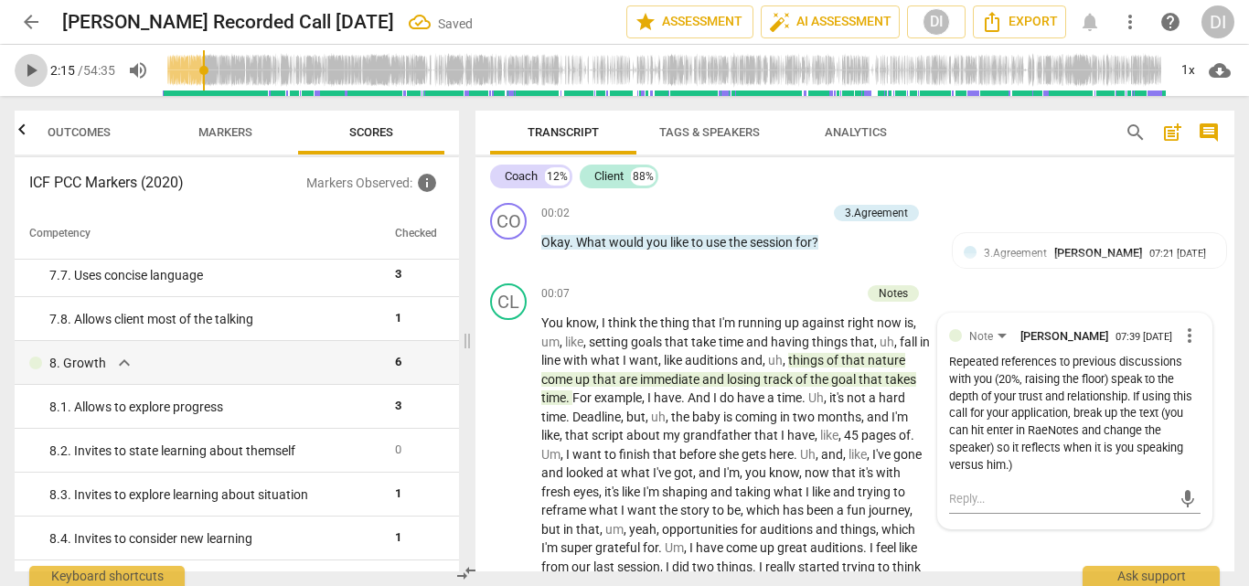
click at [33, 70] on span "play_arrow" at bounding box center [31, 70] width 22 height 22
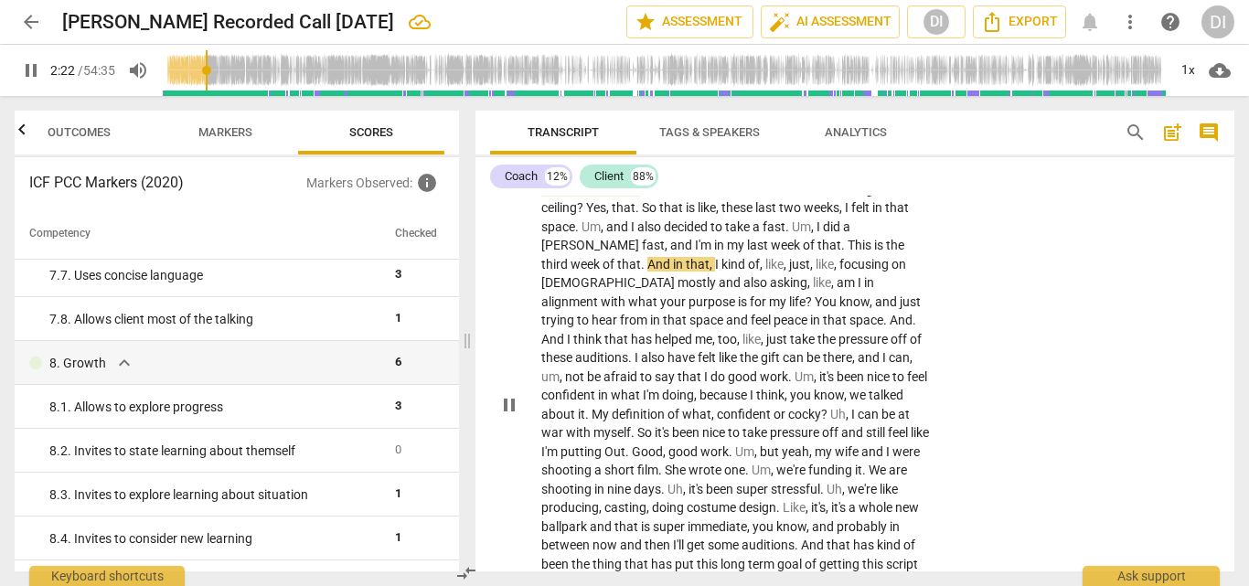
scroll to position [485, 0]
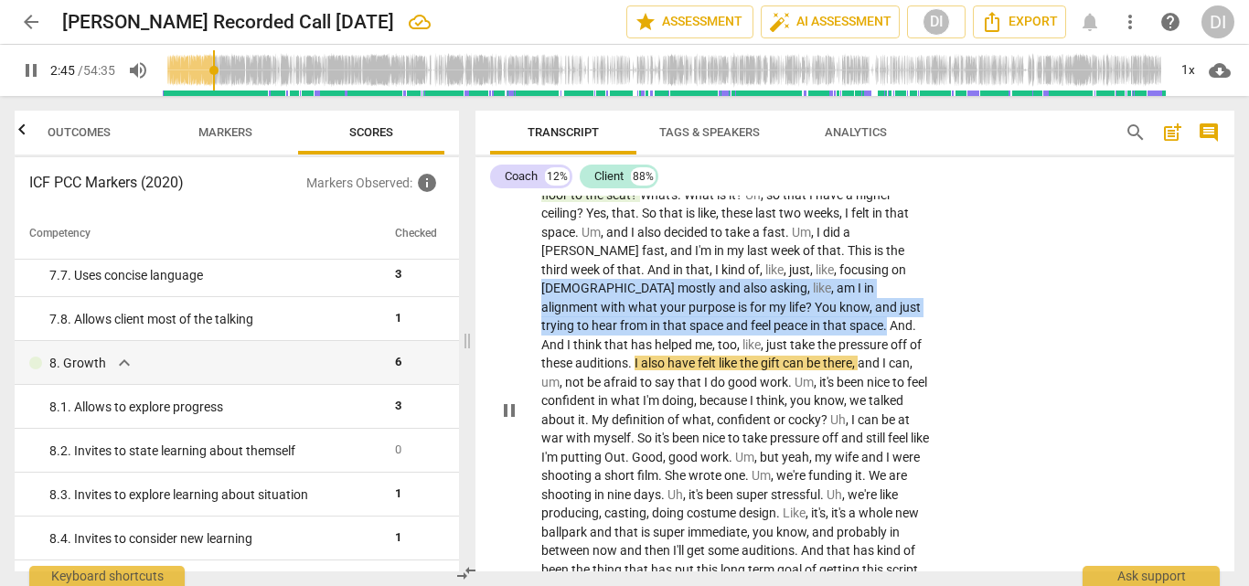
drag, startPoint x: 604, startPoint y: 322, endPoint x: 769, endPoint y: 264, distance: 175.3
click at [769, 264] on p "You know , I think the thing that I'm running up against right now is , um , li…" at bounding box center [737, 410] width 391 height 1163
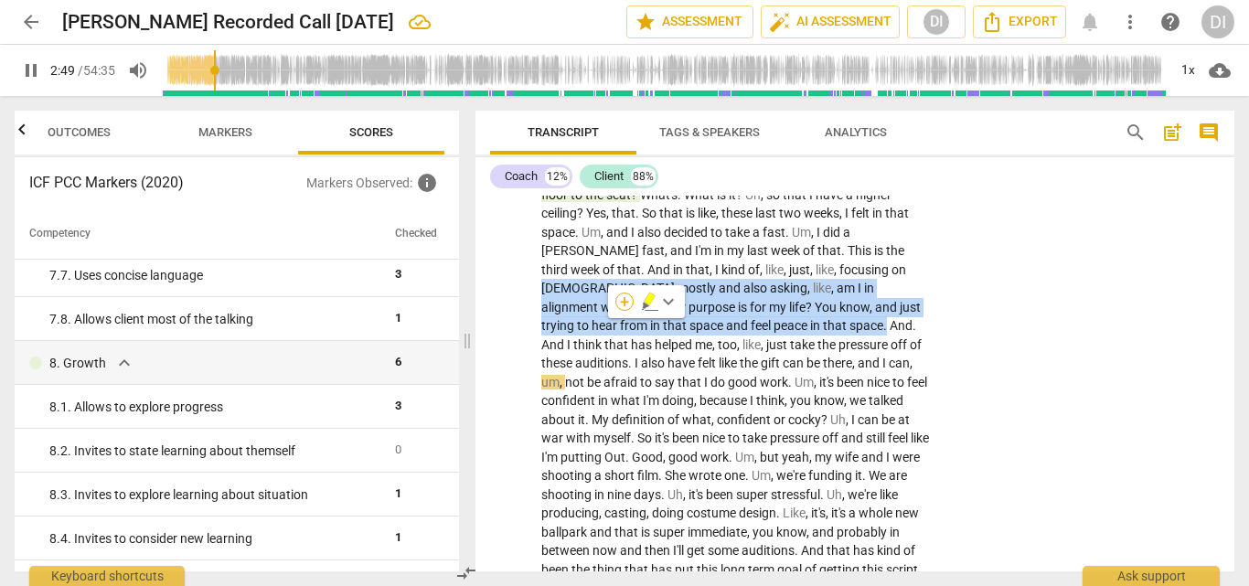
click at [619, 301] on div "+" at bounding box center [625, 302] width 18 height 18
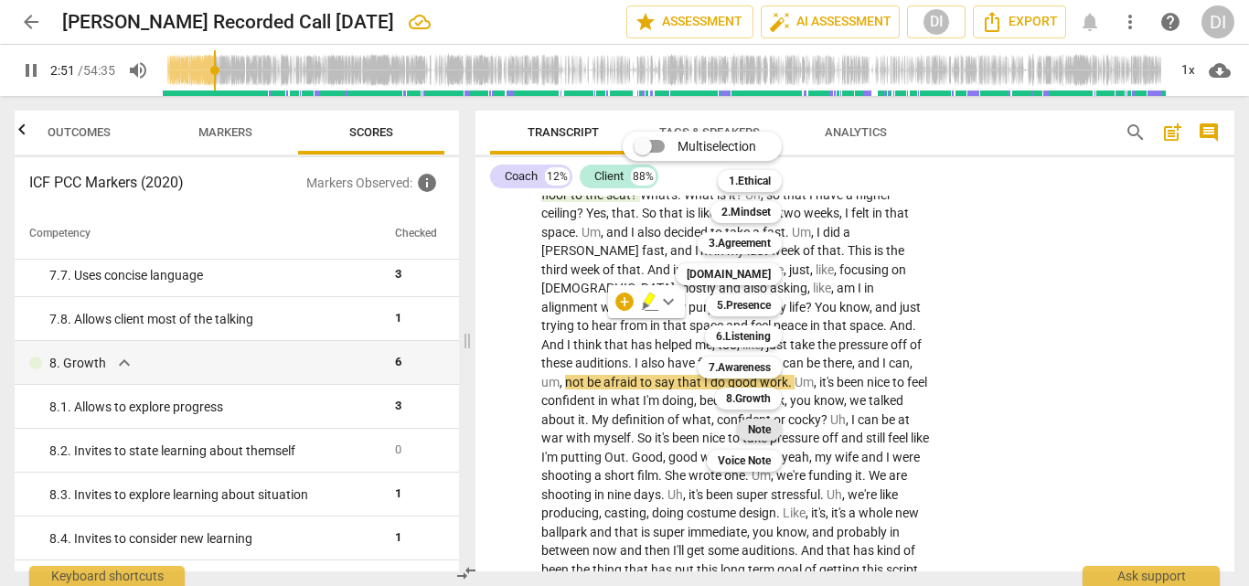
click at [767, 425] on b "Note" at bounding box center [759, 430] width 23 height 22
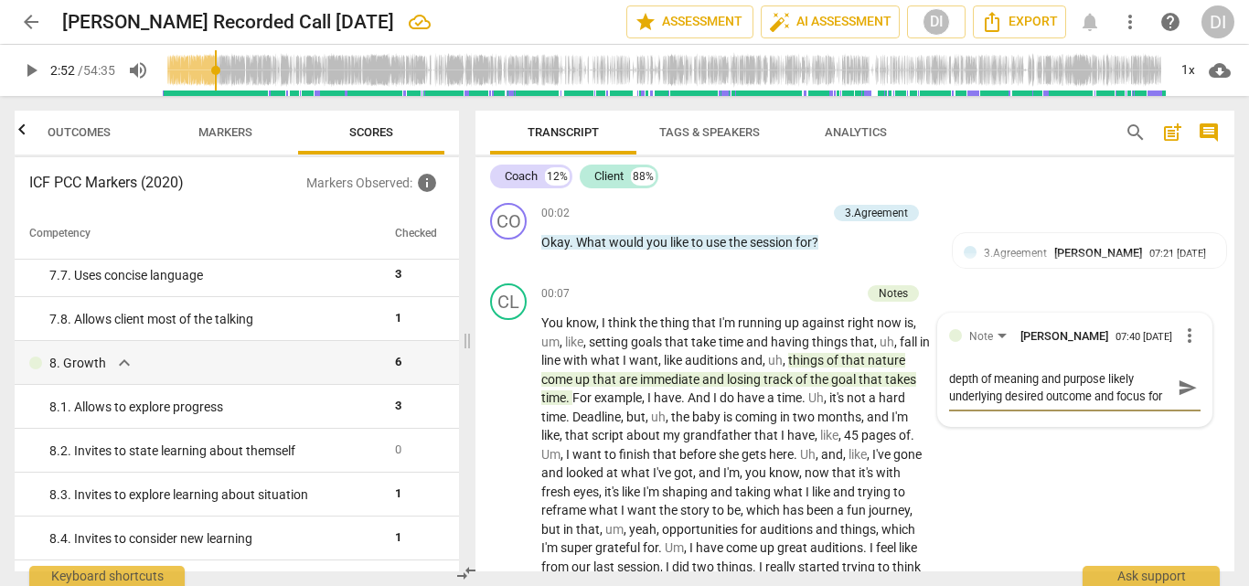
scroll to position [16, 0]
drag, startPoint x: 24, startPoint y: 80, endPoint x: 752, endPoint y: 488, distance: 835.0
click at [24, 80] on span "play_arrow" at bounding box center [31, 70] width 22 height 22
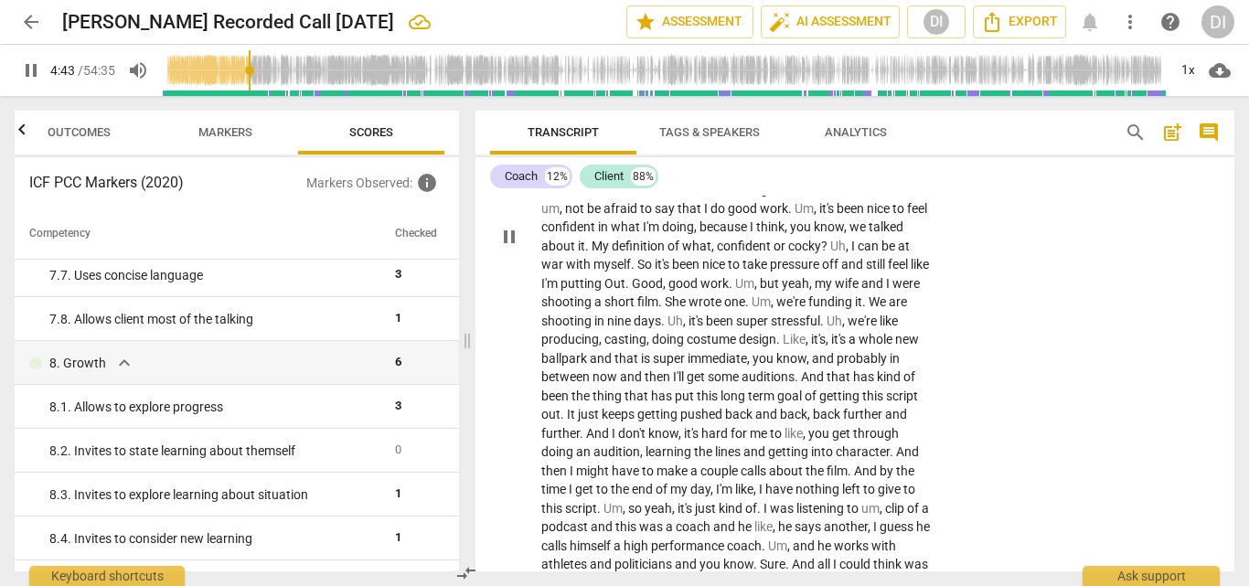
scroll to position [958, 0]
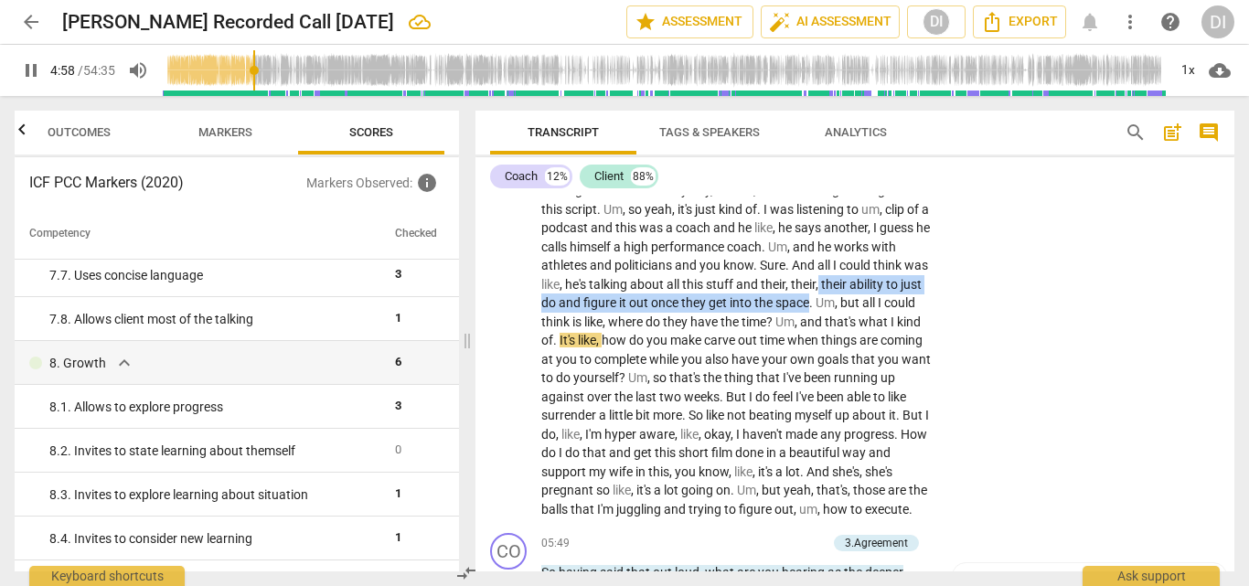
drag, startPoint x: 599, startPoint y: 282, endPoint x: 595, endPoint y: 304, distance: 22.4
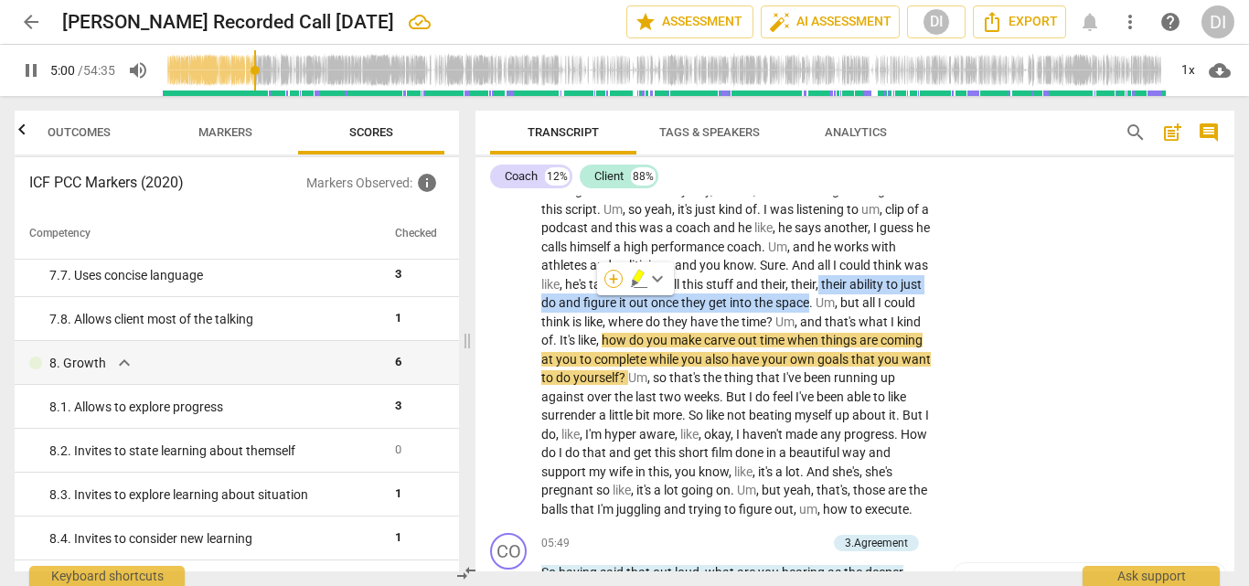
click at [617, 284] on div "+" at bounding box center [614, 279] width 18 height 18
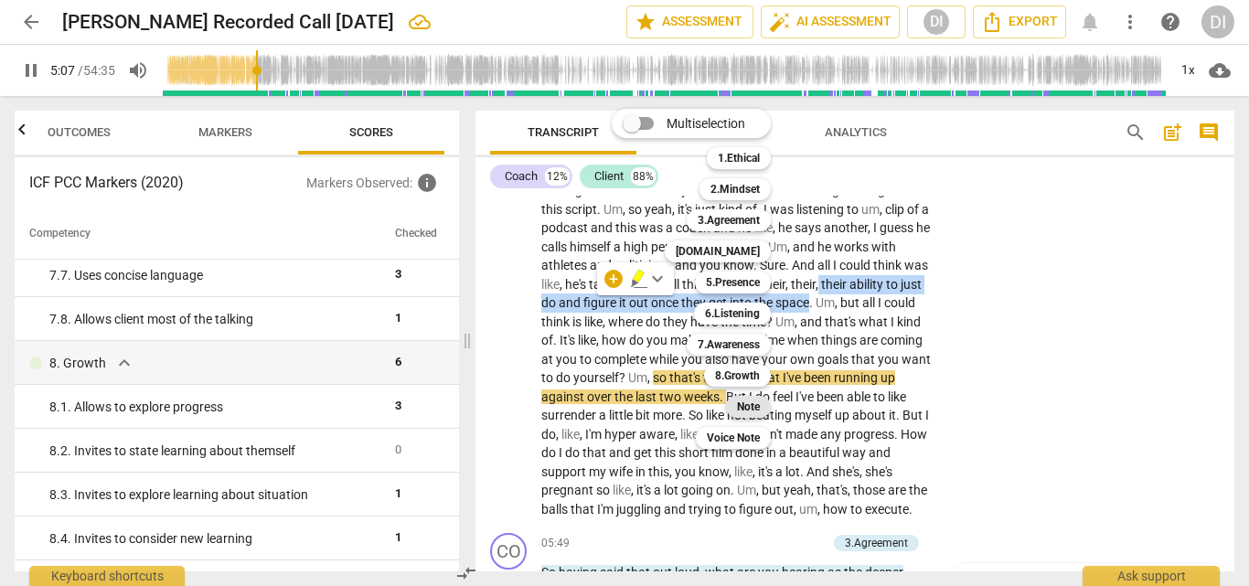
click at [758, 404] on b "Note" at bounding box center [748, 407] width 23 height 22
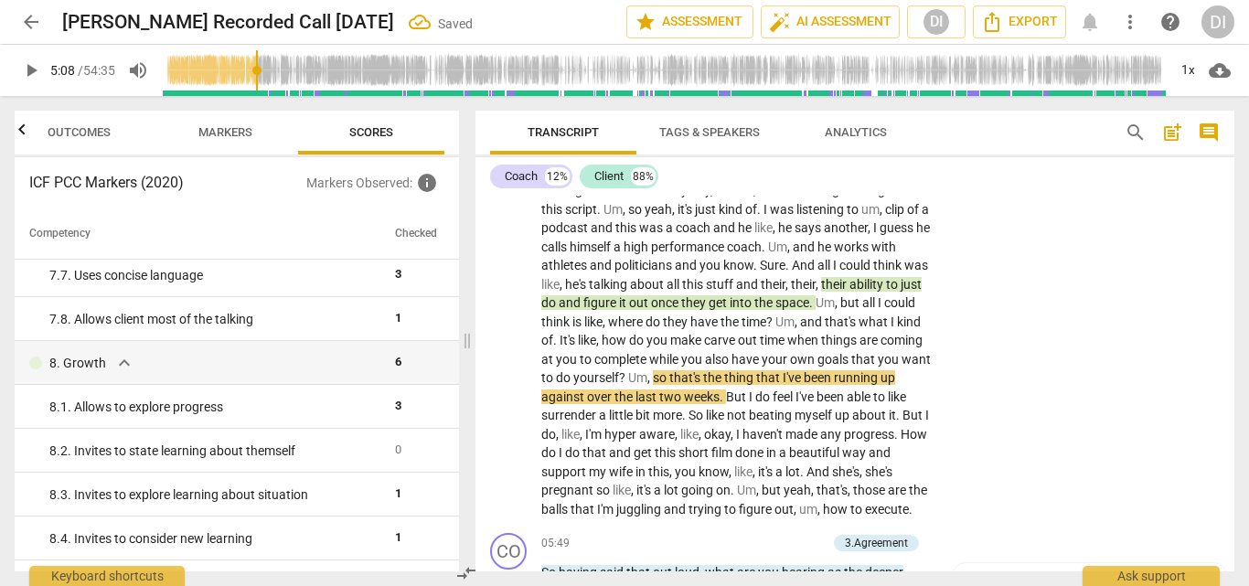
scroll to position [0, 0]
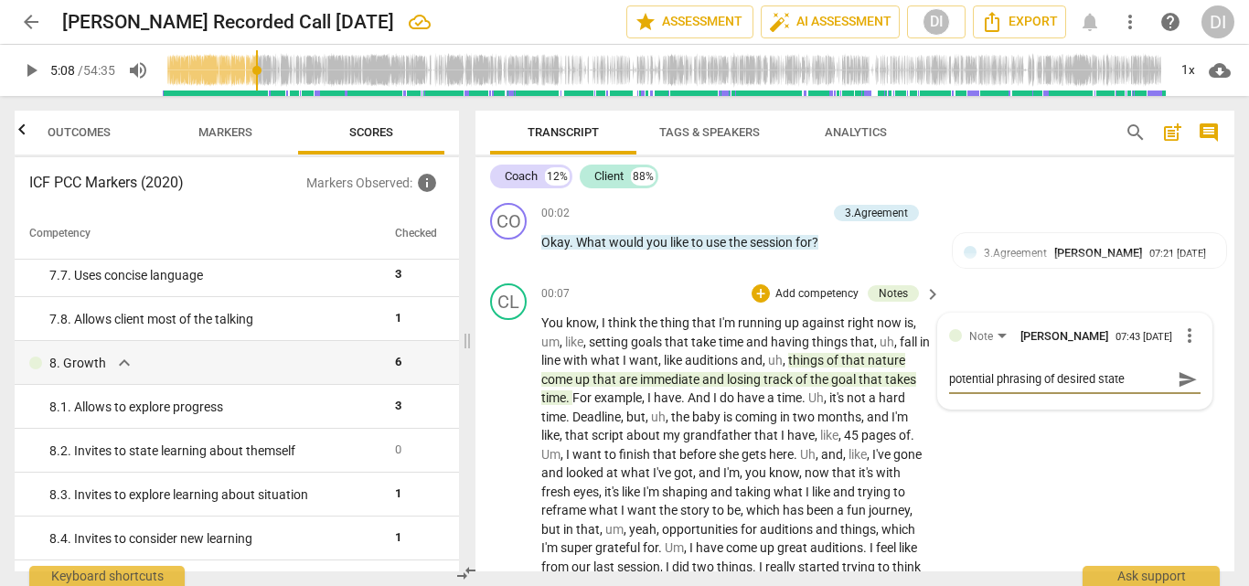
click at [1178, 381] on span "send" at bounding box center [1188, 380] width 20 height 20
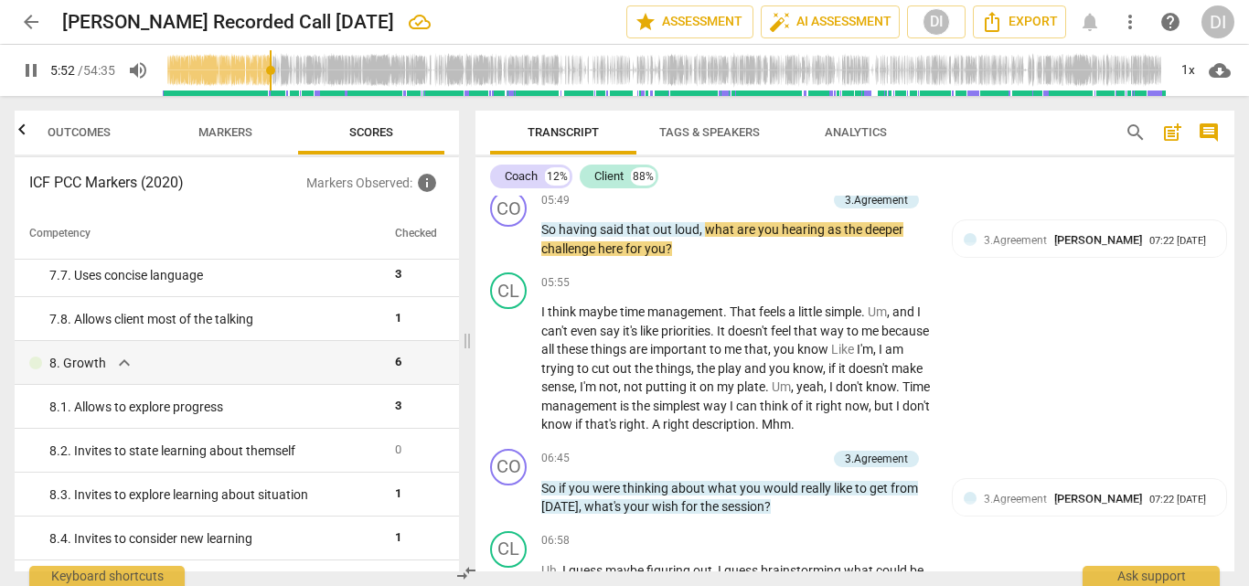
scroll to position [1321, 0]
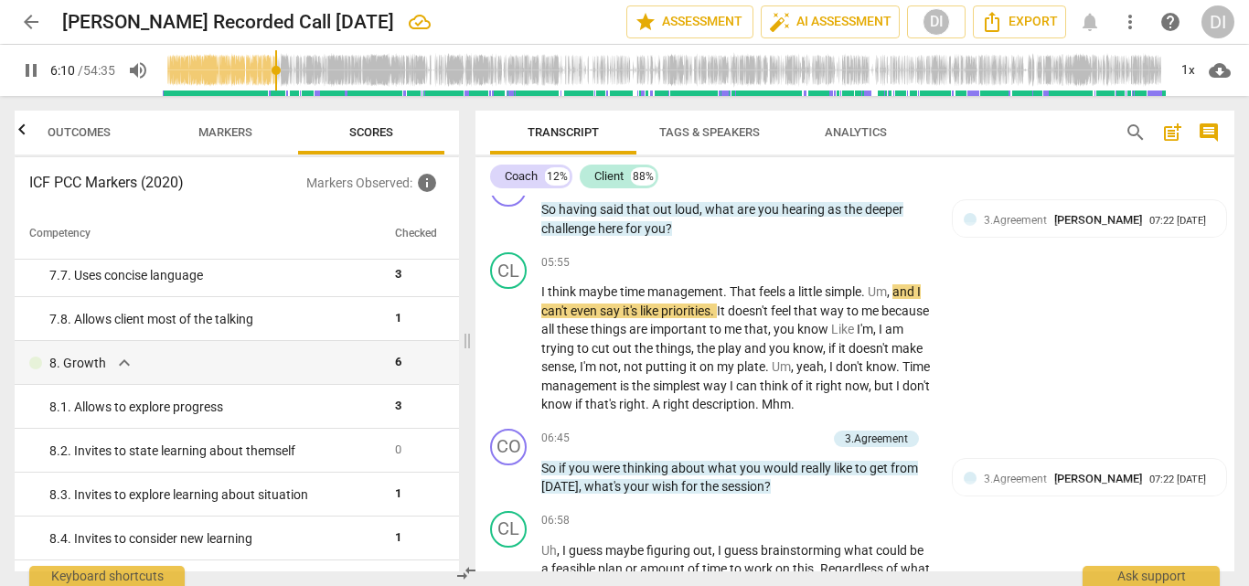
click at [35, 66] on span "pause" at bounding box center [31, 70] width 22 height 22
click at [37, 70] on span "play_arrow" at bounding box center [31, 70] width 22 height 22
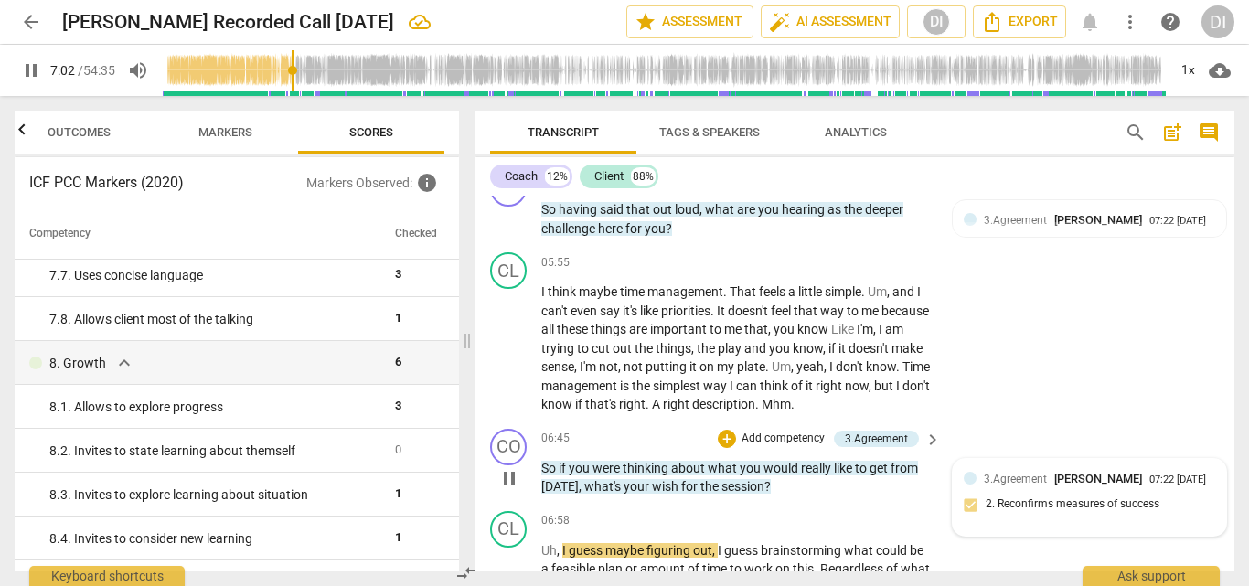
click at [1049, 496] on div "3.Agreement [PERSON_NAME] 07:22 [DATE] 2. Reconfirms measures of success" at bounding box center [1090, 498] width 252 height 56
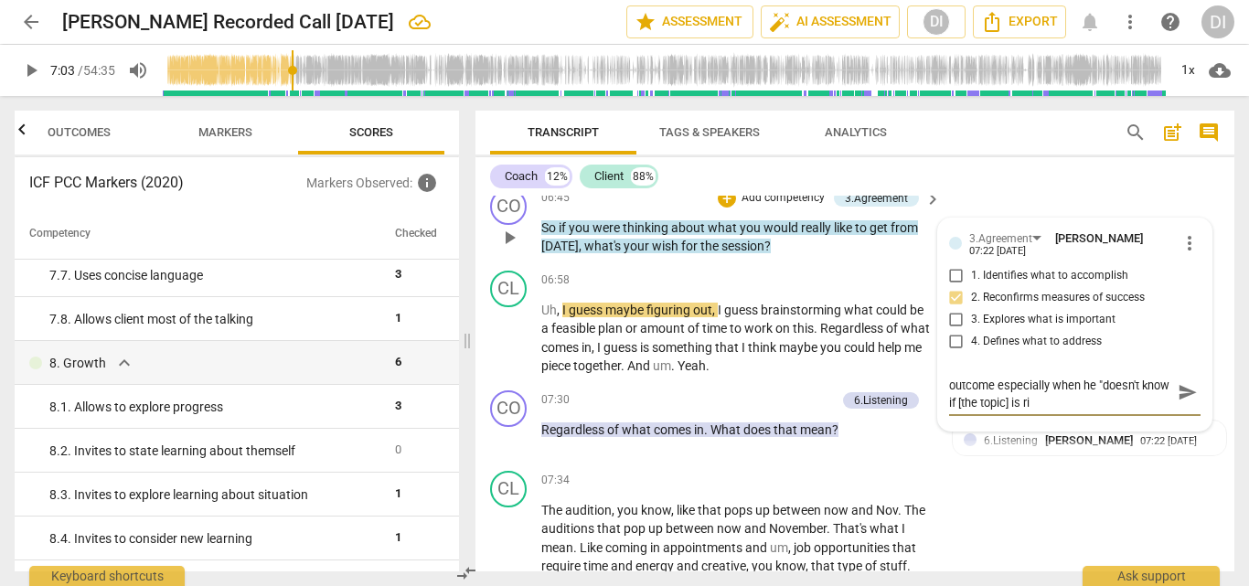
scroll to position [0, 0]
click at [1178, 404] on span "send" at bounding box center [1188, 401] width 20 height 20
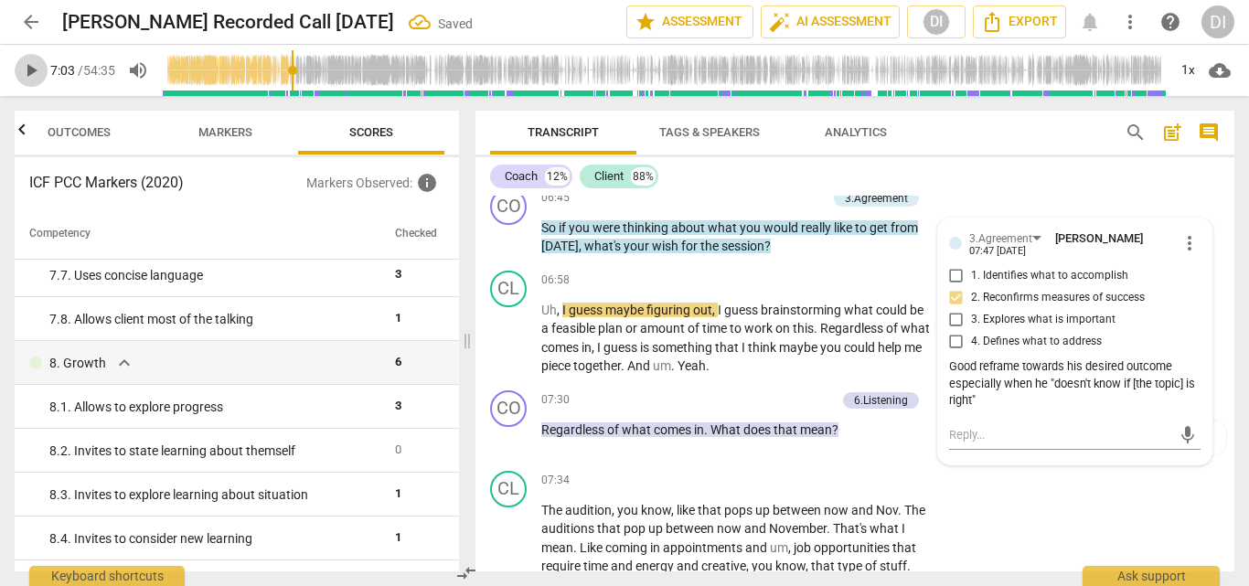
click at [34, 77] on span "play_arrow" at bounding box center [31, 70] width 22 height 22
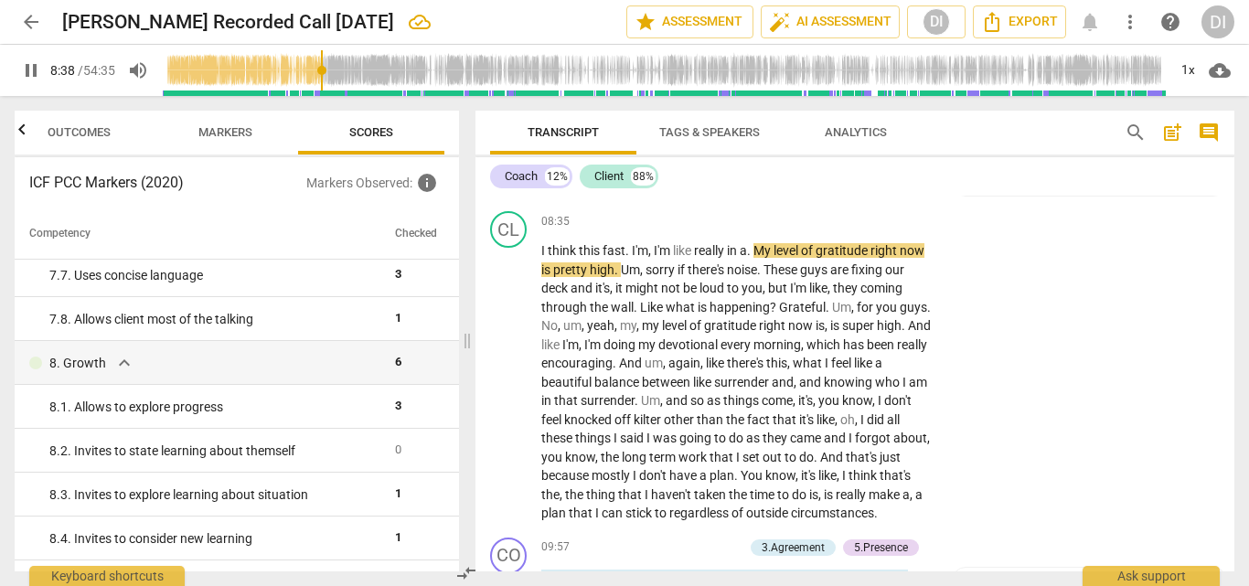
scroll to position [2133, 0]
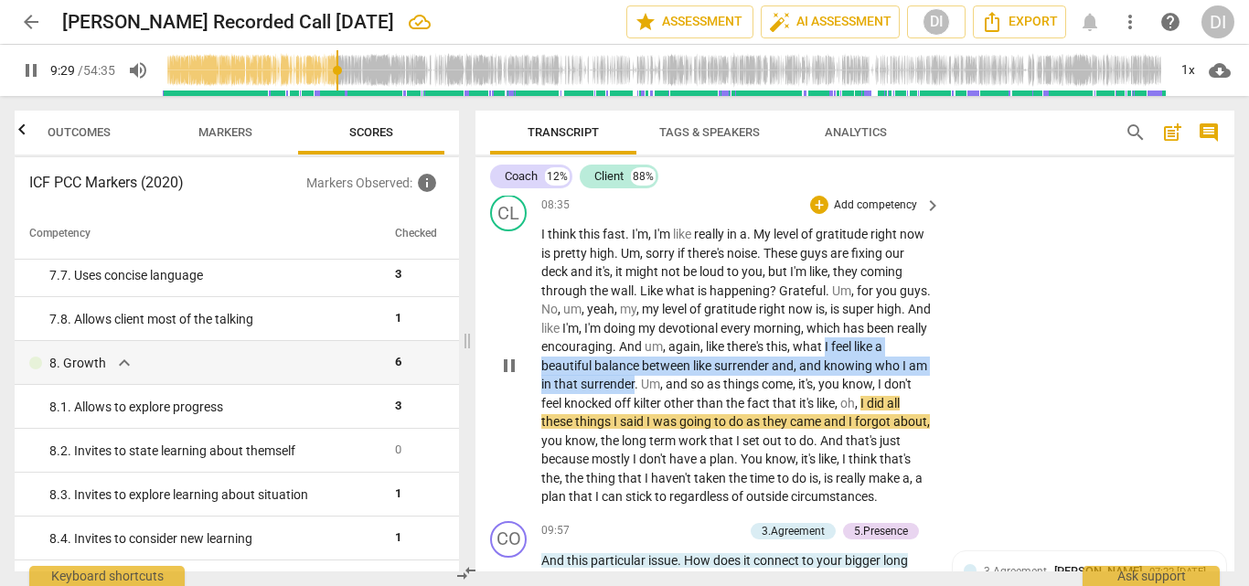
drag, startPoint x: 739, startPoint y: 381, endPoint x: 572, endPoint y: 362, distance: 168.5
click at [572, 362] on p "I think this fast . I'm , I'm like really in a . My level of gratitude right no…" at bounding box center [737, 366] width 391 height 282
click at [752, 362] on div "+" at bounding box center [757, 360] width 18 height 18
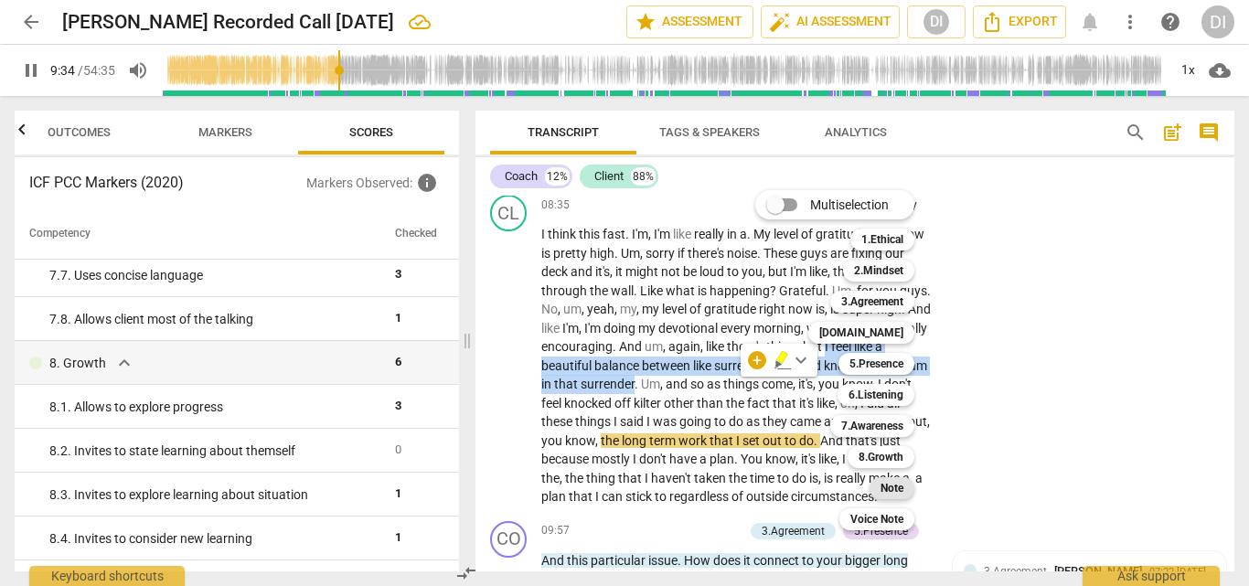
click at [899, 491] on b "Note" at bounding box center [892, 488] width 23 height 22
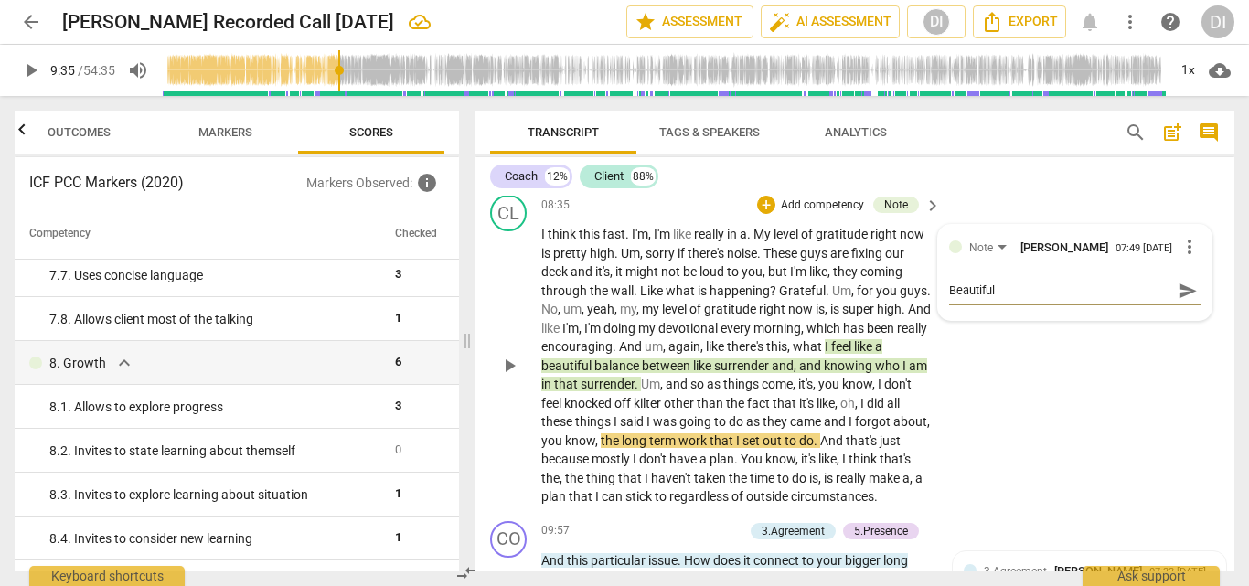
click at [1178, 295] on span "send" at bounding box center [1188, 291] width 20 height 20
click at [37, 68] on span "play_arrow" at bounding box center [31, 70] width 22 height 22
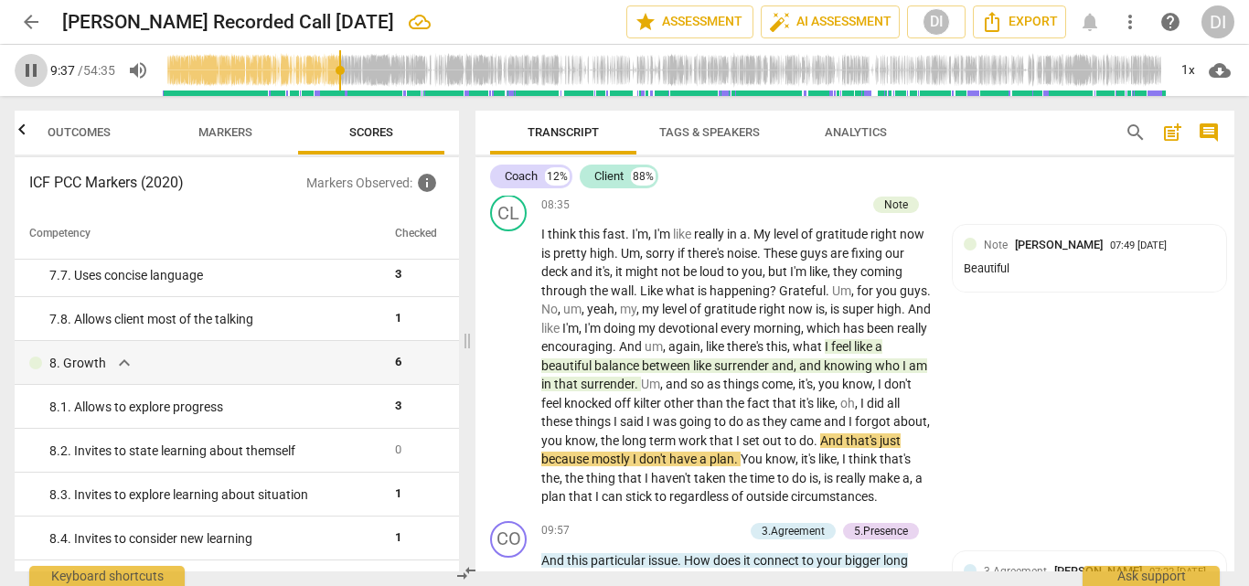
click at [31, 69] on span "pause" at bounding box center [31, 70] width 22 height 22
